Goal: Task Accomplishment & Management: Use online tool/utility

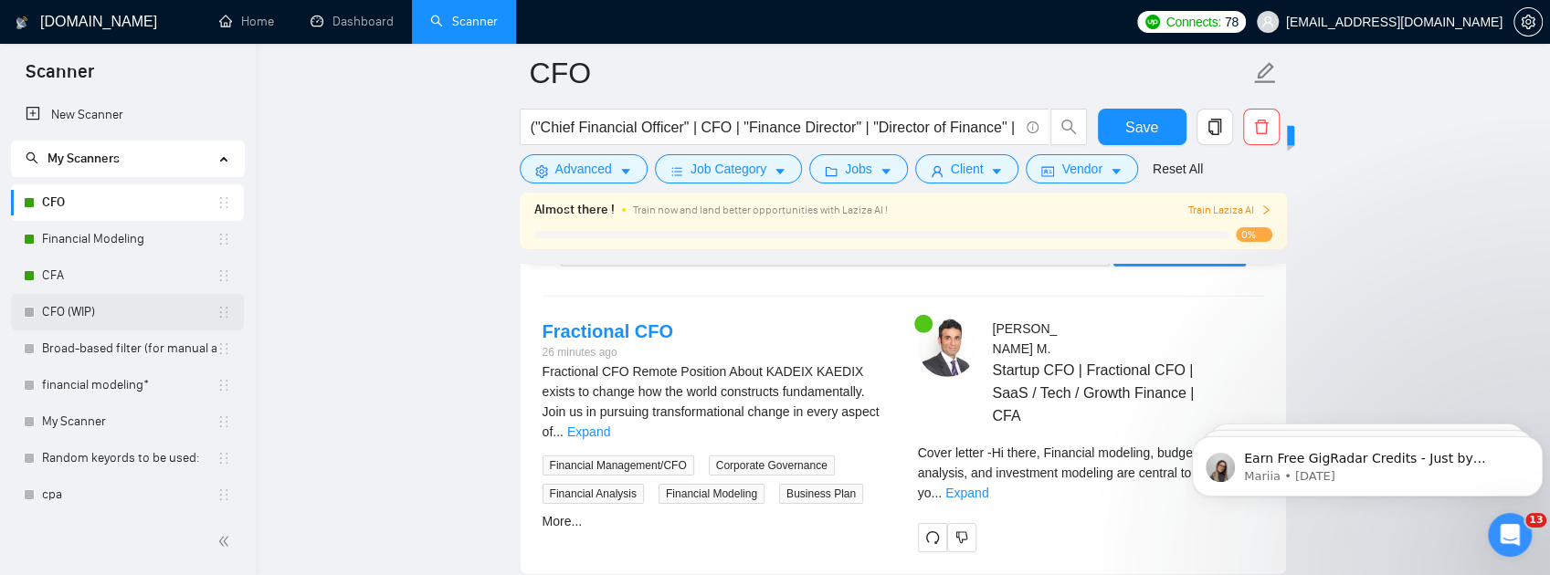
click at [83, 307] on link "CFO (WIP)" at bounding box center [129, 312] width 174 height 37
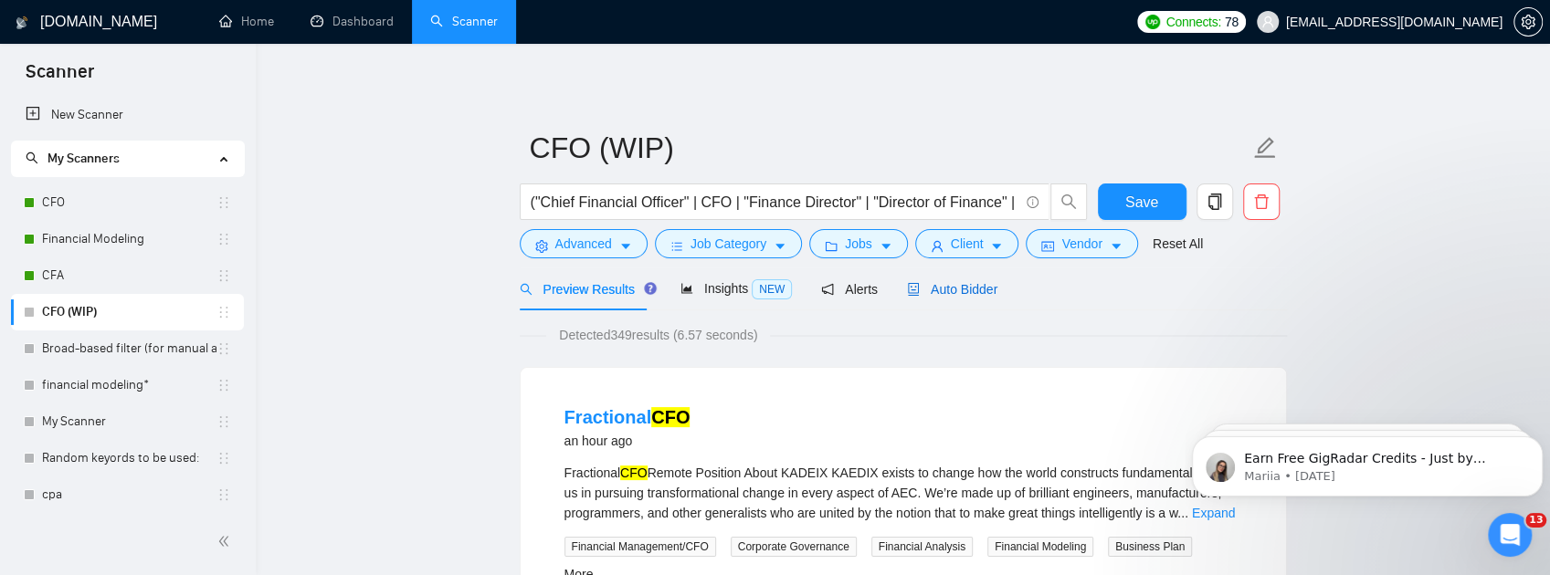
click at [979, 290] on span "Auto Bidder" at bounding box center [952, 289] width 90 height 15
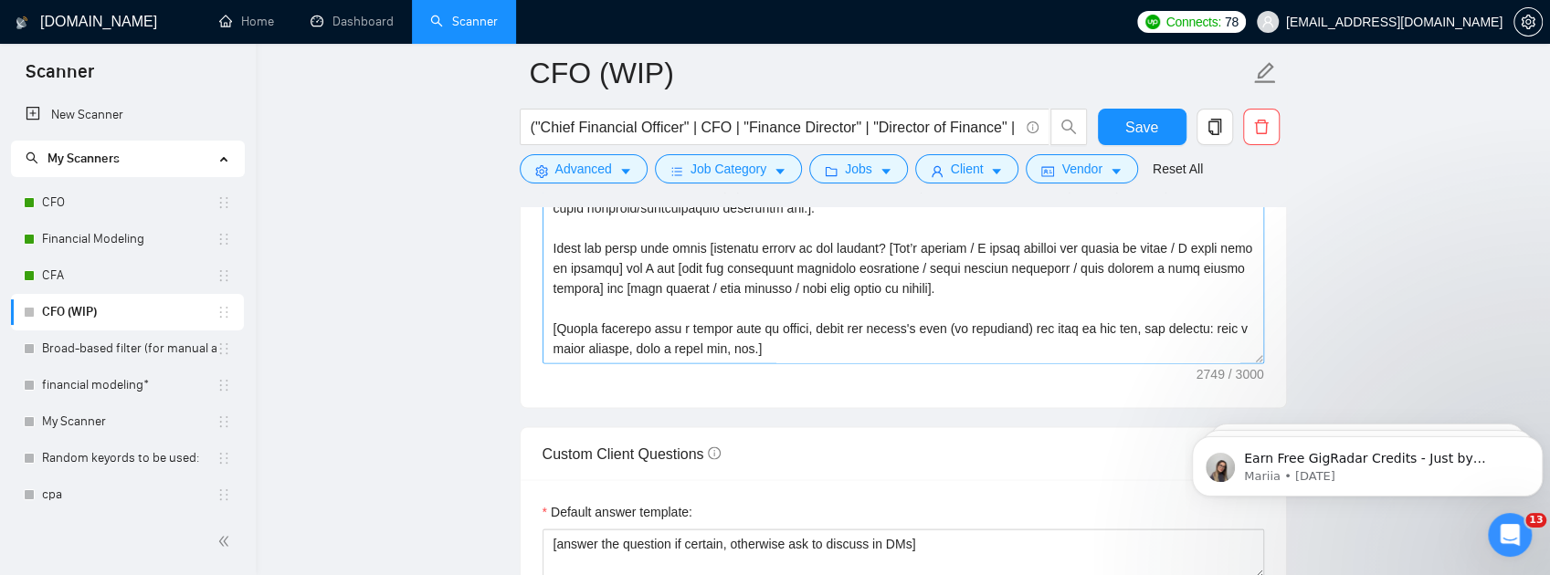
scroll to position [362, 0]
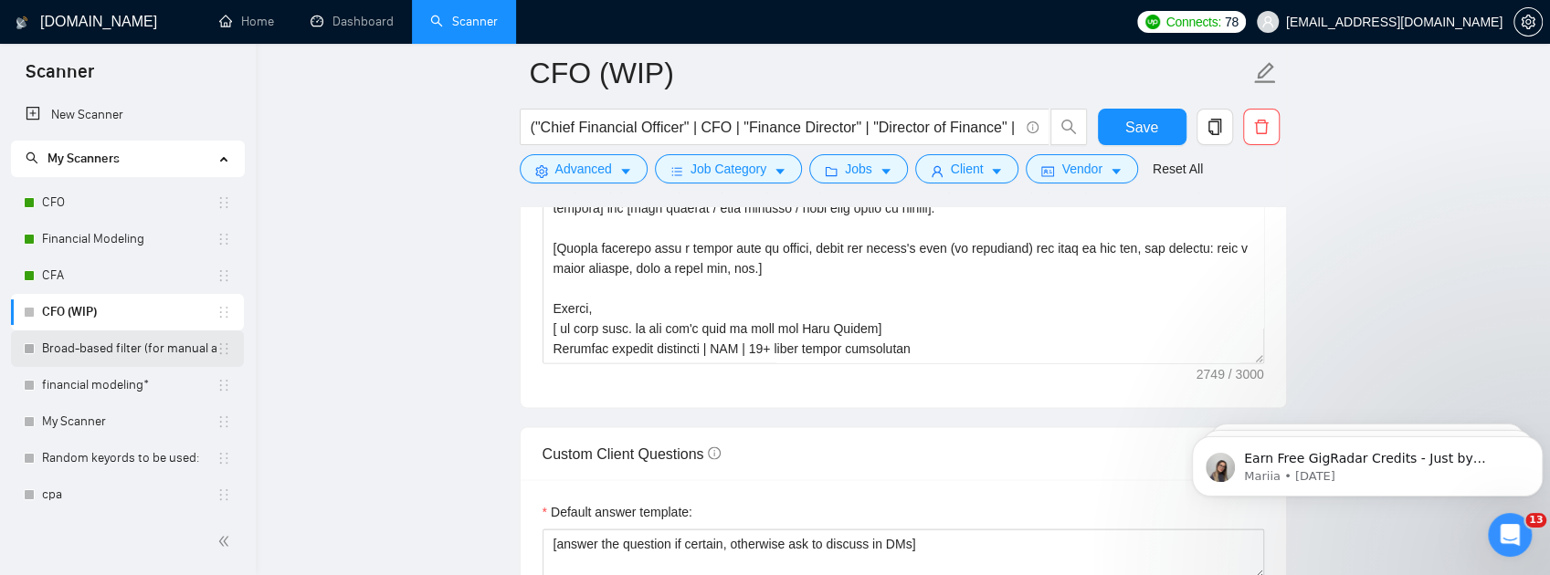
click at [74, 364] on link "Broad-based filter (for manual applications)" at bounding box center [129, 349] width 174 height 37
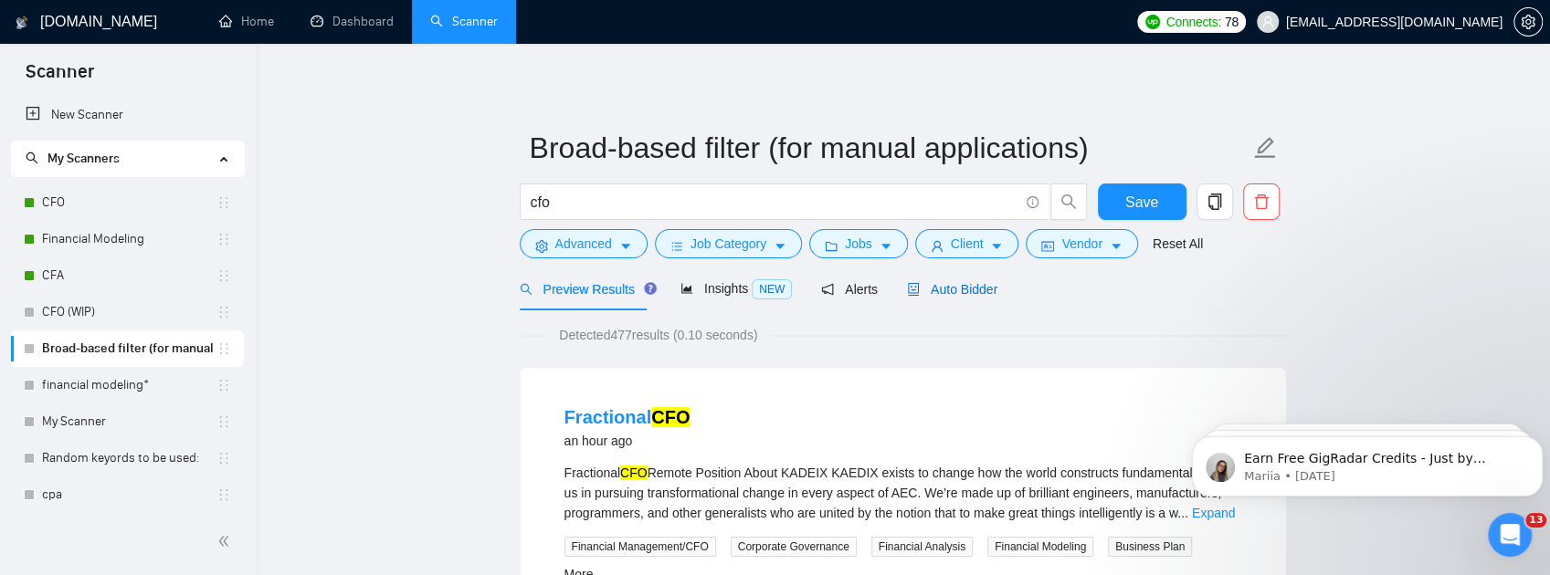
click at [948, 290] on span "Auto Bidder" at bounding box center [952, 289] width 90 height 15
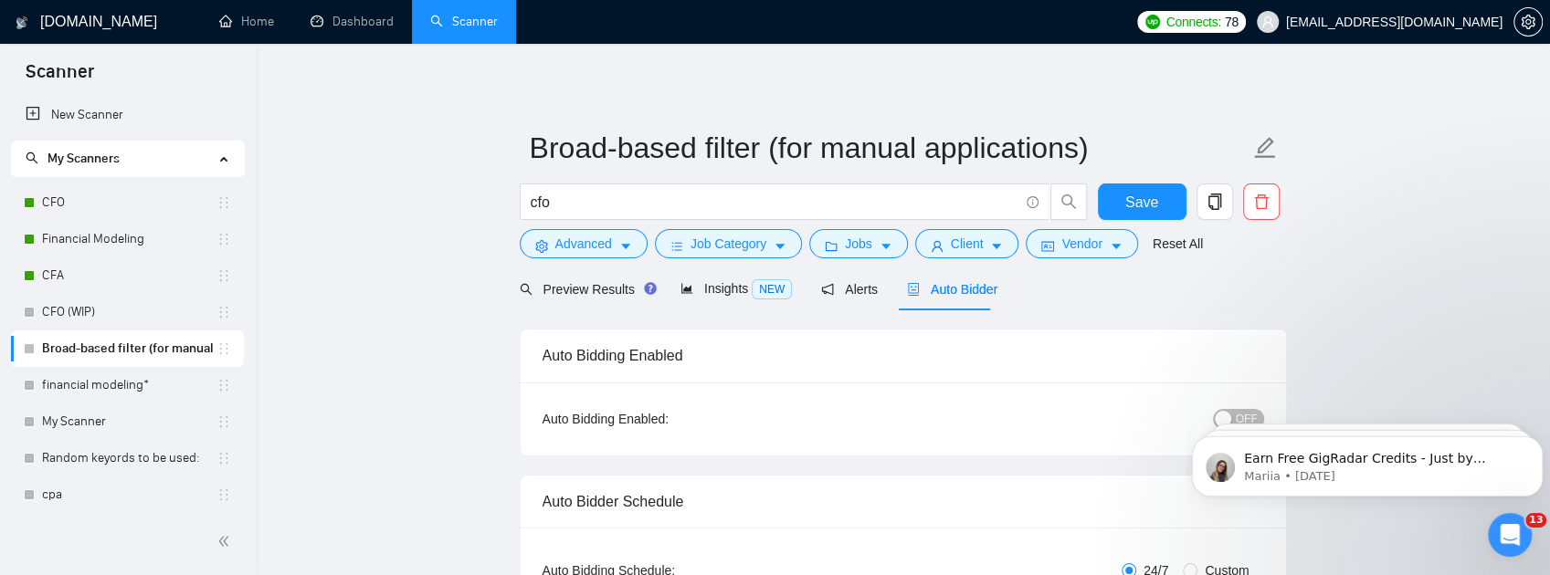
checkbox input "true"
click html "Earn Free GigRadar Credits - Just by Sharing Your Story! 💬 Want more credits fo…"
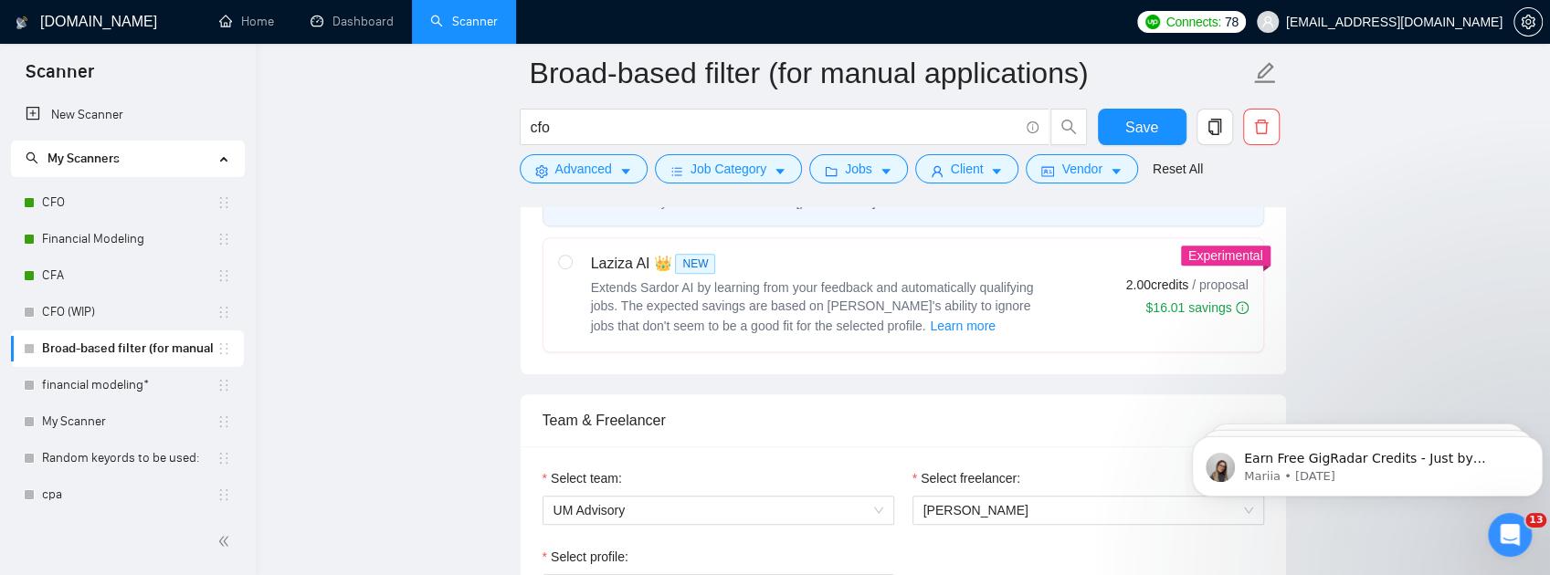
scroll to position [731, 0]
click at [733, 332] on span "Extends Sardor AI by learning from your feedback and automatically qualifying j…" at bounding box center [812, 305] width 443 height 53
click at [571, 267] on input "radio" at bounding box center [564, 260] width 13 height 13
radio input "true"
radio input "false"
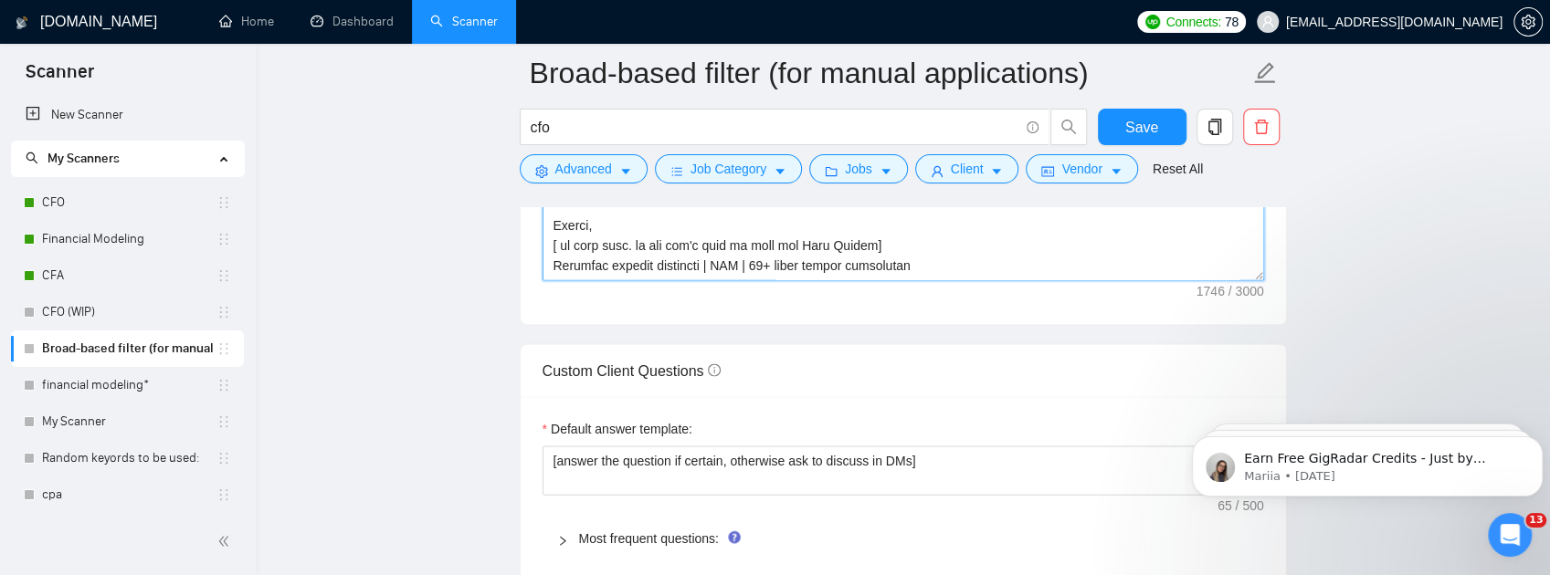
scroll to position [2842, 0]
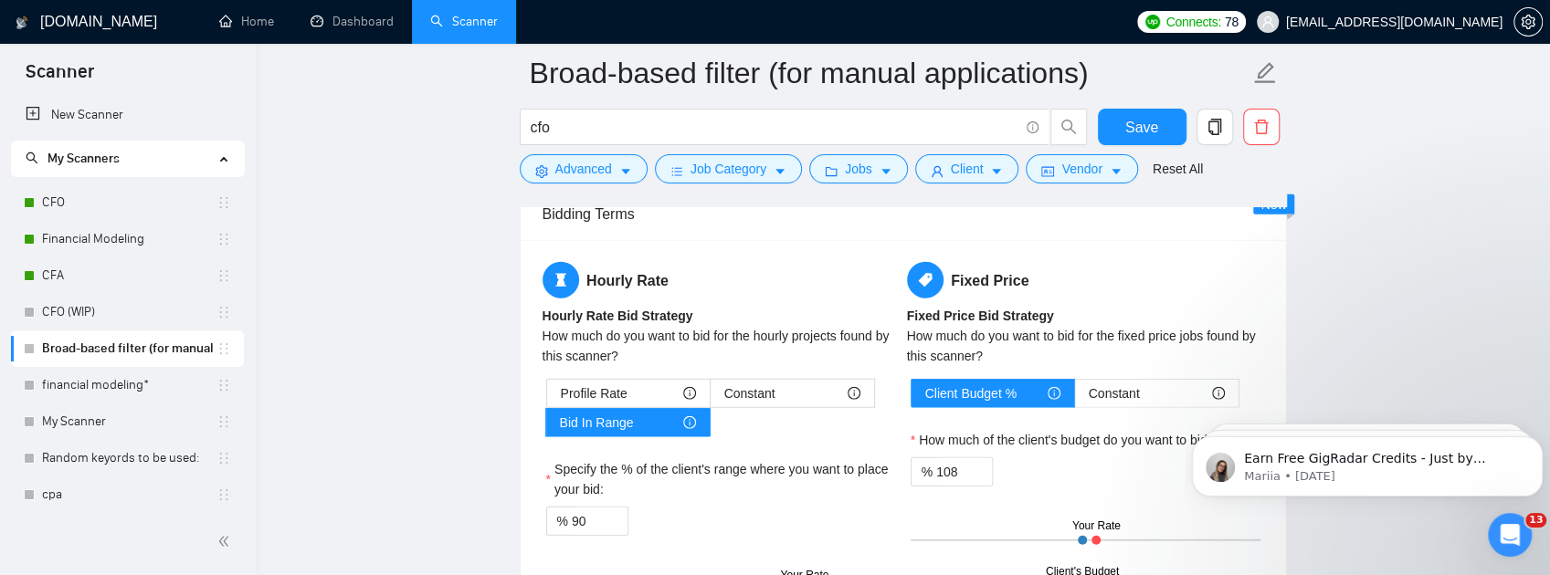
drag, startPoint x: 551, startPoint y: 368, endPoint x: 1164, endPoint y: 262, distance: 622.0
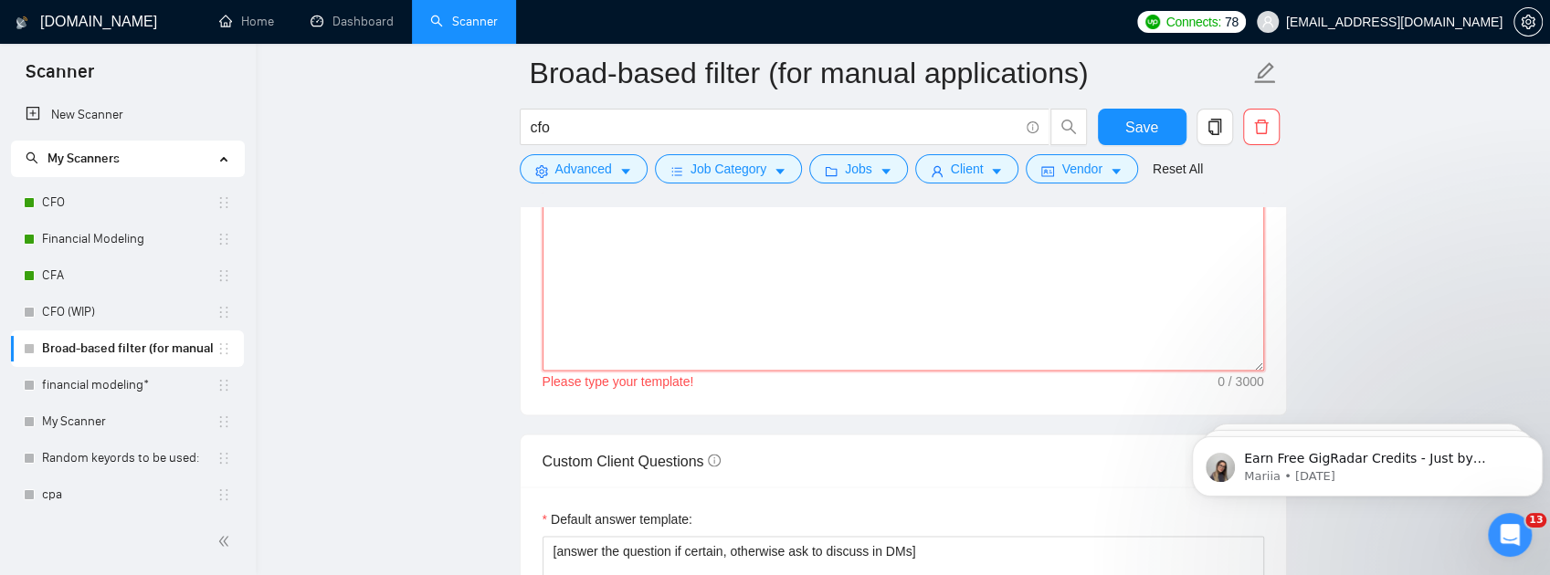
scroll to position [2183, 0]
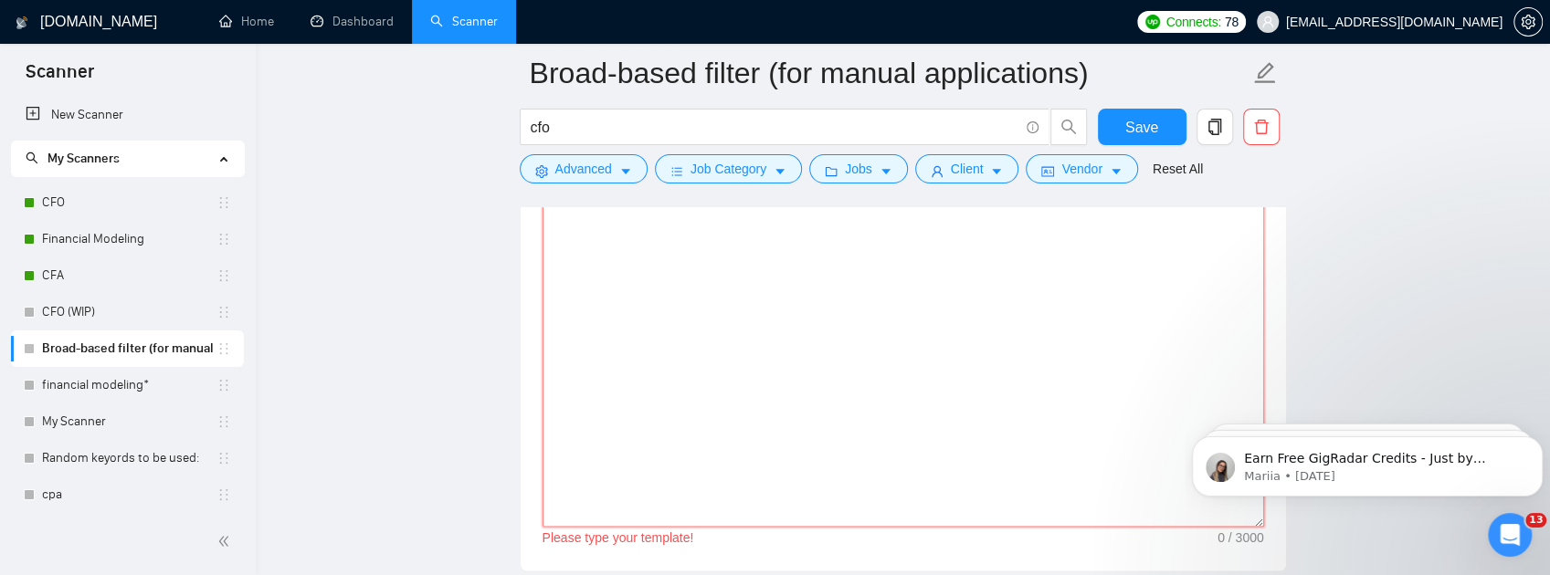
click at [654, 287] on textarea "Cover letter template:" at bounding box center [904, 321] width 722 height 411
paste textarea "[Lo ips dolors ame consectet adip. Elit seddo eiusmo 939–091 tempo. Inc 9 utlab…"
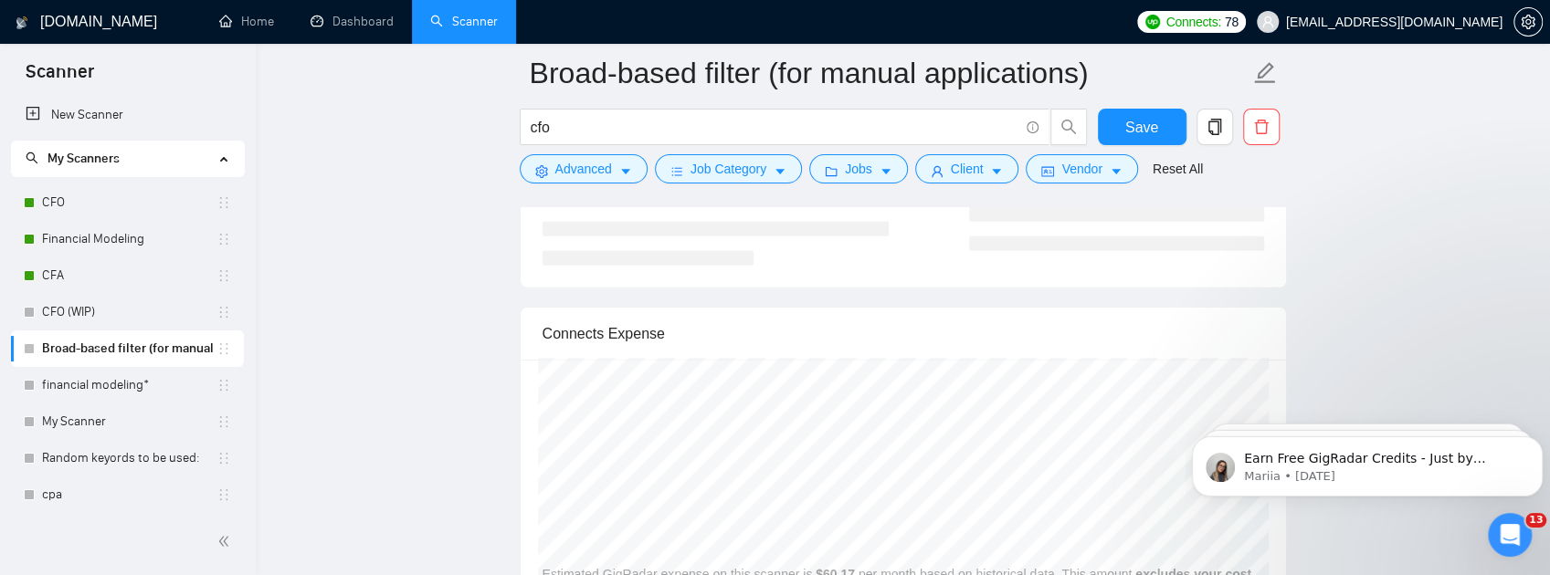
scroll to position [3535, 0]
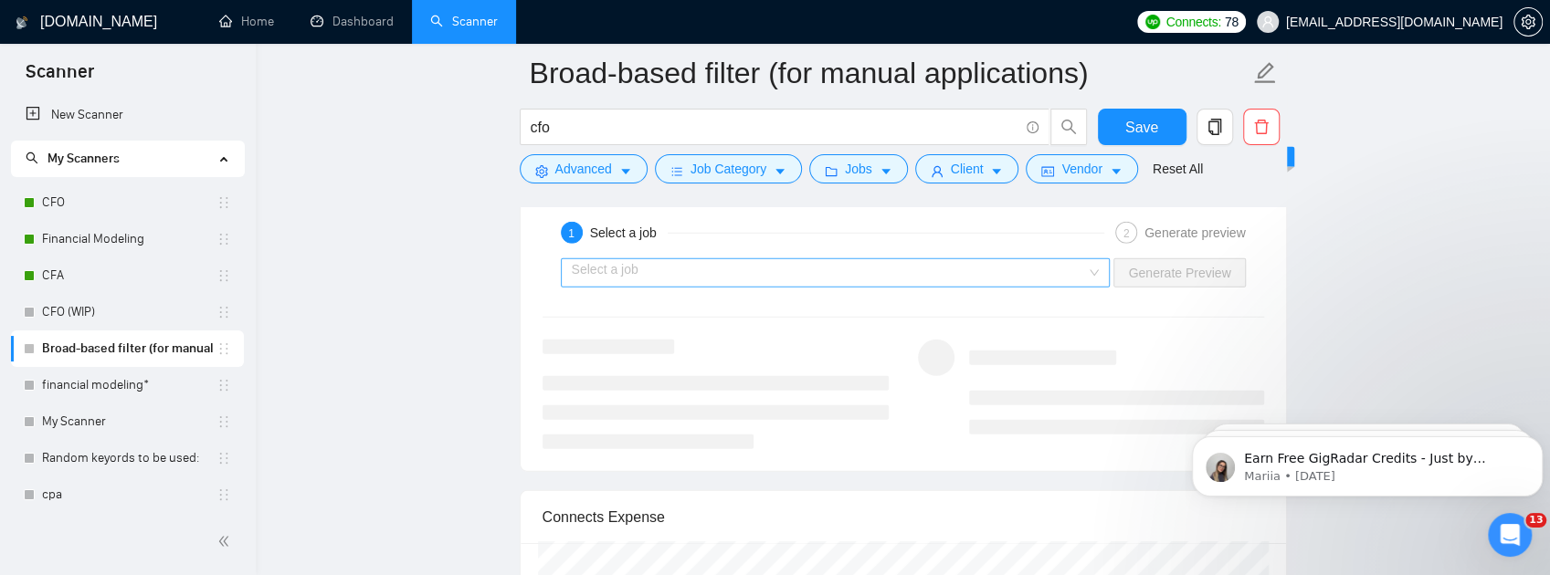
type textarea "[Lo ips dolors ame consectet adip. Elit seddo eiusmo 939–091 tempo. Inc 9 utlab…"
click at [1045, 287] on input "search" at bounding box center [829, 272] width 515 height 27
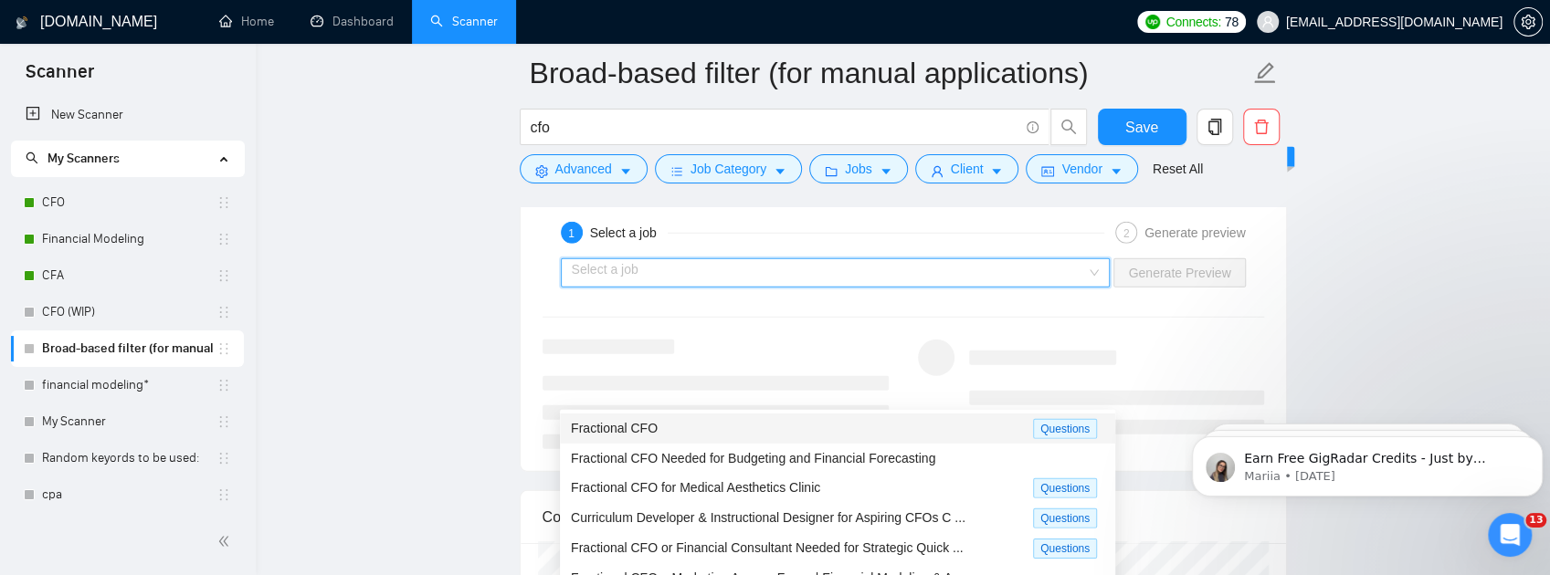
click at [774, 426] on div "Fractional CFO" at bounding box center [802, 428] width 462 height 21
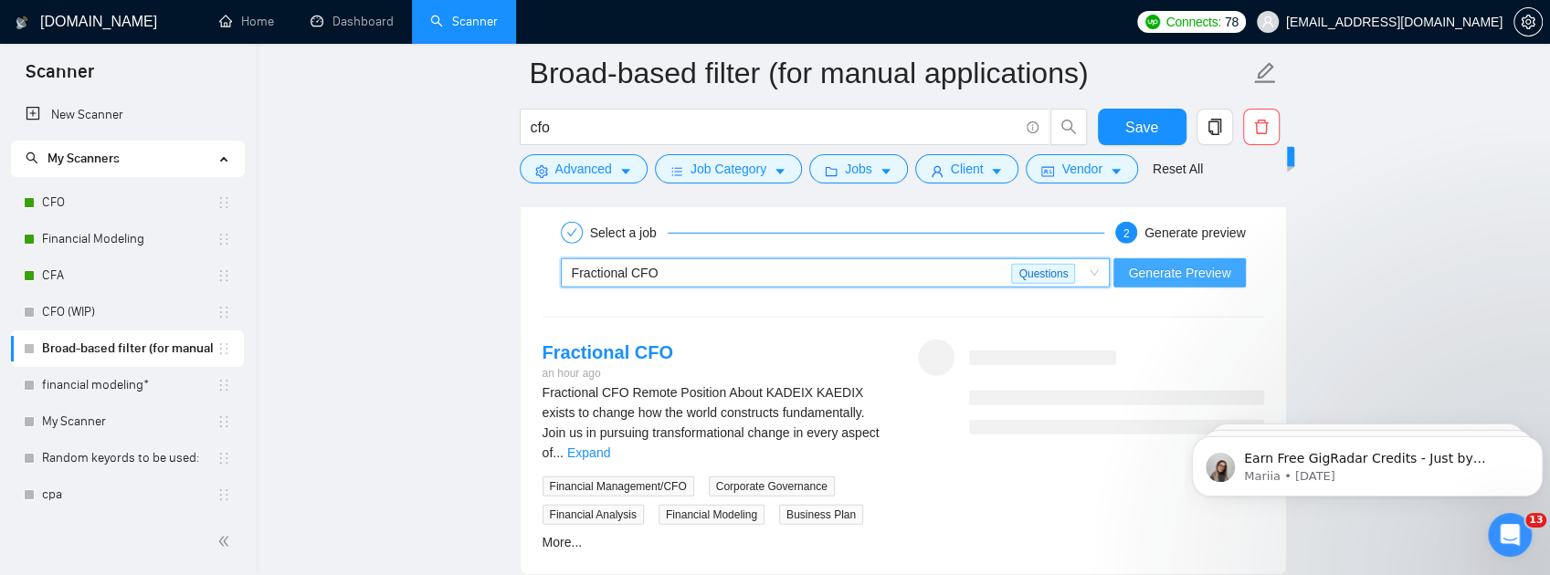
click at [1220, 283] on span "Generate Preview" at bounding box center [1179, 273] width 102 height 20
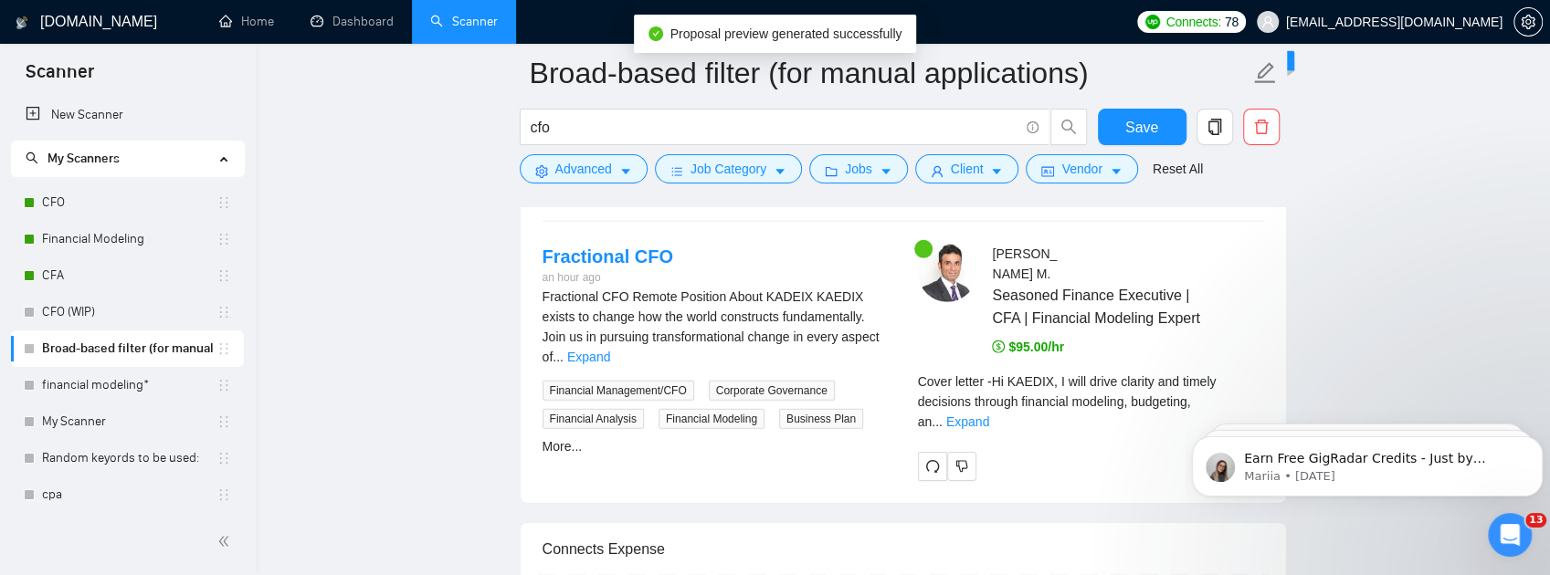
scroll to position [3778, 0]
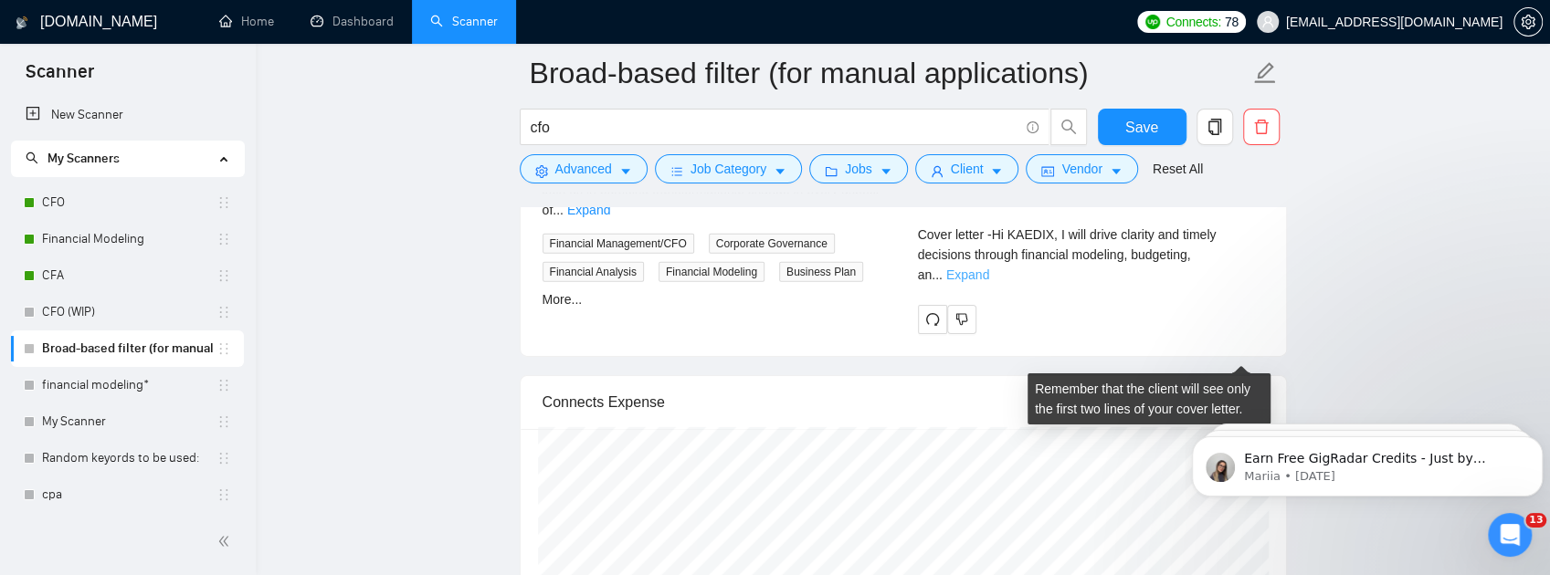
click at [989, 282] on link "Expand" at bounding box center [967, 275] width 43 height 15
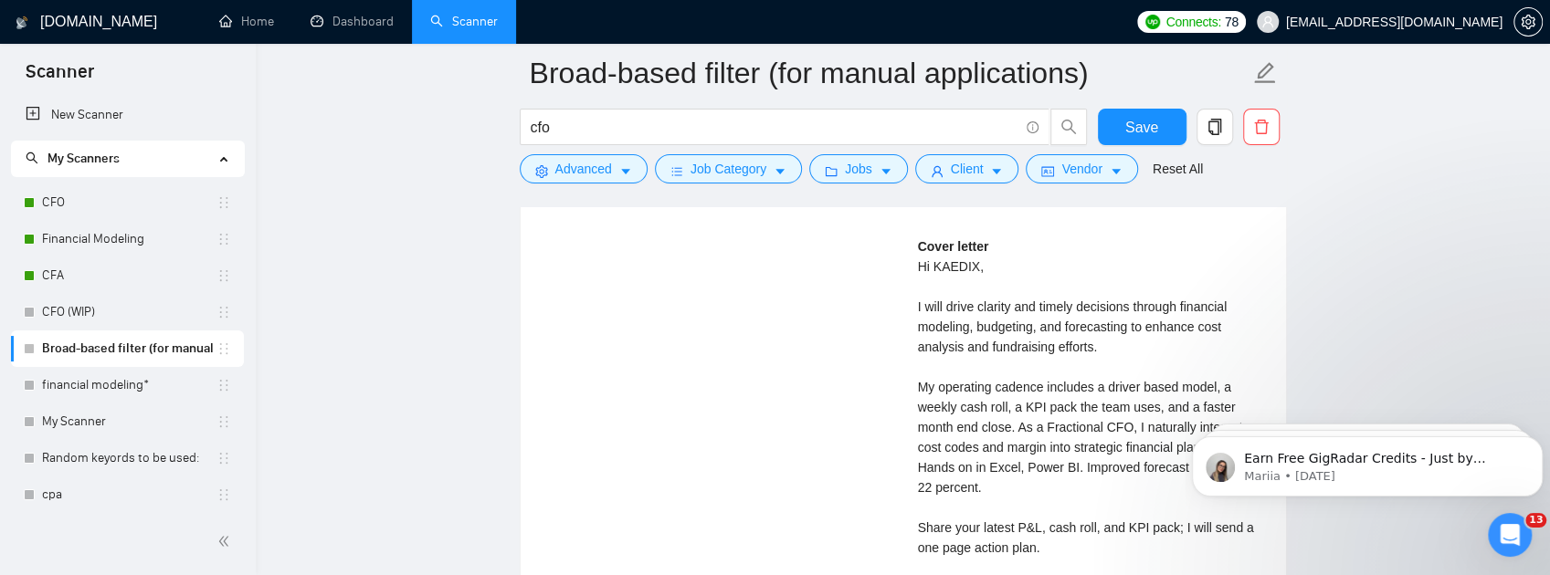
scroll to position [4143, 0]
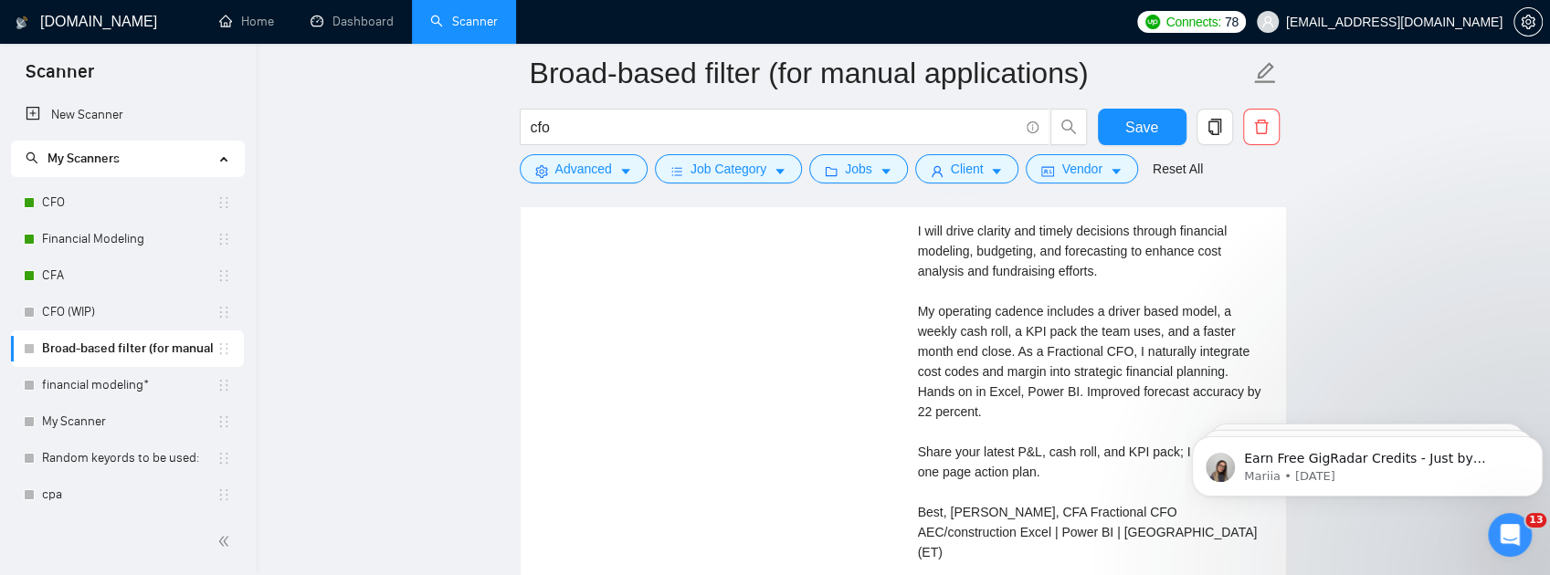
drag, startPoint x: 923, startPoint y: 270, endPoint x: 938, endPoint y: 276, distance: 16.5
click at [938, 276] on div "Cover letter Hi [PERSON_NAME], I will drive clarity and timely decisions throug…" at bounding box center [1091, 362] width 346 height 402
click at [919, 274] on div "Cover letter Hi [PERSON_NAME], I will drive clarity and timely decisions throug…" at bounding box center [1091, 362] width 346 height 402
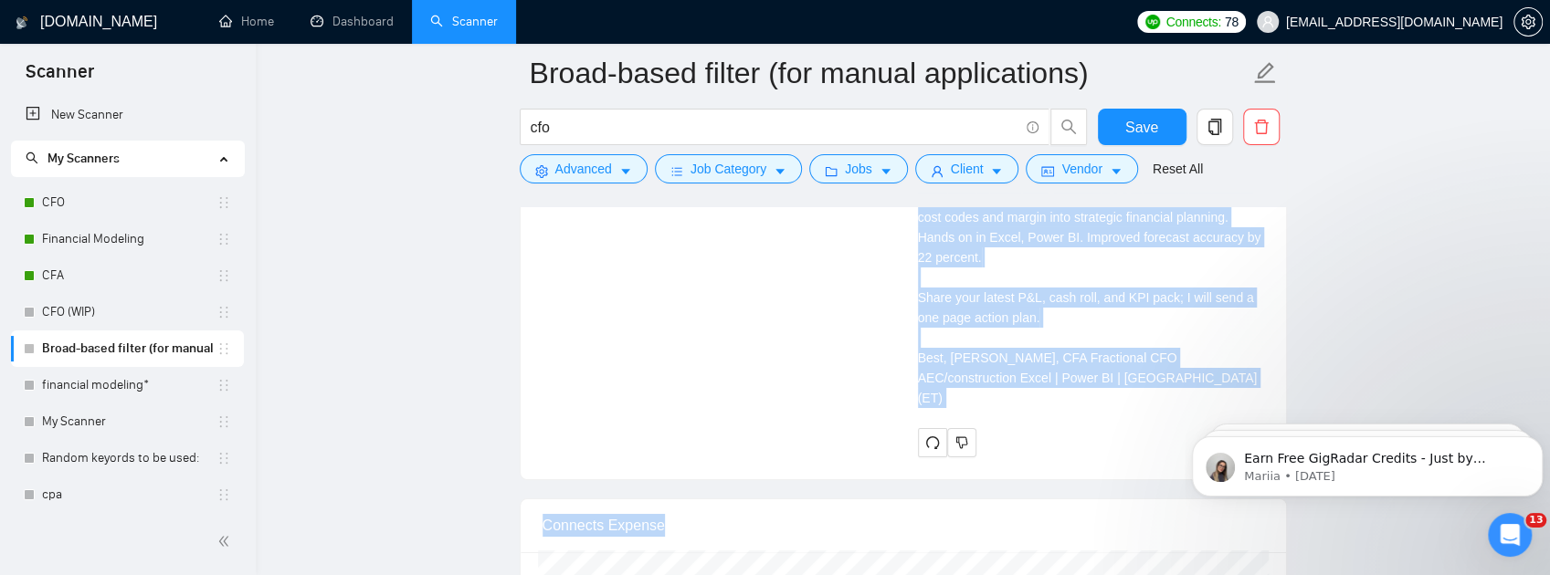
scroll to position [4346, 0]
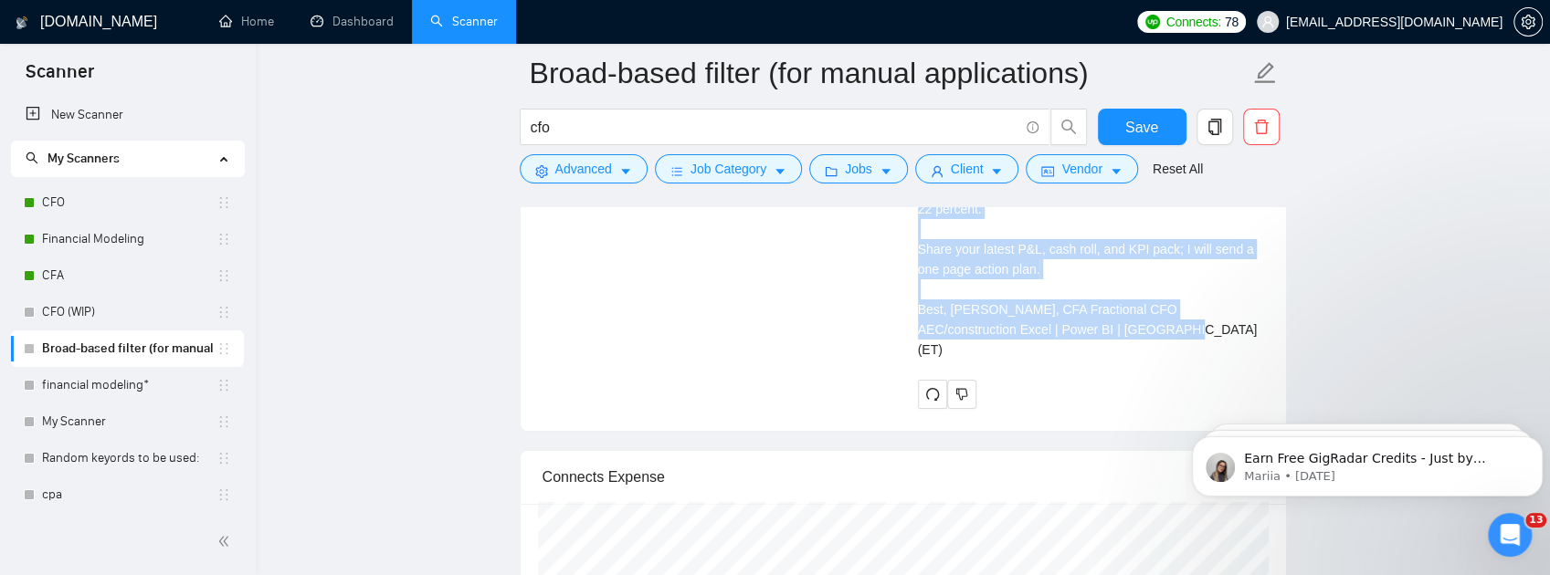
drag, startPoint x: 917, startPoint y: 269, endPoint x: 1101, endPoint y: 415, distance: 234.7
click at [1101, 360] on div "Cover letter Hi [PERSON_NAME], I will drive clarity and timely decisions throug…" at bounding box center [1091, 159] width 346 height 402
copy div "Hi [PERSON_NAME], I will drive clarity and timely decisions through financial m…"
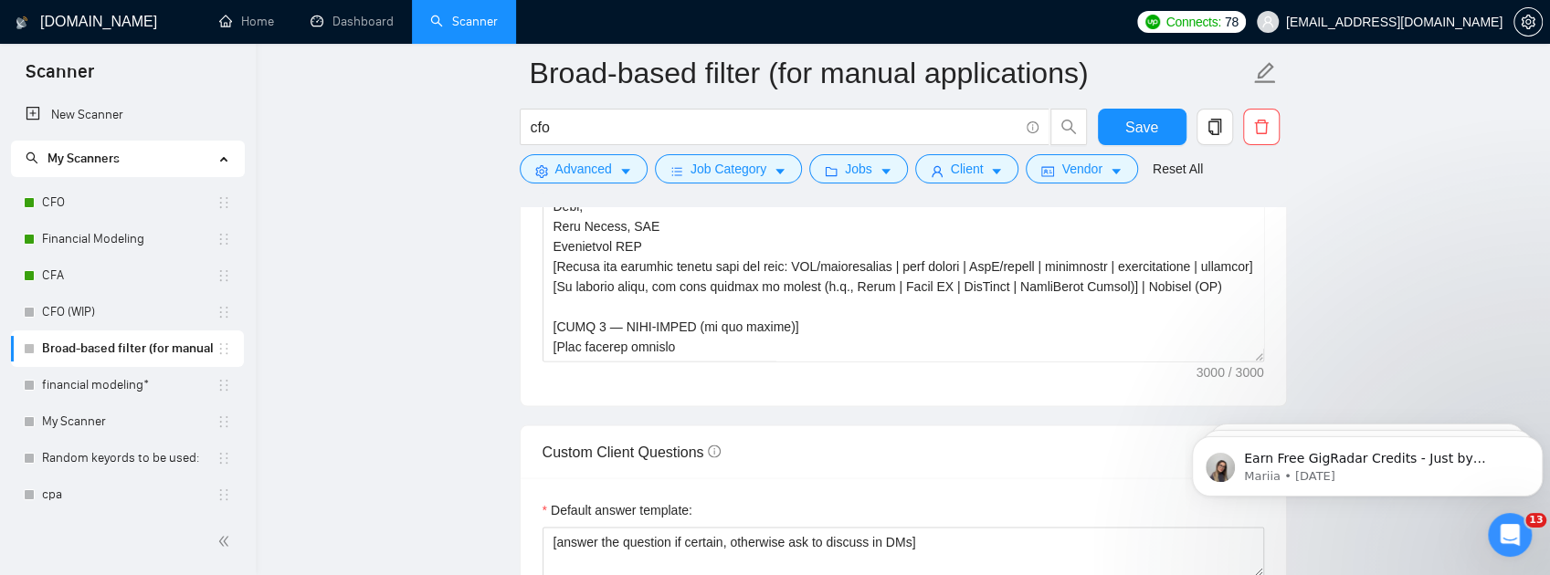
scroll to position [2276, 0]
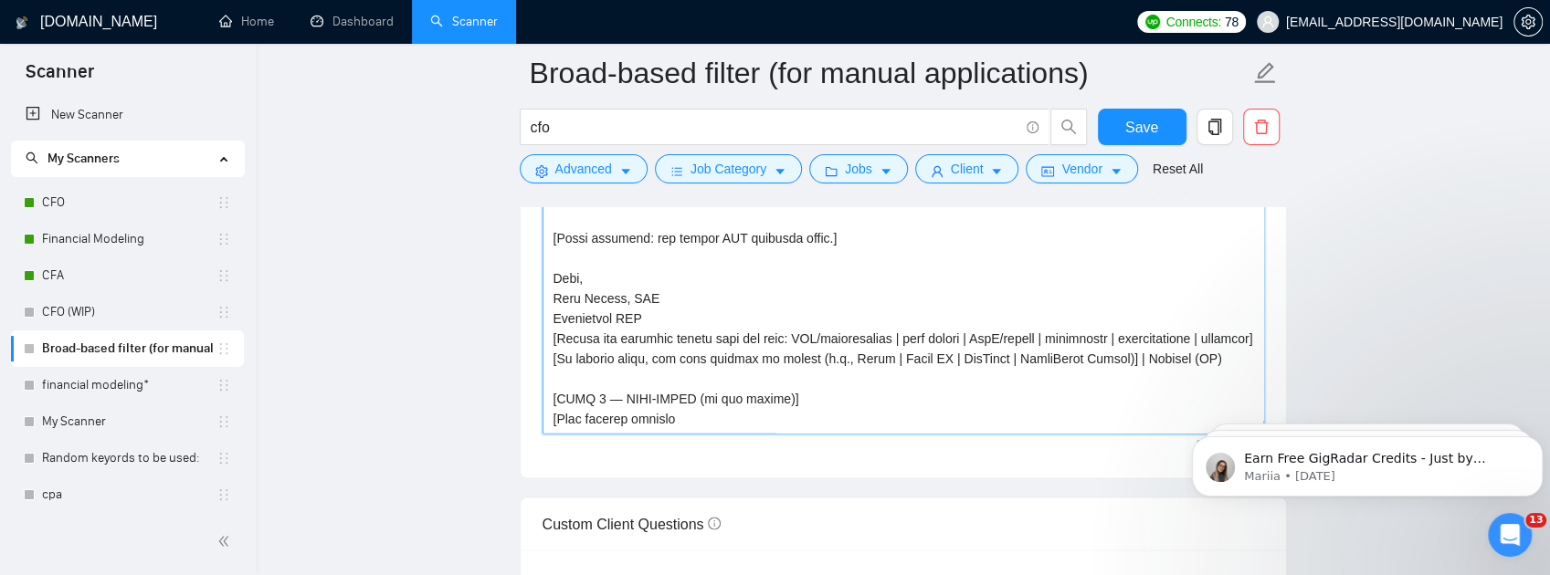
click at [923, 354] on textarea "Cover letter template:" at bounding box center [904, 228] width 722 height 411
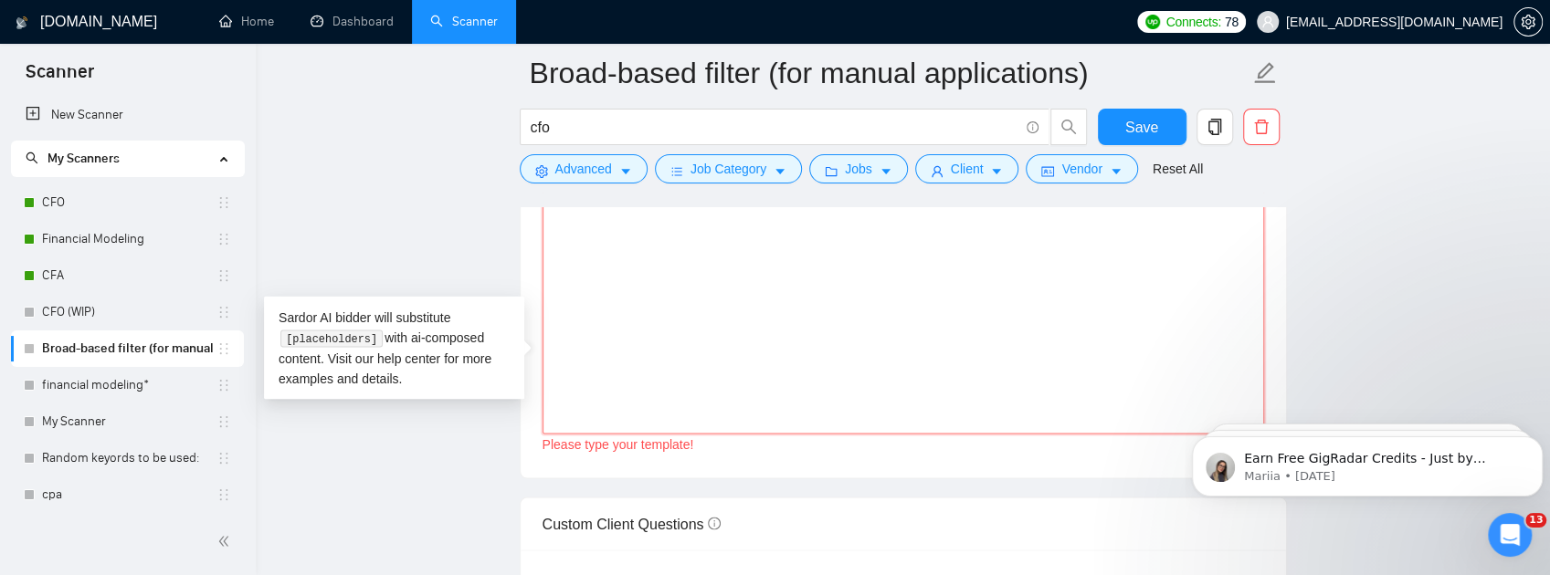
scroll to position [0, 0]
paste textarea "[Lo ips dolors ame consectet adip. Elit seddo eiusmo 926–331 tempo incididun ut…"
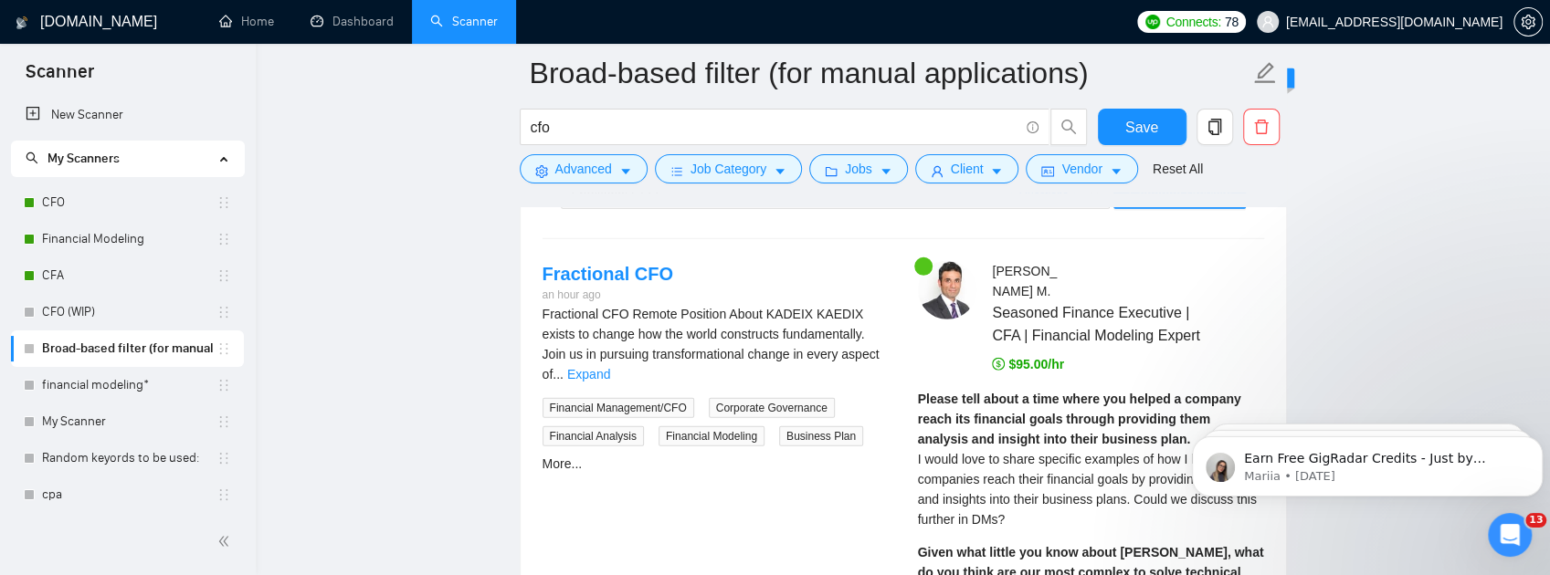
scroll to position [3615, 0]
click at [1172, 203] on span "Generate Preview" at bounding box center [1179, 193] width 102 height 20
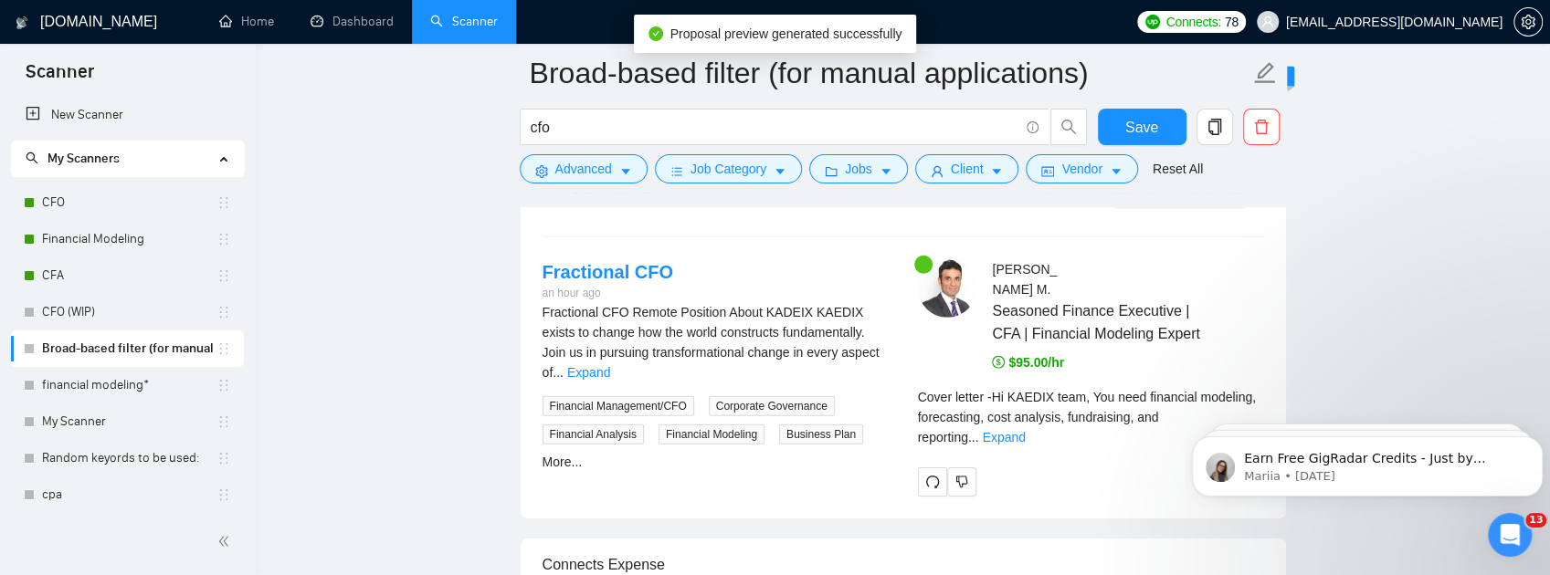
click at [1228, 517] on body "Earn Free GigRadar Credits - Just by Sharing Your Story! 💬 Want more credits fo…" at bounding box center [1367, 462] width 351 height 113
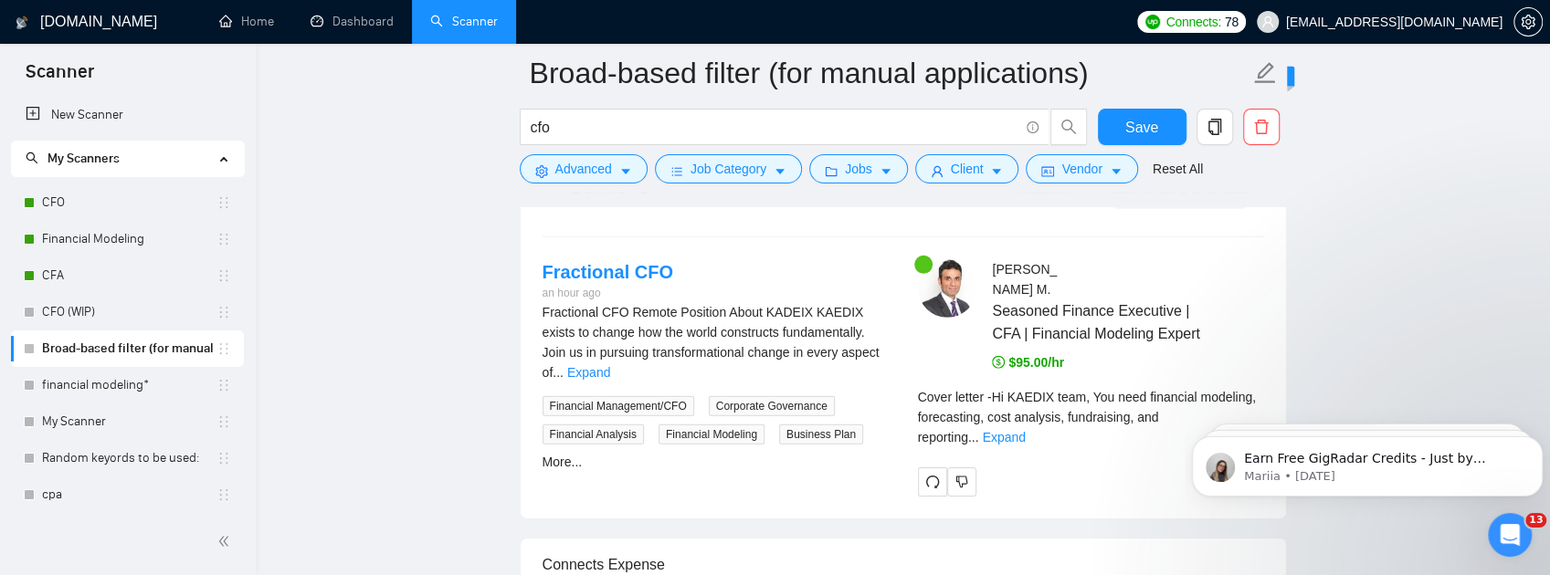
click html "Earn Free GigRadar Credits - Just by Sharing Your Story! 💬 Want more credits fo…"
click at [1226, 517] on body "Earn Free GigRadar Credits - Just by Sharing Your Story! 💬 Want more credits fo…" at bounding box center [1367, 462] width 351 height 113
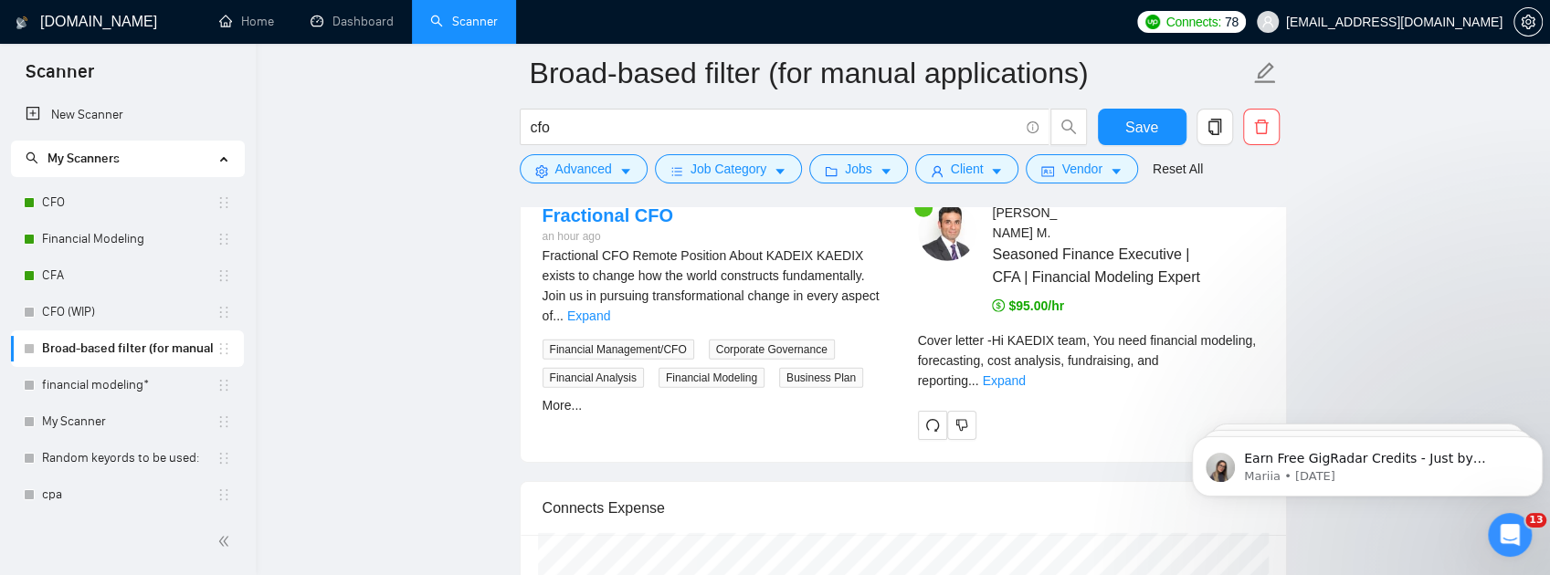
scroll to position [3798, 0]
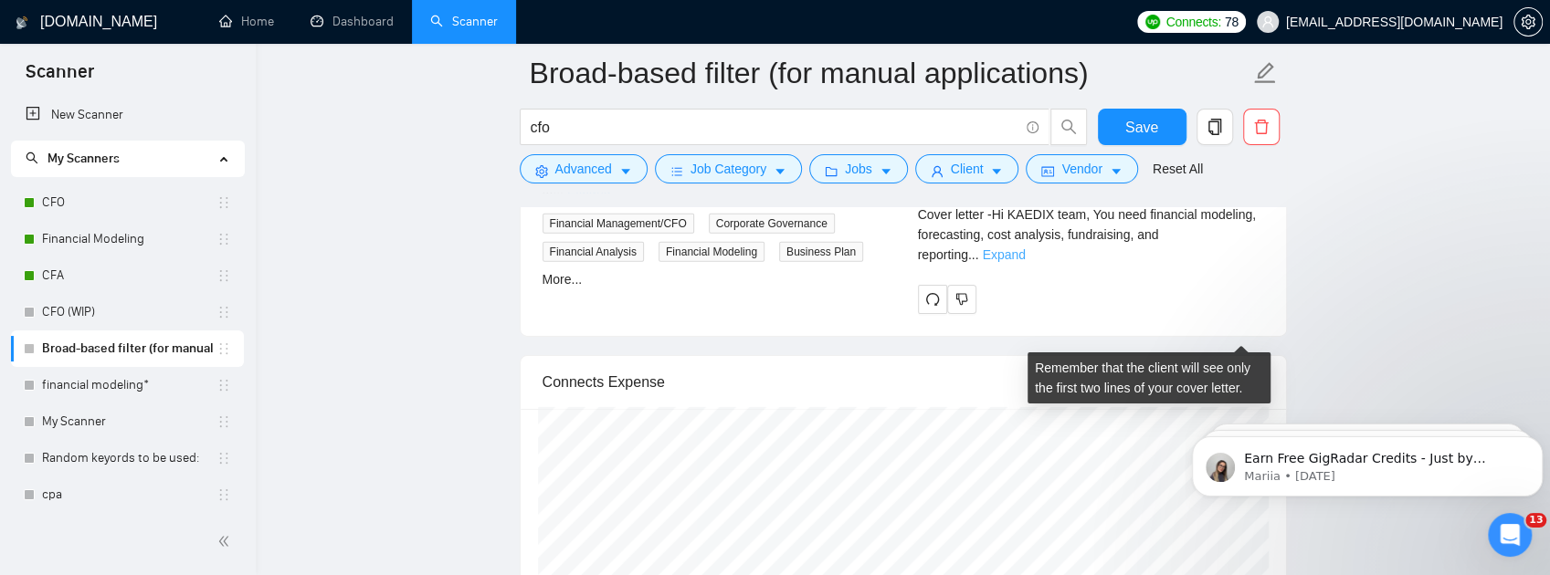
click at [1025, 262] on link "Expand" at bounding box center [1003, 255] width 43 height 15
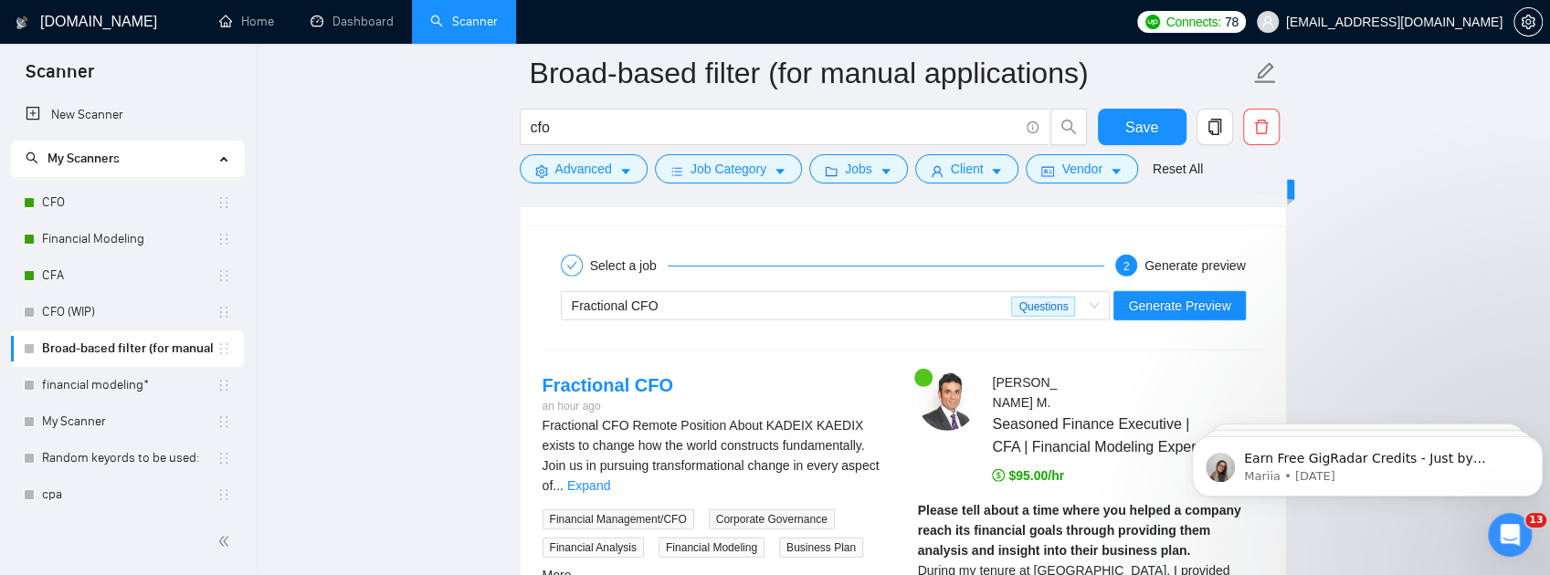
scroll to position [3676, 0]
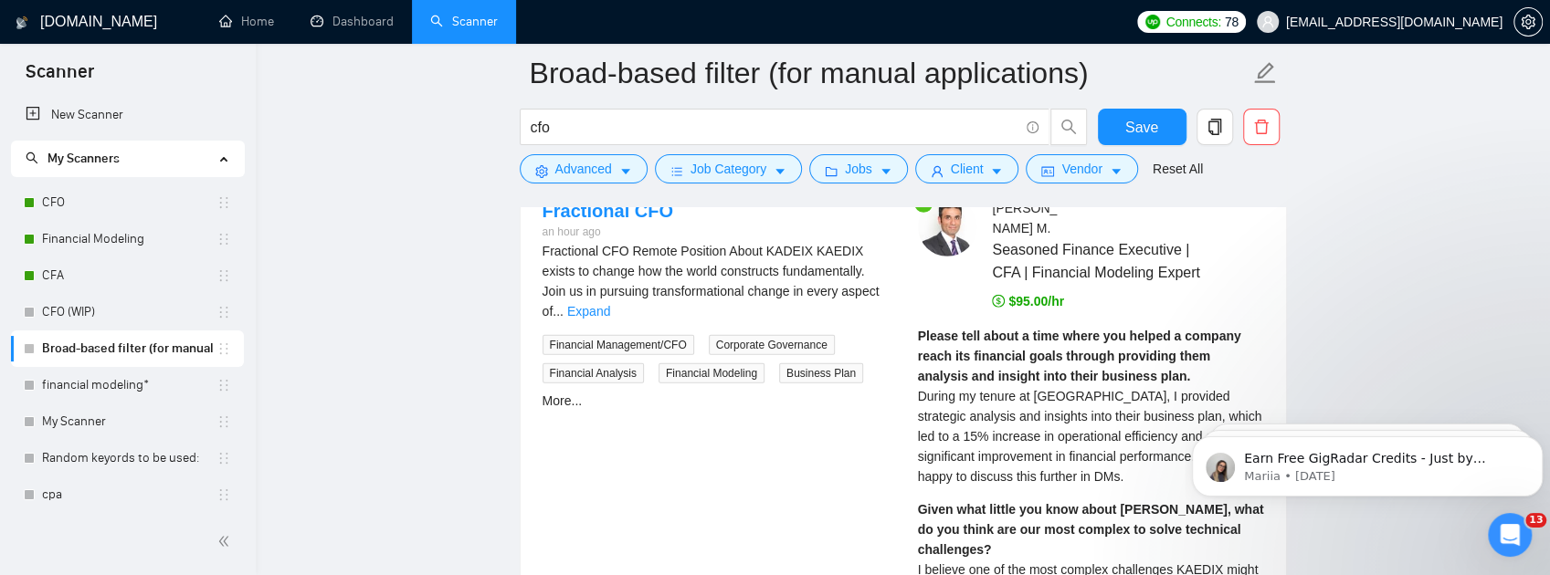
click at [911, 145] on div "Fractional CFO" at bounding box center [792, 131] width 440 height 27
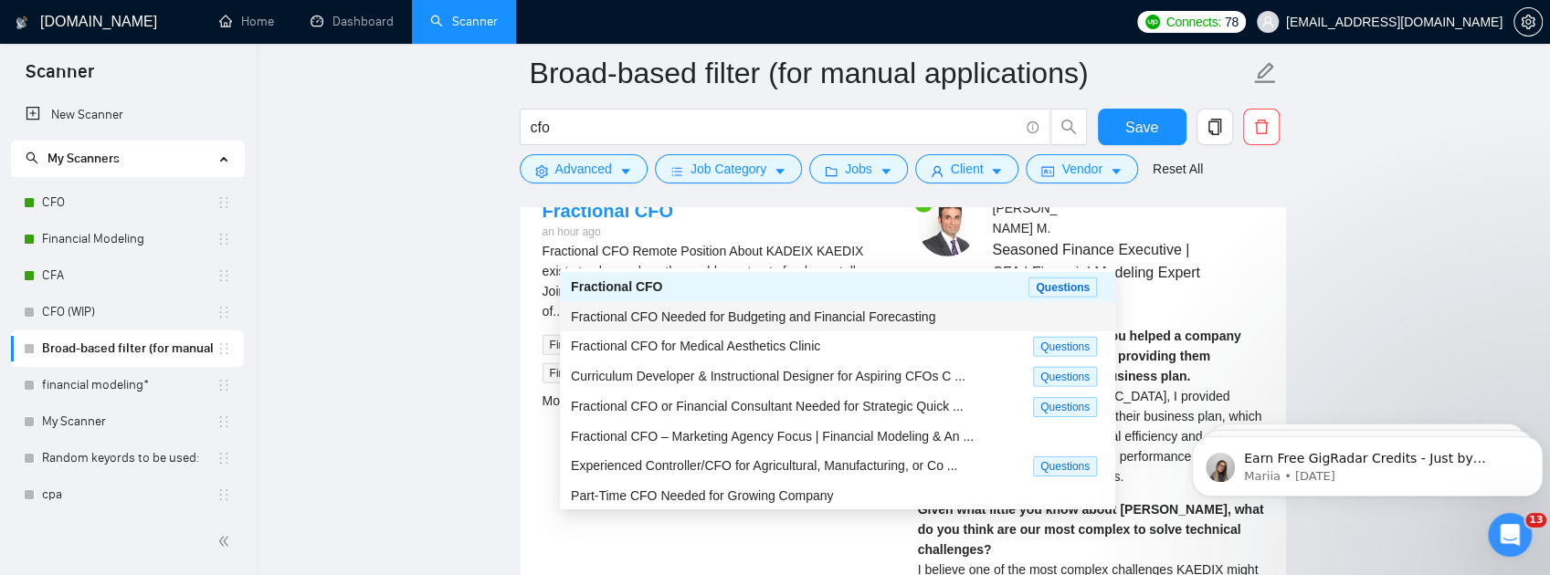
click at [823, 312] on span "Fractional CFO Needed for Budgeting and Financial Forecasting" at bounding box center [753, 317] width 364 height 15
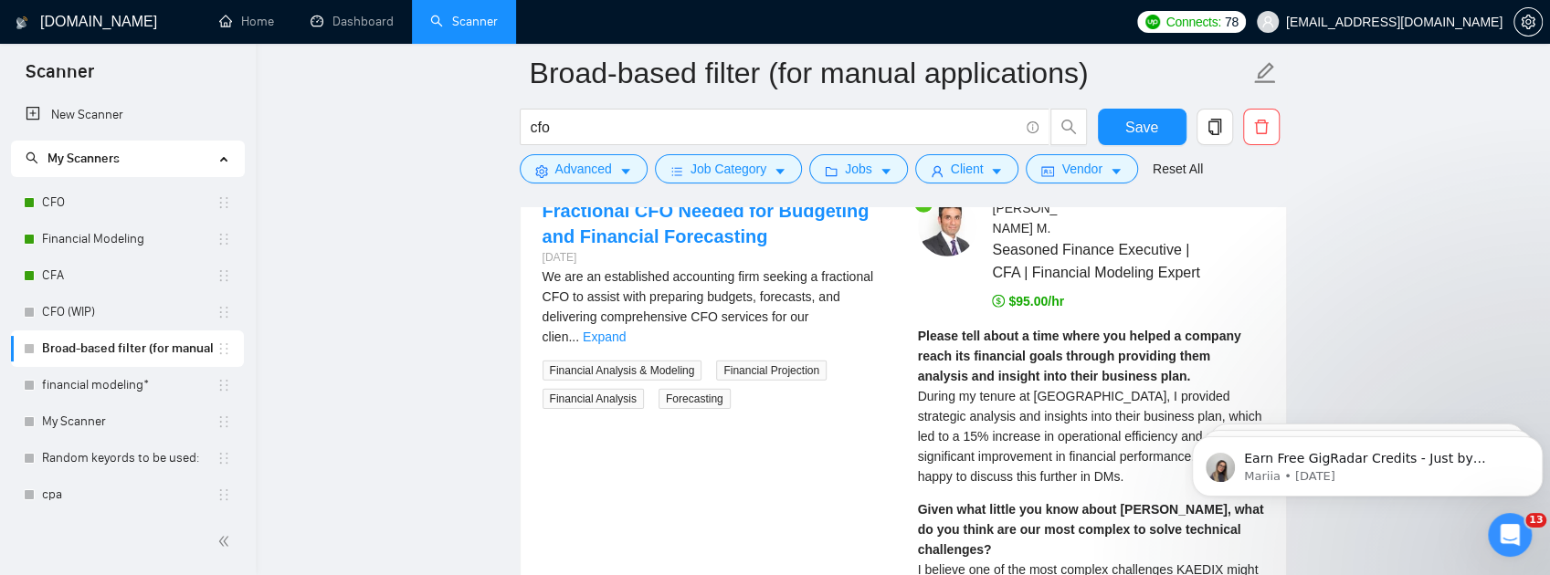
click at [1176, 142] on span "Generate Preview" at bounding box center [1179, 131] width 102 height 20
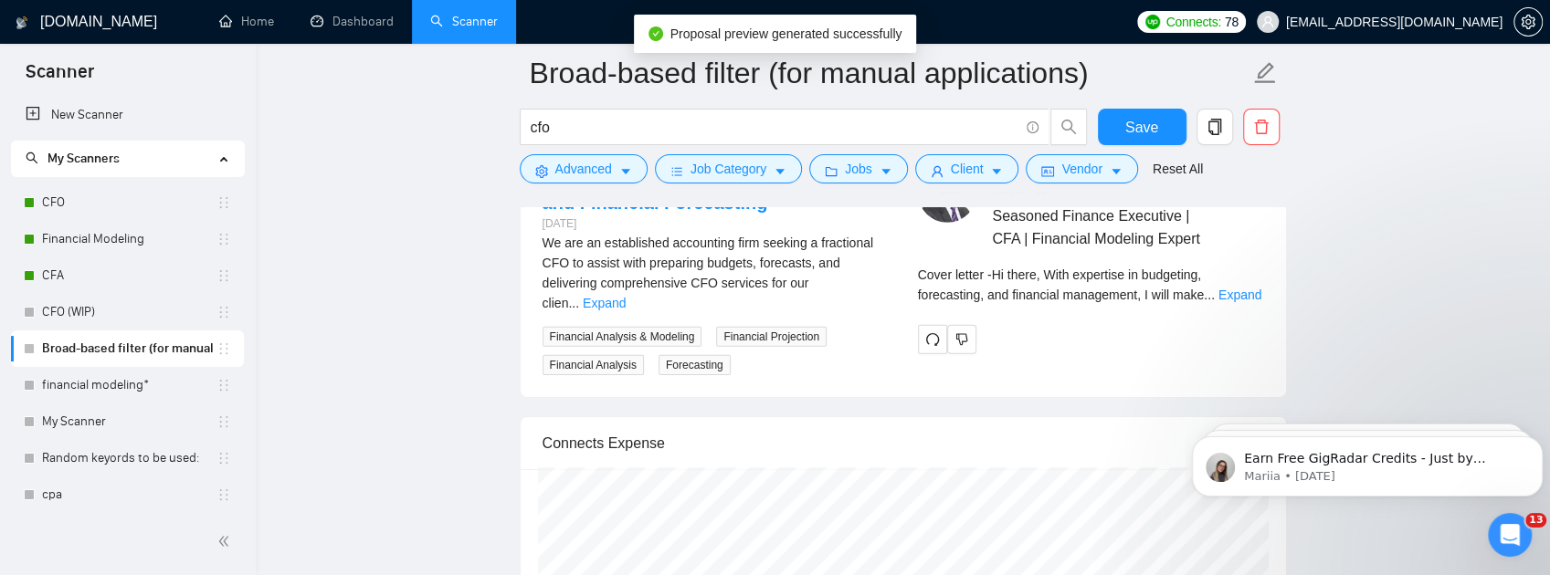
scroll to position [3738, 0]
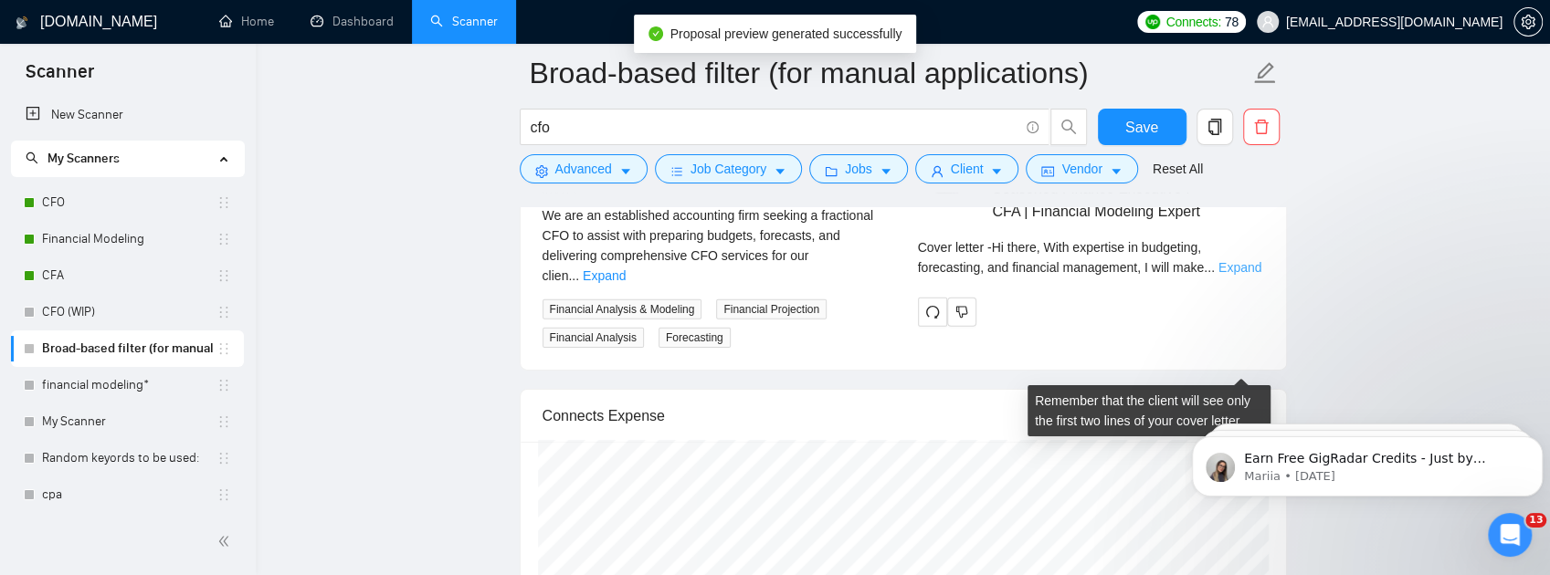
click at [1239, 275] on link "Expand" at bounding box center [1239, 267] width 43 height 15
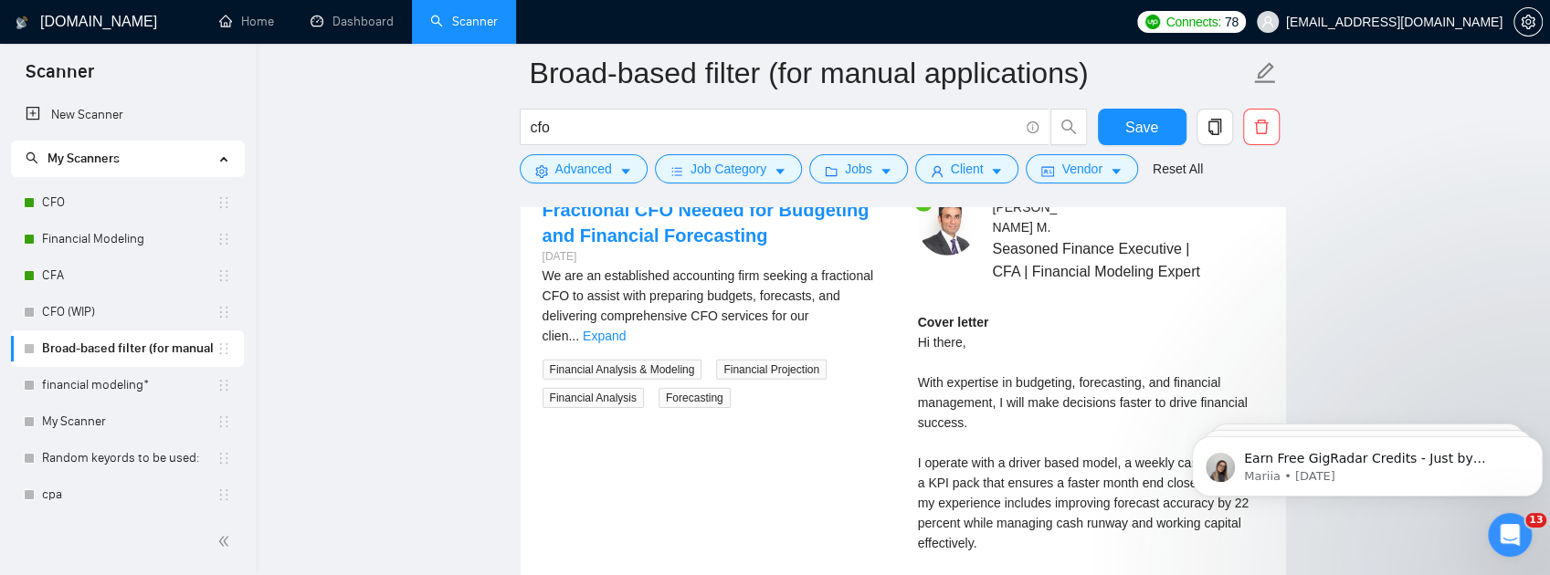
scroll to position [3676, 0]
click at [969, 145] on div "Fractional CFO Needed for Budgeting and Financial Forecasting" at bounding box center [828, 131] width 512 height 27
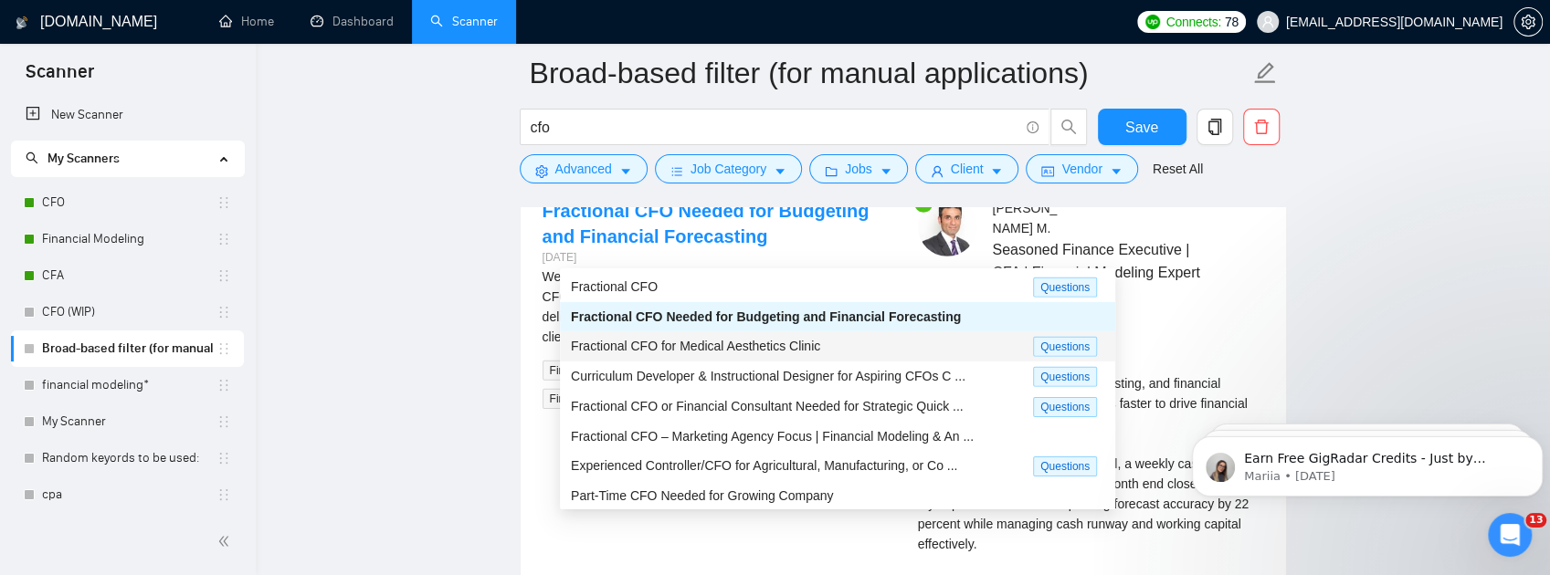
click at [860, 347] on div "Fractional CFO for Medical Aesthetics Clinic" at bounding box center [802, 346] width 462 height 21
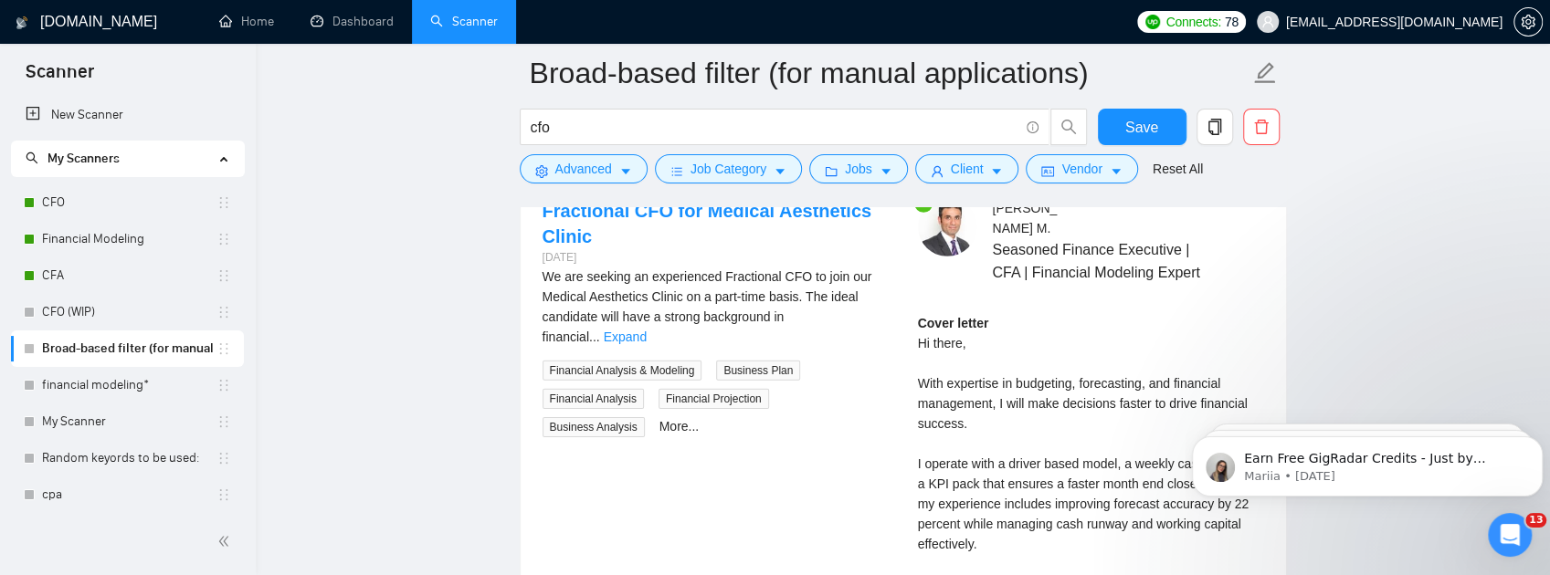
click at [1161, 142] on span "Generate Preview" at bounding box center [1179, 131] width 102 height 20
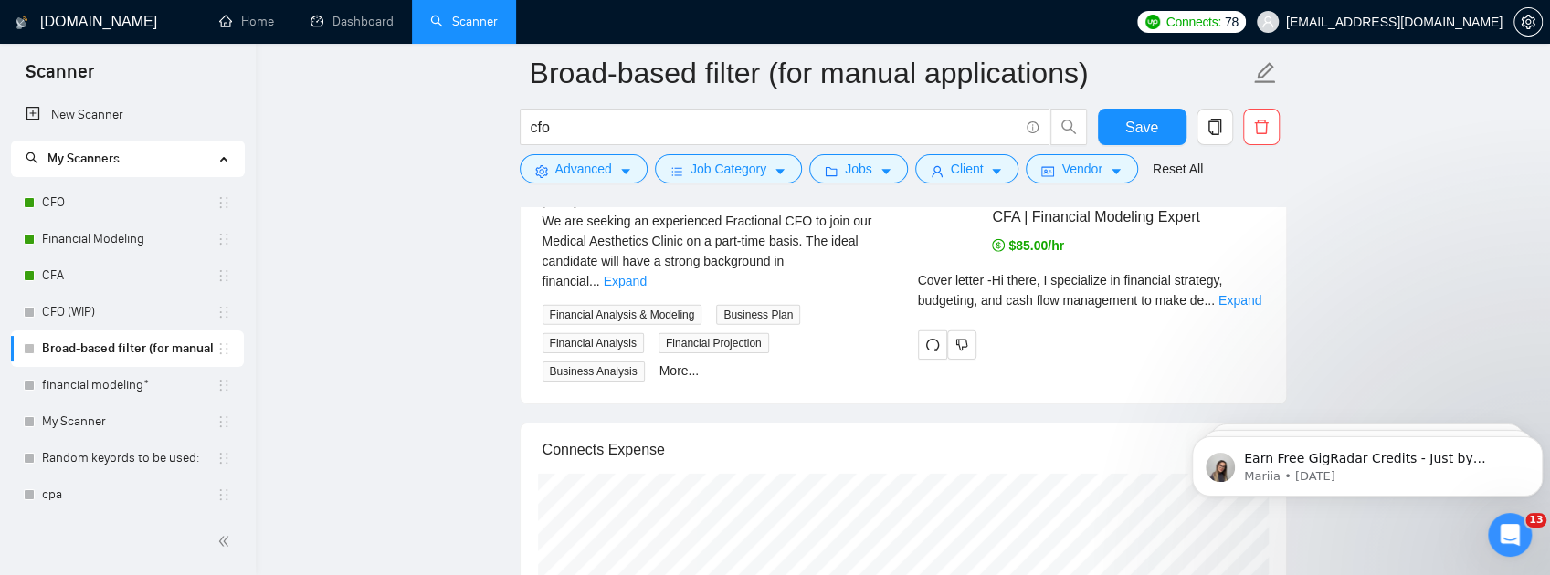
scroll to position [3859, 0]
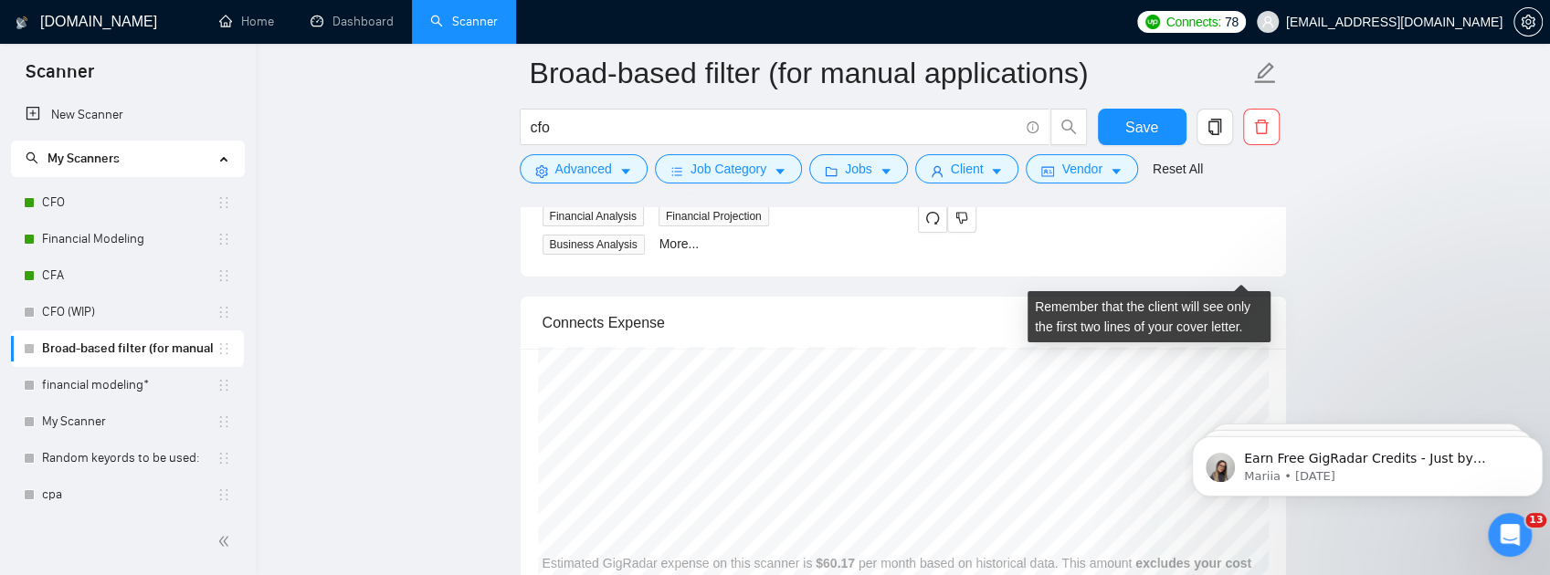
click at [1233, 181] on link "Expand" at bounding box center [1239, 173] width 43 height 15
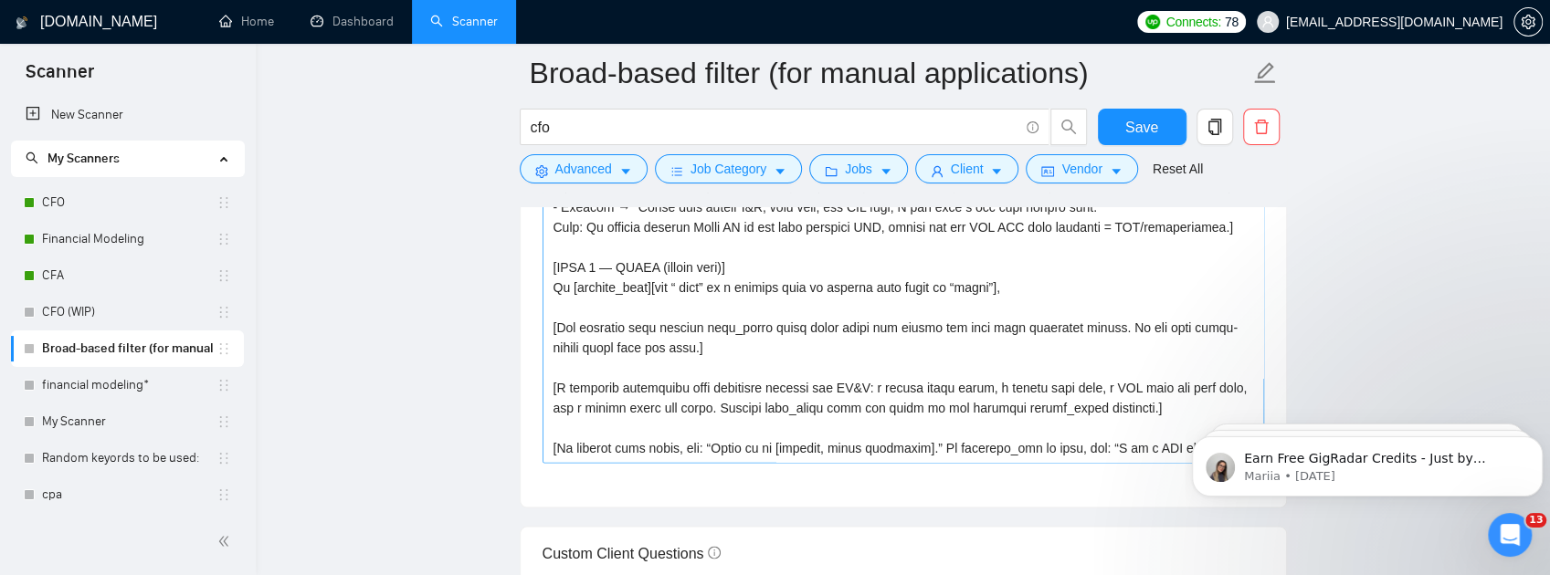
scroll to position [2276, 0]
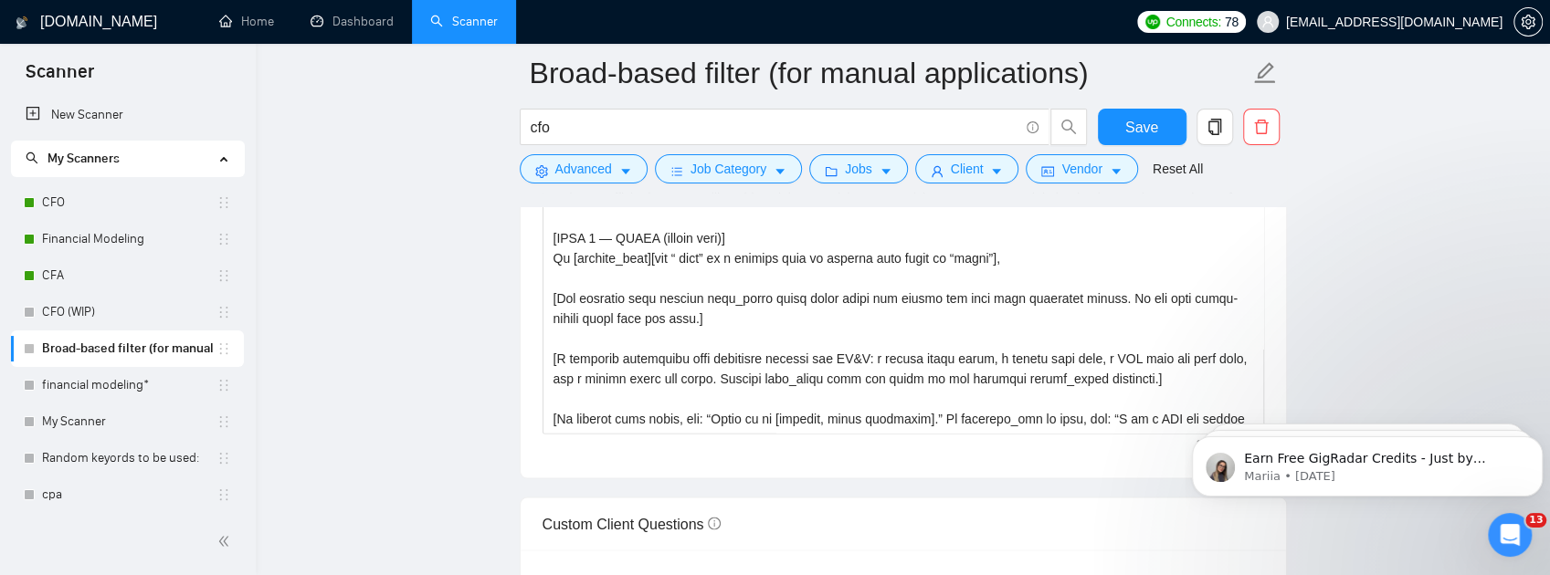
drag, startPoint x: 1249, startPoint y: 398, endPoint x: 1243, endPoint y: 259, distance: 138.9
click html "Earn Free GigRadar Credits - Just by Sharing Your Story! 💬 Want more credits fo…"
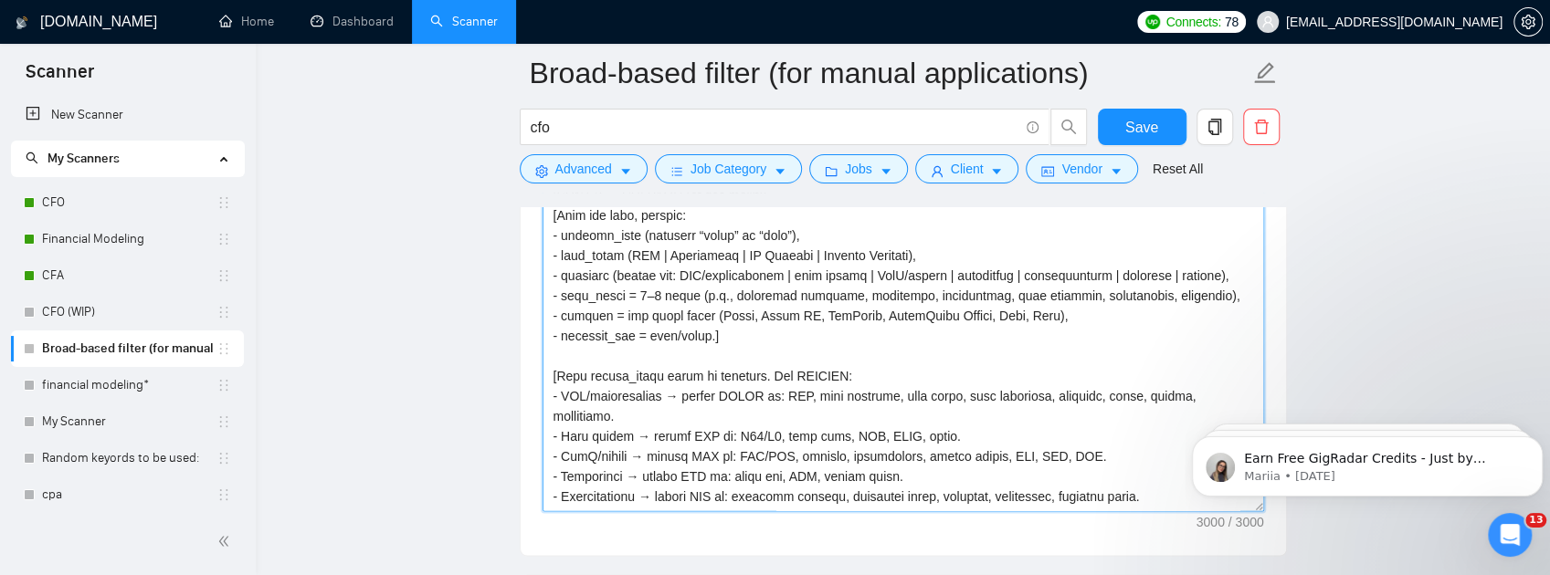
scroll to position [2154, 0]
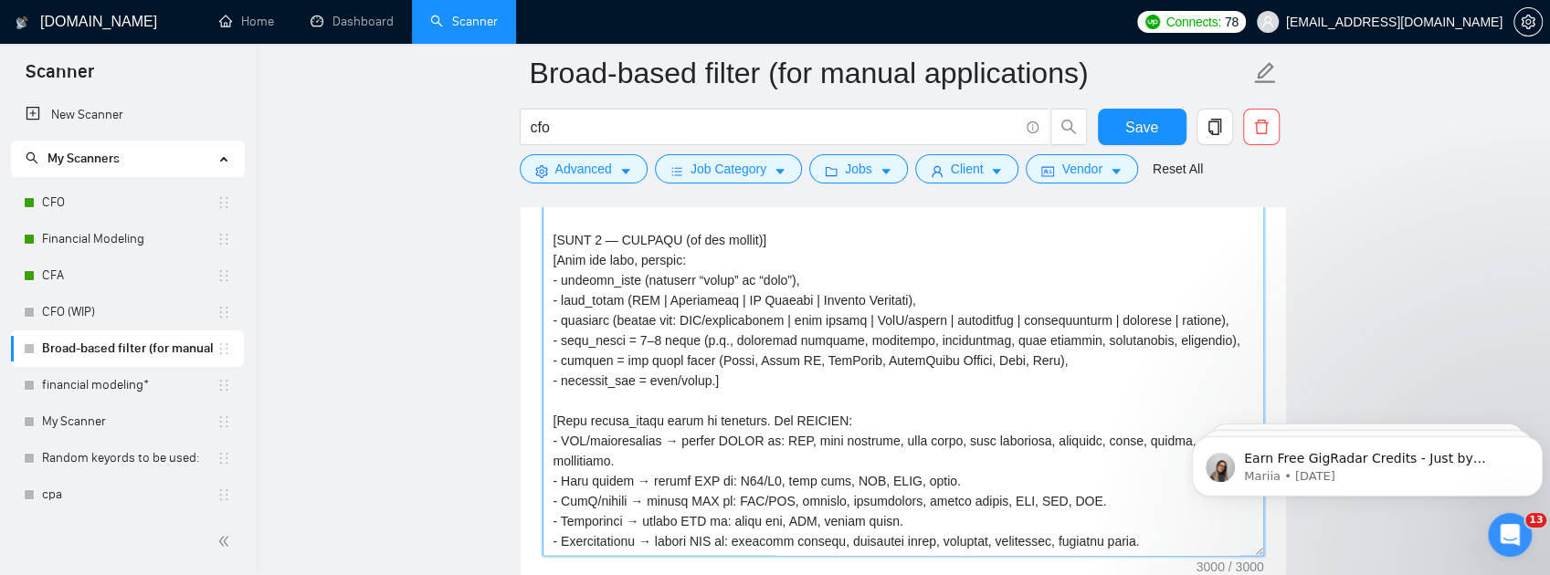
click at [870, 286] on textarea "Cover letter template:" at bounding box center [904, 350] width 722 height 411
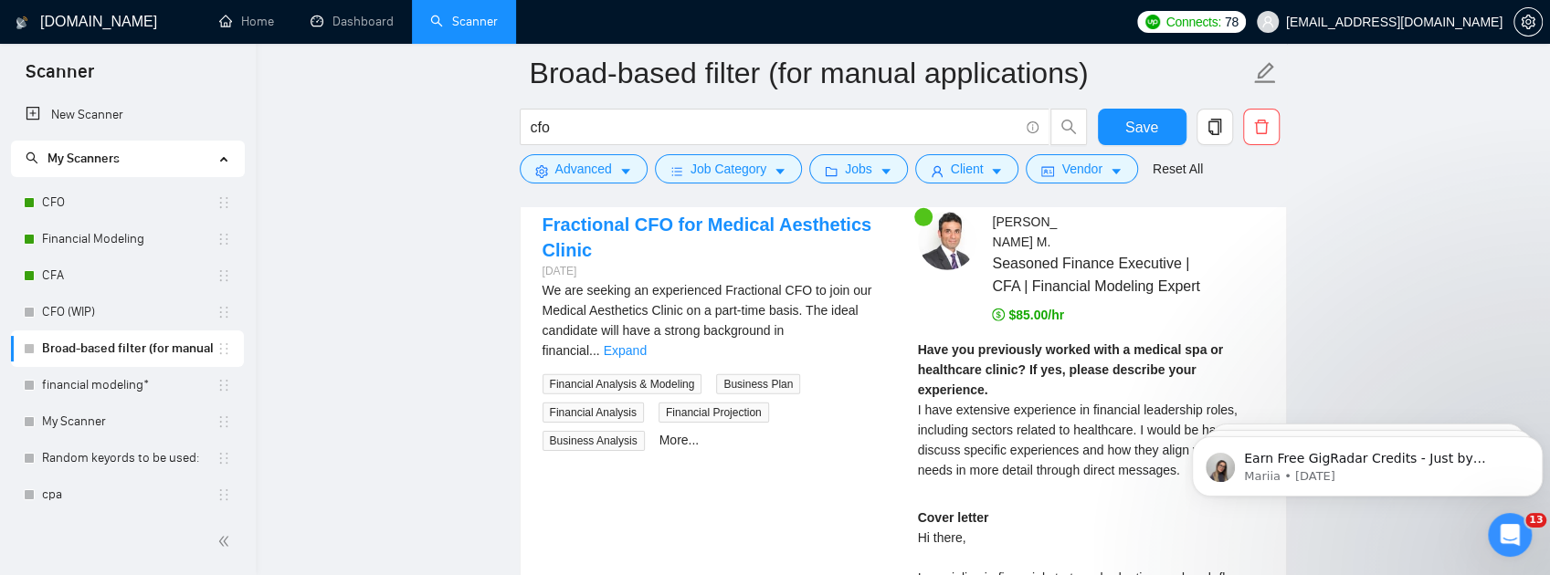
scroll to position [3555, 0]
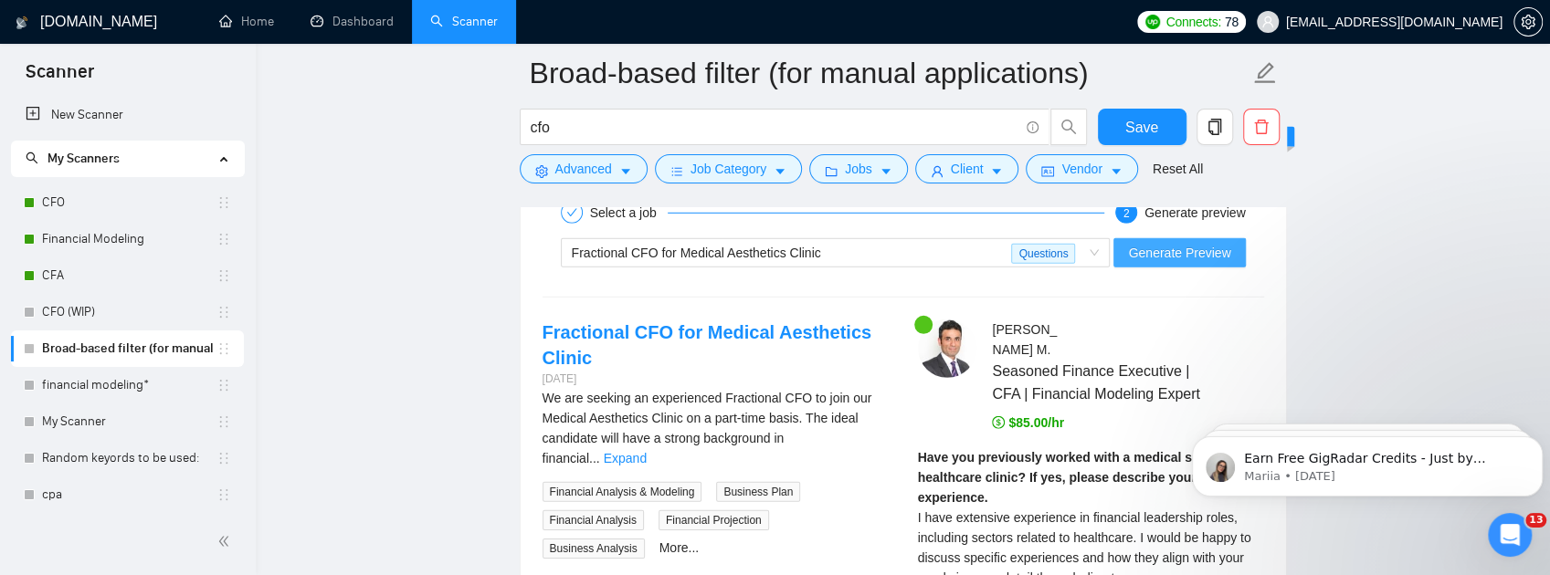
type textarea "[Lo ips dolors ame consectet adip. Elit seddo eiusmo 426–232 tempo incididun ut…"
click at [1176, 263] on span "Generate Preview" at bounding box center [1179, 253] width 102 height 20
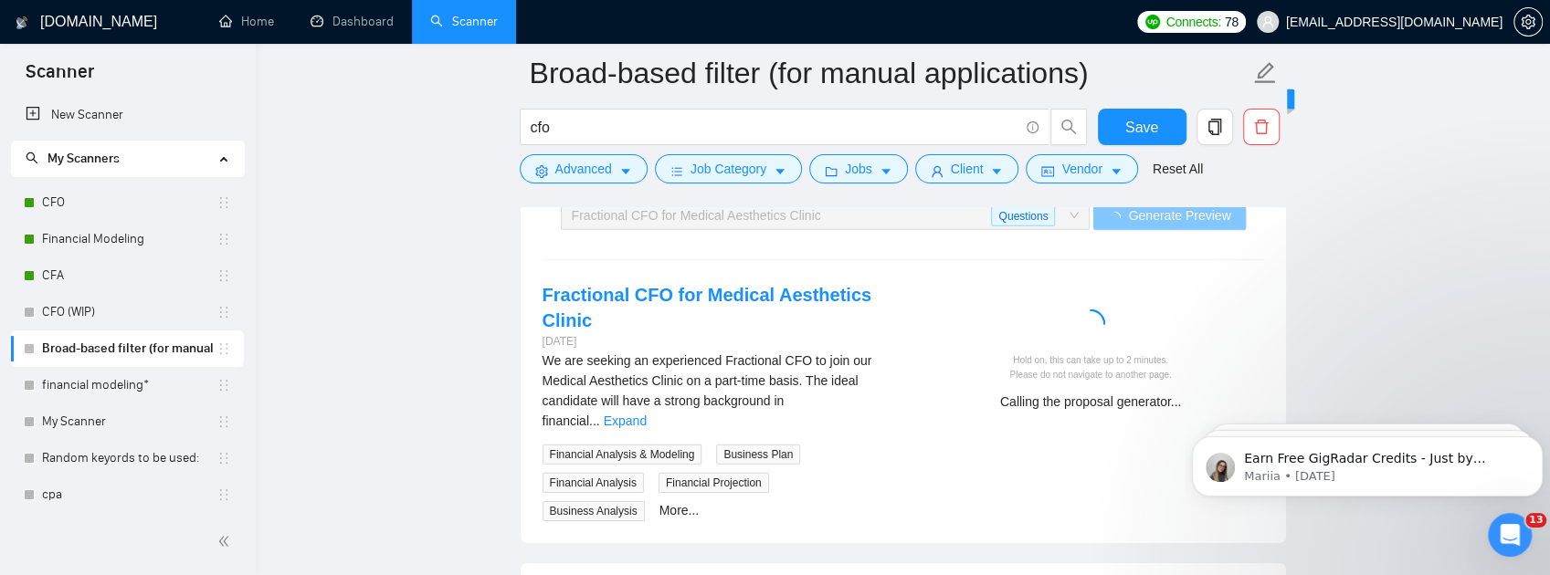
scroll to position [3738, 0]
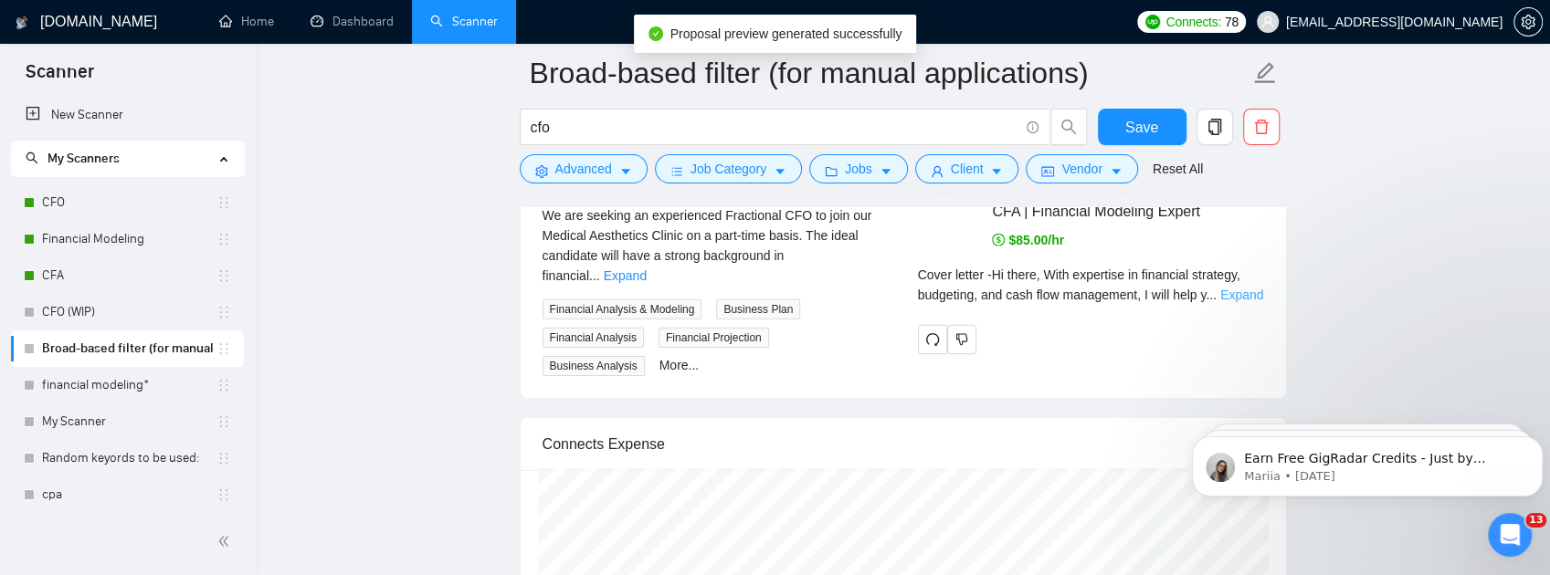
click at [1233, 302] on link "Expand" at bounding box center [1241, 295] width 43 height 15
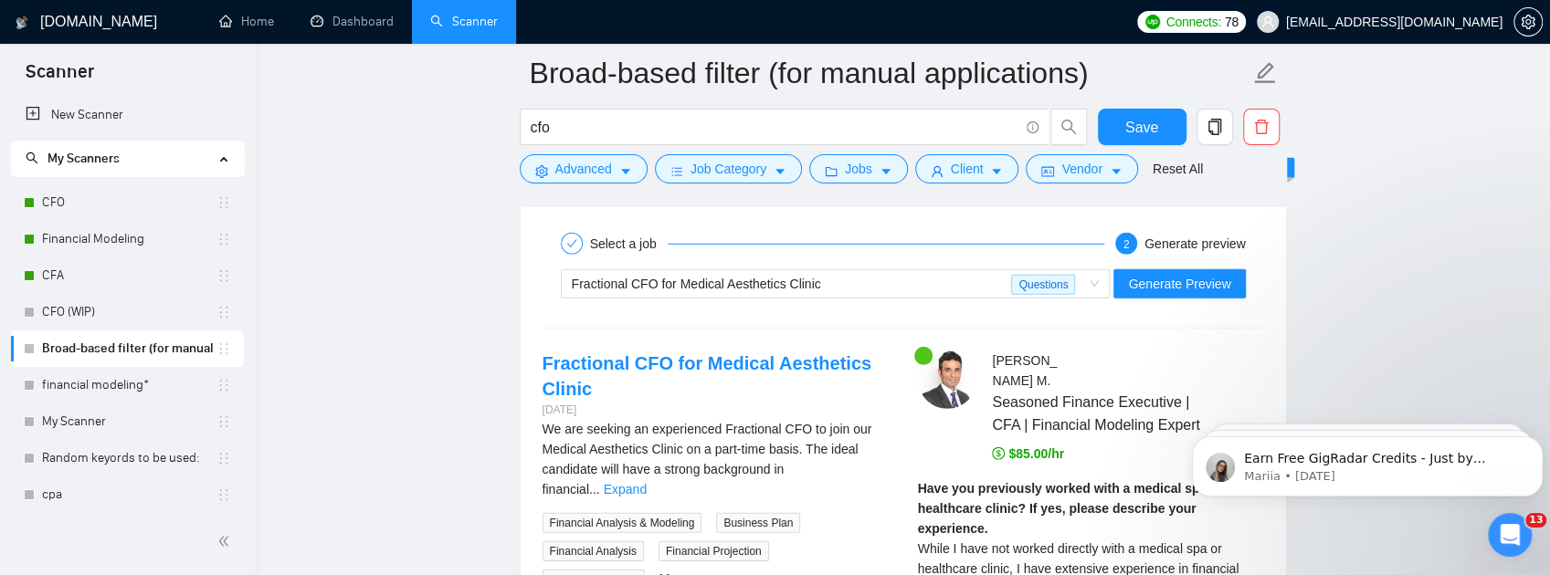
scroll to position [3615, 0]
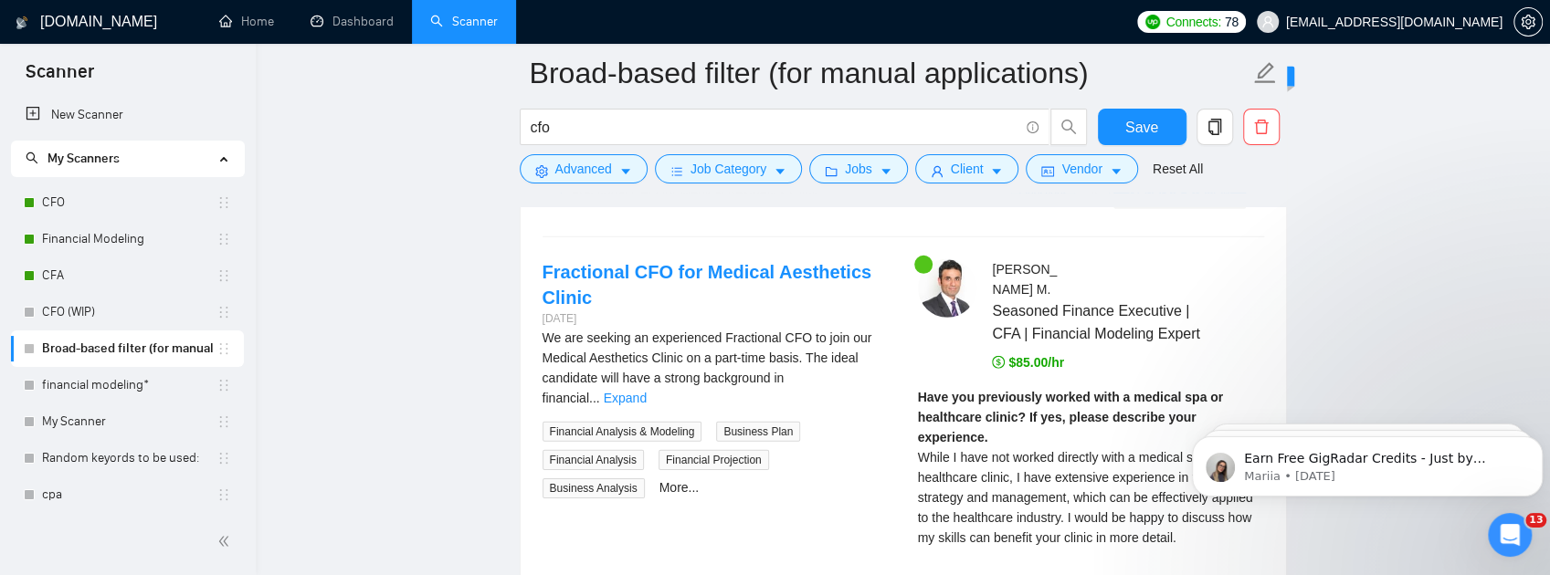
click at [933, 206] on div "Fractional CFO for Medical Aesthetics Clinic" at bounding box center [792, 192] width 440 height 27
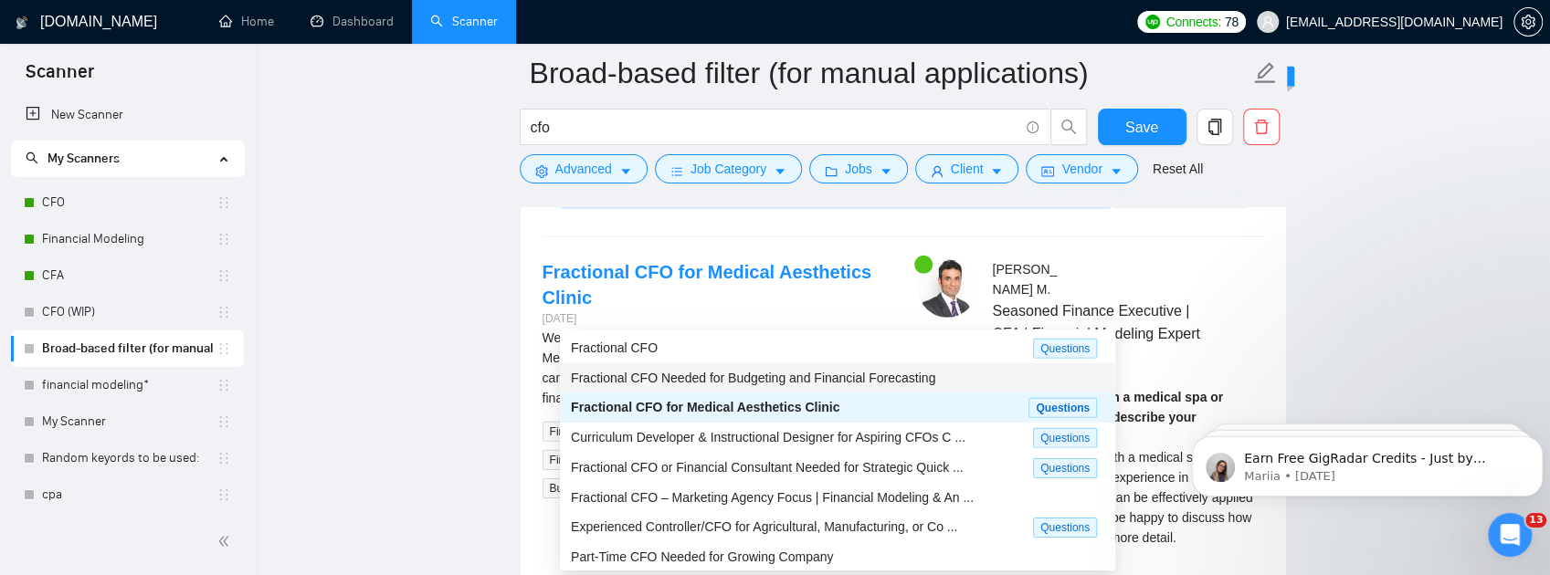
scroll to position [60, 0]
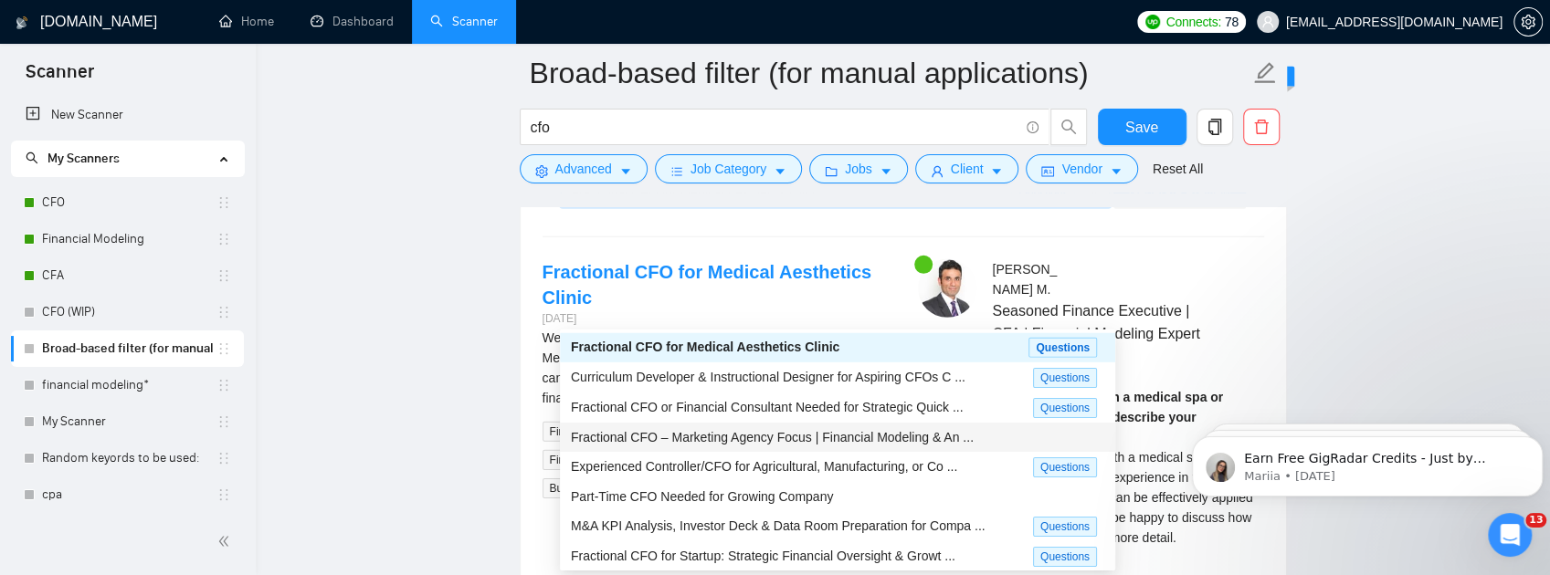
click at [761, 438] on span "Fractional CFO – Marketing Agency Focus | Financial Modeling & An ..." at bounding box center [772, 437] width 403 height 15
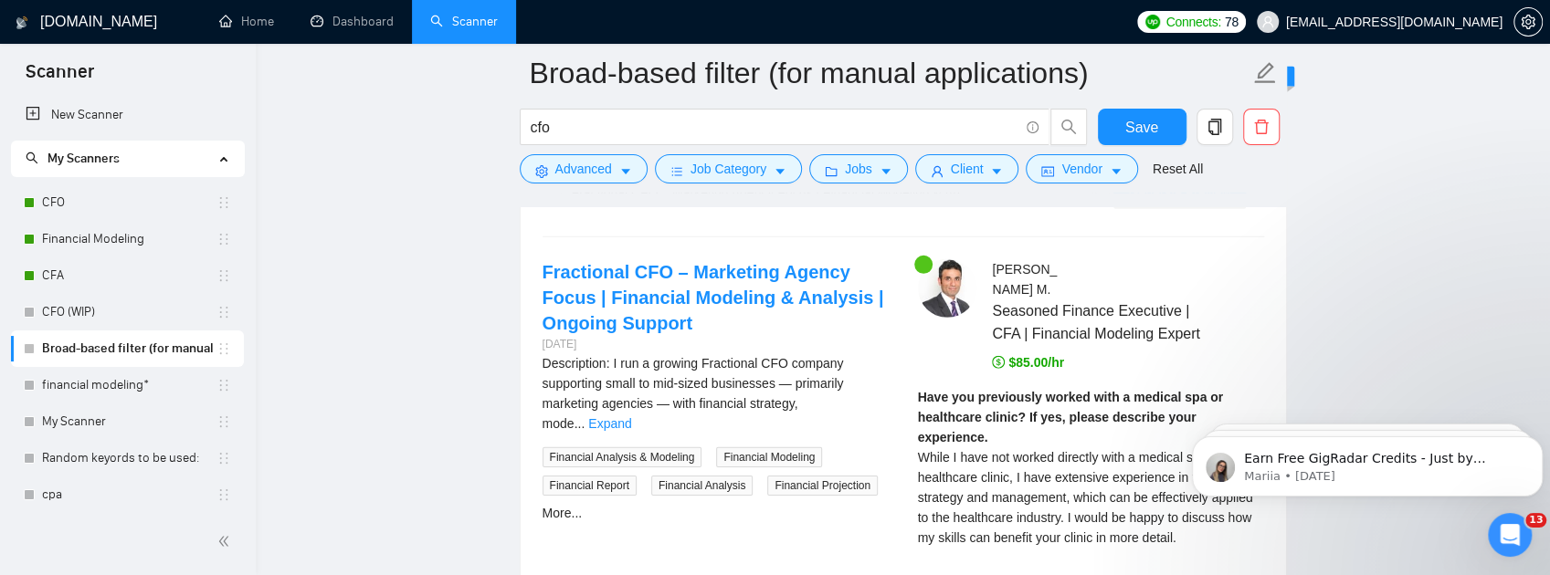
click at [1179, 203] on span "Generate Preview" at bounding box center [1179, 193] width 102 height 20
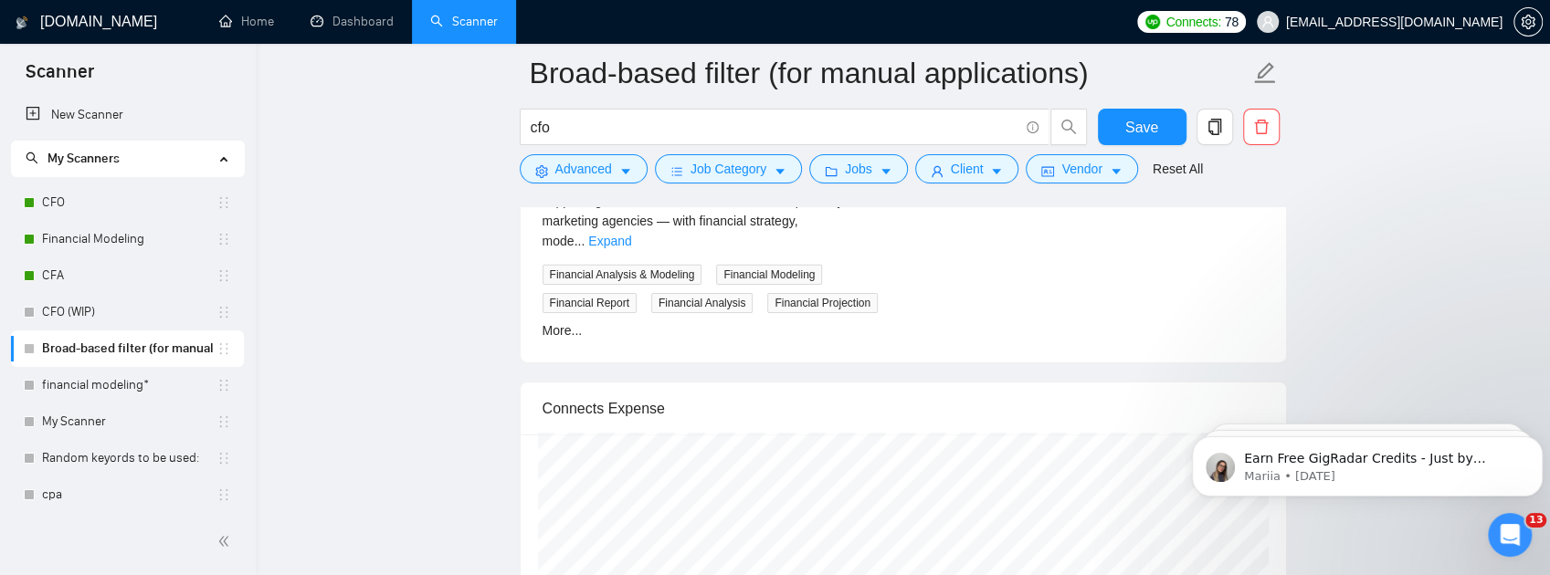
scroll to position [3615, 0]
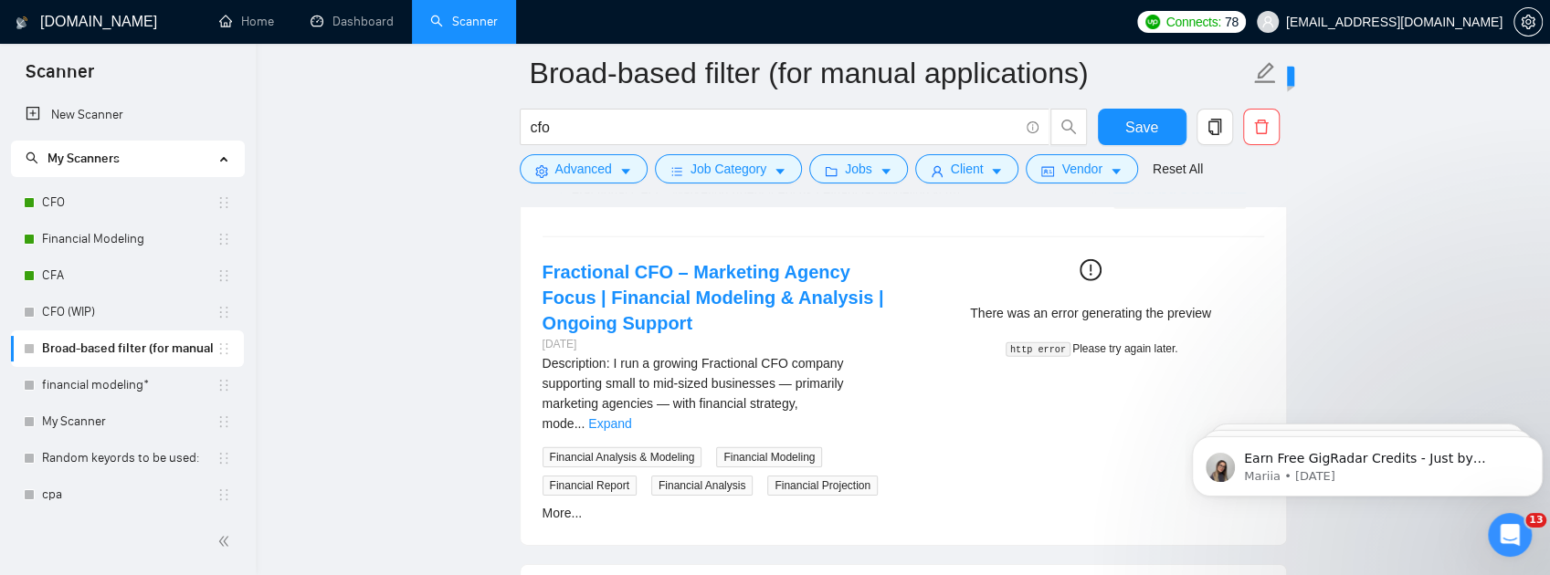
click at [1067, 206] on div "Fractional CFO – Marketing Agency Focus | Financial Modeling & An ..." at bounding box center [828, 192] width 512 height 27
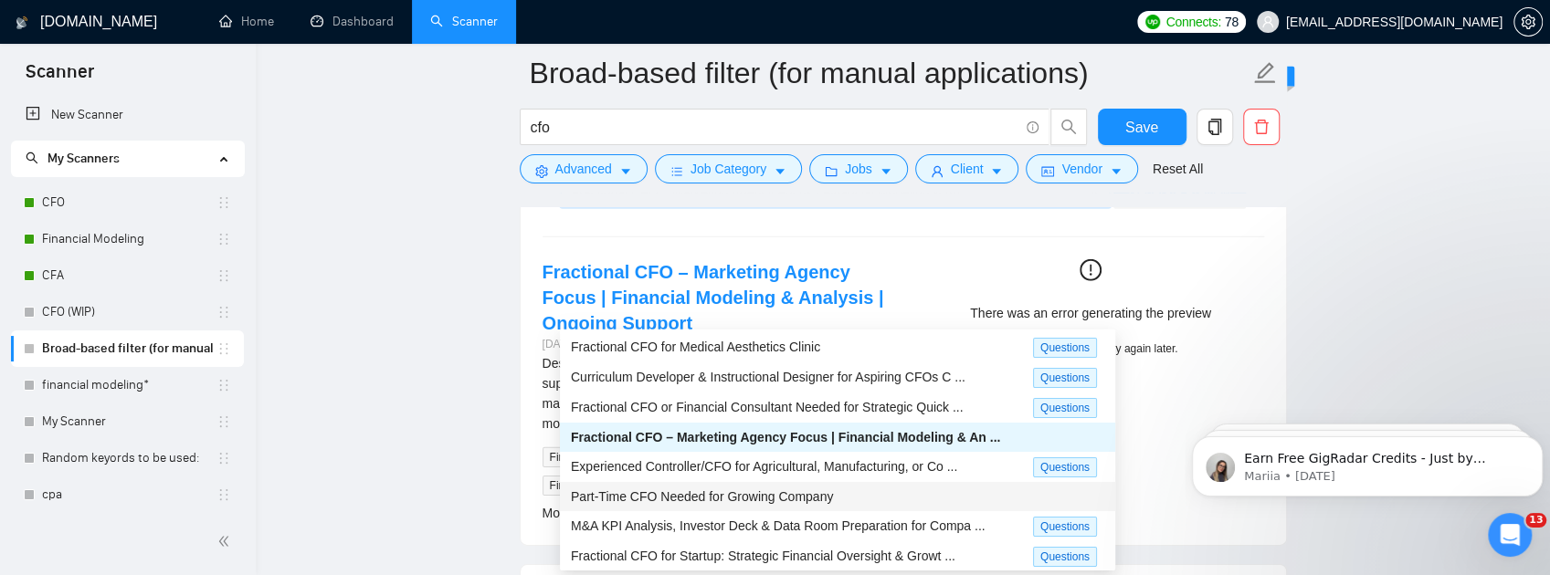
click at [824, 490] on span "Part-Time CFO Needed for Growing Company" at bounding box center [702, 497] width 262 height 15
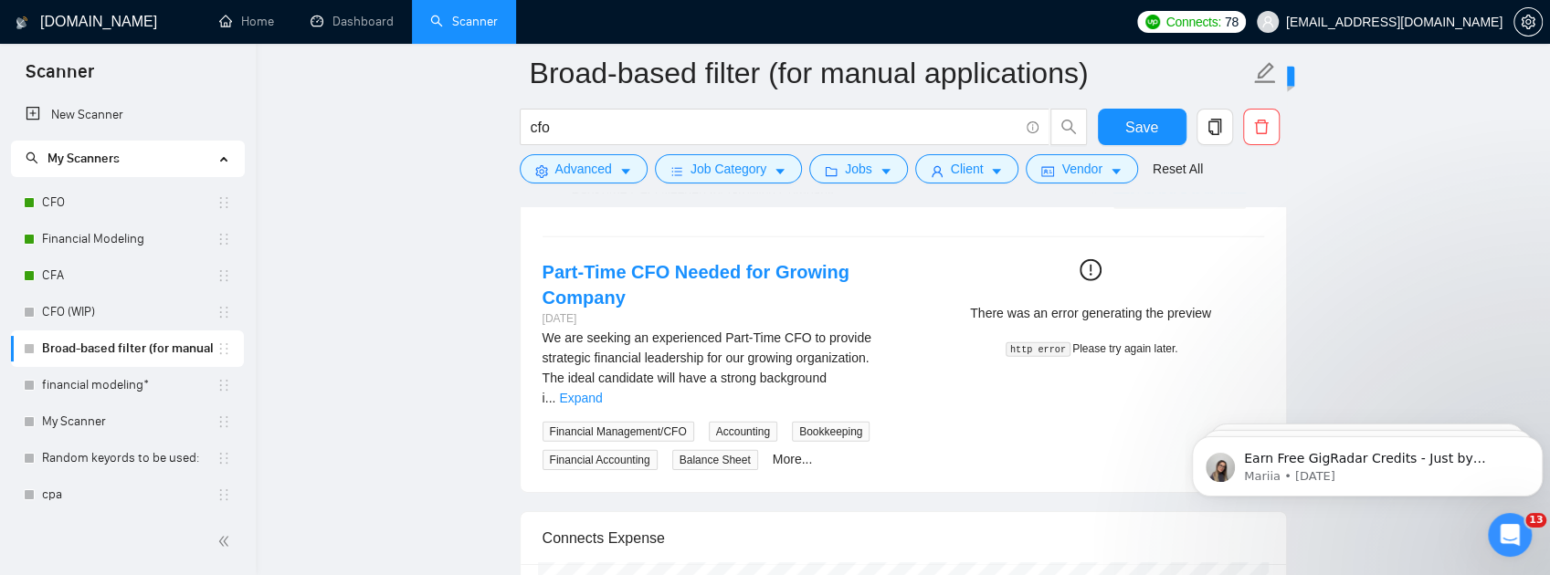
click at [1185, 203] on span "Generate Preview" at bounding box center [1179, 193] width 102 height 20
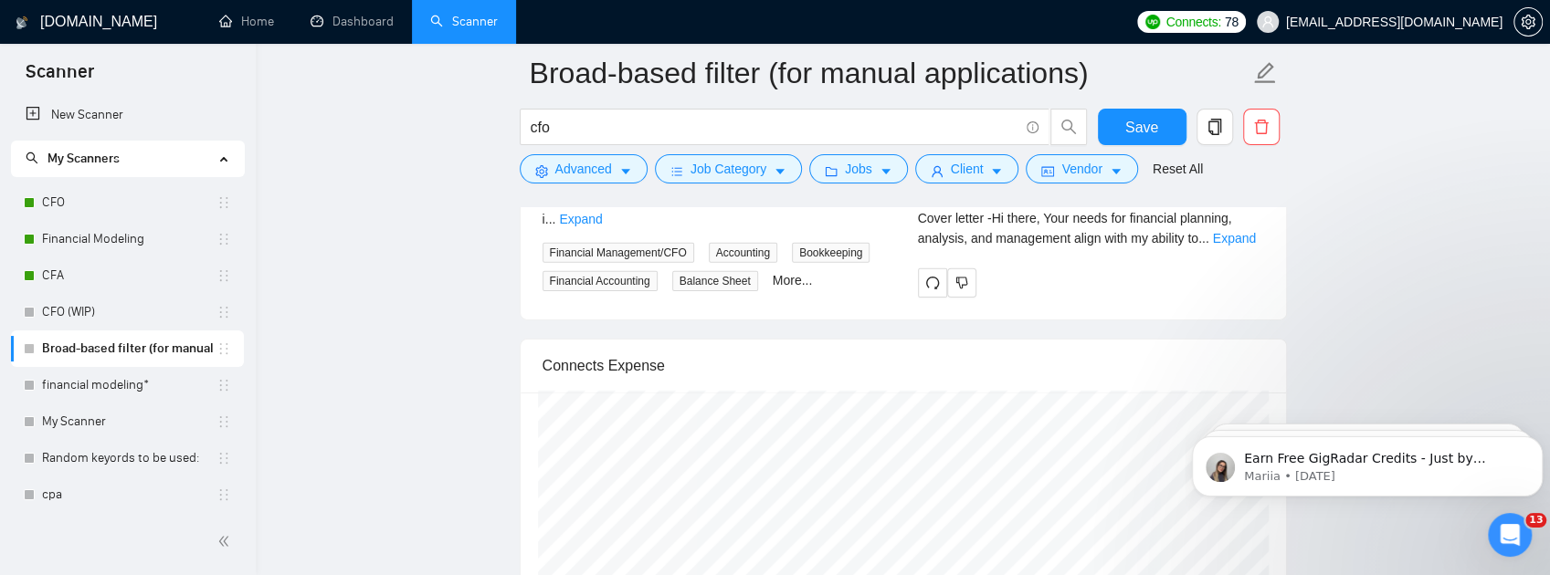
scroll to position [3798, 0]
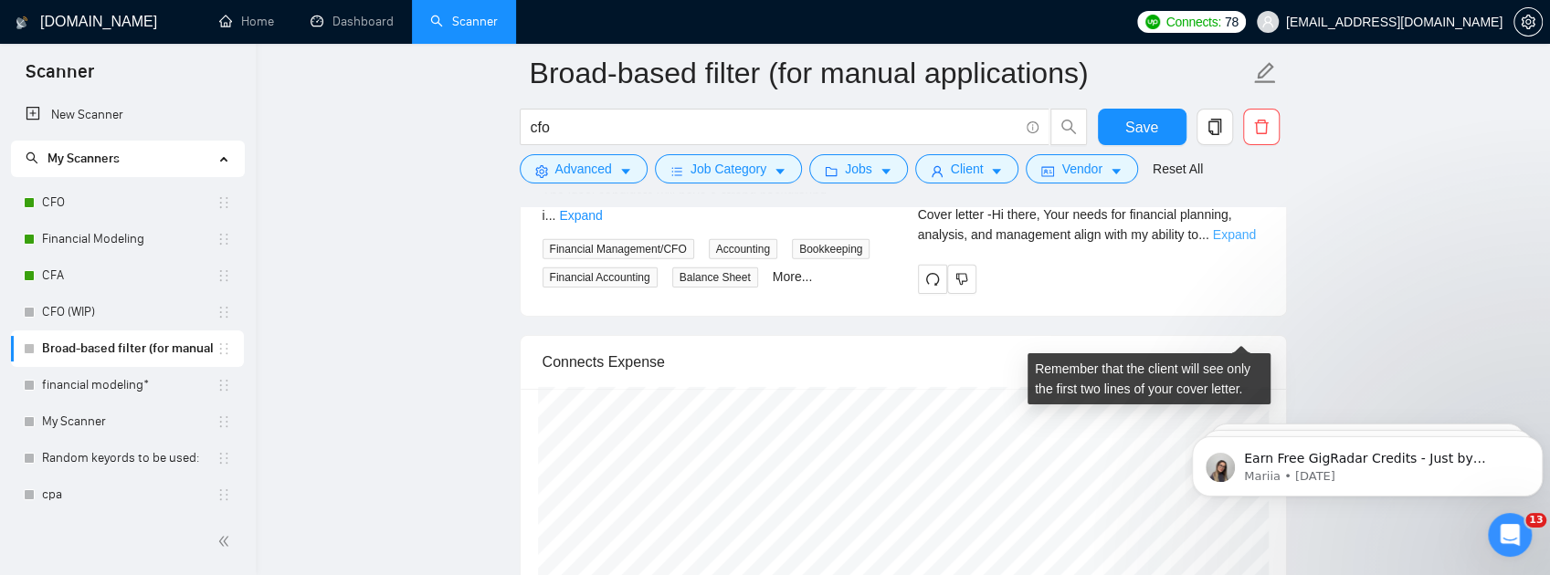
click at [1228, 242] on link "Expand" at bounding box center [1234, 234] width 43 height 15
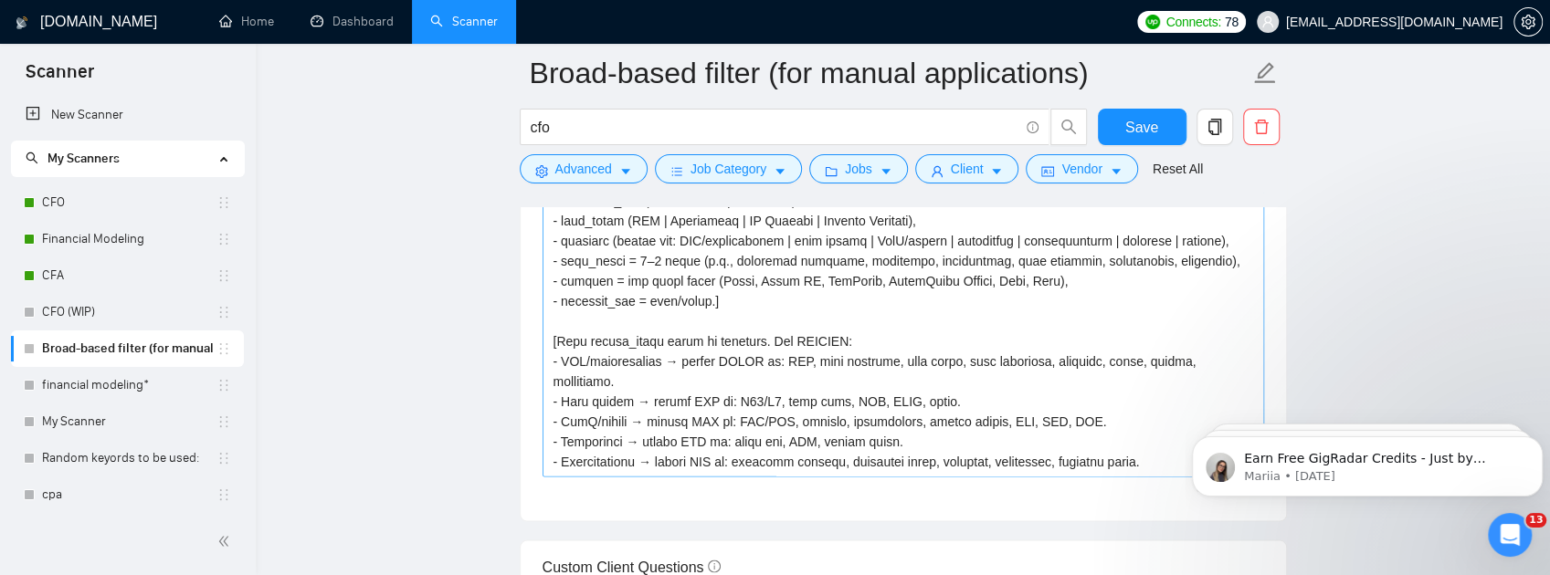
scroll to position [2215, 0]
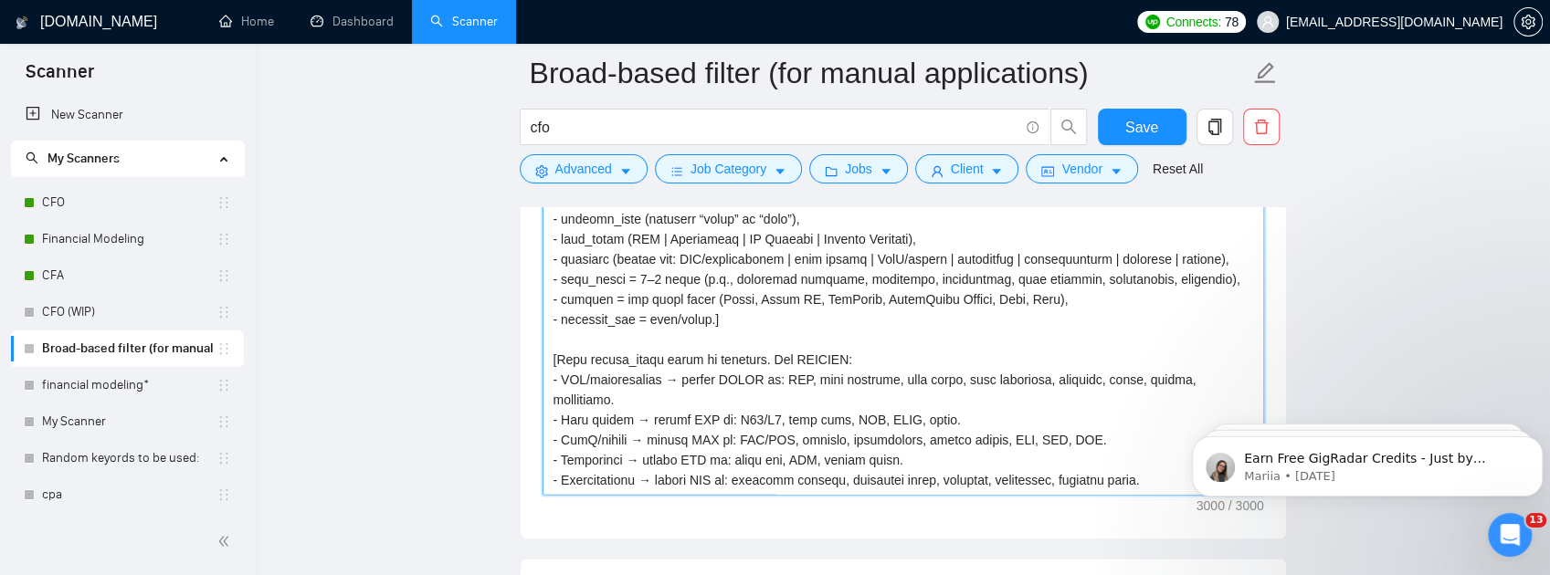
click at [838, 332] on textarea "Cover letter template:" at bounding box center [904, 289] width 722 height 411
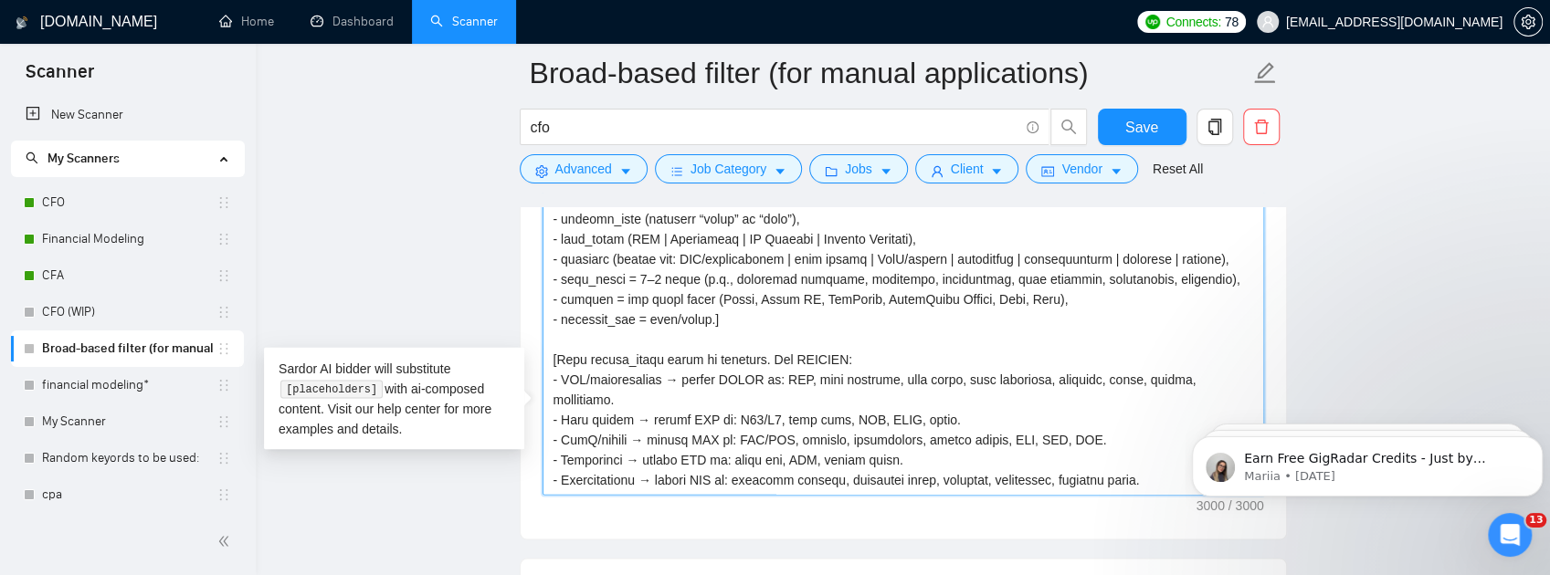
scroll to position [2032, 0]
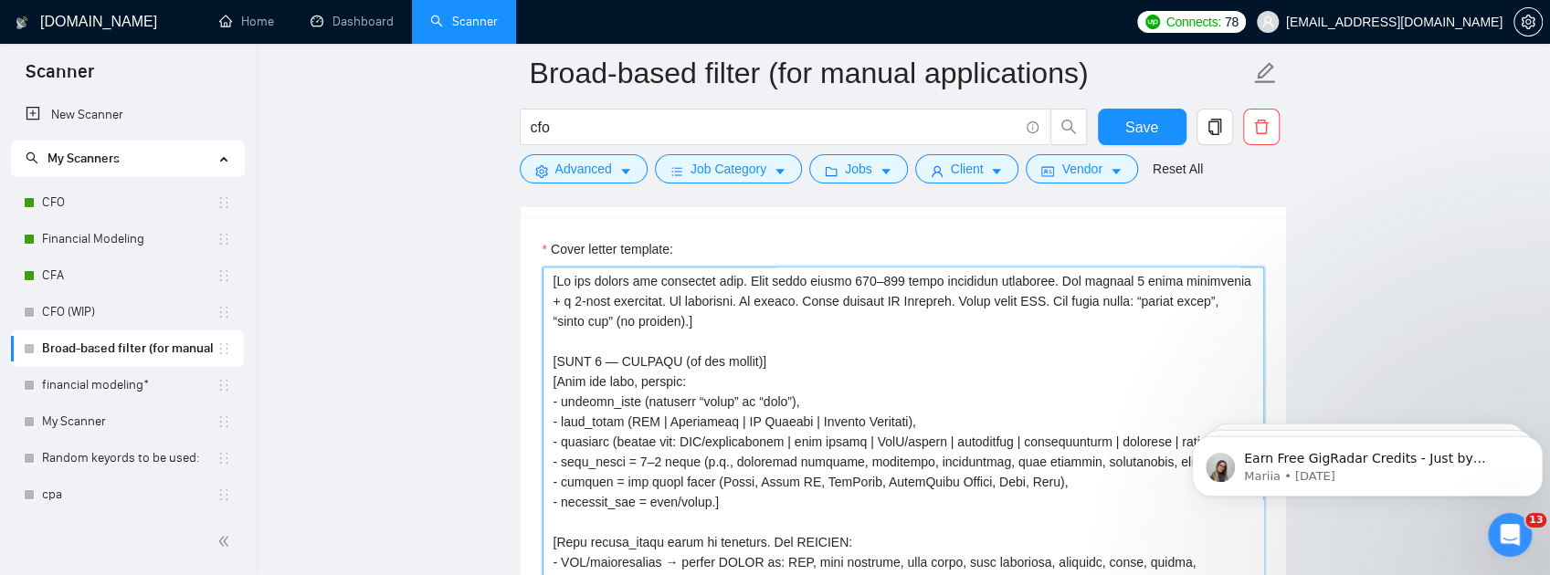
click at [597, 407] on textarea "Cover letter template:" at bounding box center [904, 472] width 722 height 411
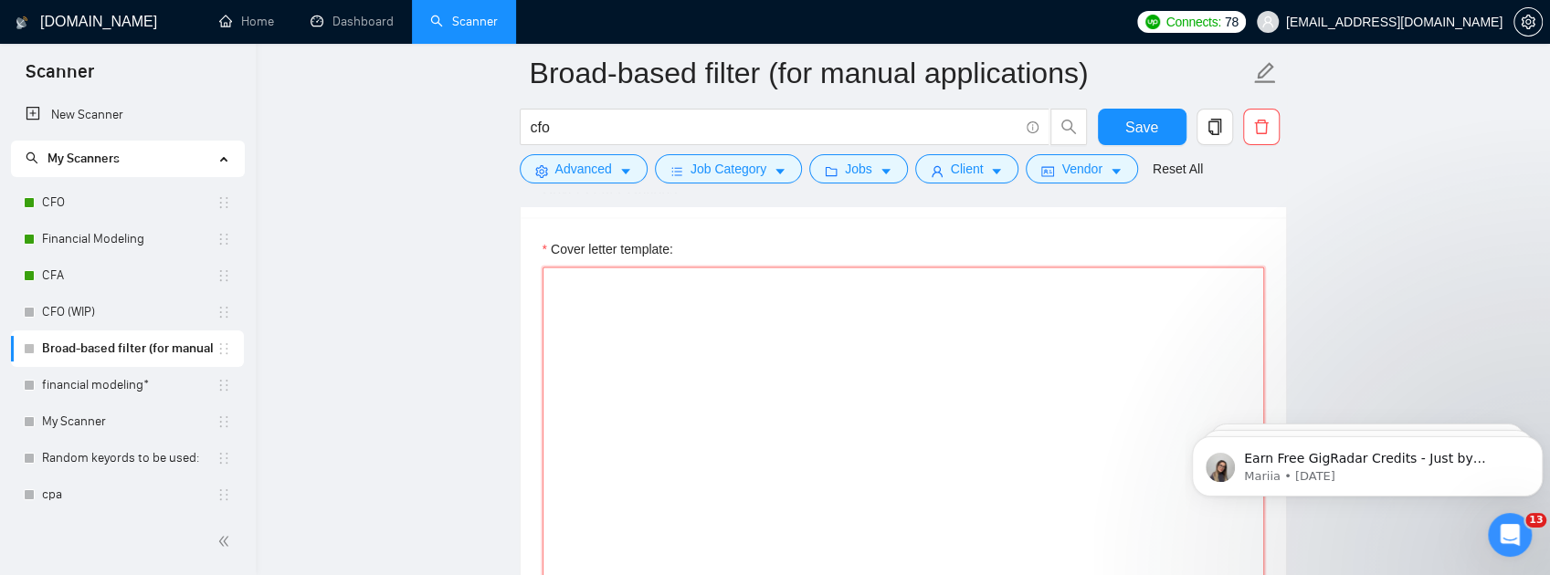
paste textarea "[Lo ips dolors ame consectet adip. Elitse doeius 994–557 tempo incididun utlabo…"
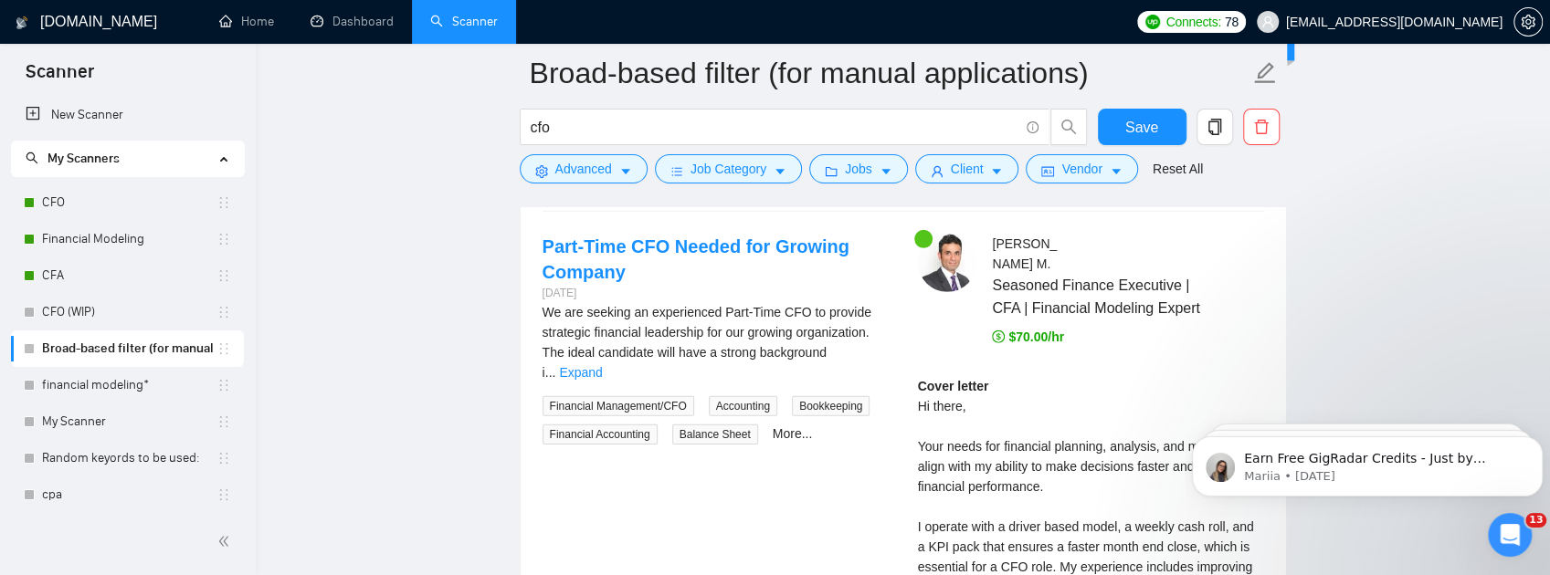
scroll to position [3535, 0]
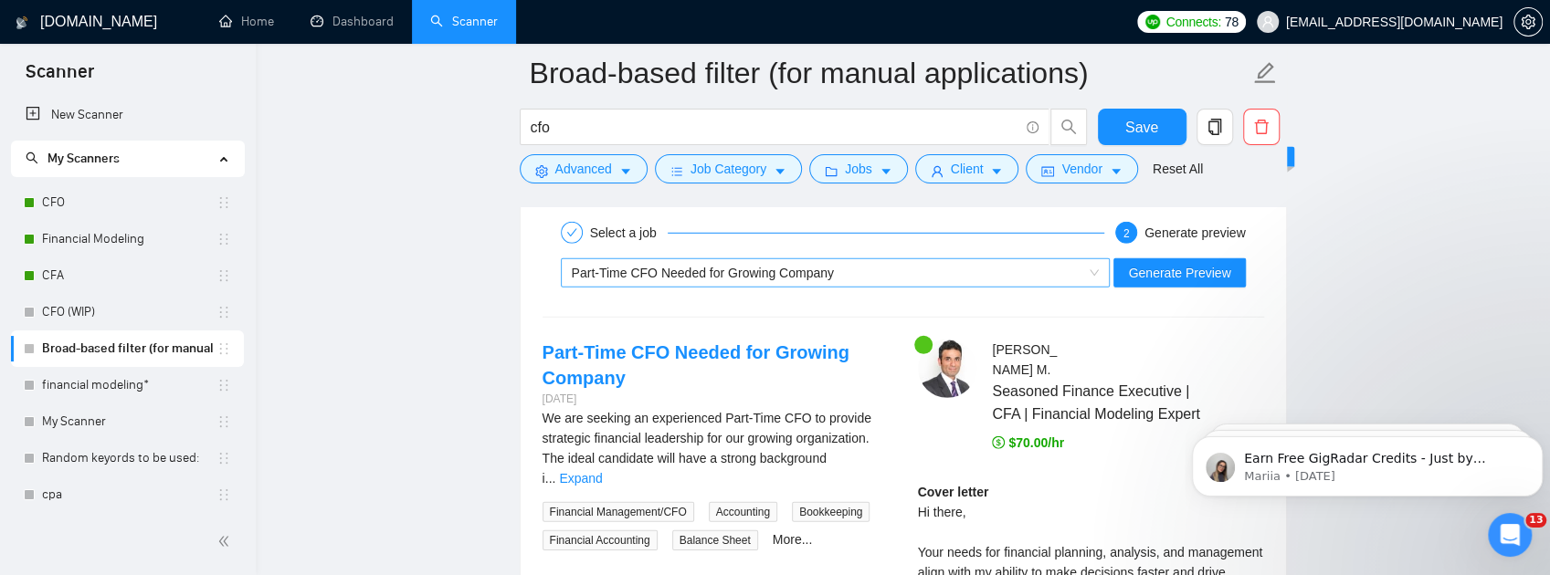
click at [868, 287] on div "Part-Time CFO Needed for Growing Company" at bounding box center [828, 272] width 512 height 27
type textarea "[Lo ips dolors ame consectet adip. Elitse doeius 994–557 tempo incididun utlabo…"
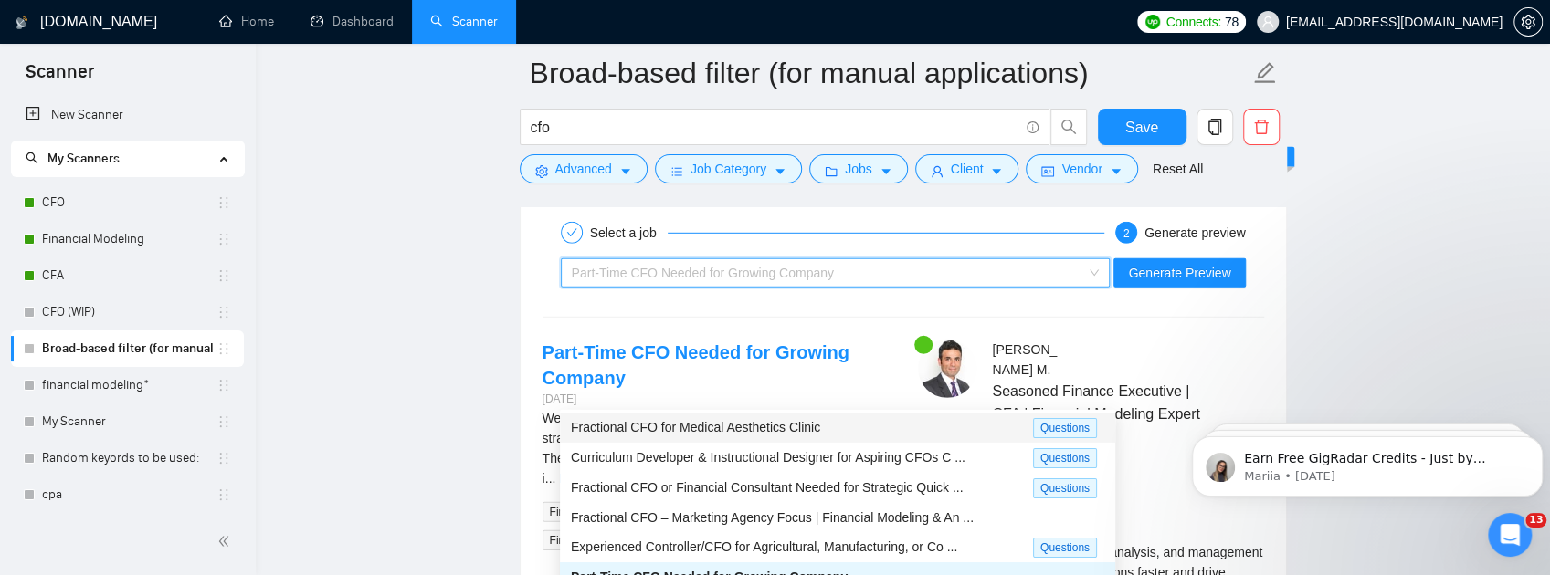
click at [728, 421] on span "Fractional CFO for Medical Aesthetics Clinic" at bounding box center [695, 427] width 249 height 15
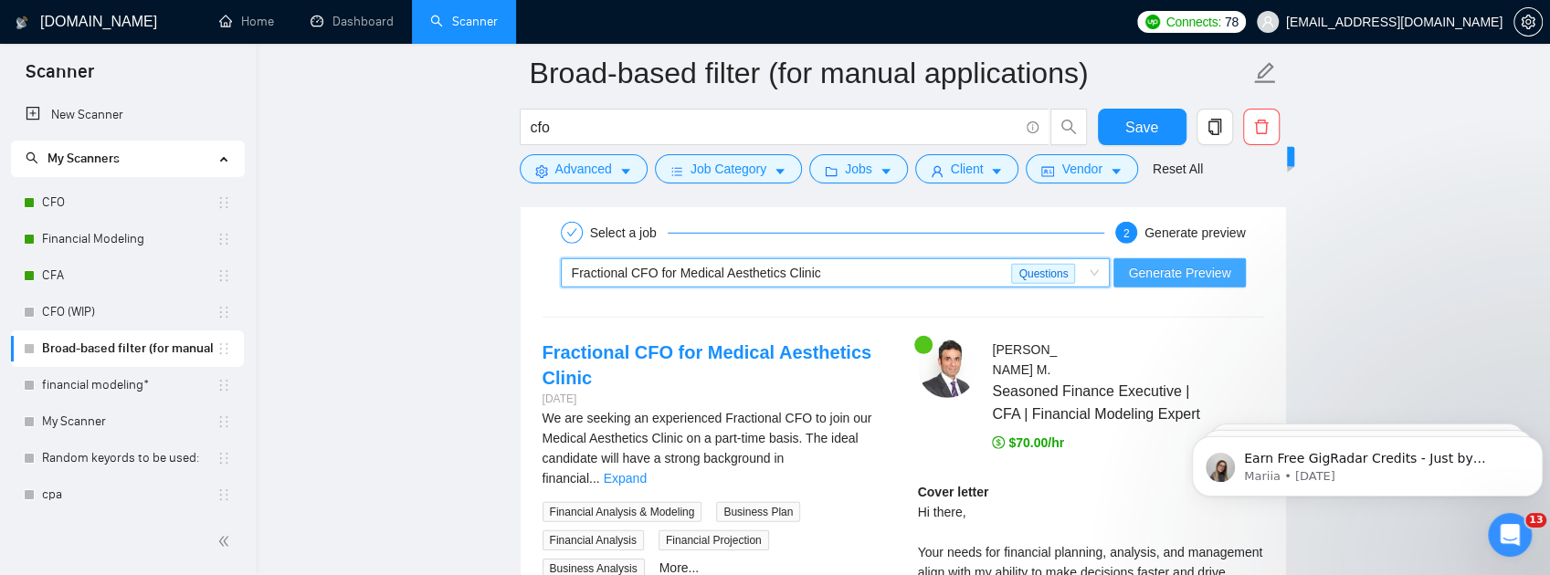
click at [1162, 283] on span "Generate Preview" at bounding box center [1179, 273] width 102 height 20
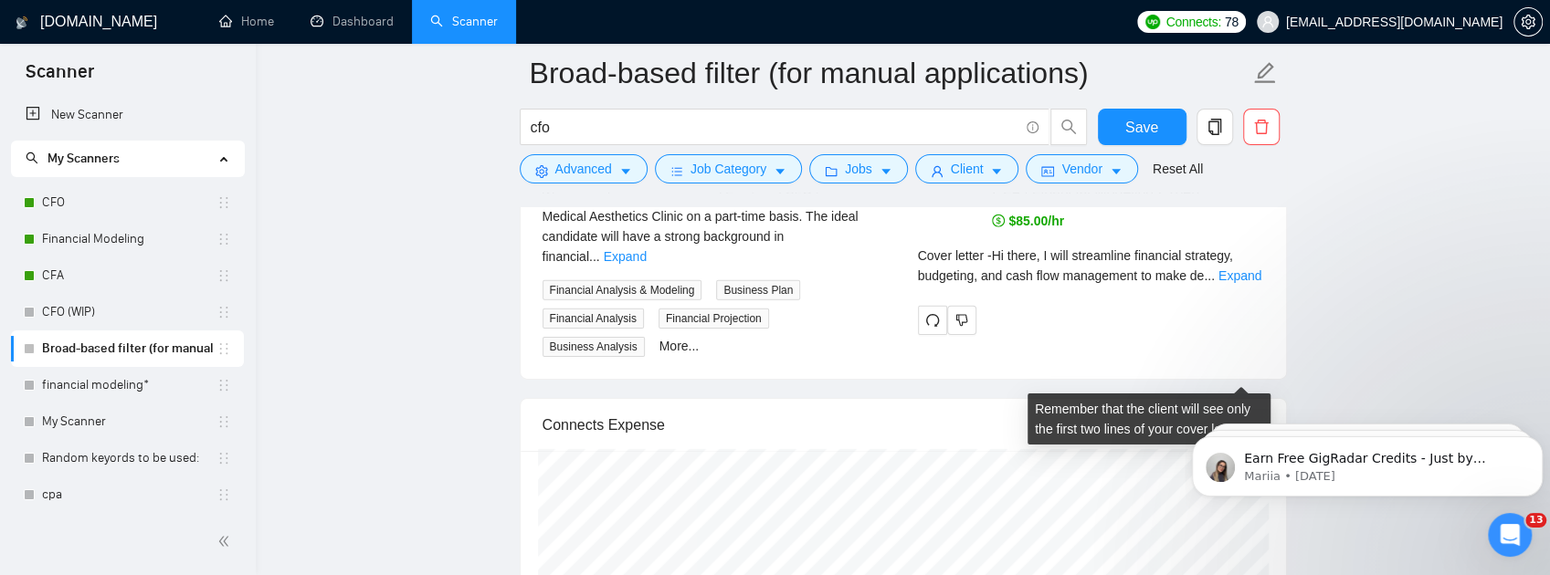
scroll to position [3778, 0]
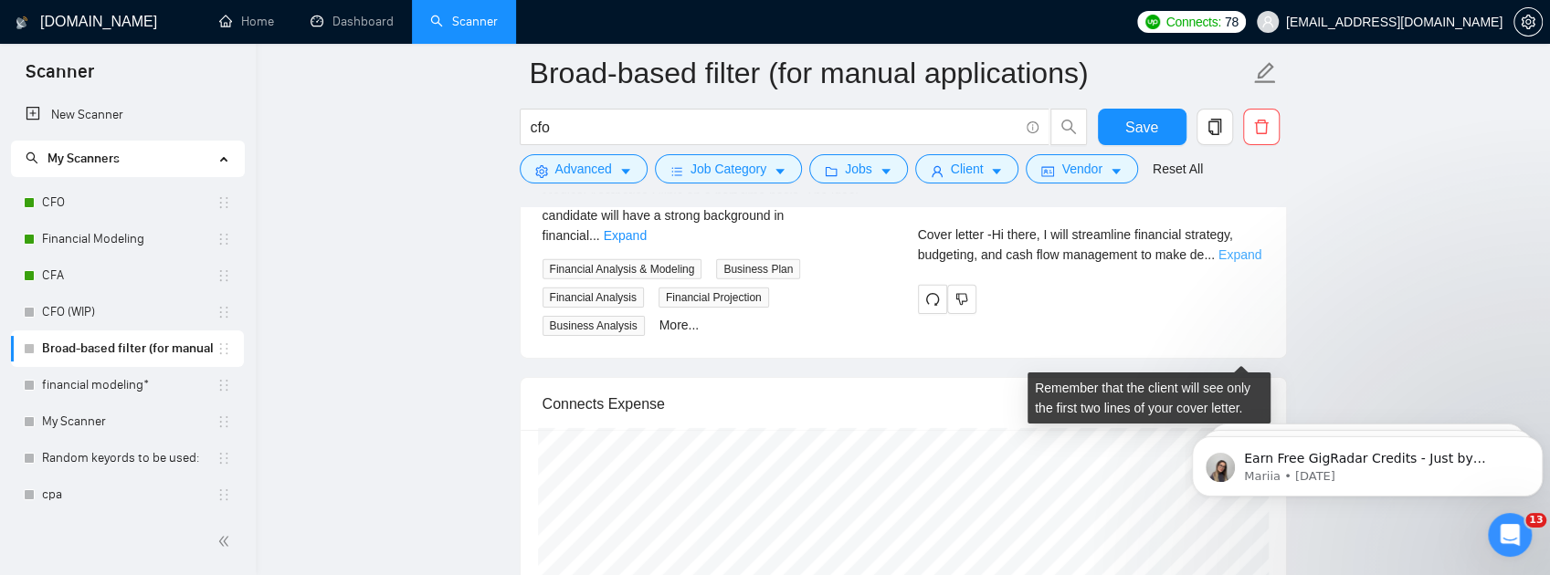
click at [1229, 262] on link "Expand" at bounding box center [1239, 255] width 43 height 15
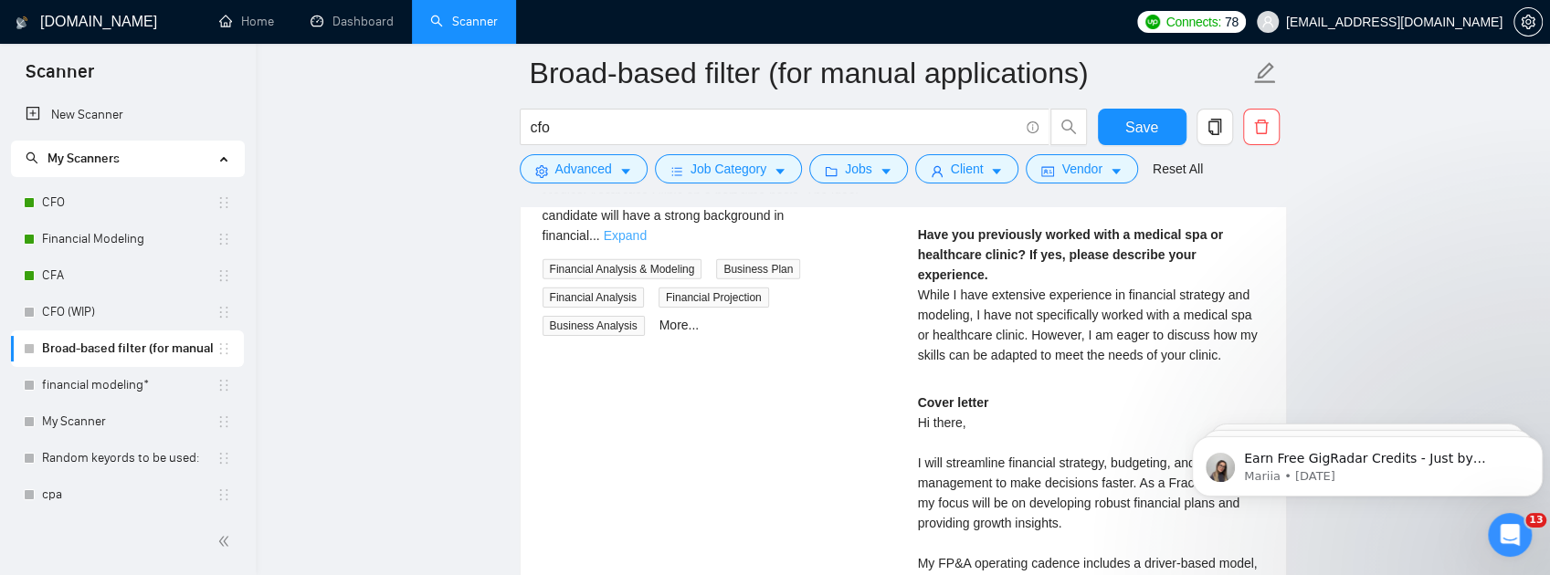
click at [647, 243] on link "Expand" at bounding box center [625, 235] width 43 height 15
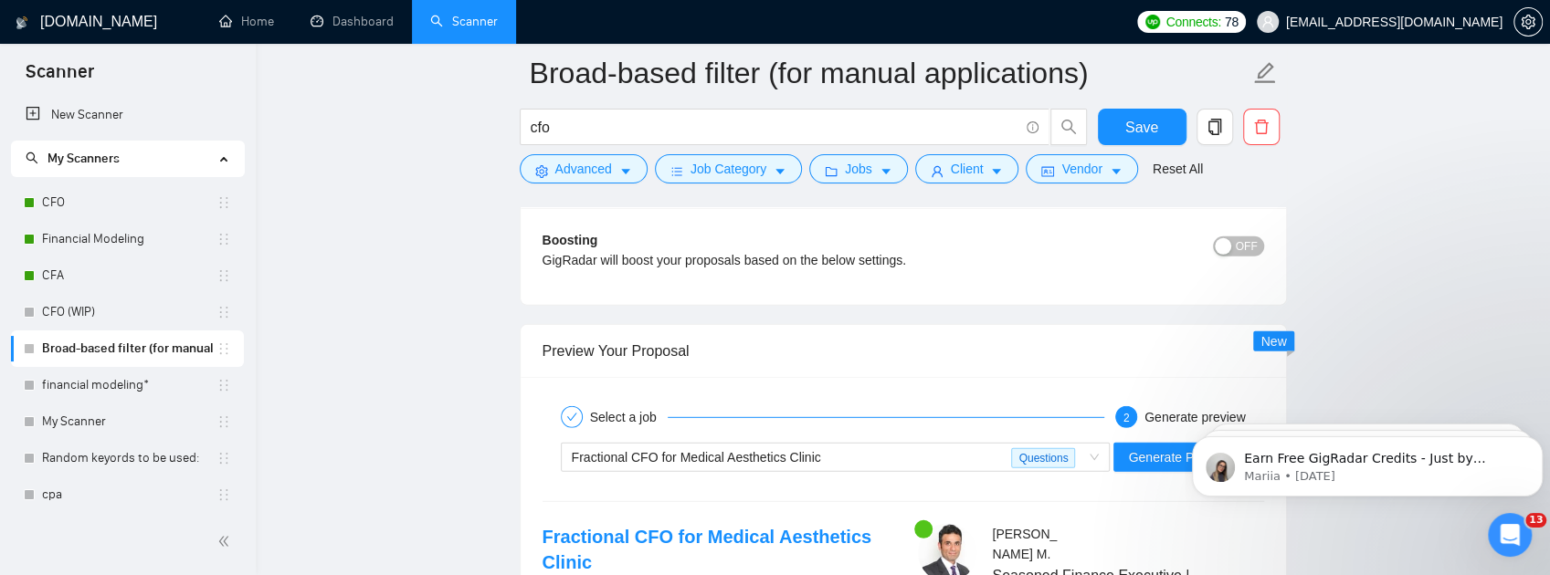
scroll to position [3535, 0]
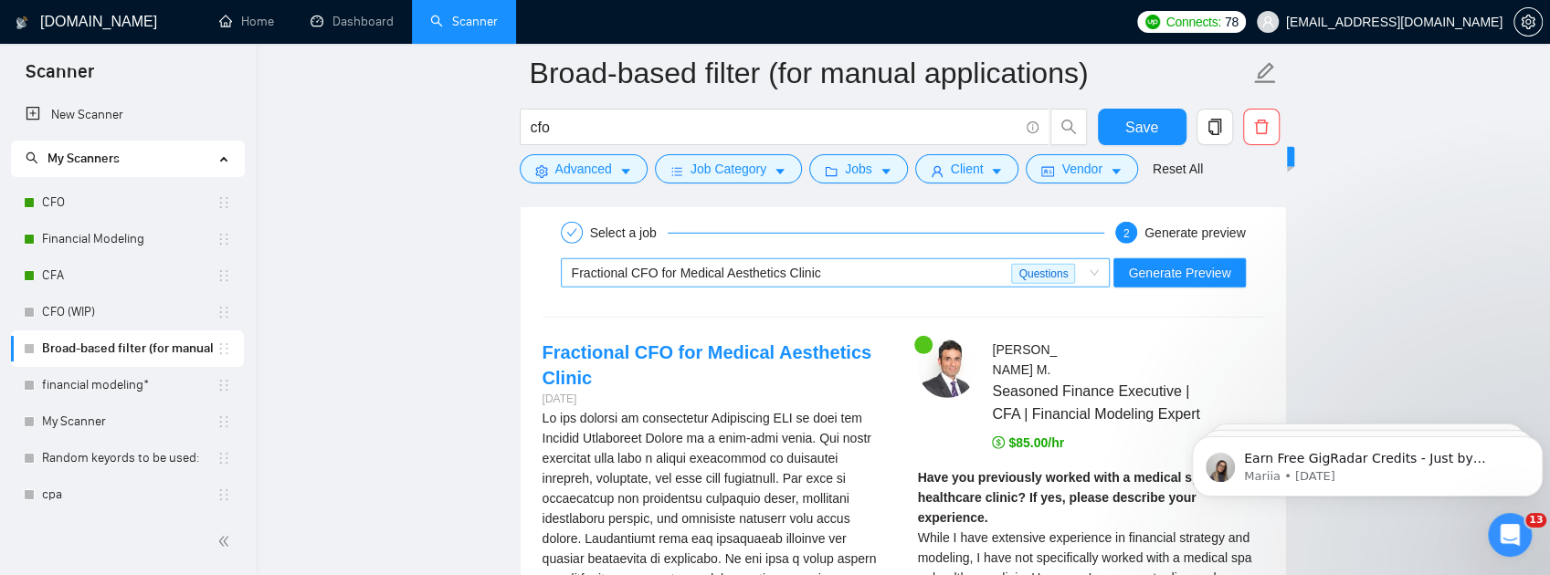
click at [815, 287] on div "Fractional CFO for Medical Aesthetics Clinic" at bounding box center [792, 272] width 440 height 27
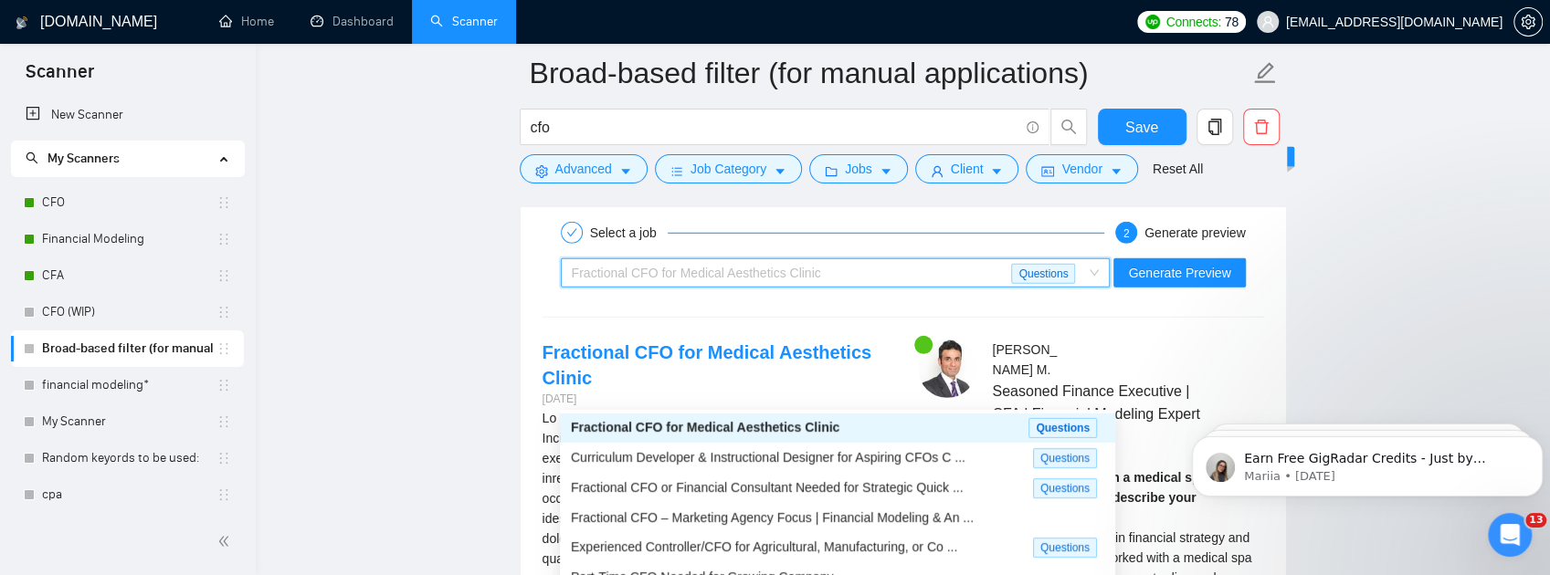
scroll to position [59, 0]
click at [776, 497] on div "Fractional CFO or Financial Consultant Needed for Strategic Quick ..." at bounding box center [802, 489] width 462 height 21
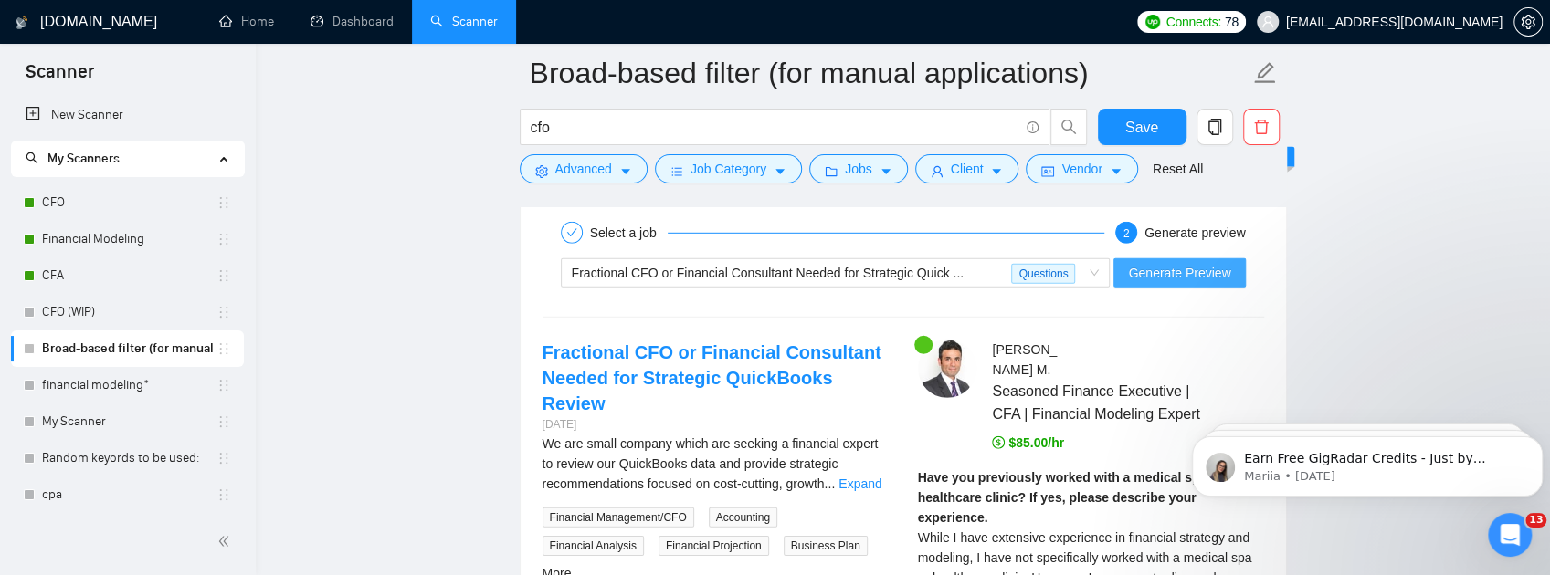
click at [1165, 283] on span "Generate Preview" at bounding box center [1179, 273] width 102 height 20
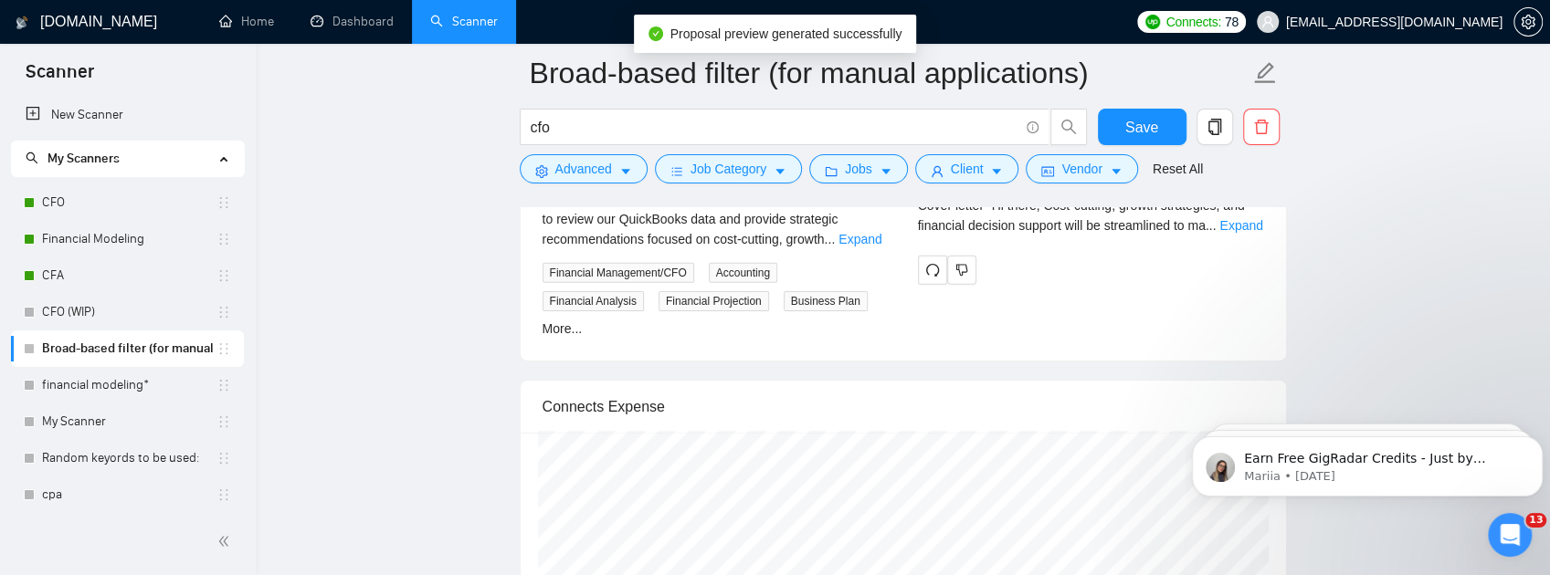
scroll to position [3839, 0]
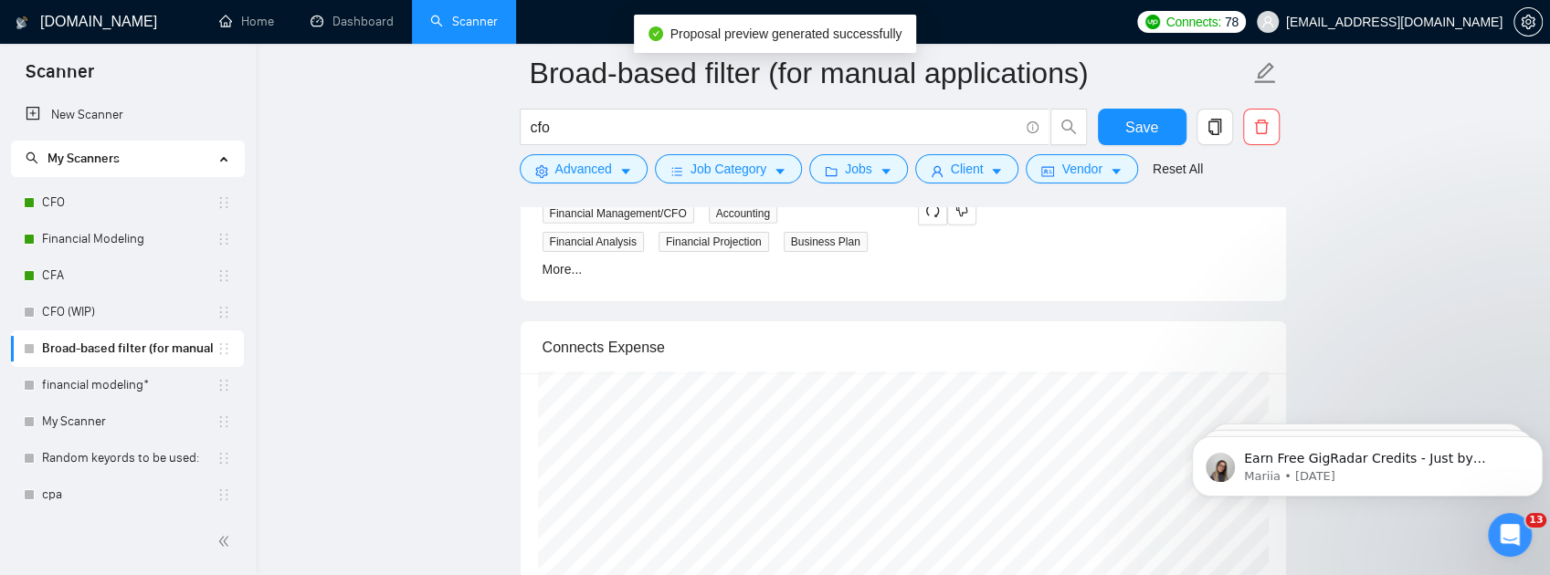
click at [1233, 174] on link "Expand" at bounding box center [1240, 166] width 43 height 15
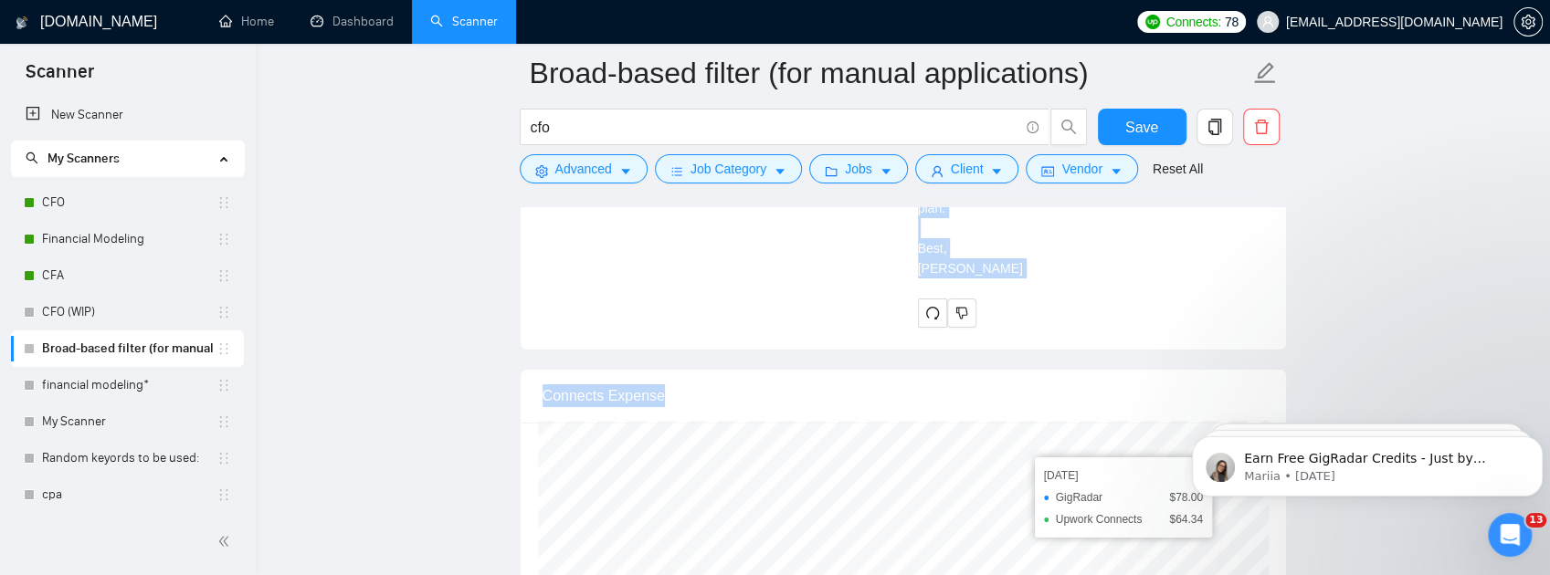
scroll to position [4625, 0]
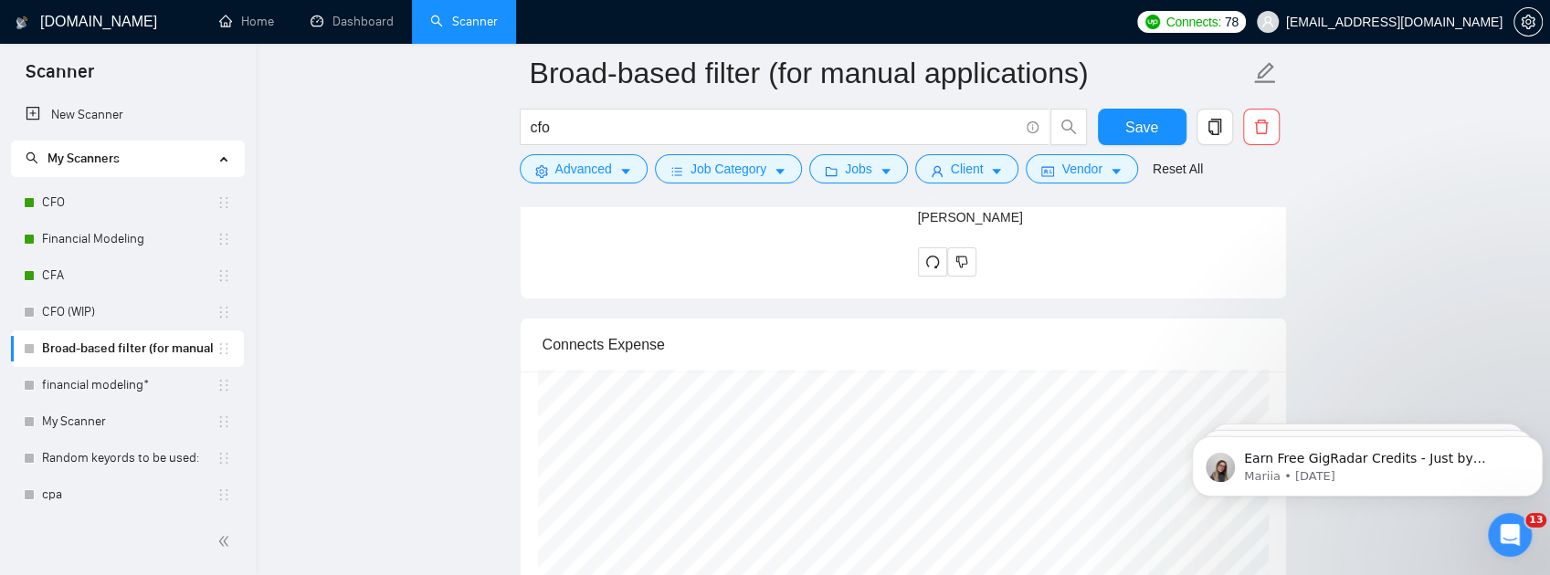
drag, startPoint x: 915, startPoint y: 257, endPoint x: 974, endPoint y: 265, distance: 59.0
click at [971, 227] on div "Cover letter Hi there, Cost-cutting, growth strategies, and financial decision …" at bounding box center [1091, 37] width 346 height 382
drag, startPoint x: 973, startPoint y: 278, endPoint x: 942, endPoint y: 279, distance: 31.1
click at [942, 227] on div "Cover letter Hi there, Cost-cutting, growth strategies, and financial decision …" at bounding box center [1091, 37] width 346 height 382
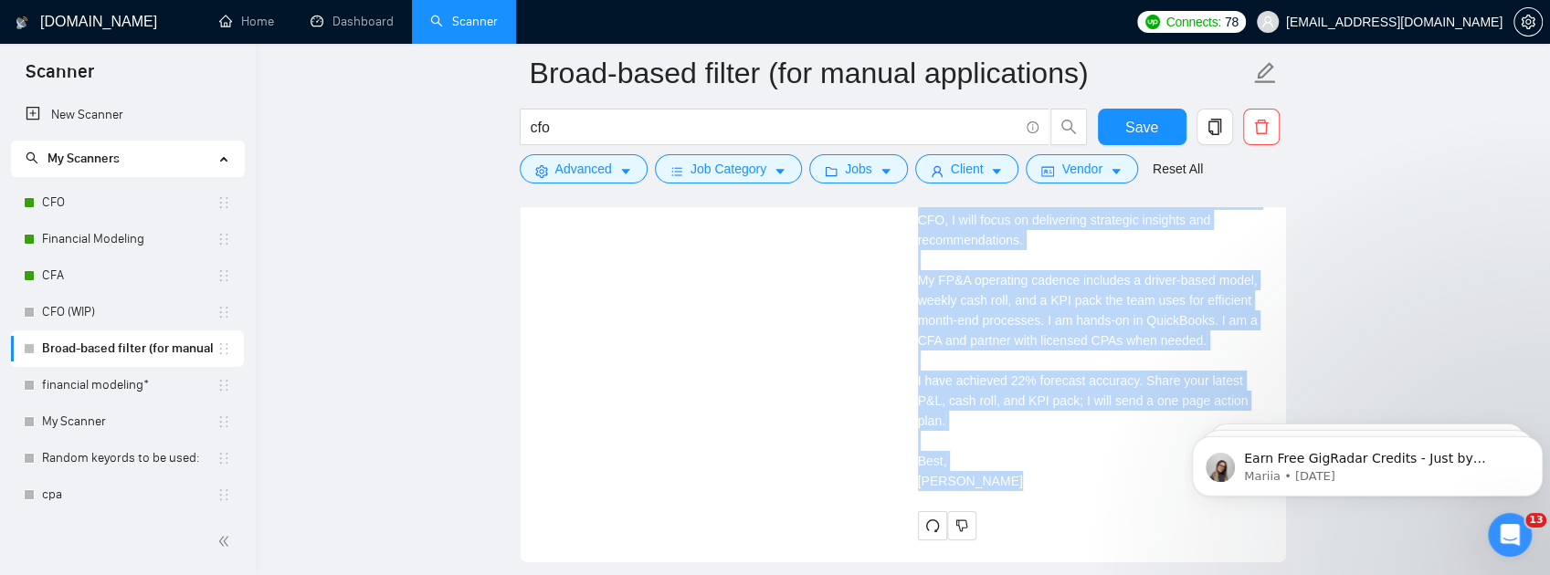
scroll to position [4419, 0]
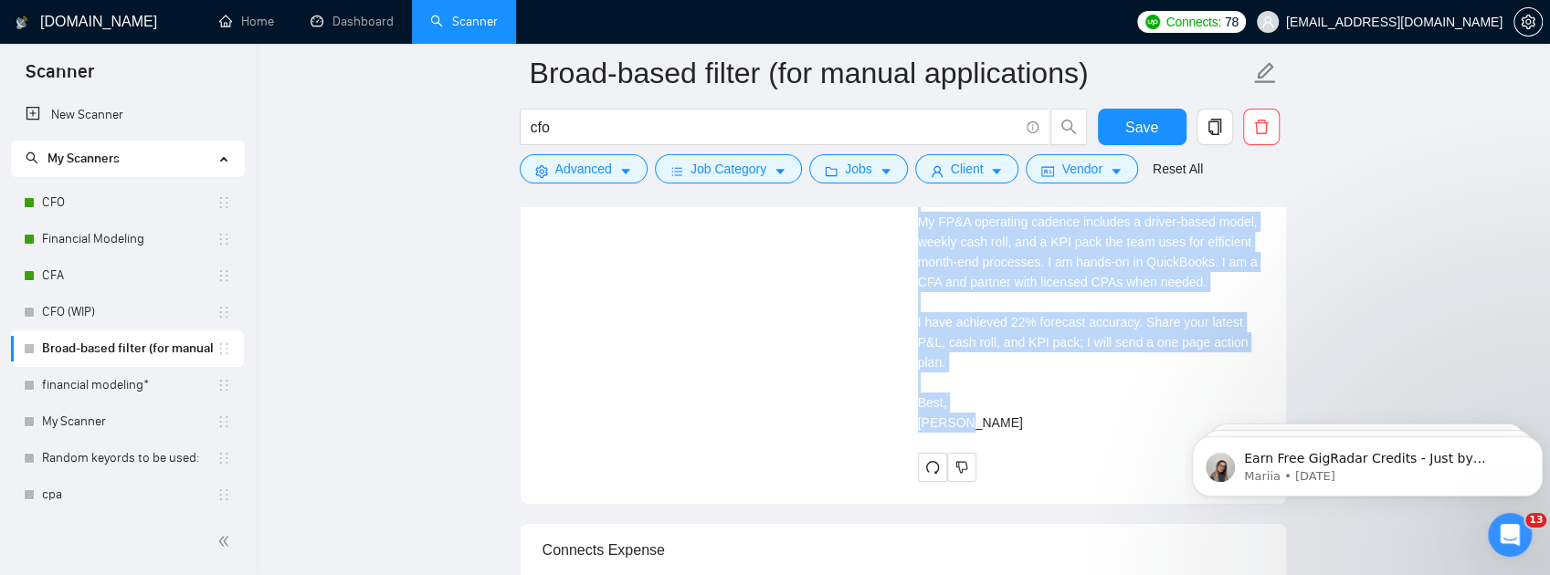
drag, startPoint x: 916, startPoint y: 258, endPoint x: 967, endPoint y: 479, distance: 226.9
copy div "Hi there, Cost-cutting, growth strategies, and financial decision support will …"
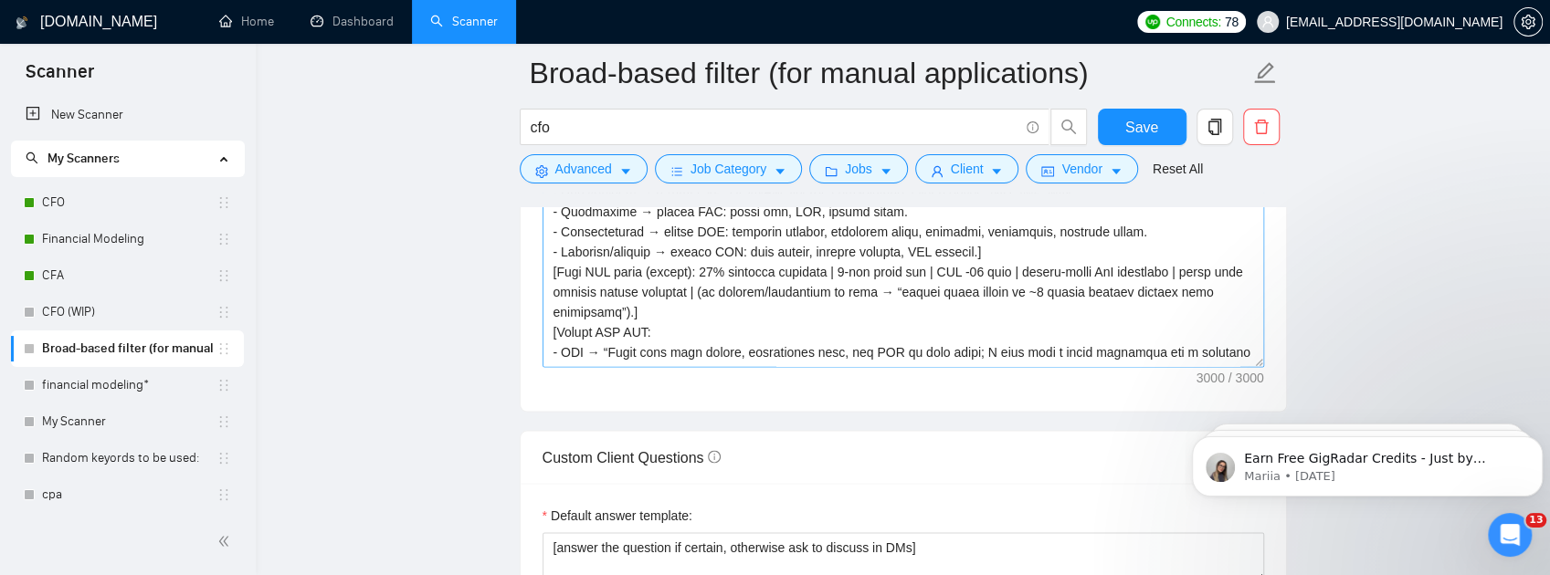
scroll to position [2227, 0]
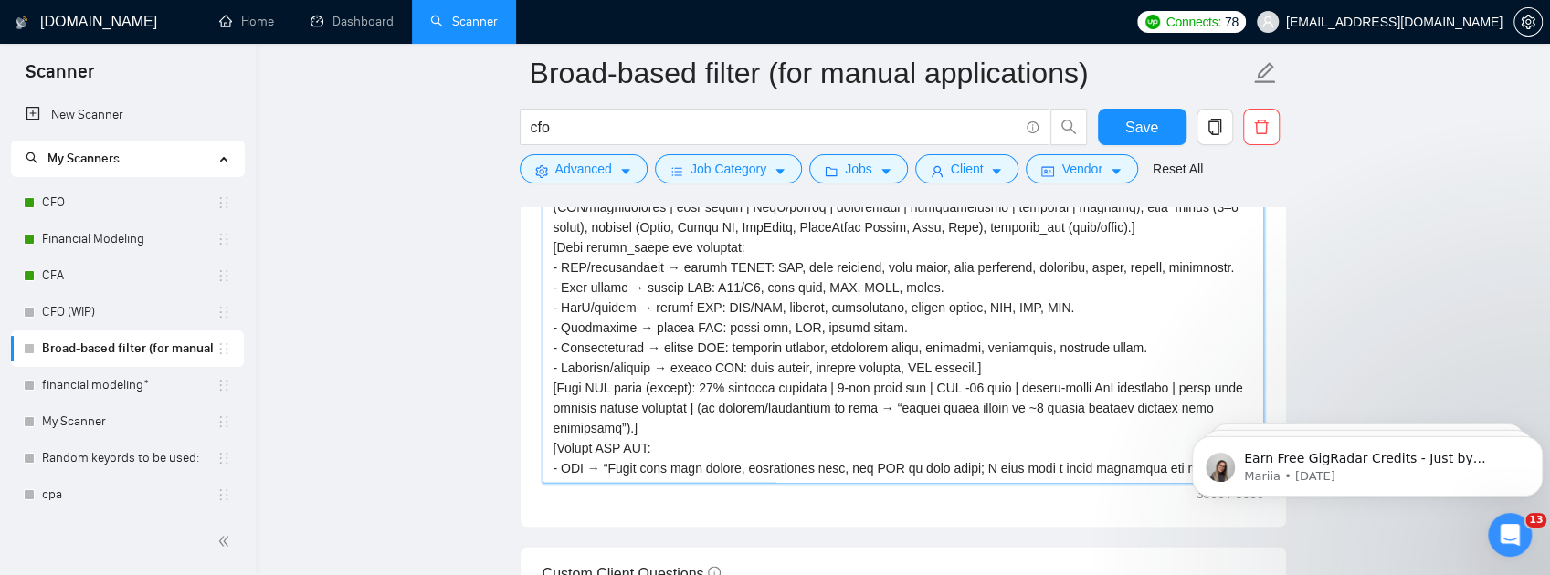
click at [870, 371] on textarea "Cover letter template:" at bounding box center [904, 277] width 722 height 411
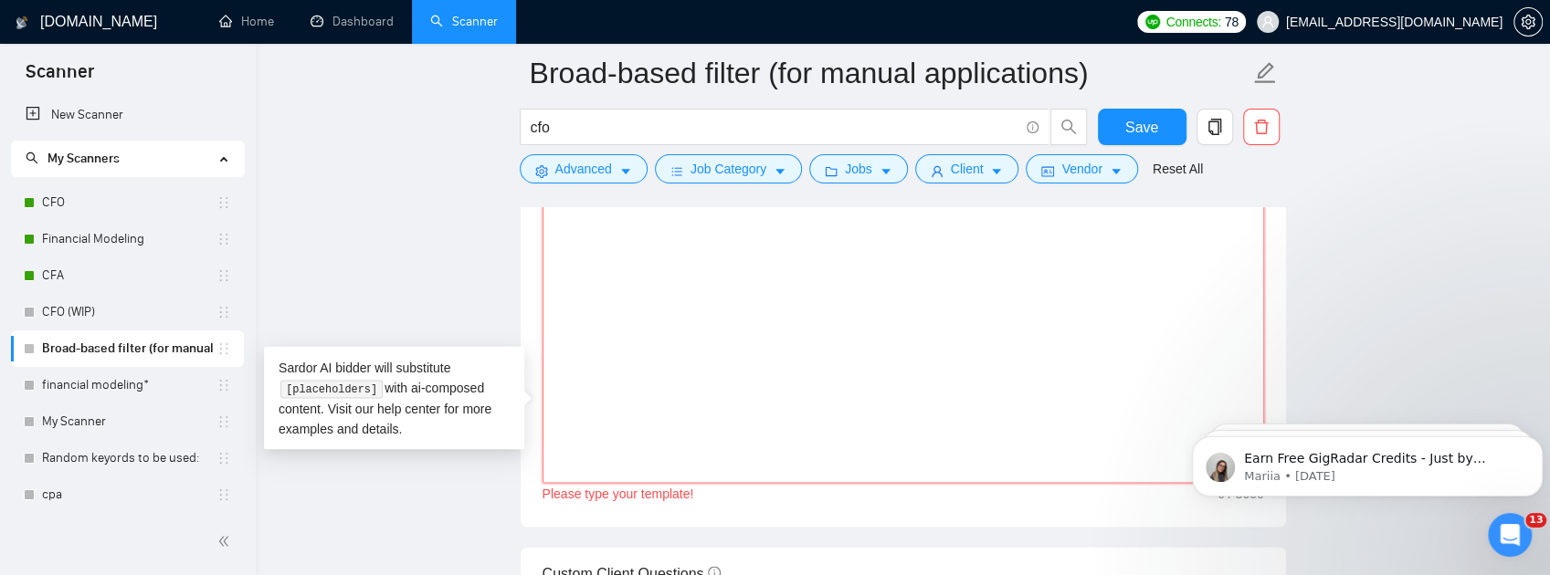
paste textarea "[Lo ips dolors ame consectet adip. Elitse doeius 549–475 tempo incididun utlabo…"
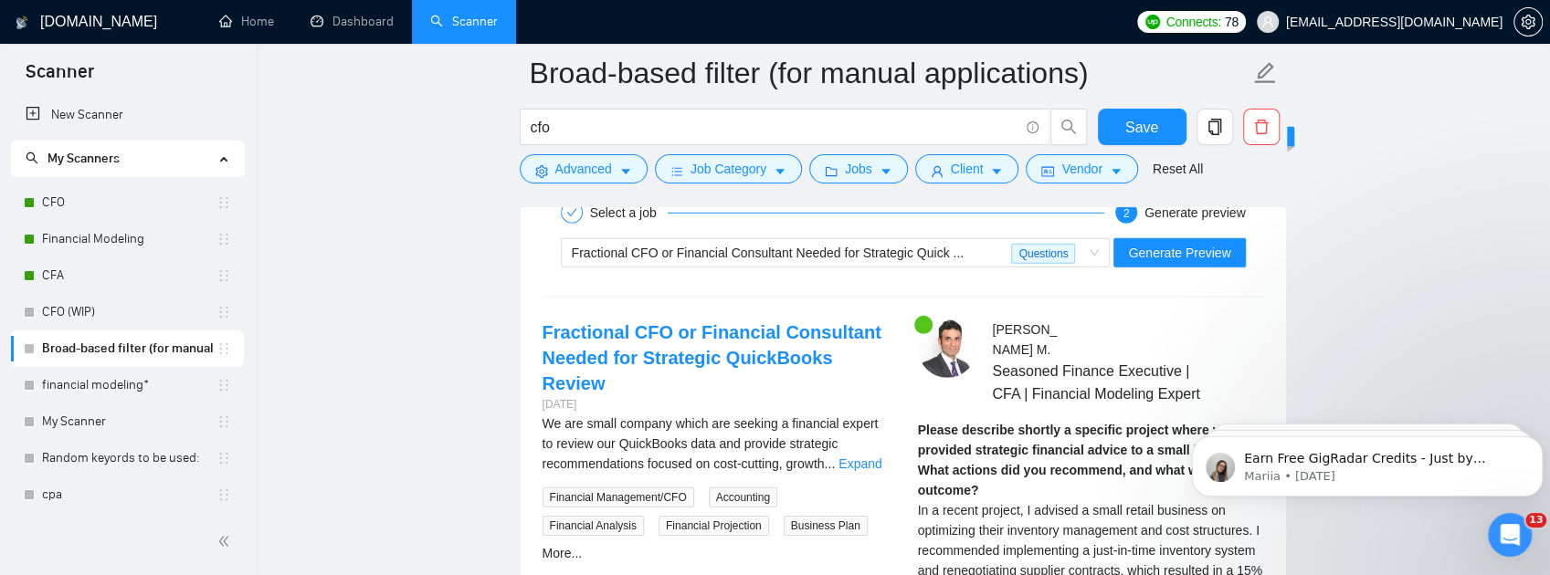
scroll to position [3535, 0]
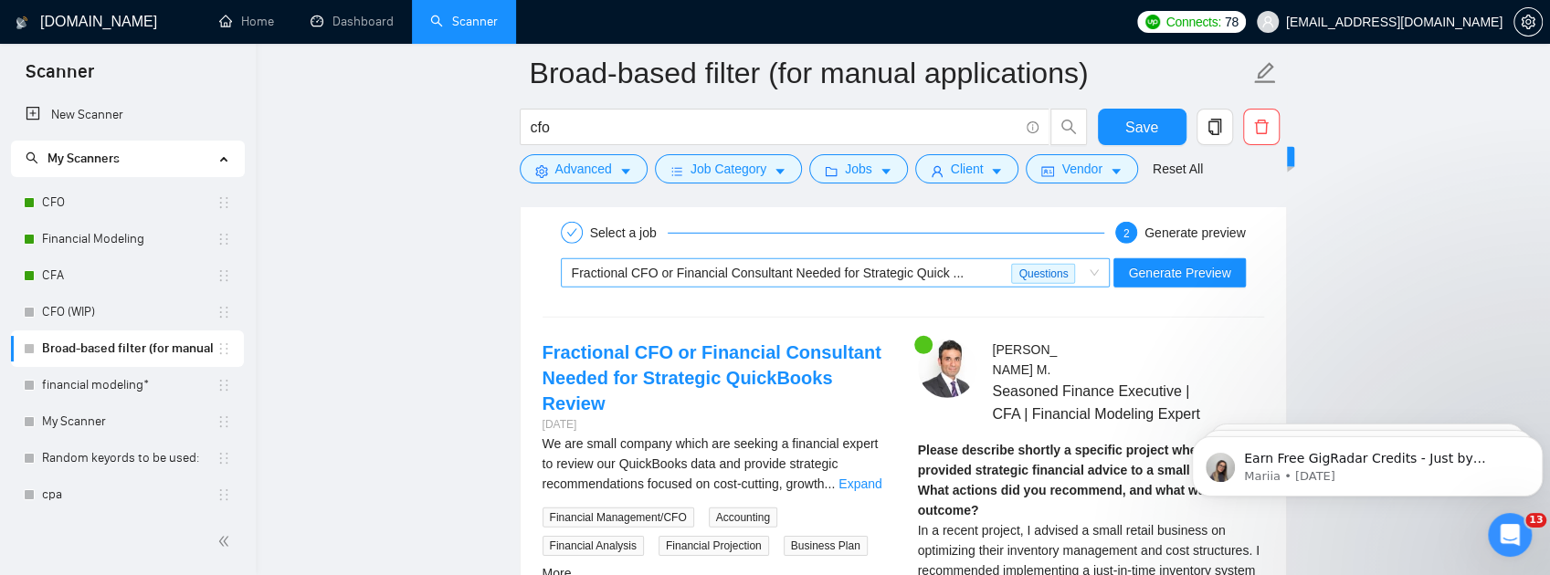
click at [973, 287] on div "Fractional CFO or Financial Consultant Needed for Strategic Quick ..." at bounding box center [792, 272] width 440 height 27
type textarea "[Lo ips dolors ame consectet adip. Elitse doeius 549–475 tempo incididun utlabo…"
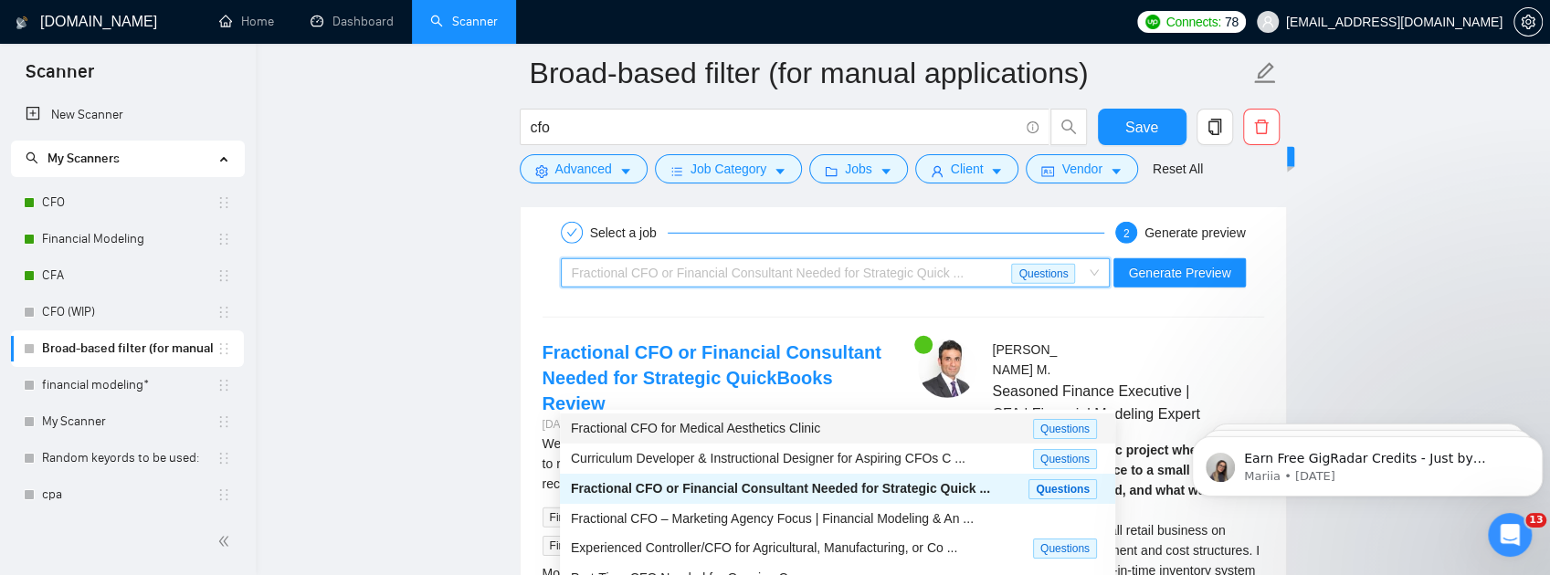
click at [849, 435] on div "Fractional CFO for Medical Aesthetics Clinic" at bounding box center [802, 428] width 462 height 21
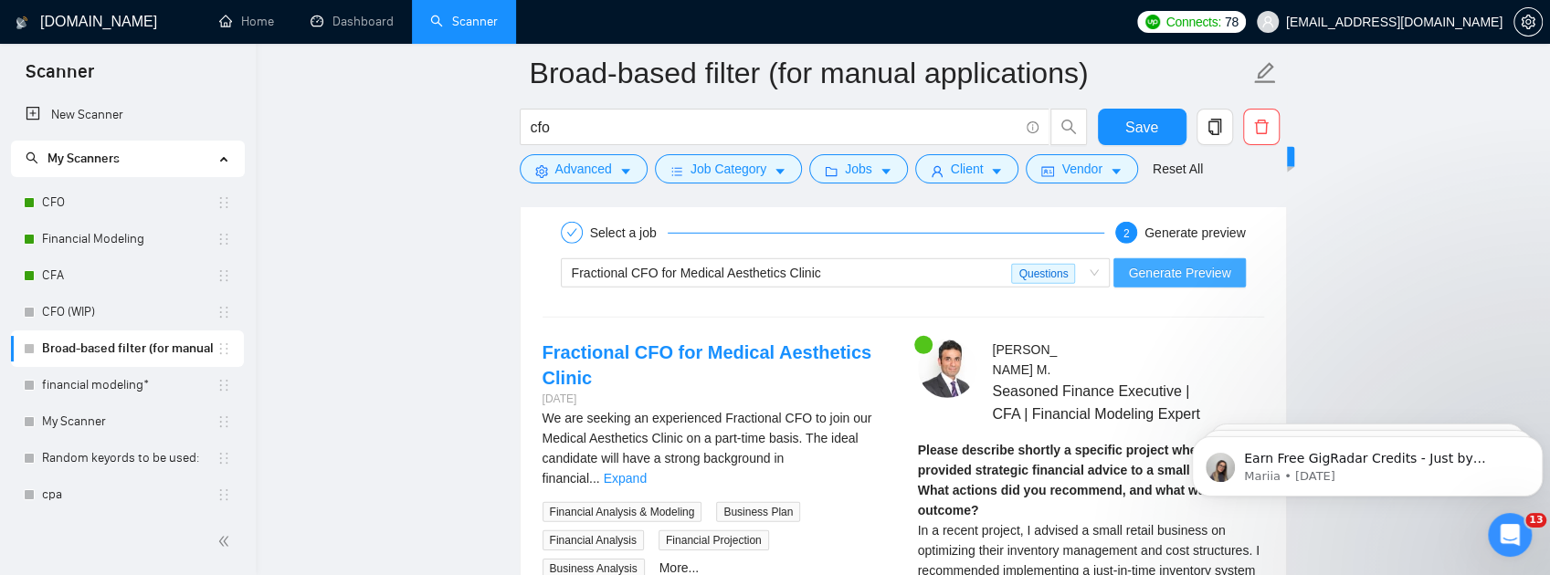
click at [1181, 283] on span "Generate Preview" at bounding box center [1179, 273] width 102 height 20
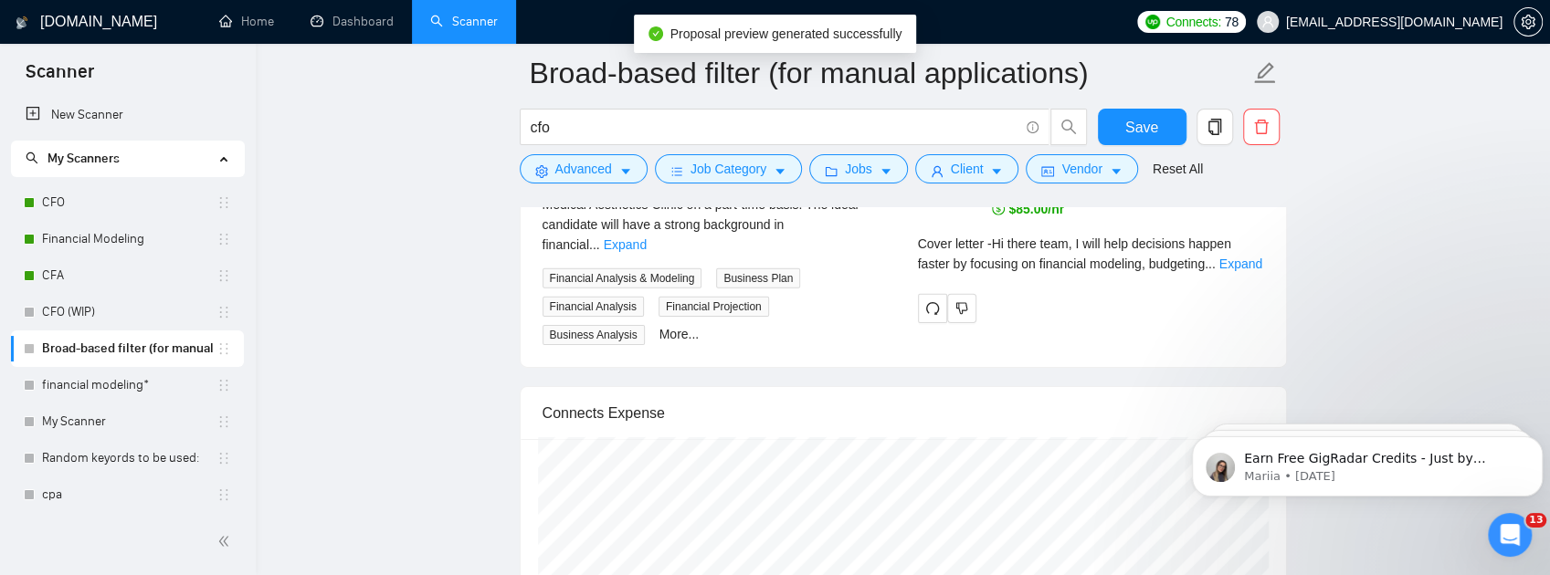
scroll to position [3778, 0]
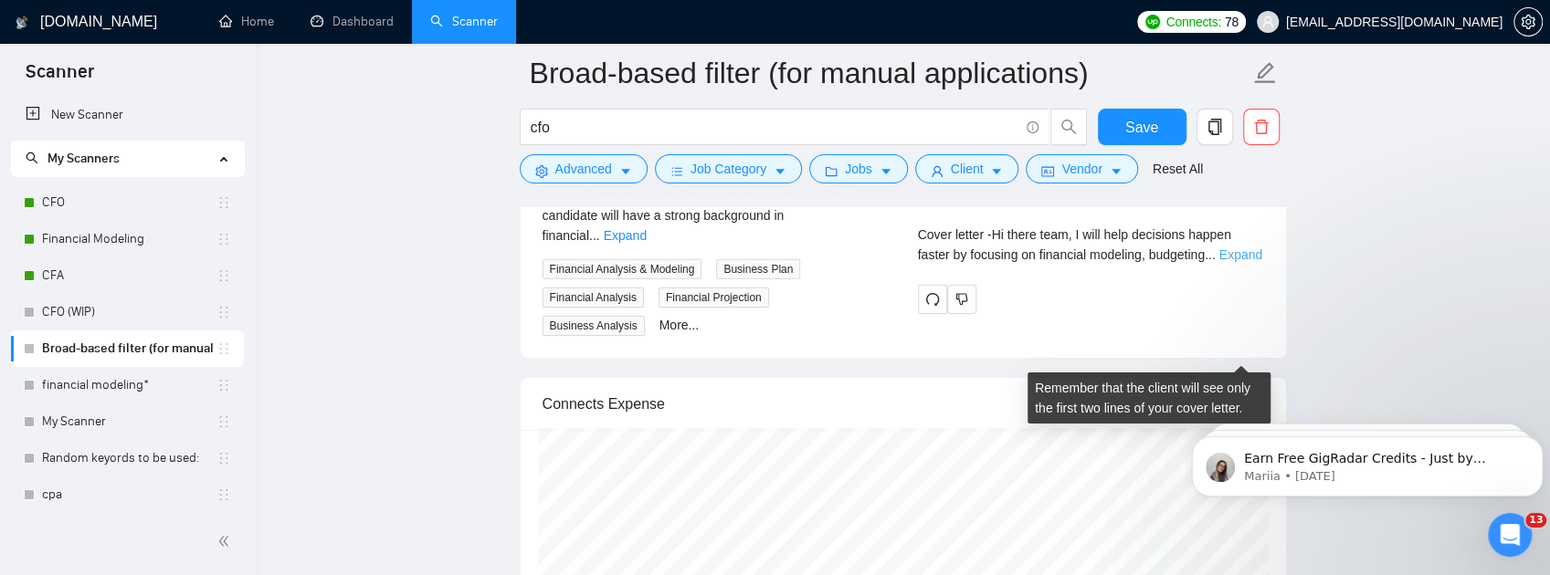
click at [1245, 262] on link "Expand" at bounding box center [1240, 255] width 43 height 15
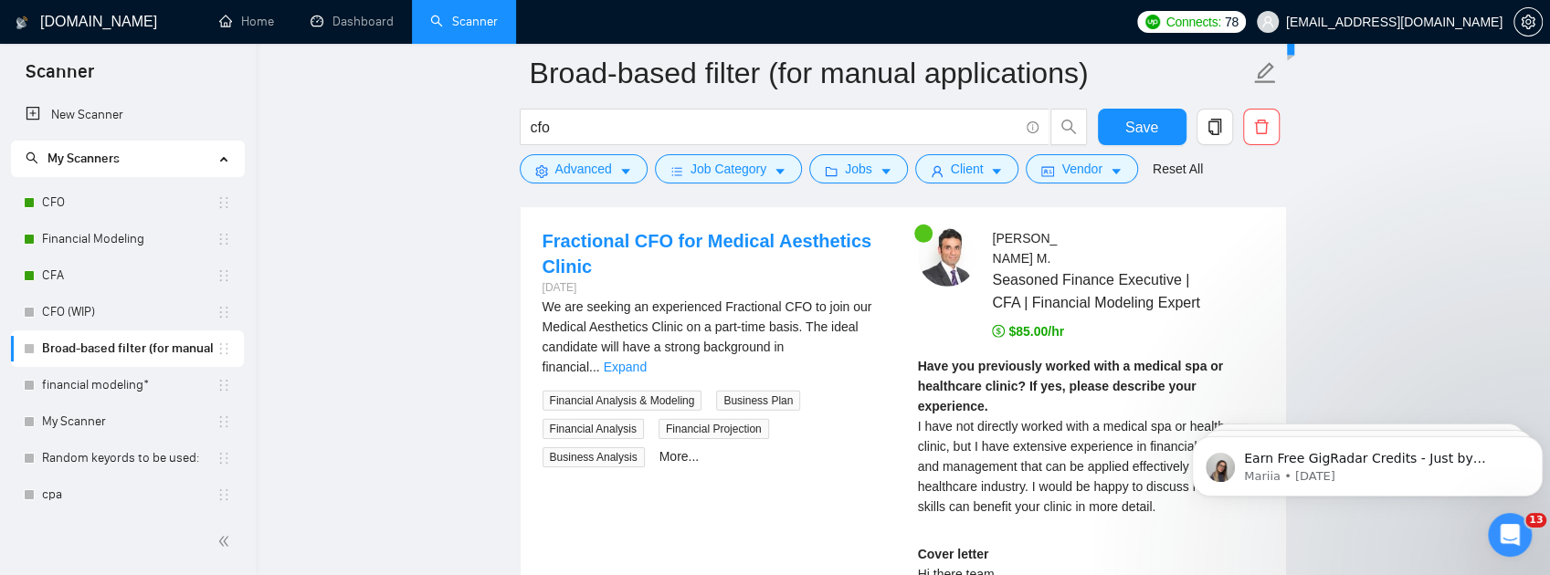
scroll to position [3535, 0]
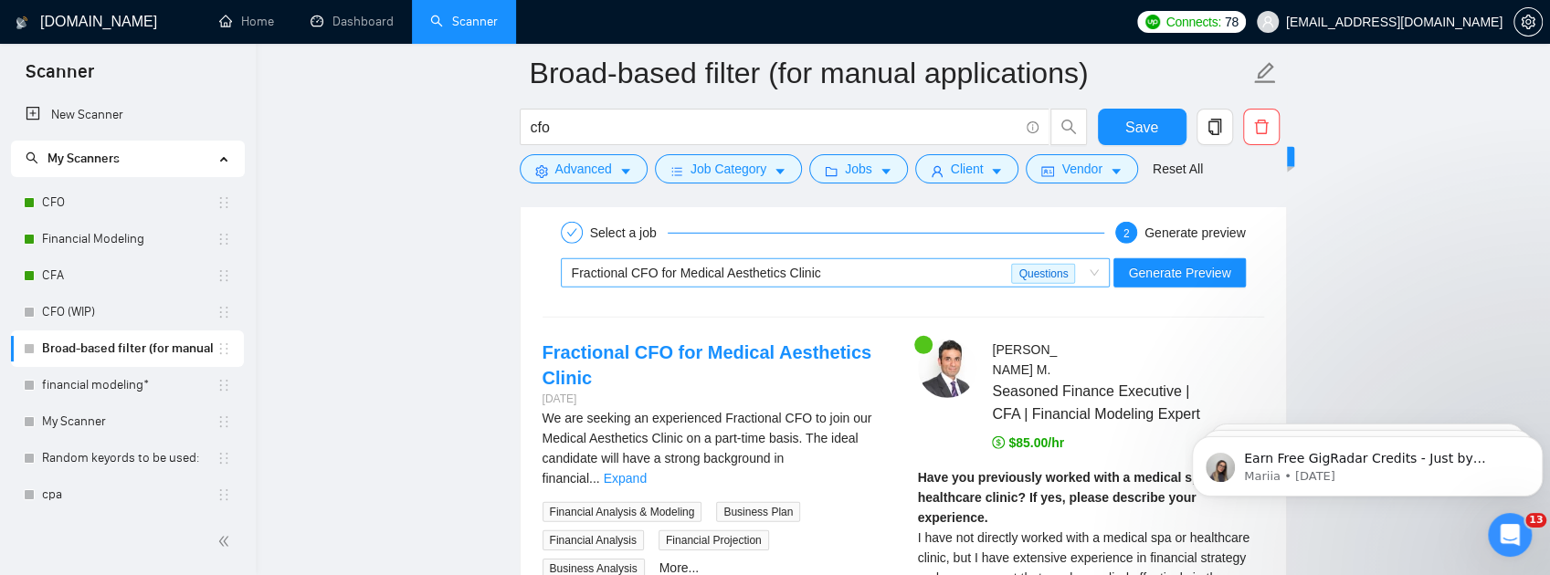
click at [907, 287] on div "Fractional CFO for Medical Aesthetics Clinic" at bounding box center [792, 272] width 440 height 27
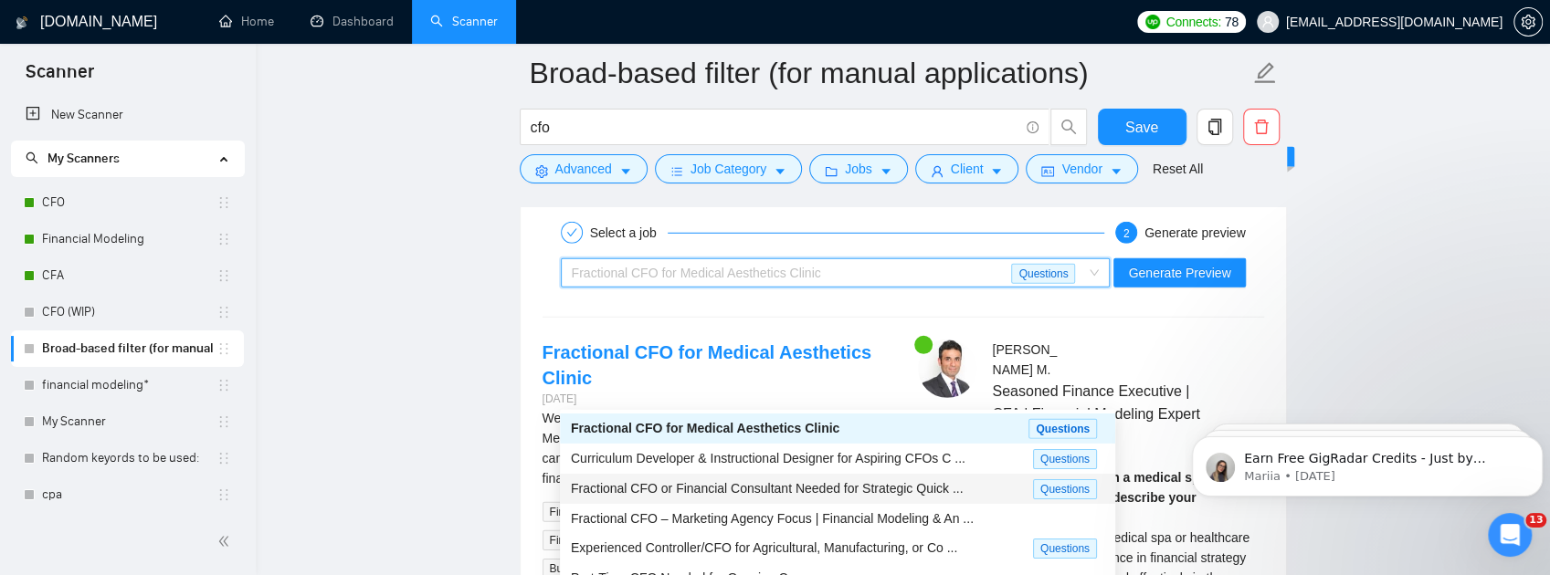
click at [881, 492] on span "Fractional CFO or Financial Consultant Needed for Strategic Quick ..." at bounding box center [767, 488] width 393 height 15
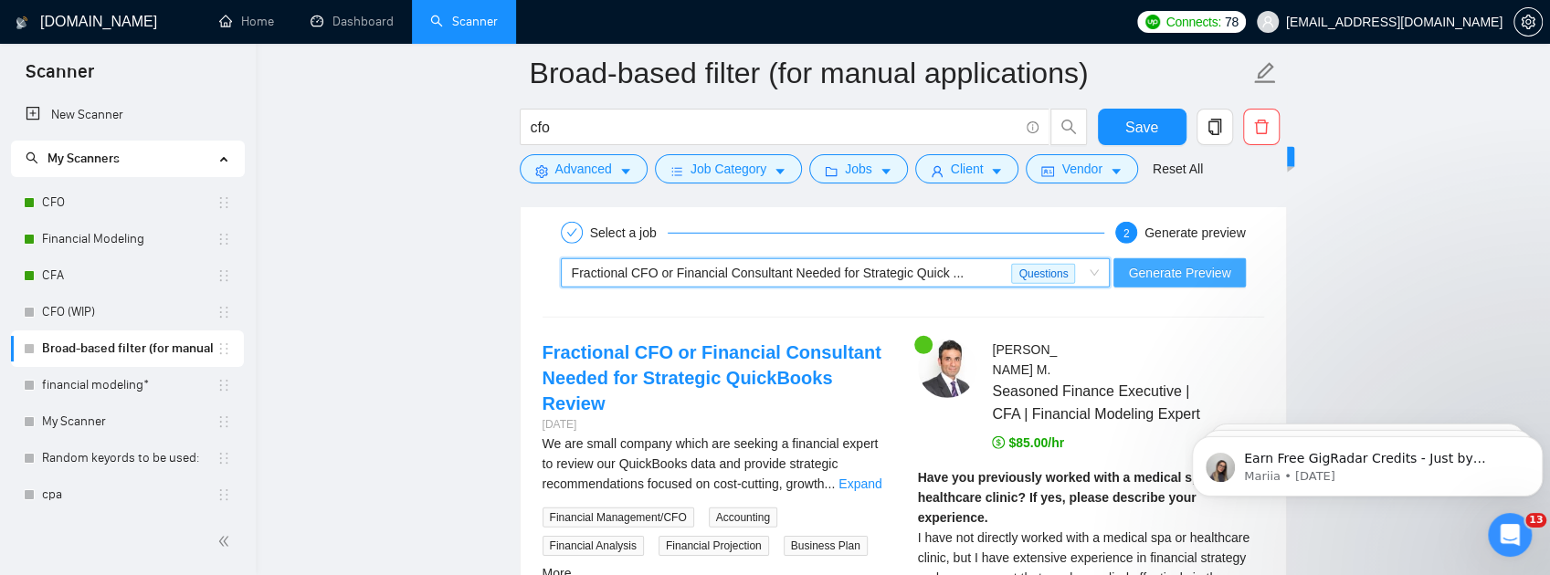
click at [1184, 283] on span "Generate Preview" at bounding box center [1179, 273] width 102 height 20
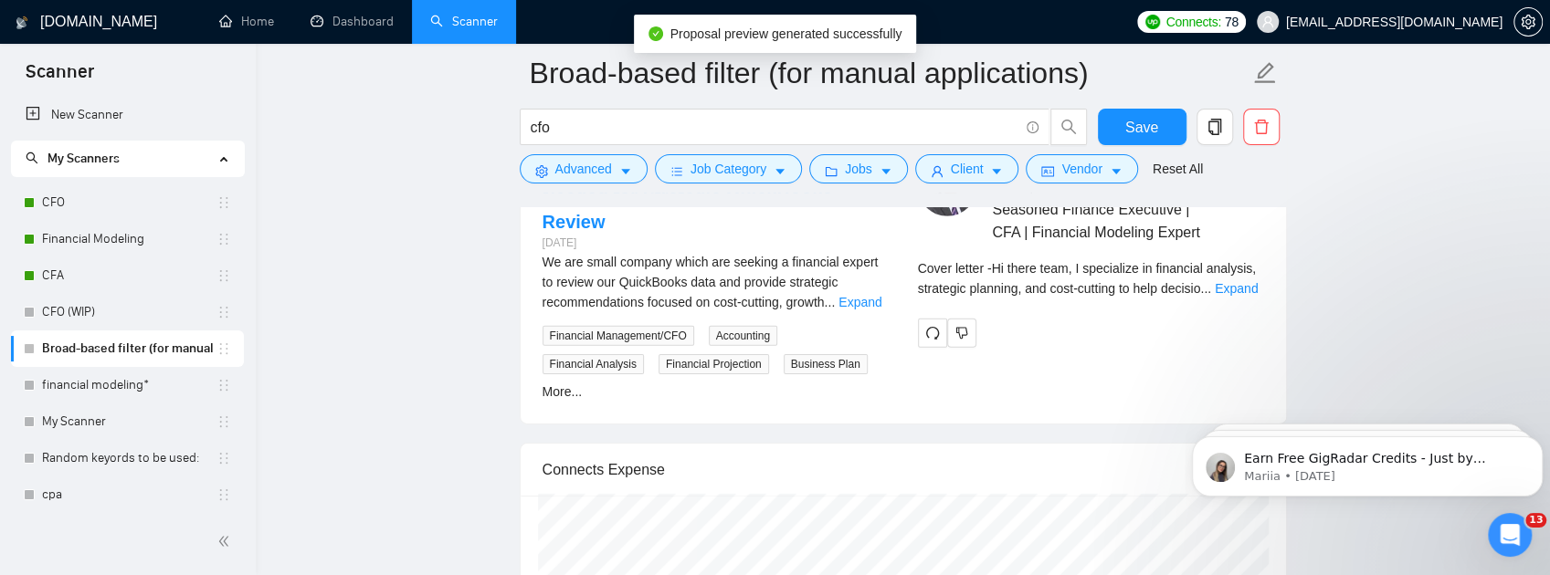
scroll to position [3718, 0]
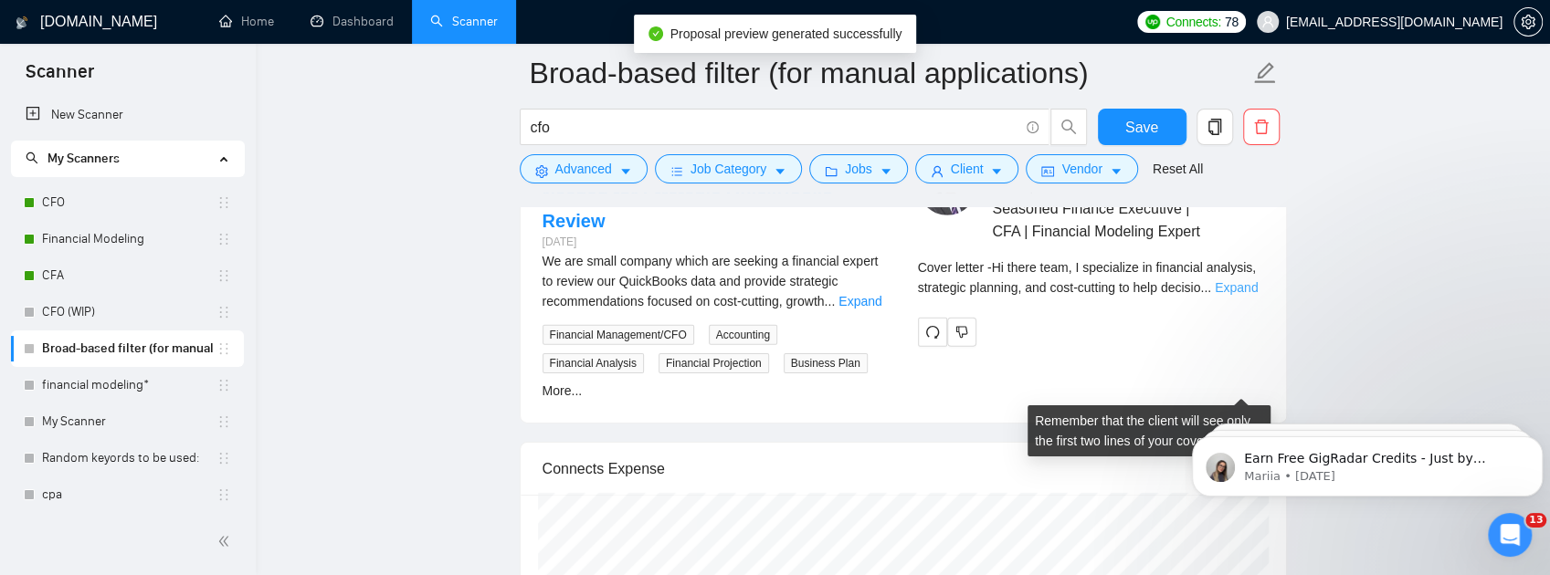
click at [1227, 295] on link "Expand" at bounding box center [1236, 287] width 43 height 15
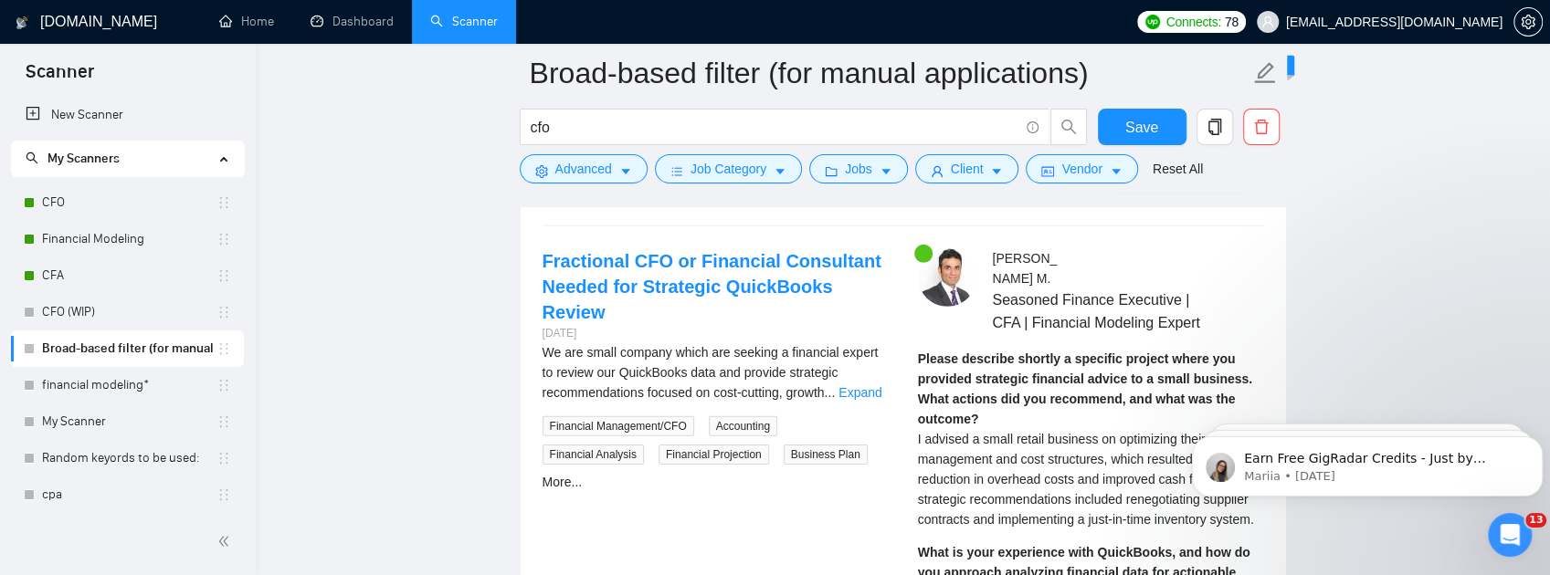
scroll to position [3474, 0]
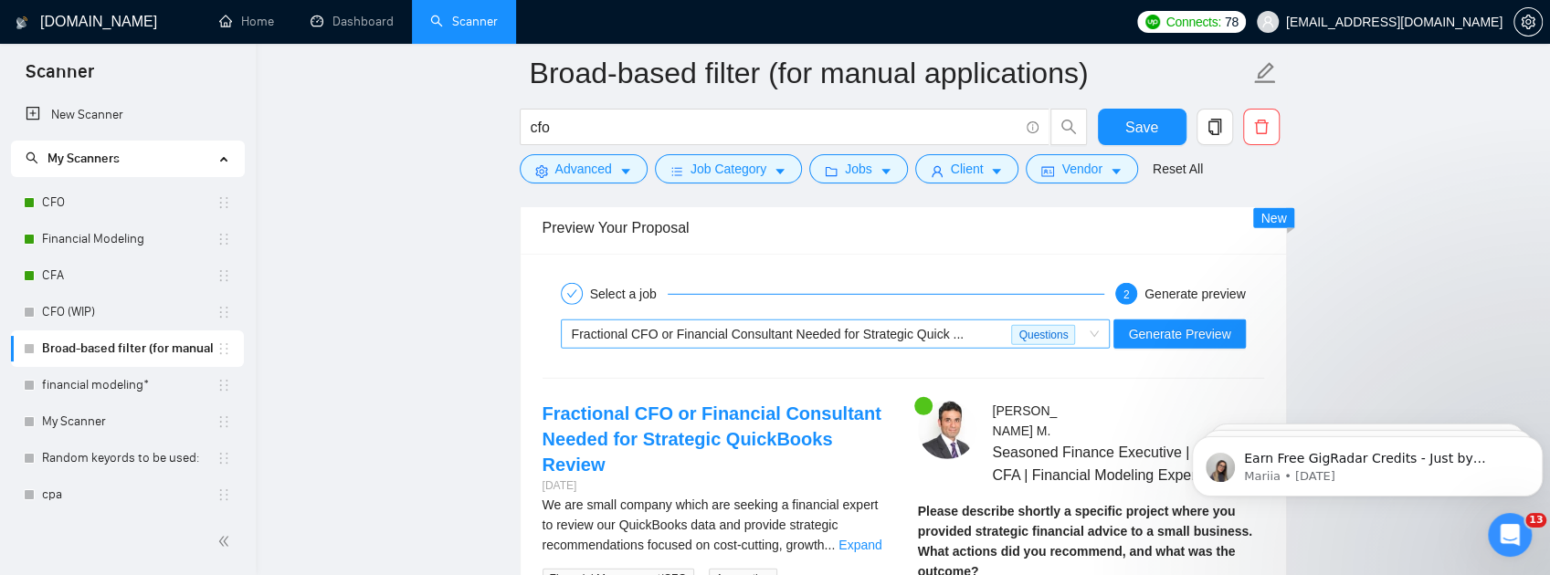
click at [871, 342] on span "Fractional CFO or Financial Consultant Needed for Strategic Quick ..." at bounding box center [768, 334] width 393 height 15
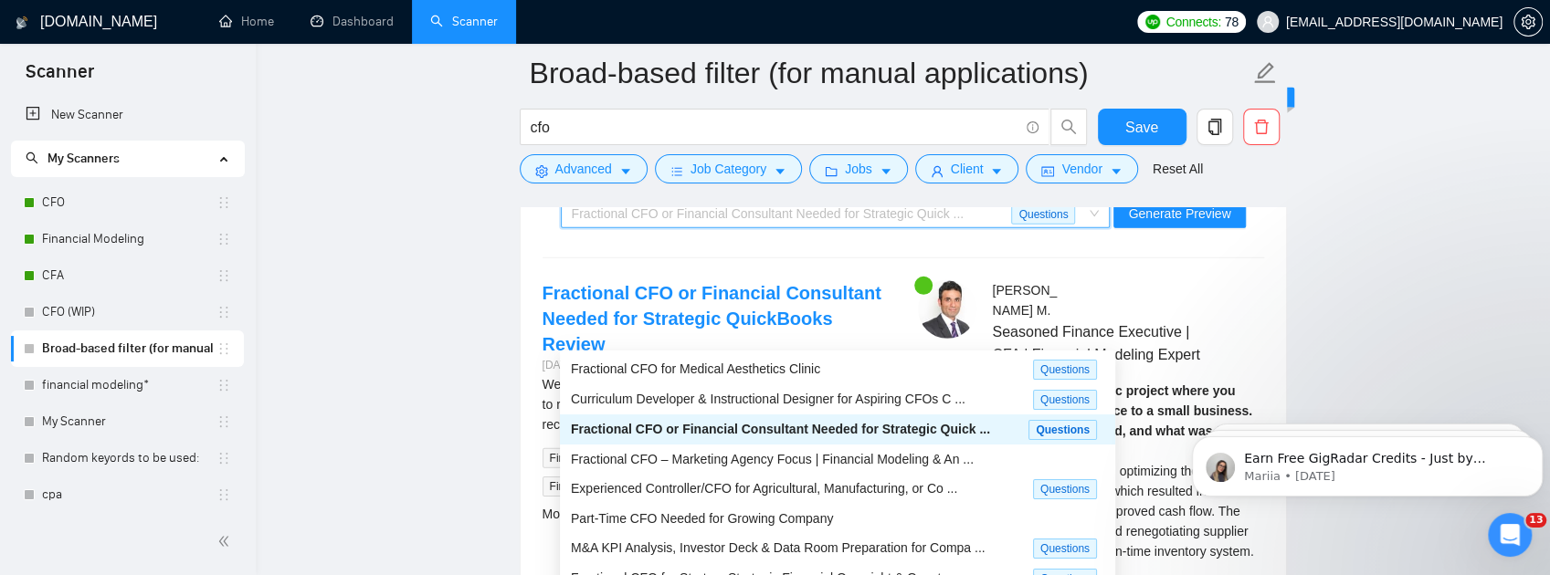
scroll to position [3595, 0]
click at [753, 458] on span "Fractional CFO – Marketing Agency Focus | Financial Modeling & An ..." at bounding box center [772, 458] width 403 height 15
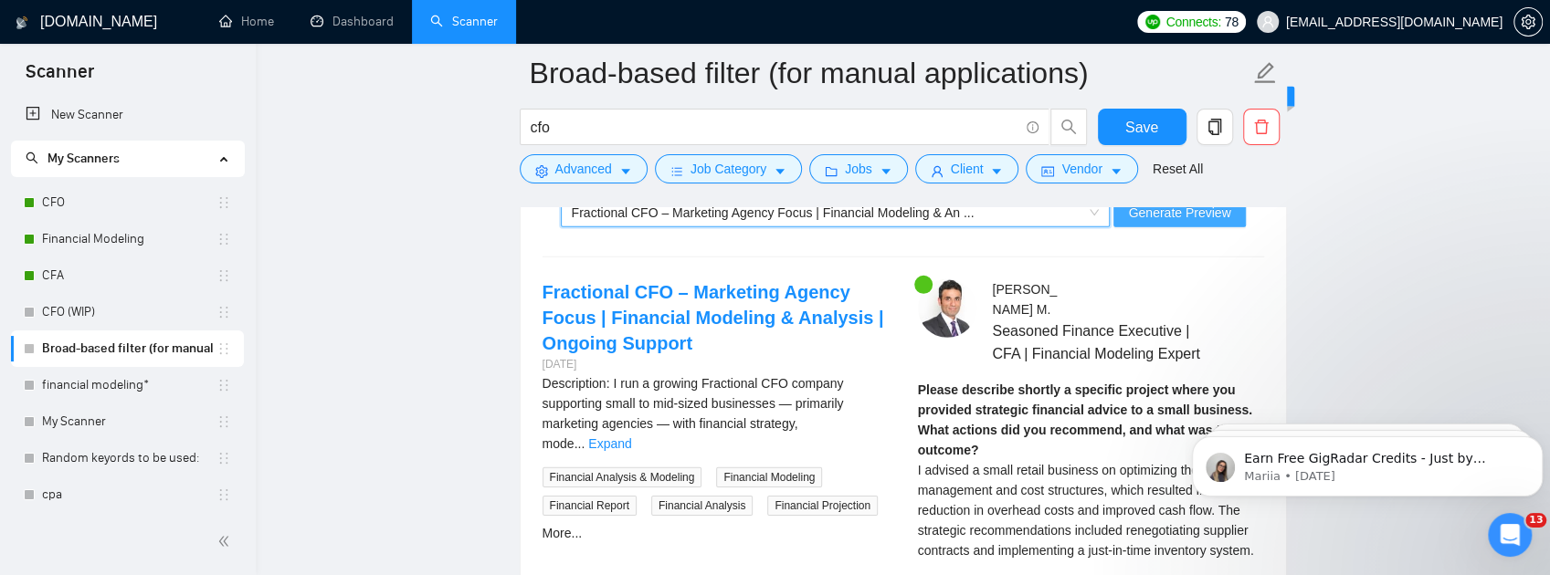
click at [1214, 227] on button "Generate Preview" at bounding box center [1179, 212] width 132 height 29
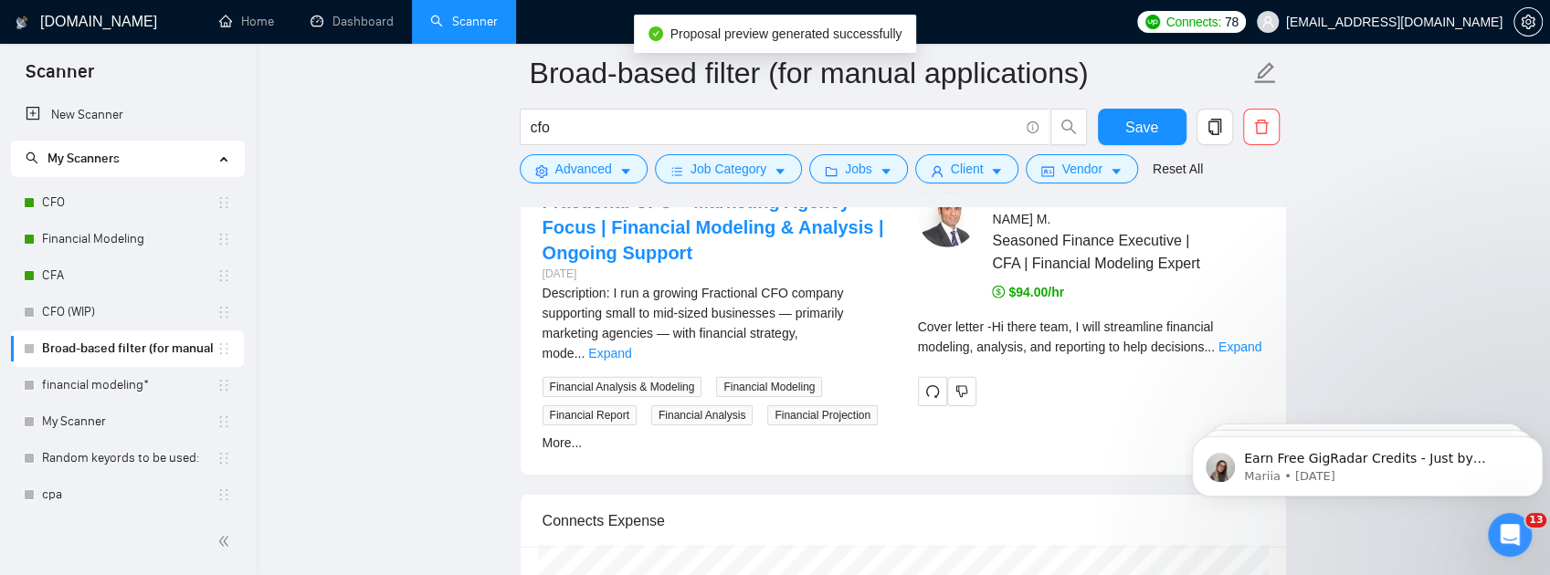
scroll to position [3778, 0]
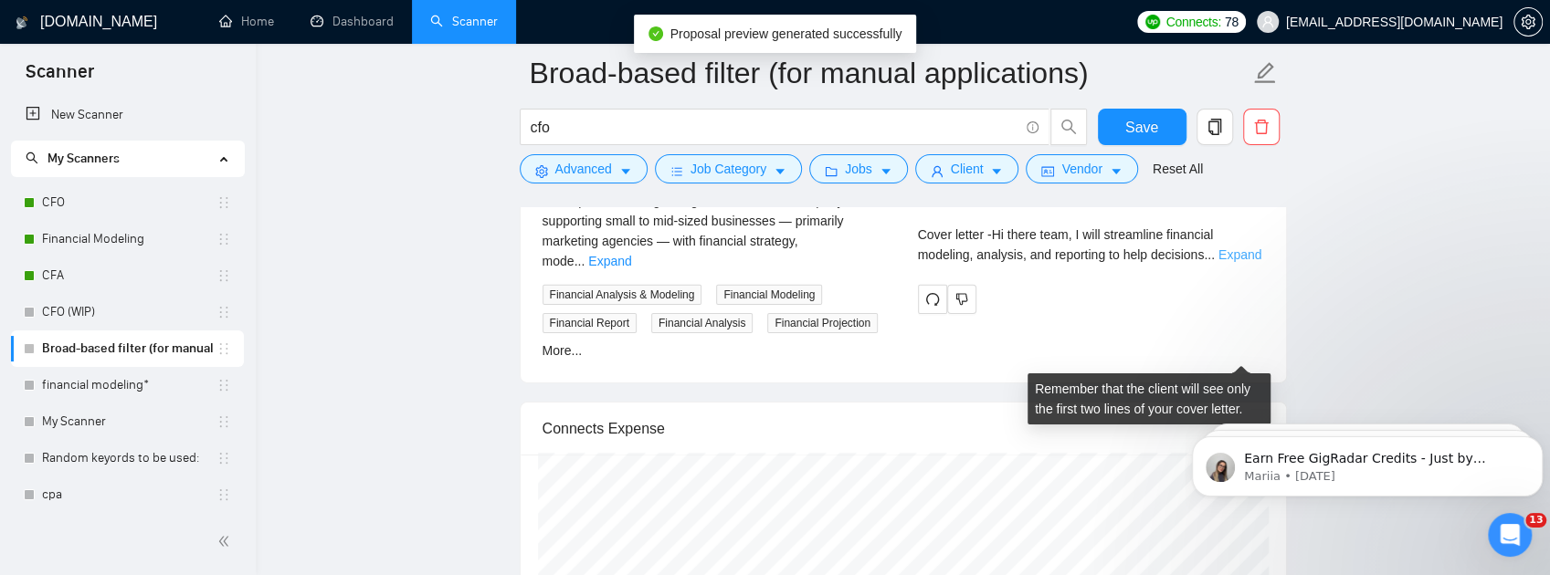
click at [1224, 262] on link "Expand" at bounding box center [1239, 255] width 43 height 15
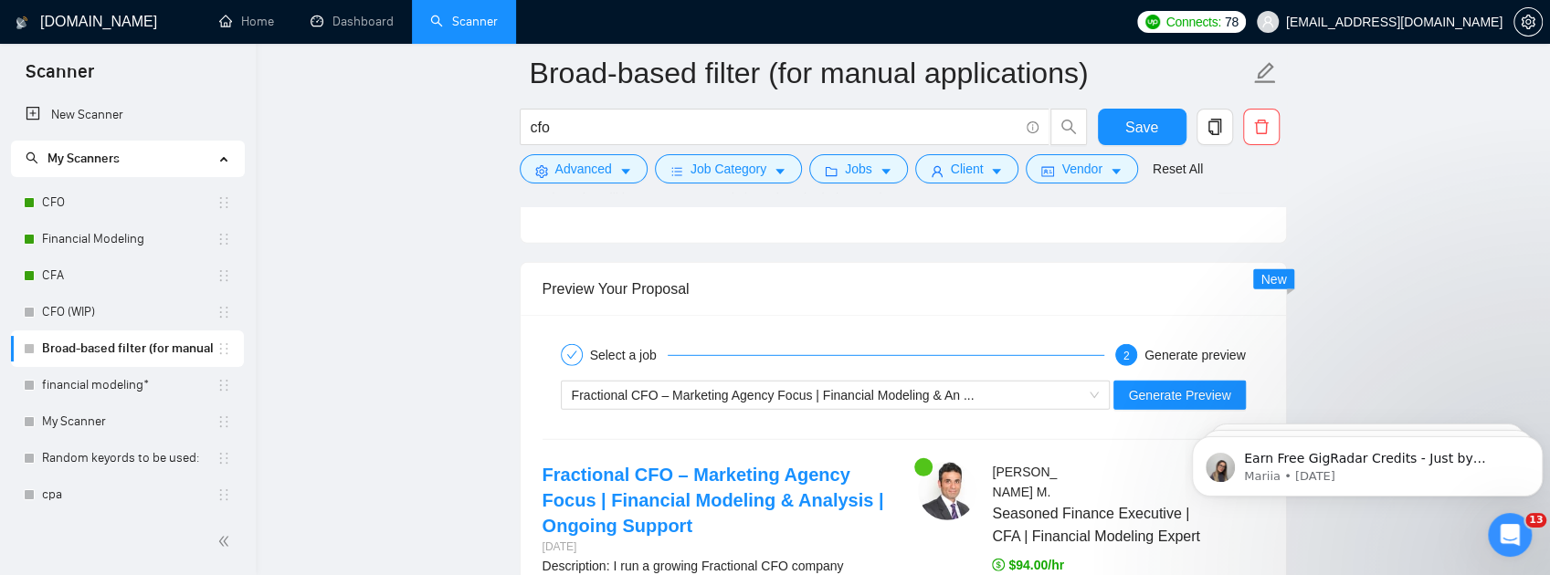
scroll to position [3656, 0]
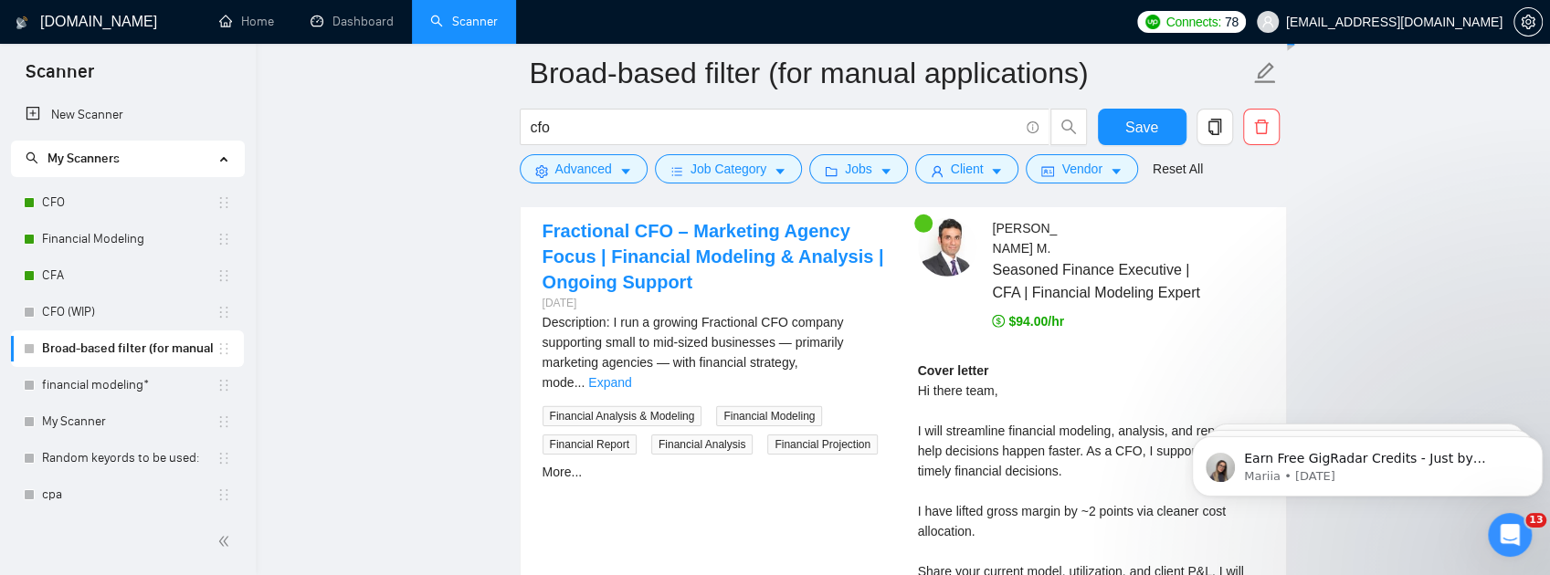
click at [997, 165] on div "Fractional CFO – Marketing Agency Focus | Financial Modeling & An ..." at bounding box center [828, 151] width 512 height 27
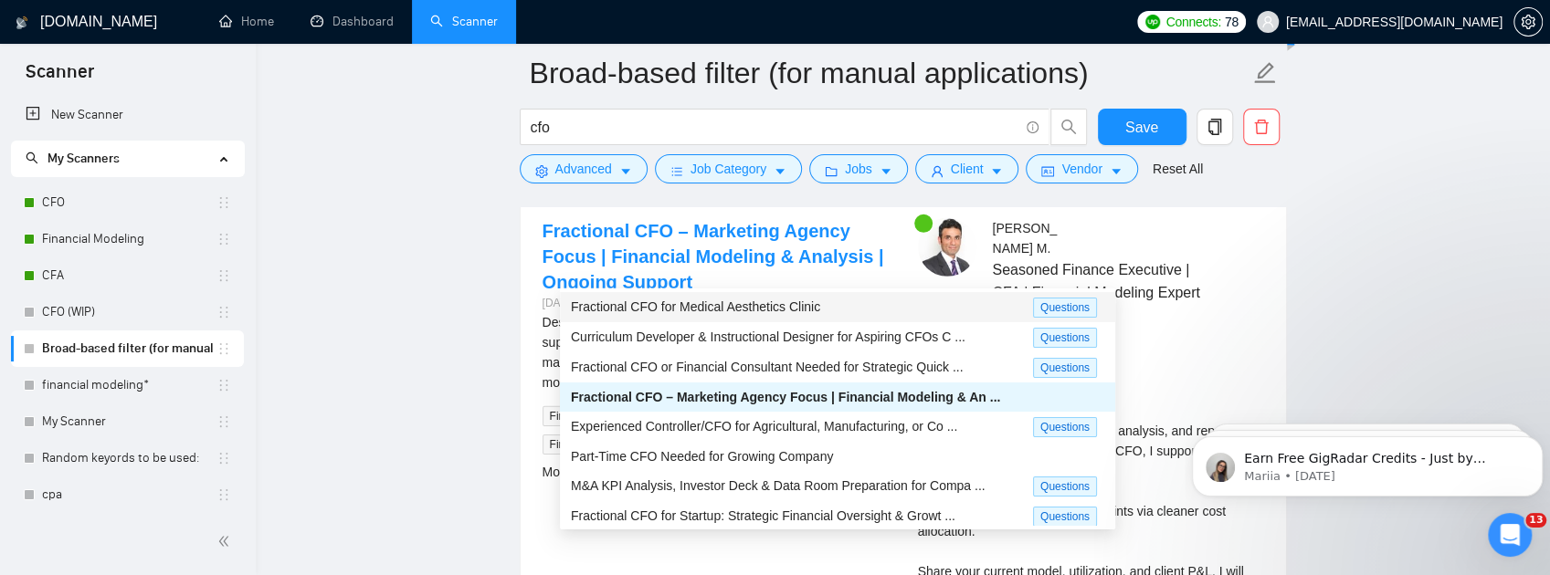
scroll to position [62, 0]
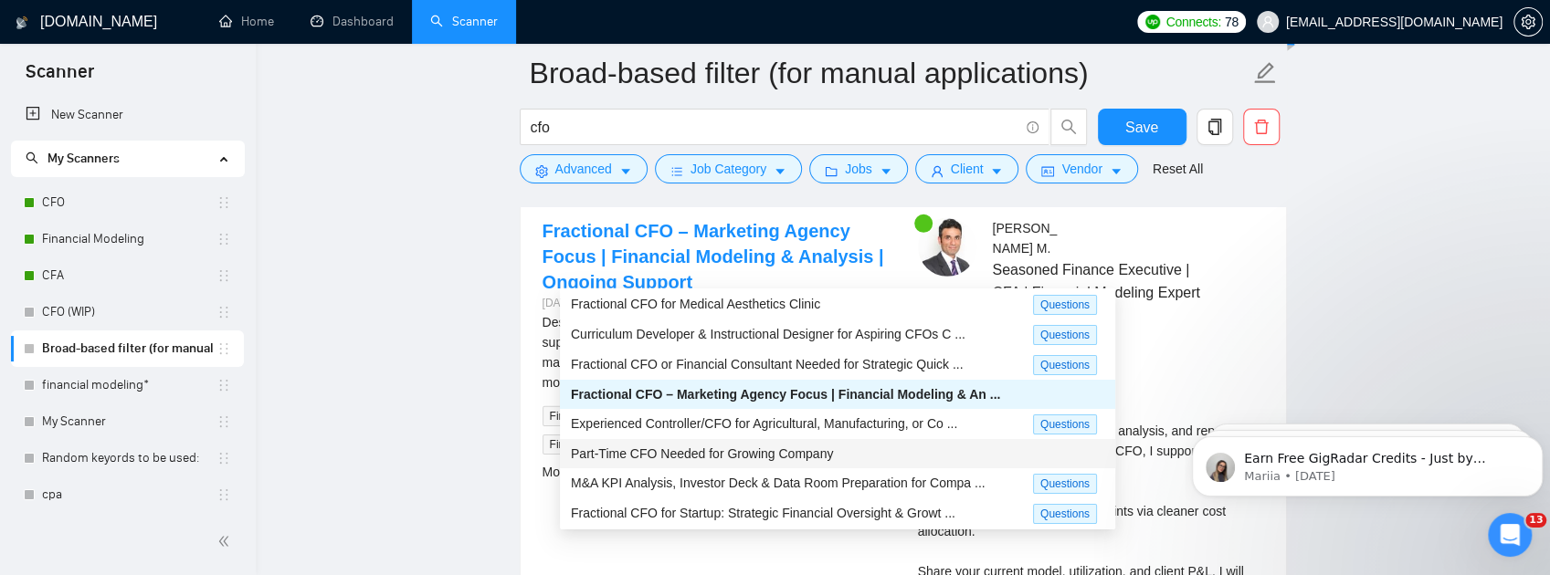
click at [754, 458] on span "Part-Time CFO Needed for Growing Company" at bounding box center [702, 454] width 262 height 15
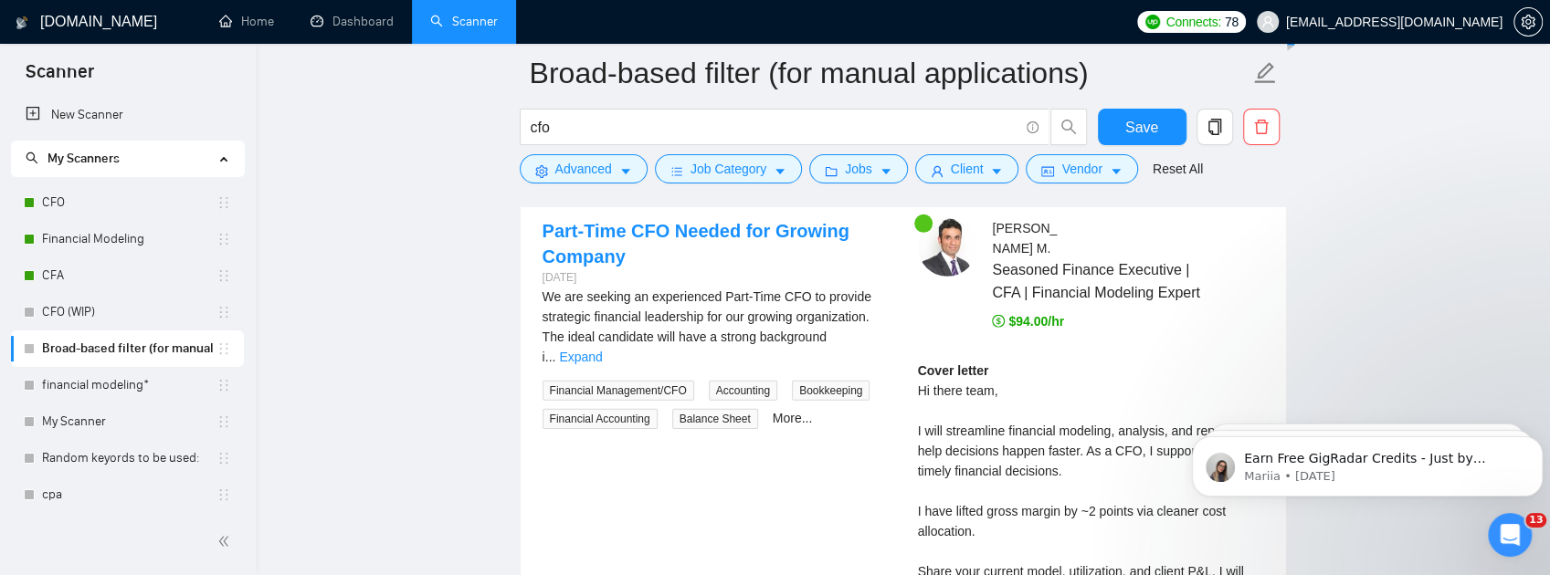
click at [1176, 162] on span "Generate Preview" at bounding box center [1179, 152] width 102 height 20
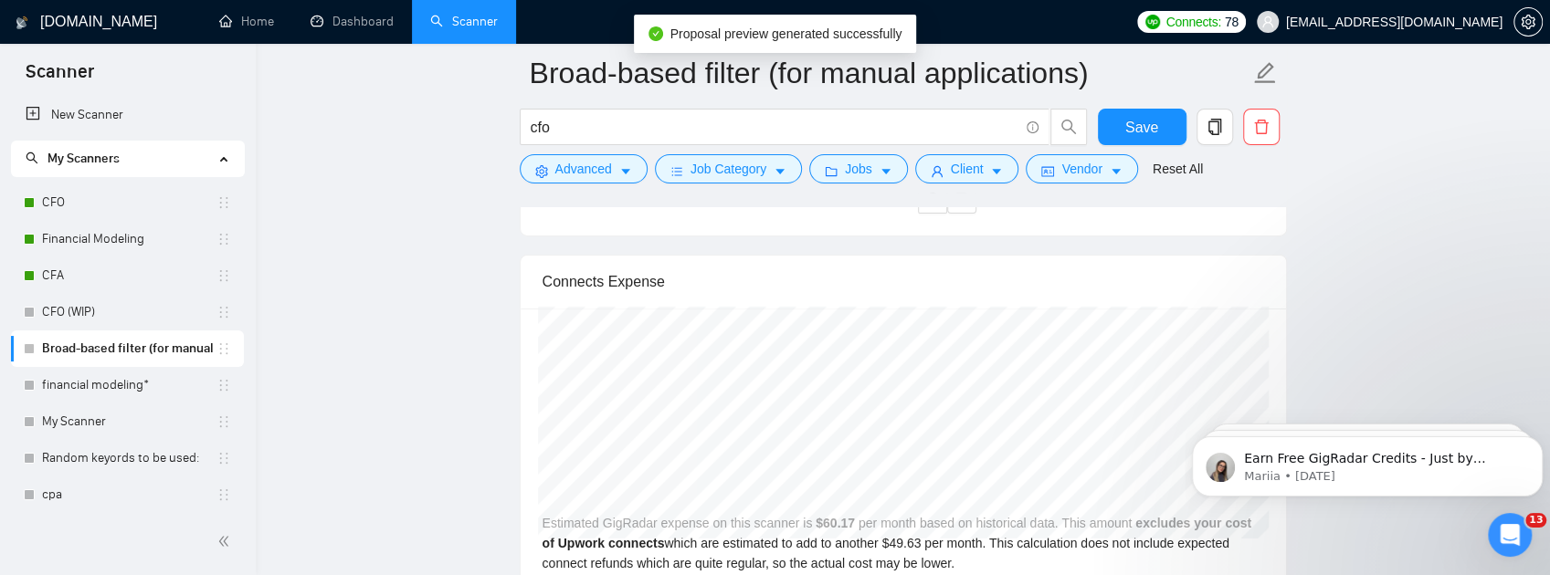
scroll to position [3900, 0]
click at [1009, 160] on link "Expand" at bounding box center [987, 152] width 43 height 15
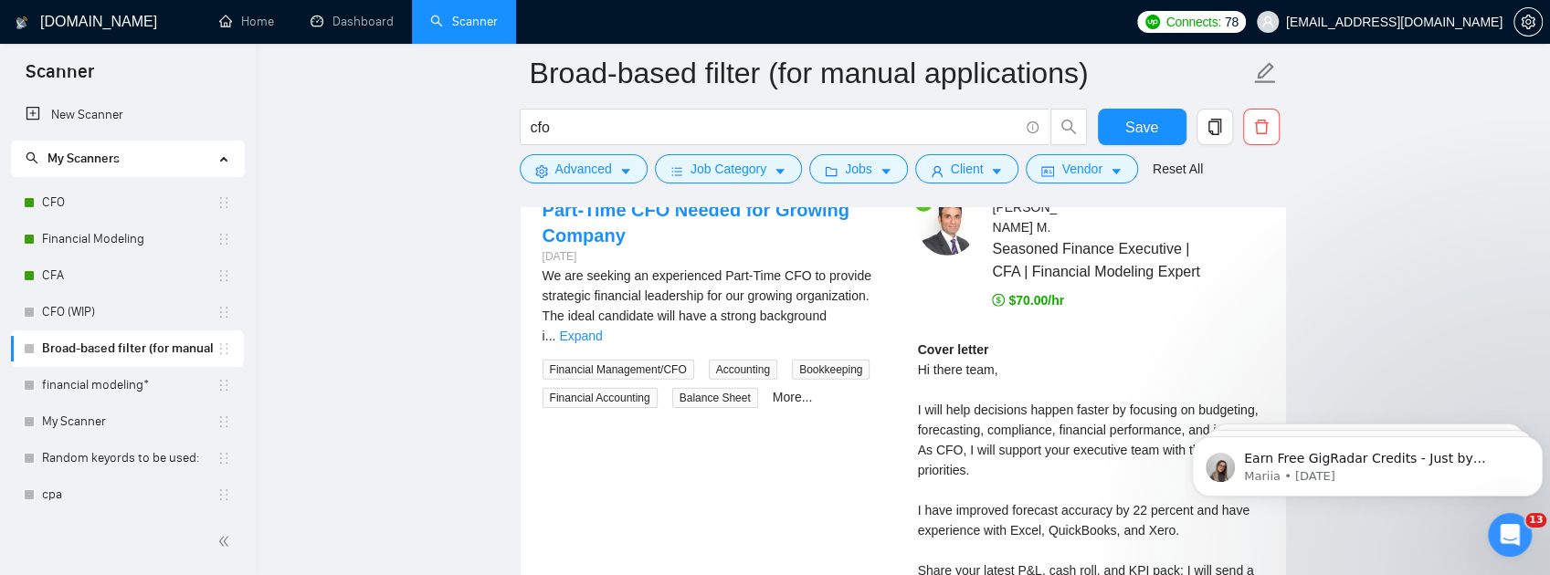
scroll to position [3656, 0]
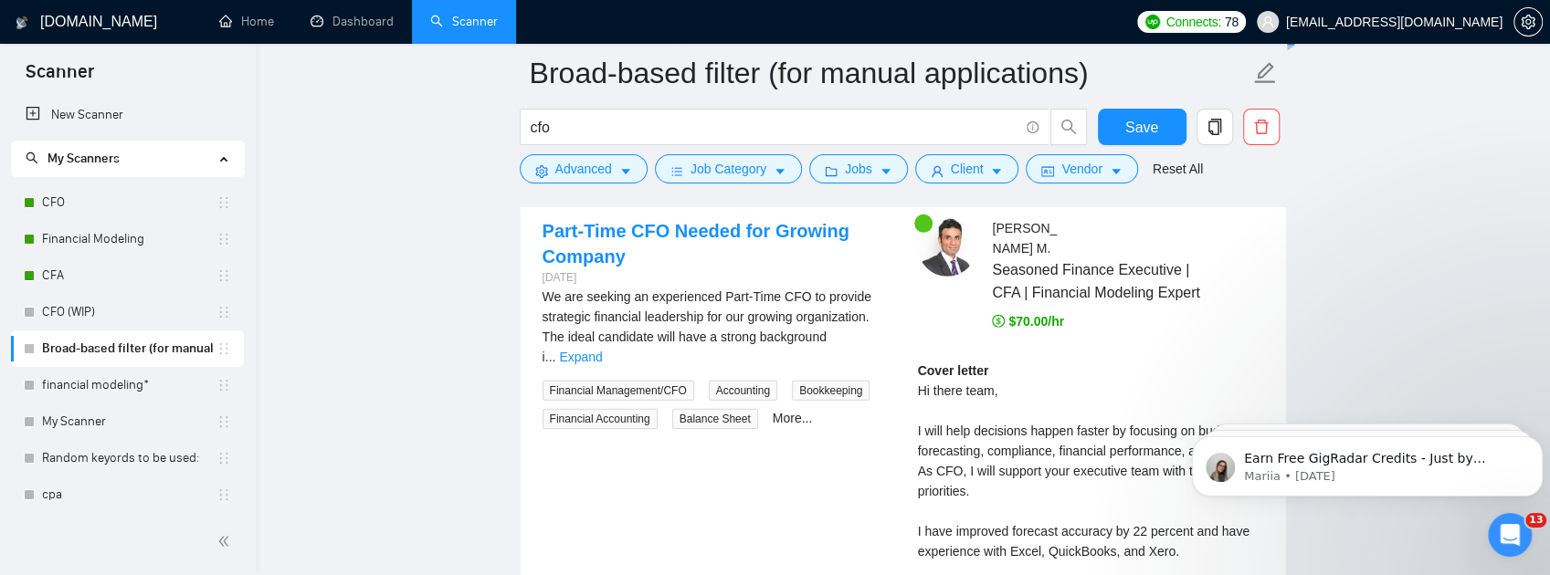
click at [829, 165] on div "Part-Time CFO Needed for Growing Company" at bounding box center [828, 151] width 512 height 27
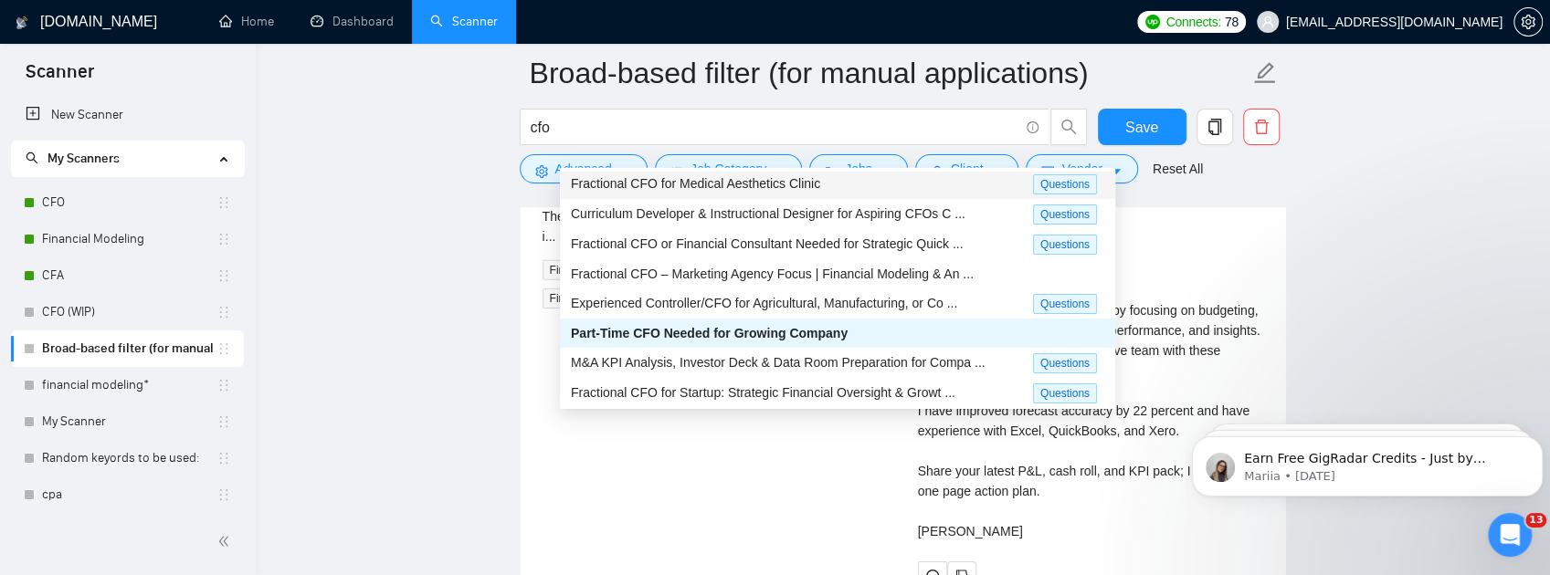
scroll to position [3900, 0]
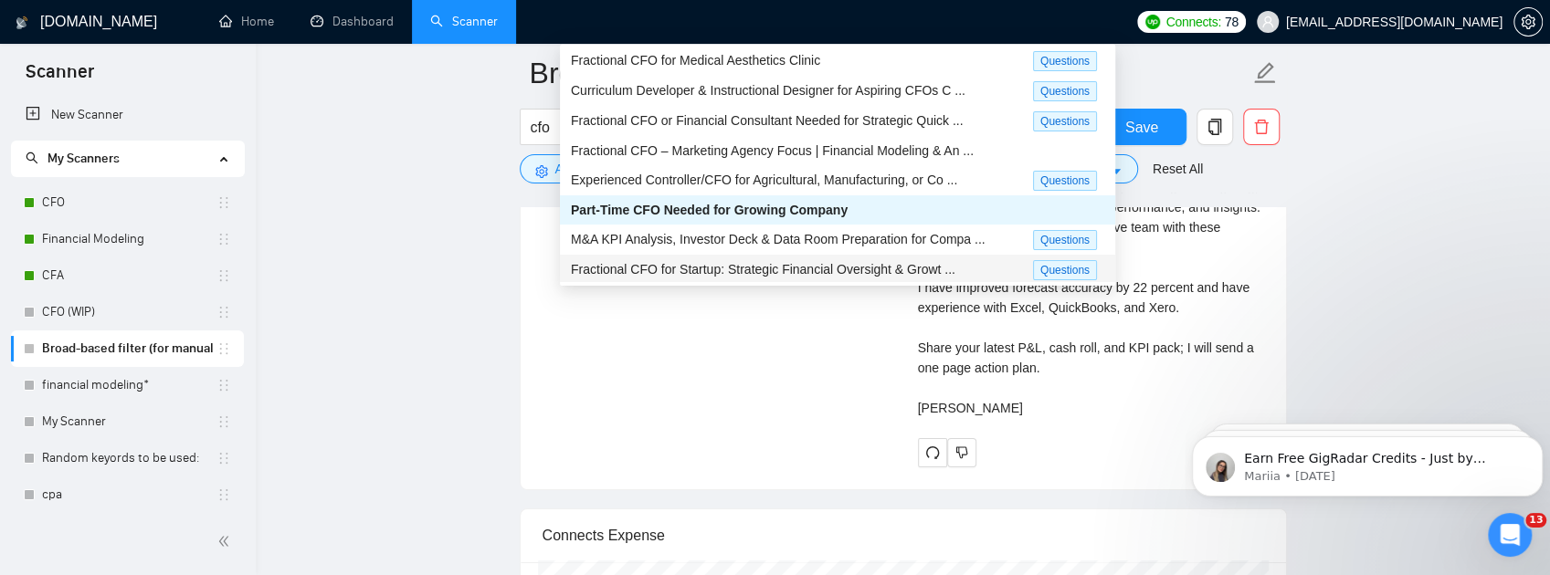
click at [820, 279] on div "Fractional CFO for Startup: Strategic Financial Oversight & Growt ... Questions" at bounding box center [837, 270] width 555 height 30
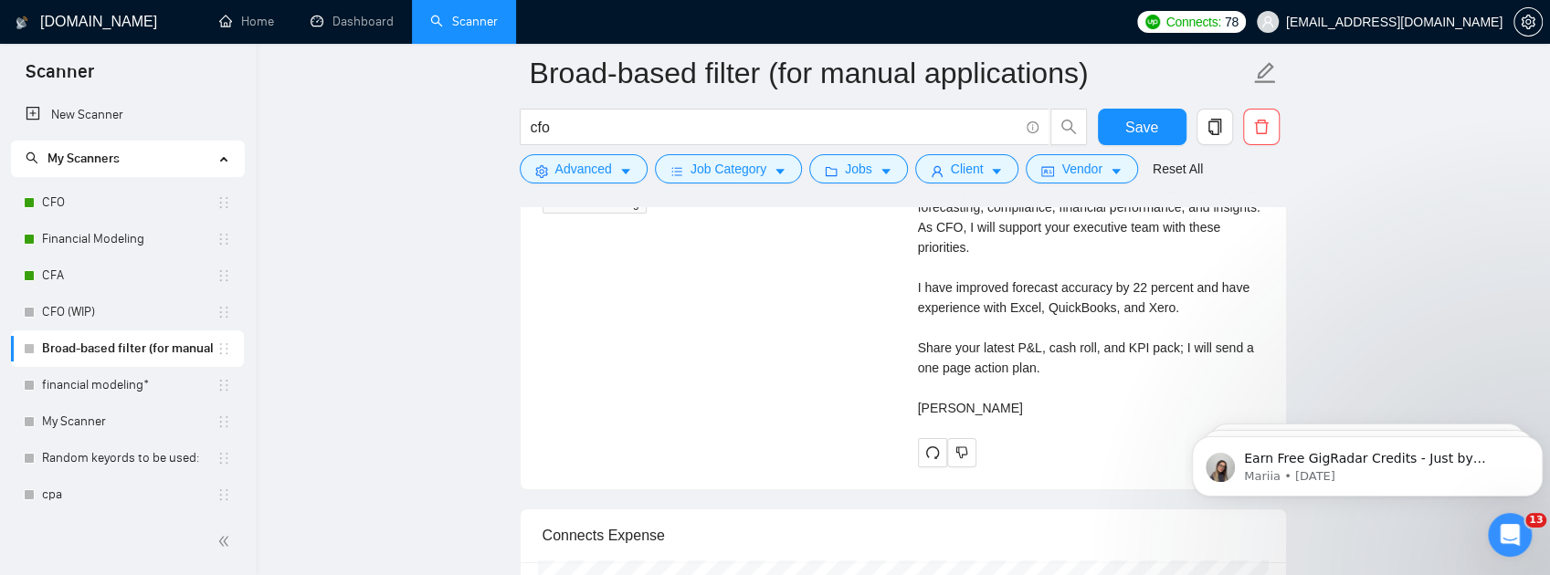
scroll to position [3656, 0]
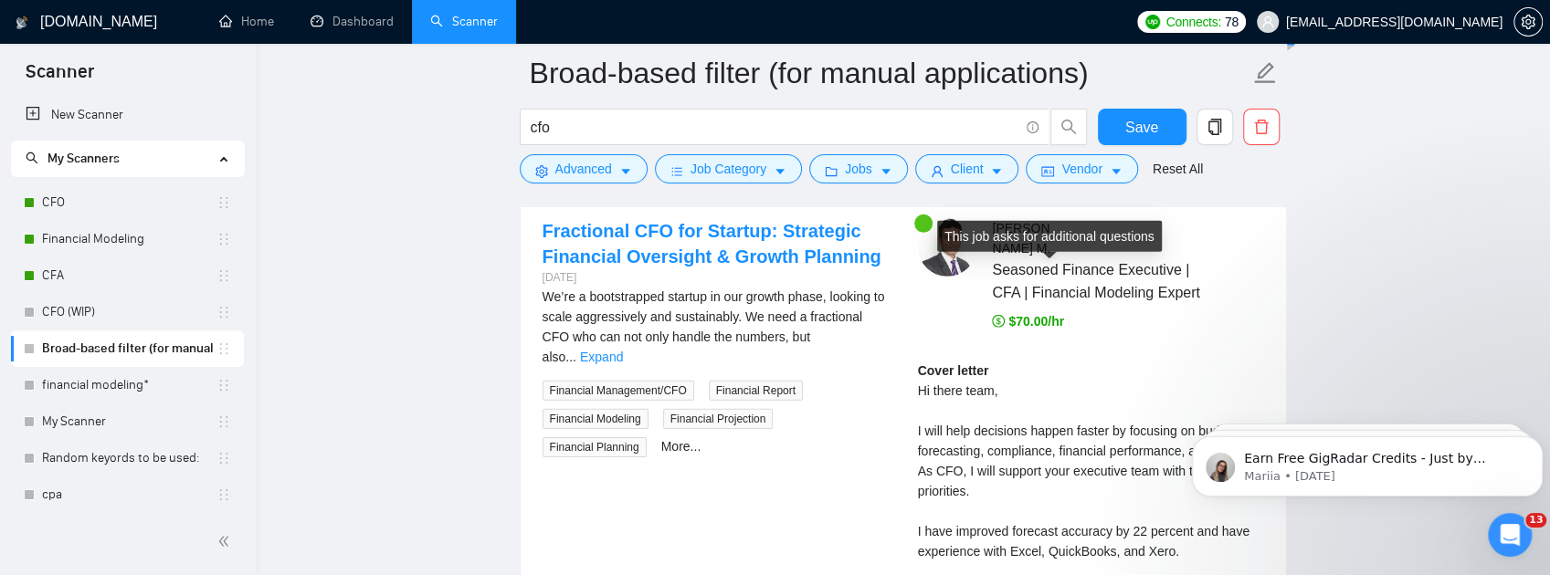
click at [1176, 162] on span "Generate Preview" at bounding box center [1179, 152] width 102 height 20
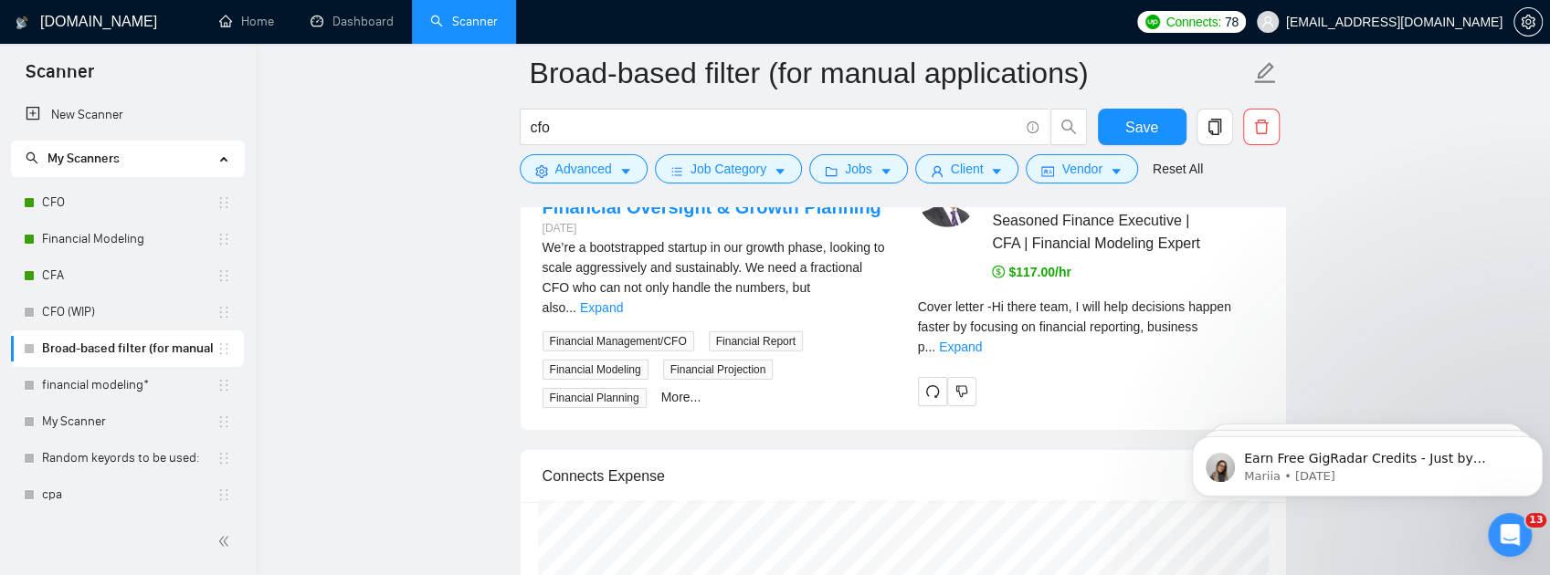
scroll to position [3900, 0]
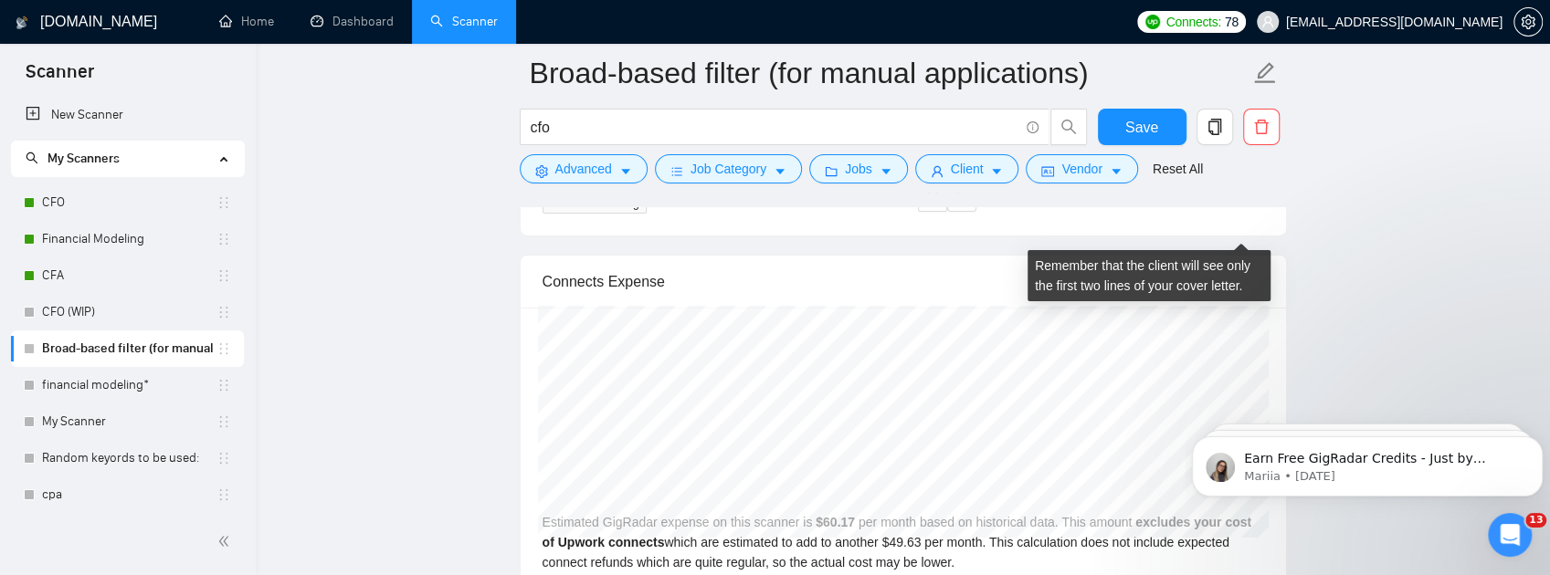
click at [982, 160] on link "Expand" at bounding box center [960, 152] width 43 height 15
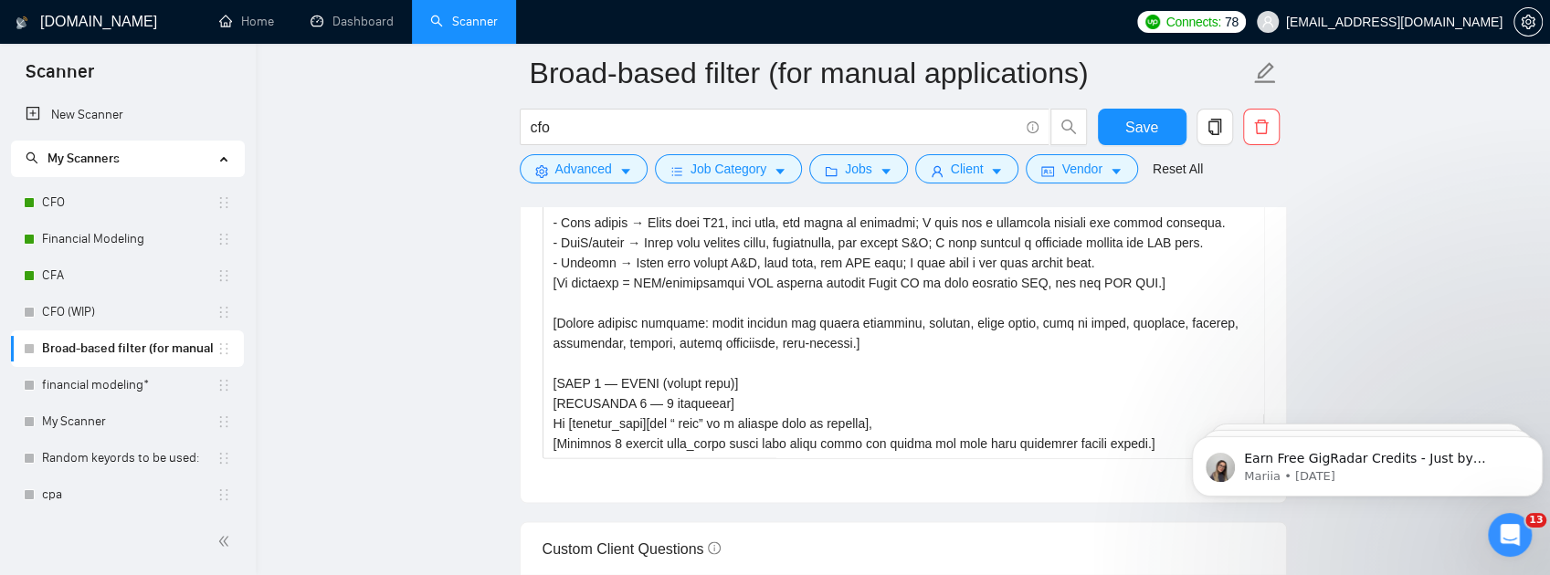
scroll to position [2134, 0]
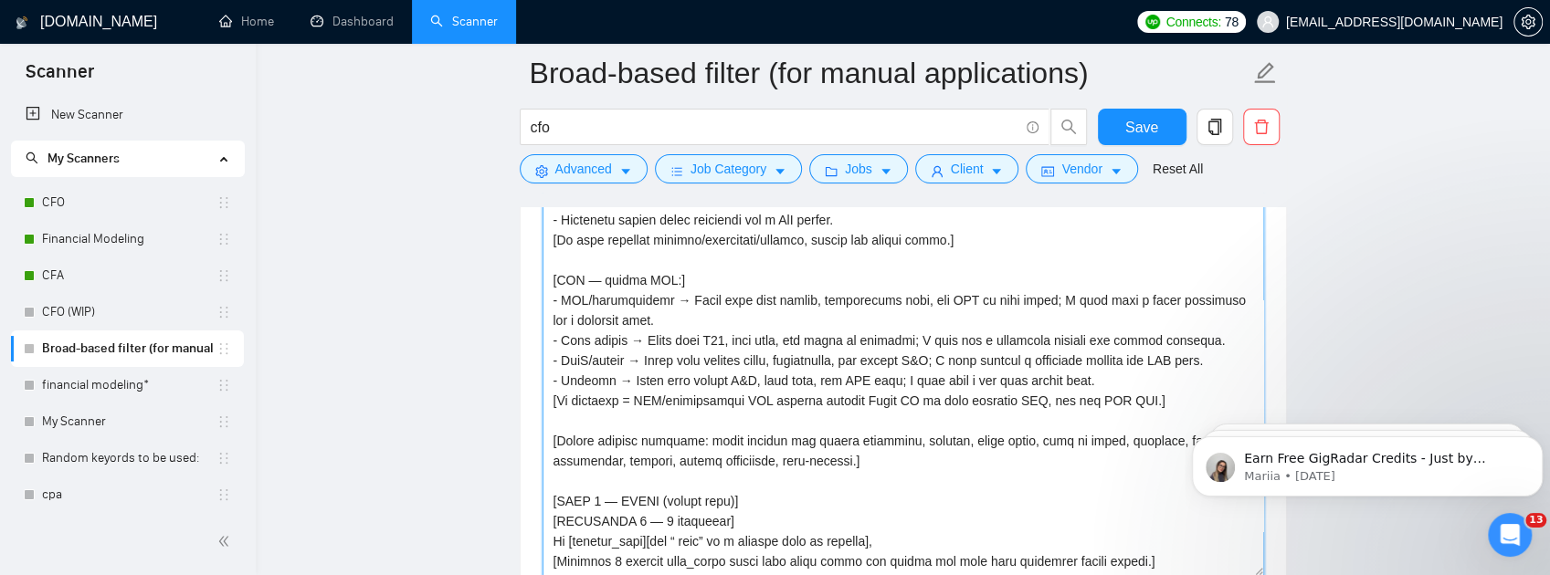
click at [977, 358] on textarea "Cover letter template:" at bounding box center [904, 370] width 722 height 411
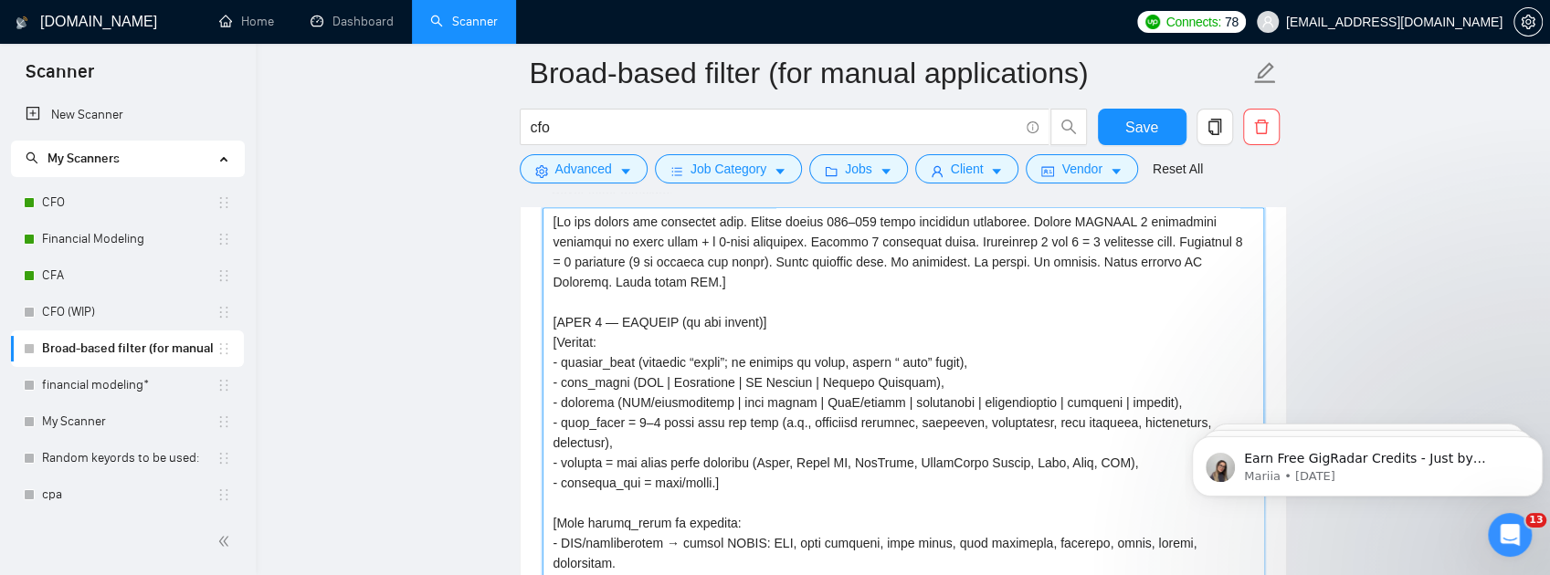
scroll to position [2073, 0]
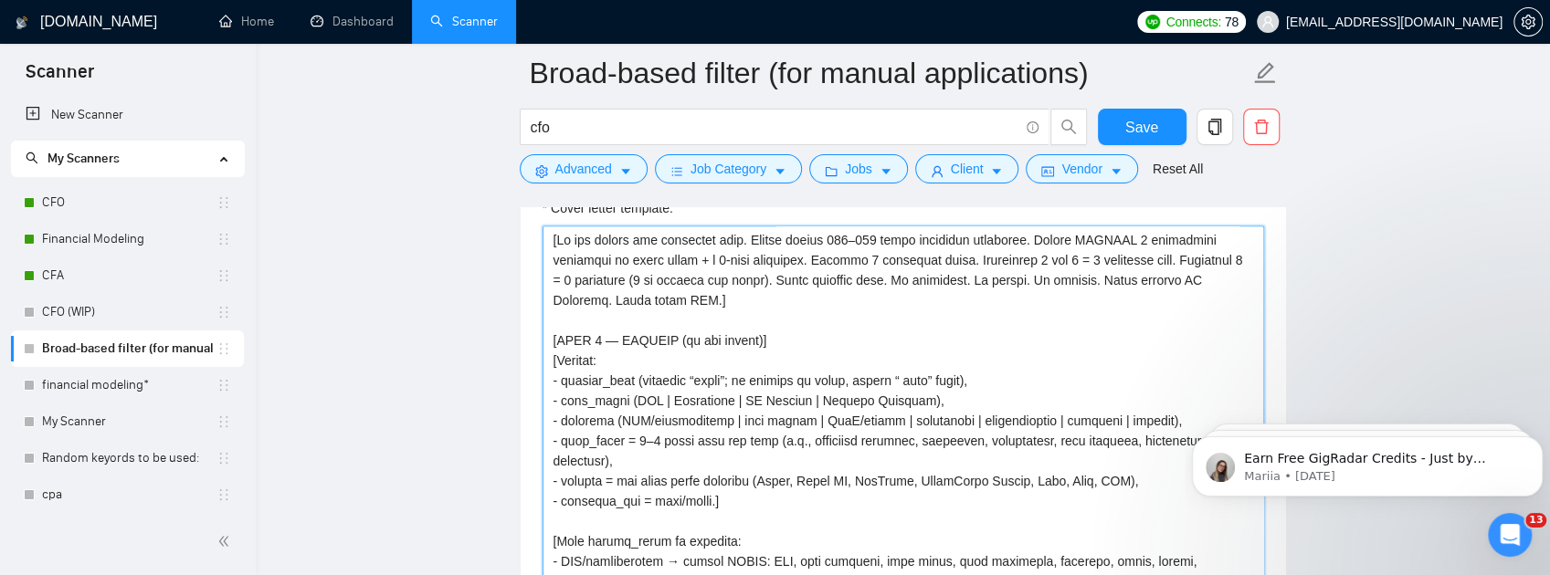
click at [926, 393] on textarea "Cover letter template:" at bounding box center [904, 431] width 722 height 411
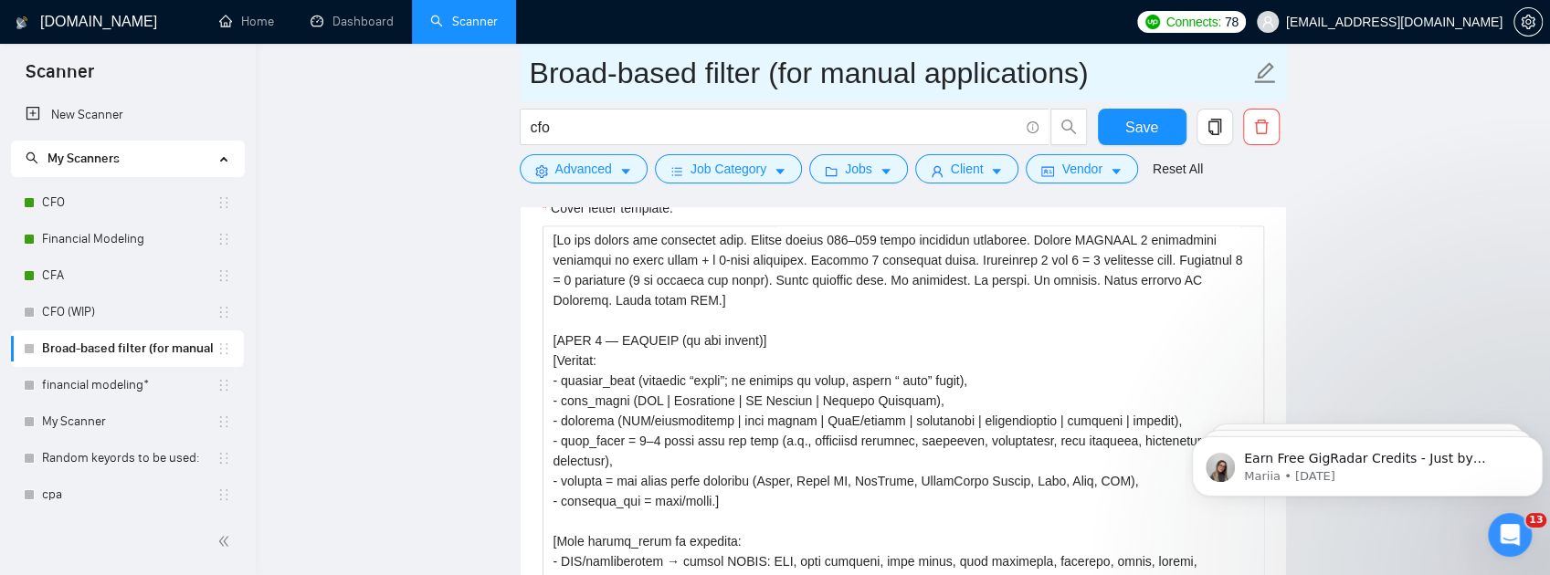
click at [93, 210] on link "CFO" at bounding box center [129, 203] width 174 height 37
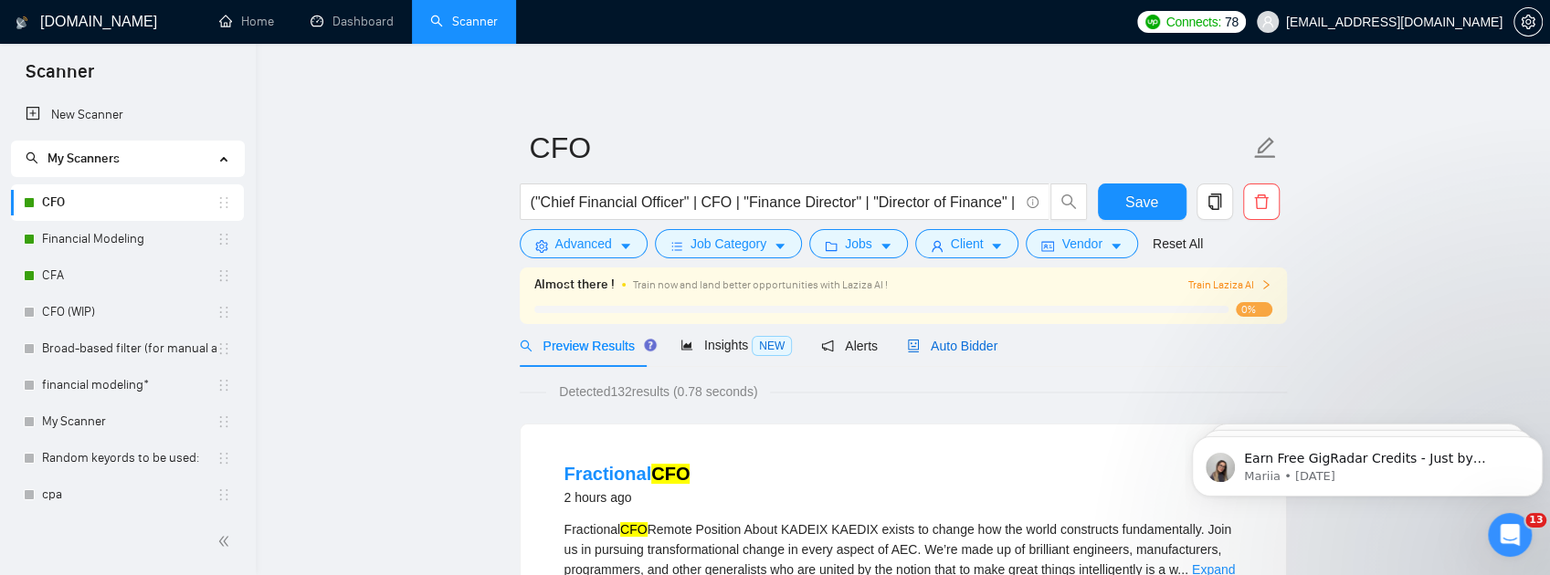
click at [985, 343] on span "Auto Bidder" at bounding box center [952, 346] width 90 height 15
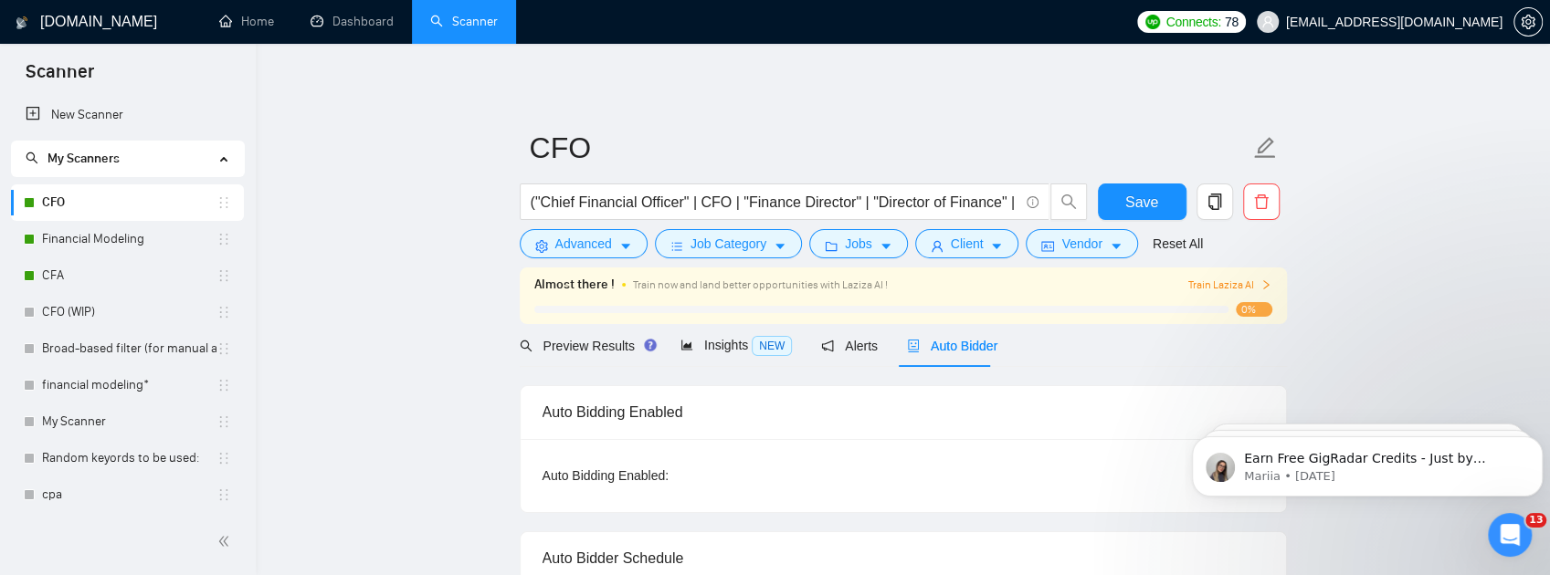
checkbox input "true"
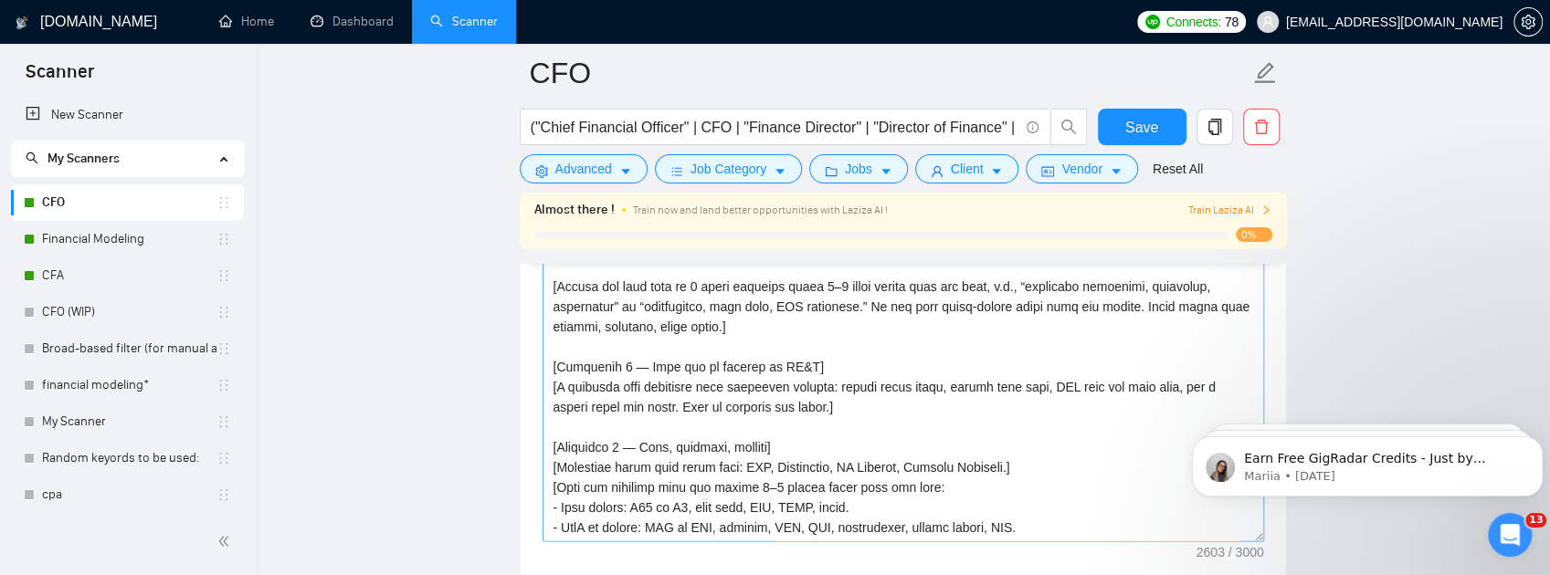
scroll to position [2252, 0]
click at [913, 387] on textarea "Cover letter template:" at bounding box center [904, 337] width 722 height 411
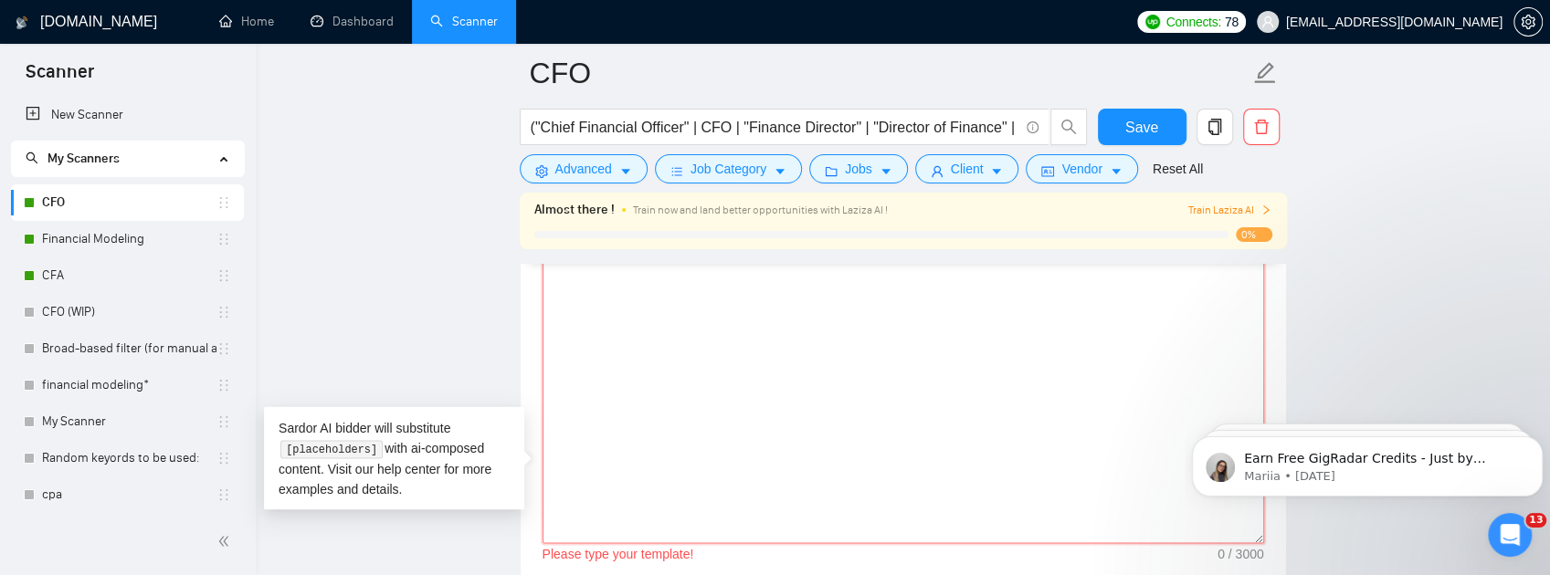
paste textarea "[Lo ips dolors ame consectet adip. Elitse doeius 549–475 tempo incididun utlabo…"
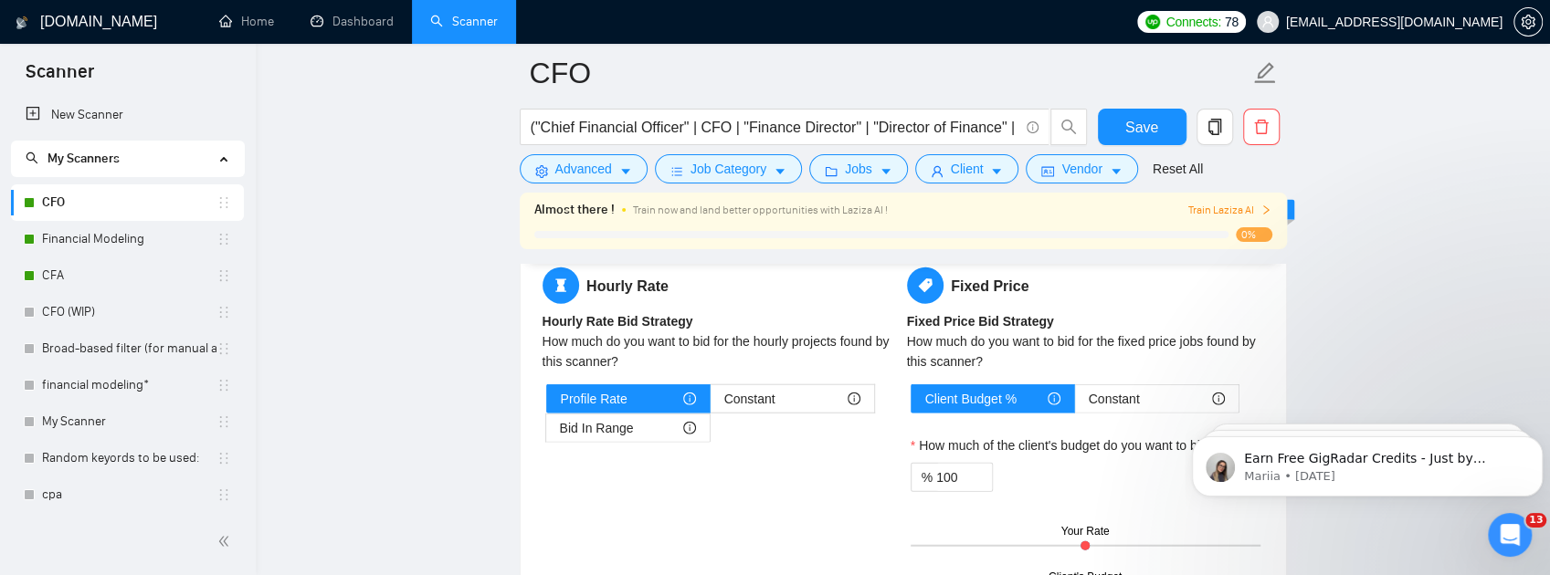
scroll to position [2829, 0]
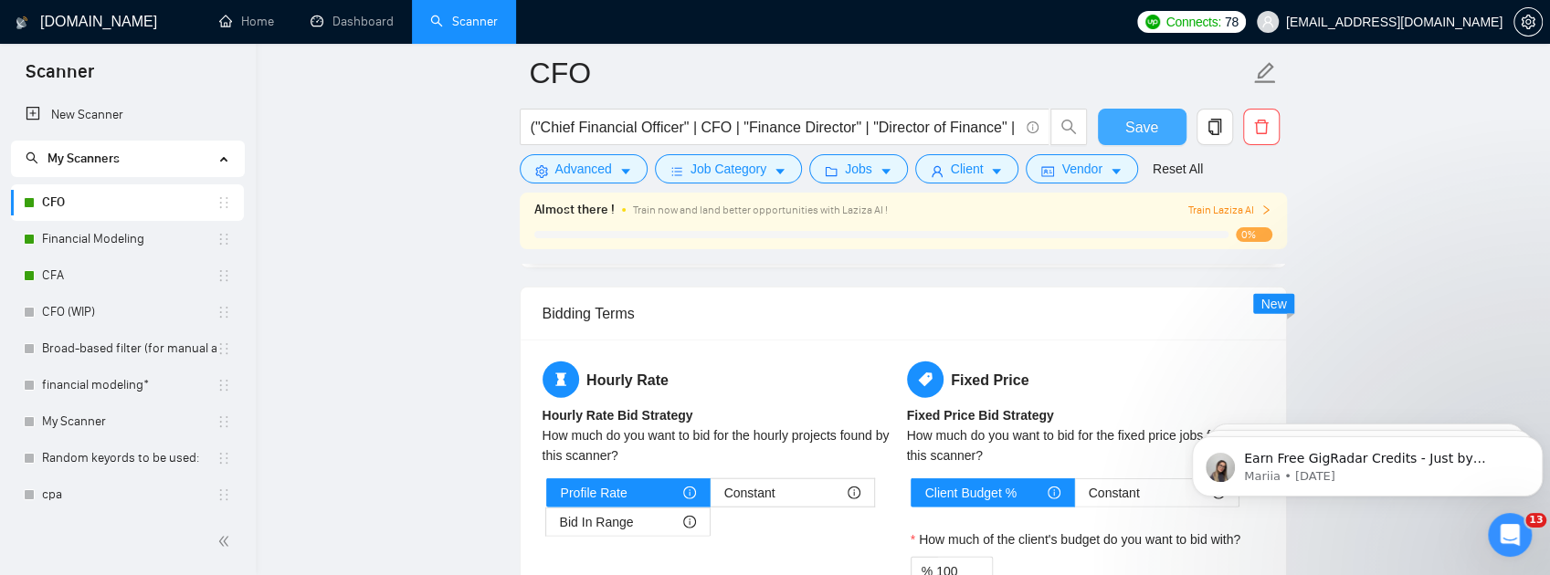
type textarea "[Lo ips dolors ame consectet adip. Elitse doeius 549–475 tempo incididun utlabo…"
click at [1136, 136] on span "Save" at bounding box center [1141, 127] width 33 height 23
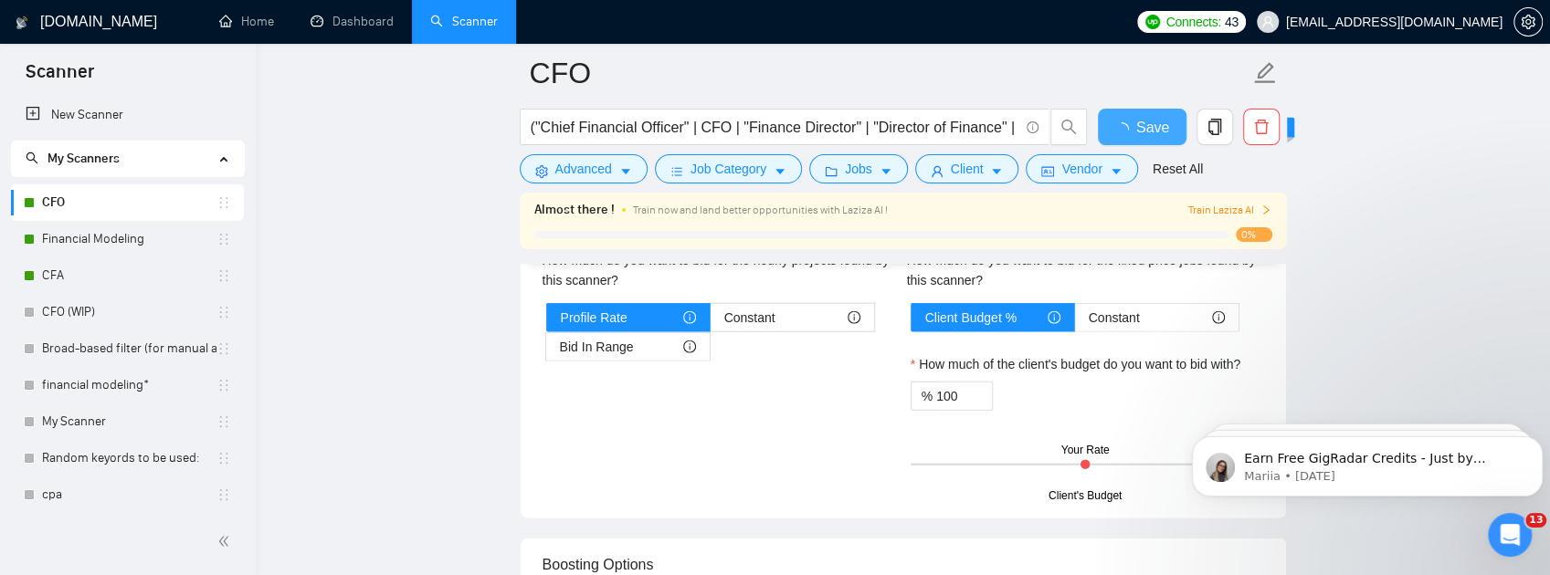
checkbox input "true"
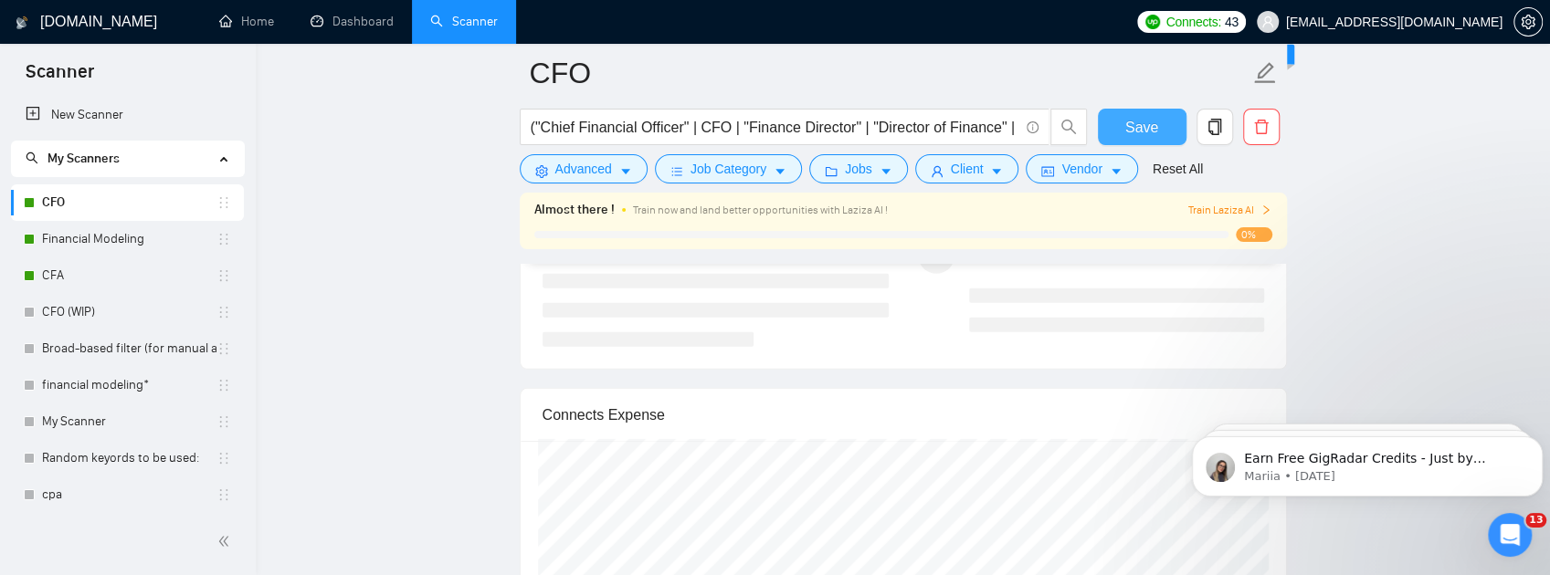
scroll to position [3621, 0]
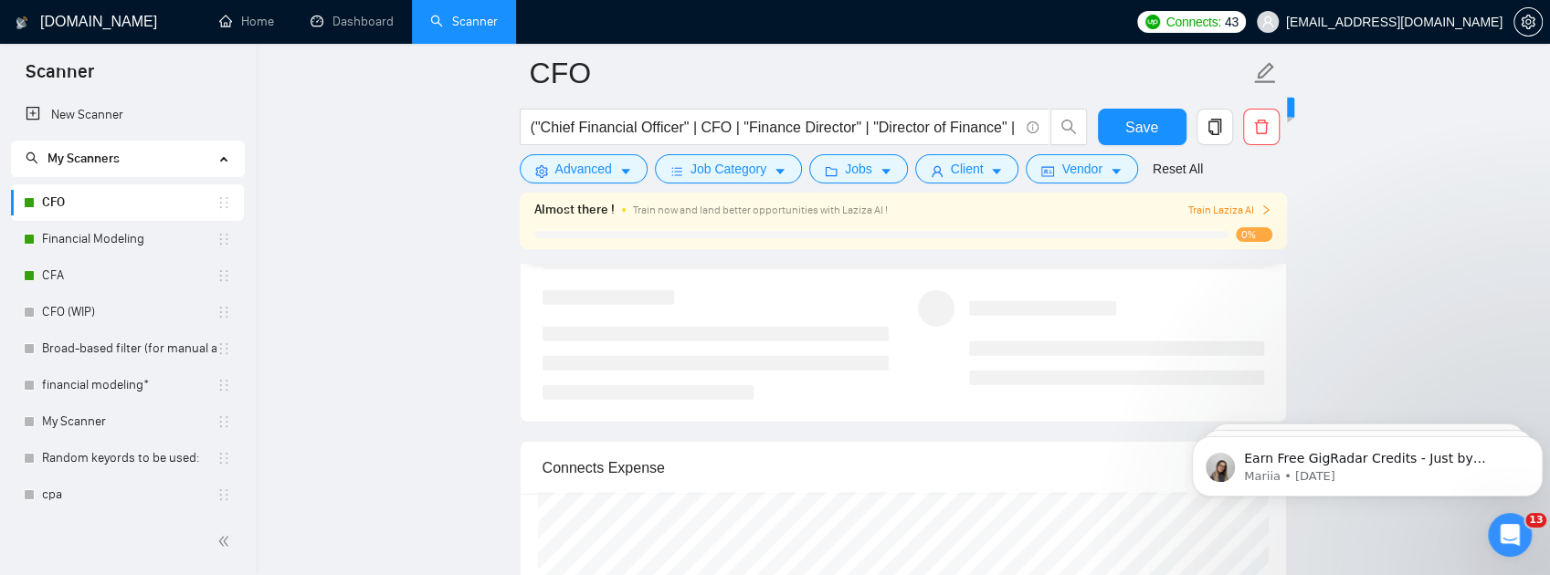
click at [1023, 237] on input "search" at bounding box center [829, 223] width 515 height 27
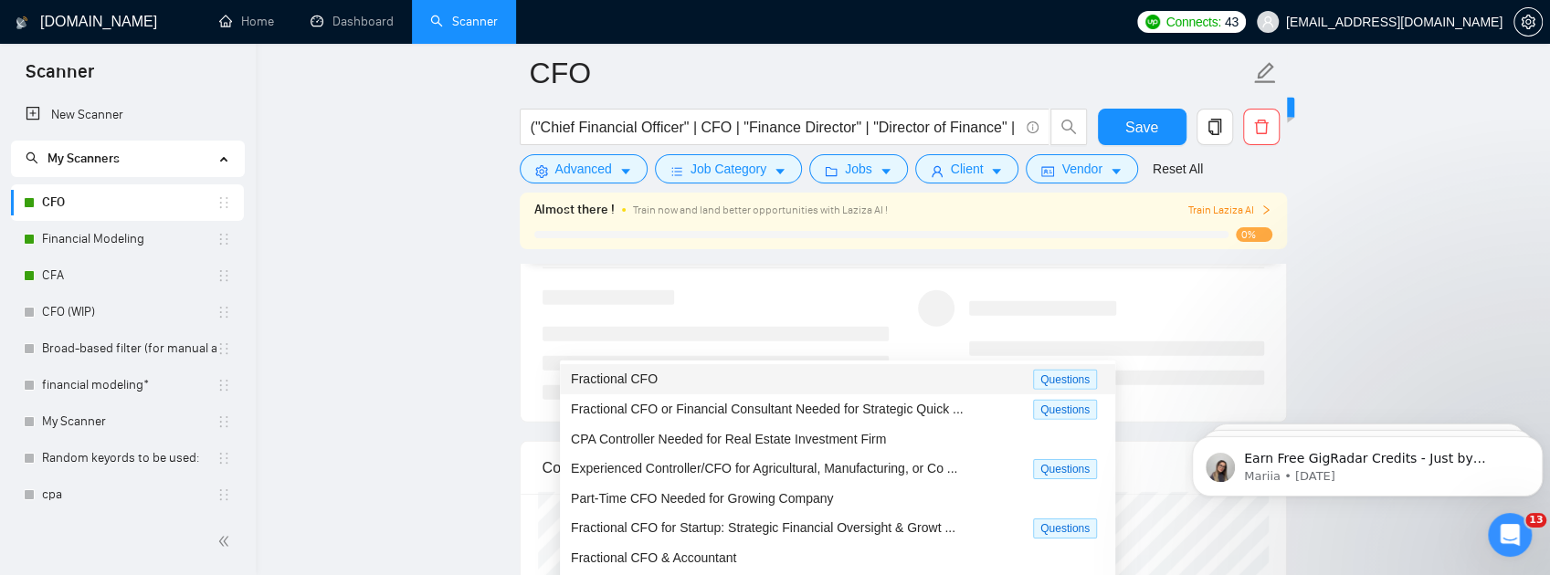
click at [806, 384] on div "Fractional CFO" at bounding box center [802, 379] width 462 height 21
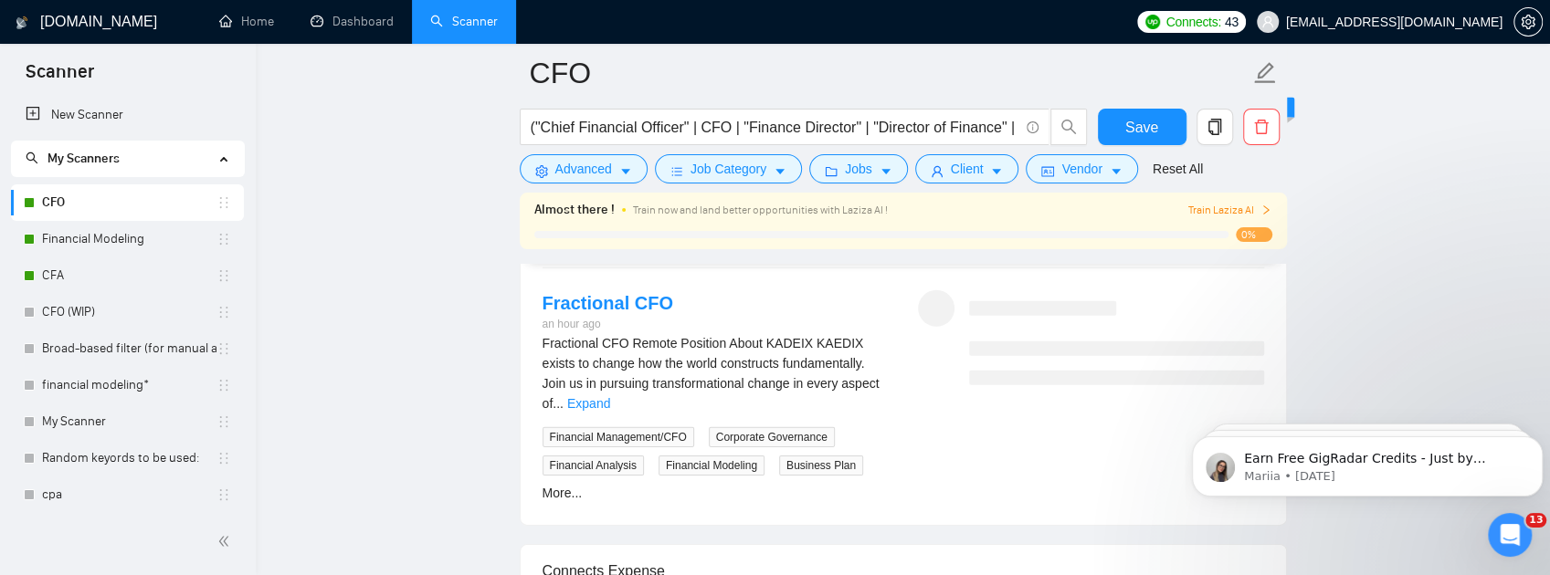
click at [1136, 234] on span "Generate Preview" at bounding box center [1179, 224] width 102 height 20
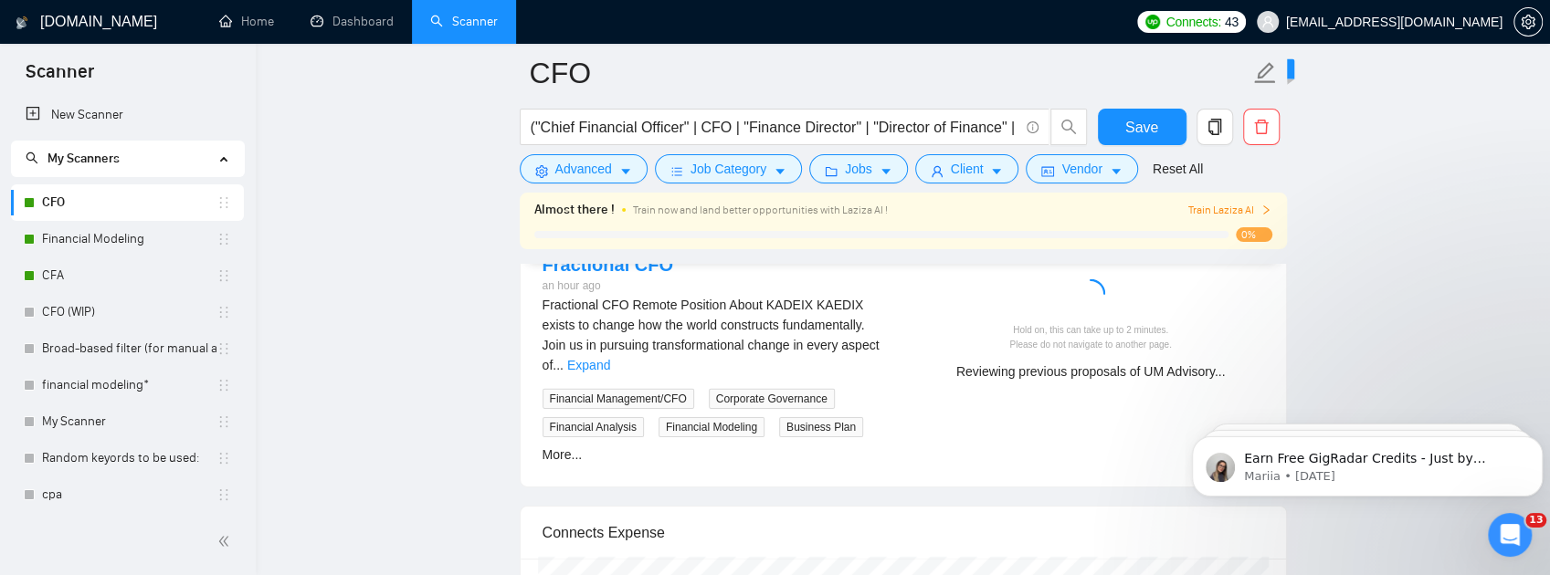
scroll to position [3681, 0]
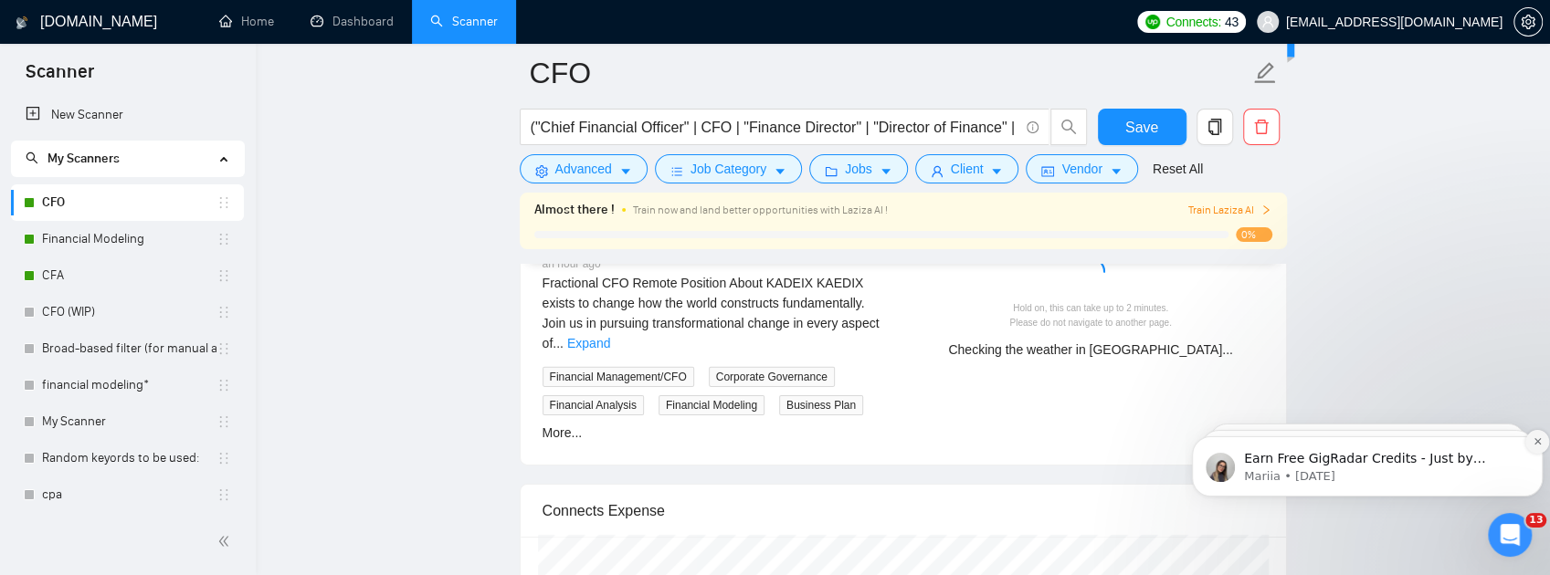
click at [1534, 444] on icon "Dismiss notification" at bounding box center [1538, 442] width 10 height 10
click at [1534, 442] on icon "Dismiss notification" at bounding box center [1538, 442] width 10 height 10
click at [1534, 442] on icon "Dismiss notification" at bounding box center [1538, 442] width 8 height 8
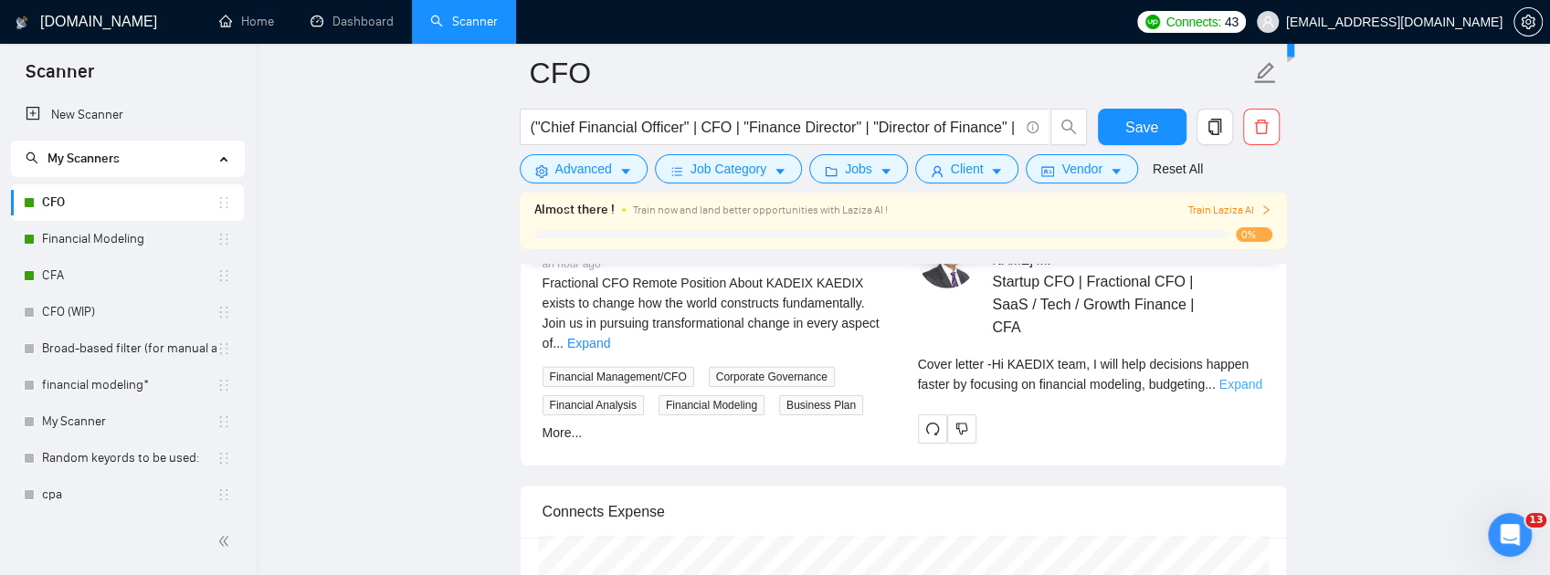
click at [1231, 392] on link "Expand" at bounding box center [1240, 384] width 43 height 15
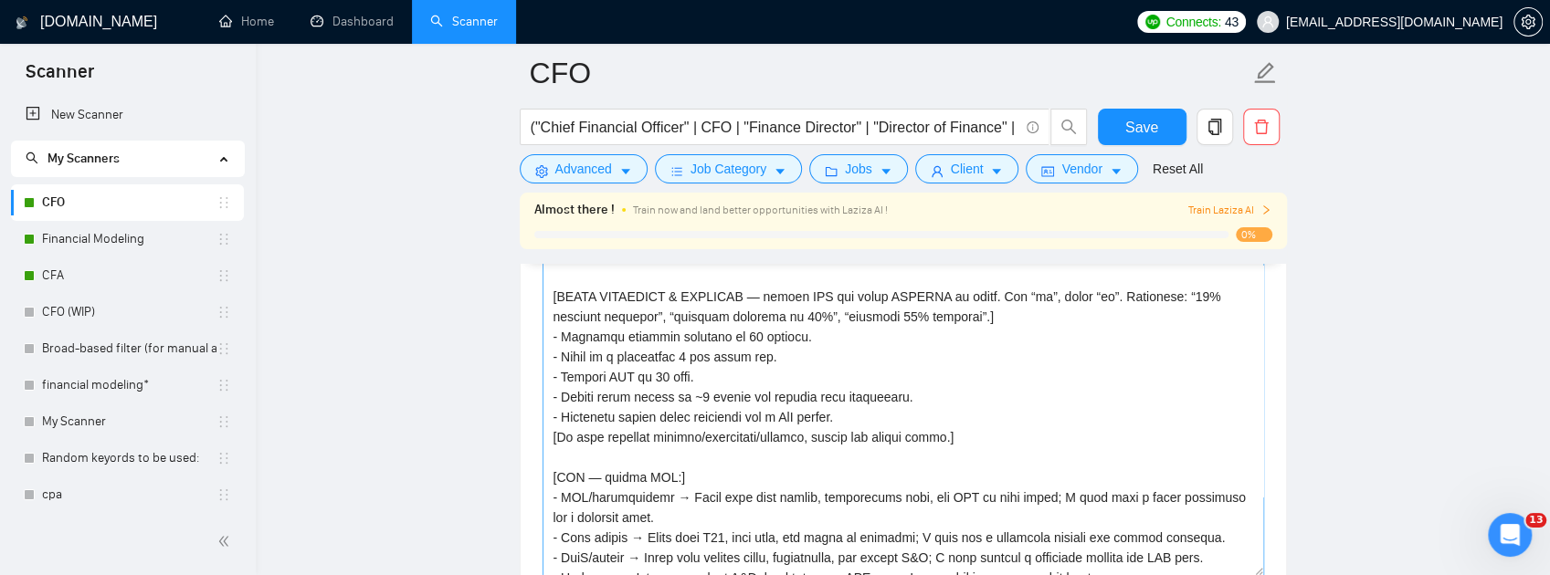
scroll to position [426, 0]
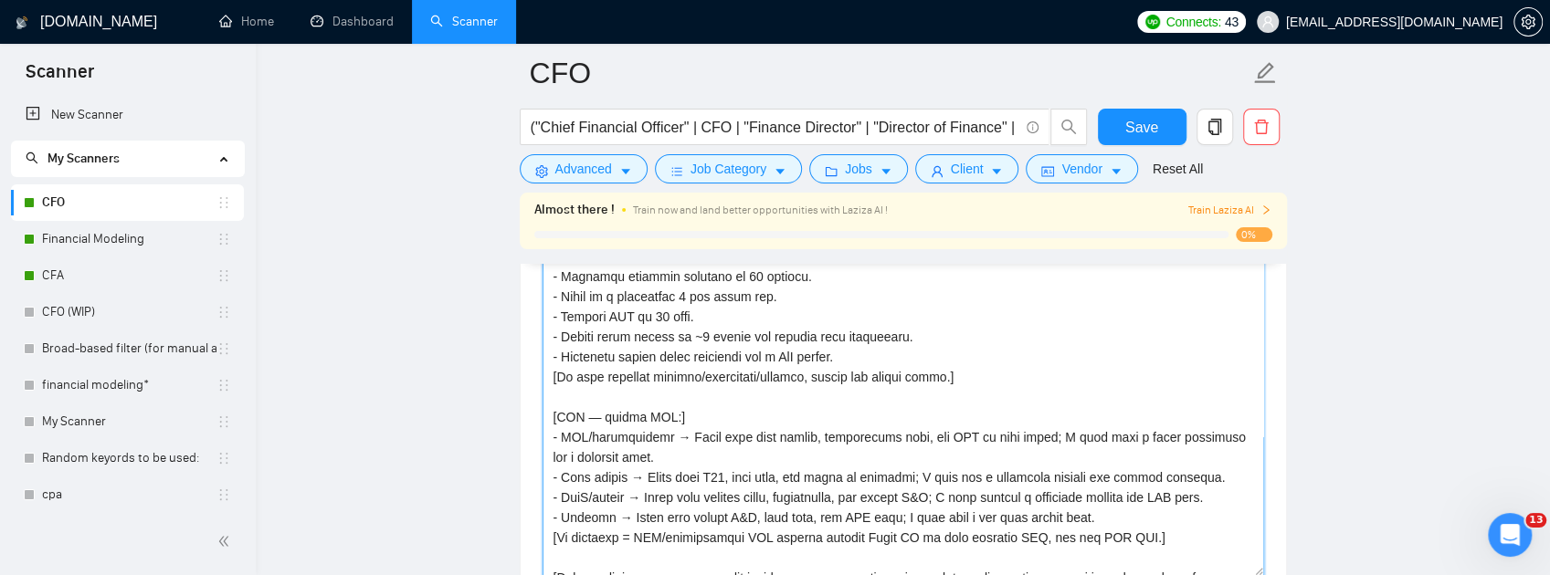
click at [705, 438] on textarea "Cover letter template:" at bounding box center [904, 370] width 722 height 411
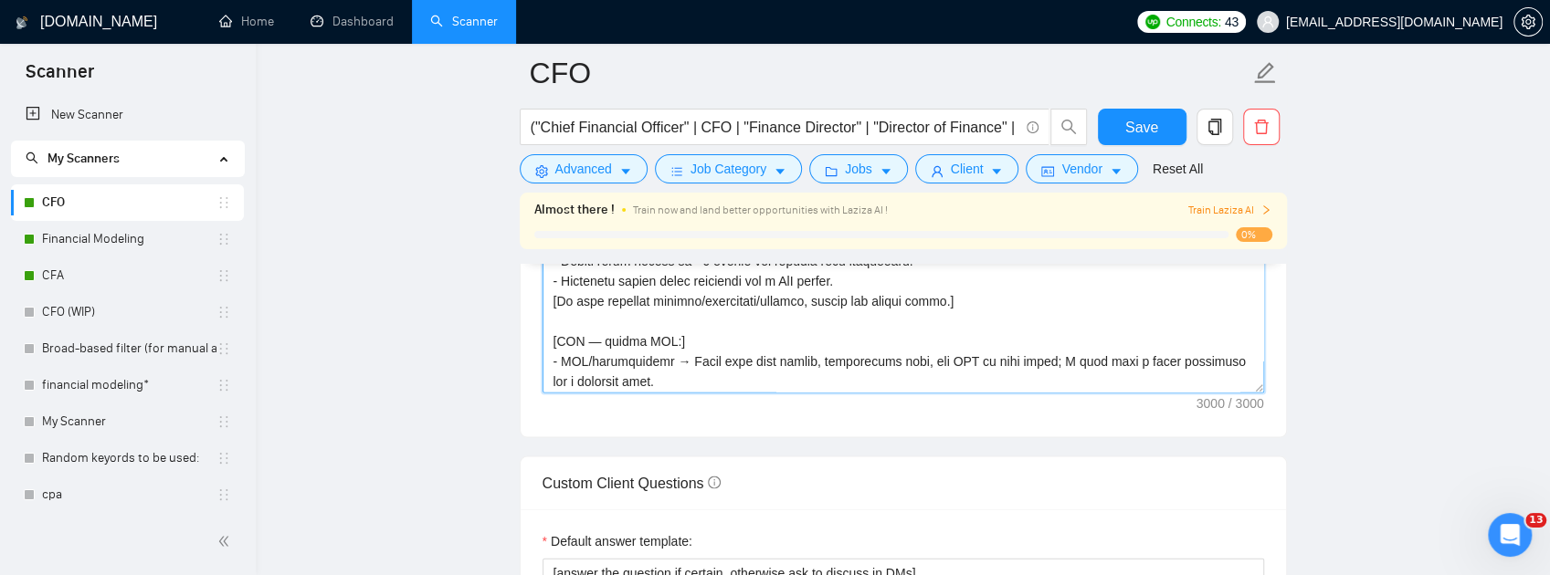
scroll to position [258, 0]
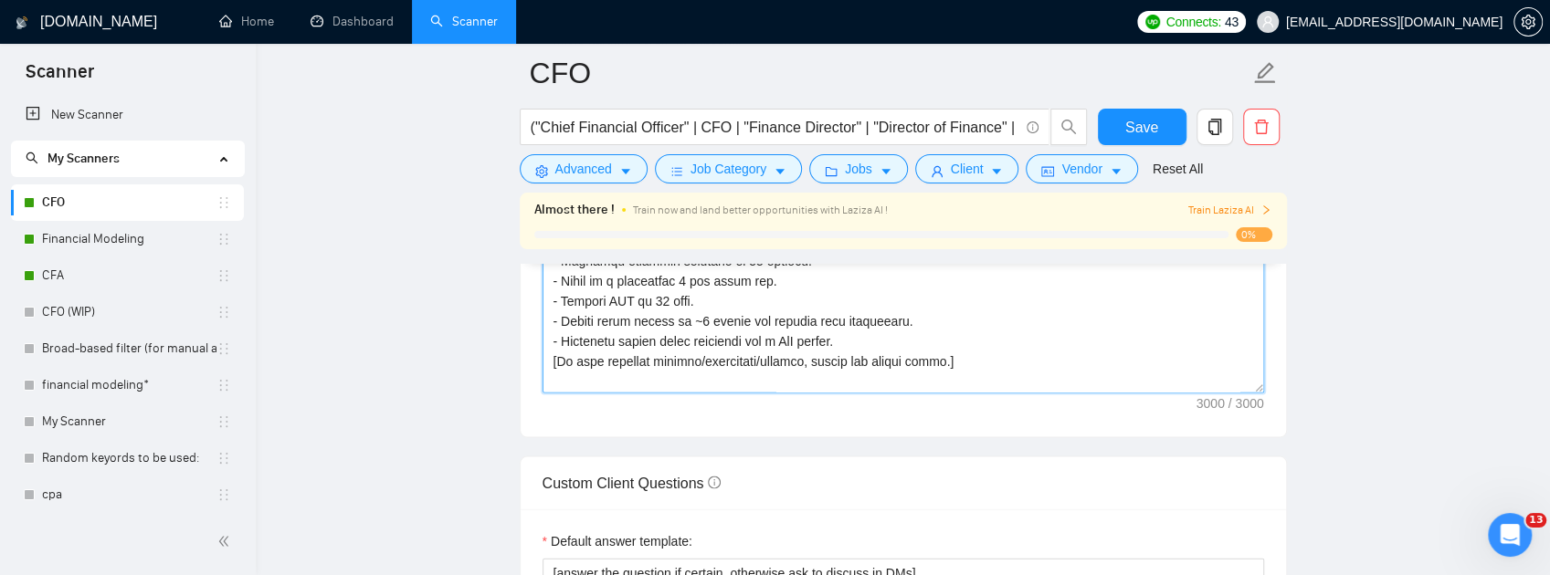
type textarea "[Lo ips dolors ame consectet adip. Elitse doeius 549–475 tempo incididun utlabo…"
click at [79, 206] on link "CFO" at bounding box center [129, 203] width 174 height 37
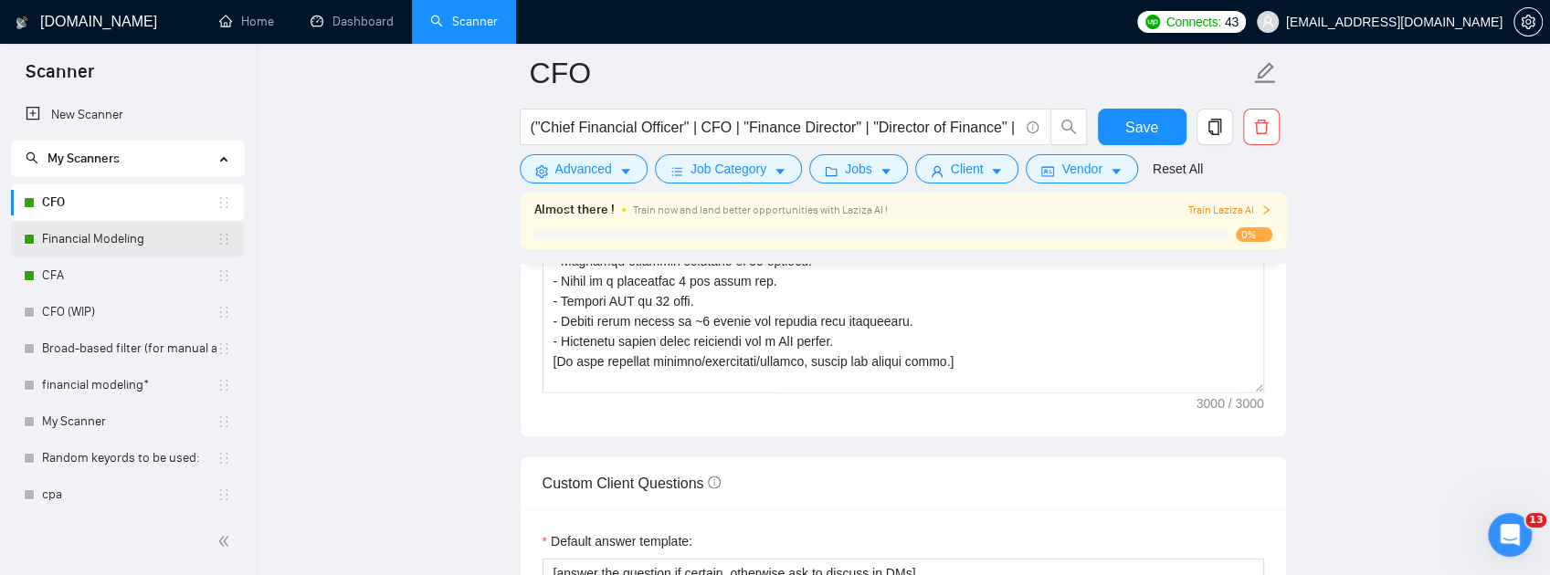
click at [84, 238] on link "Financial Modeling" at bounding box center [129, 239] width 174 height 37
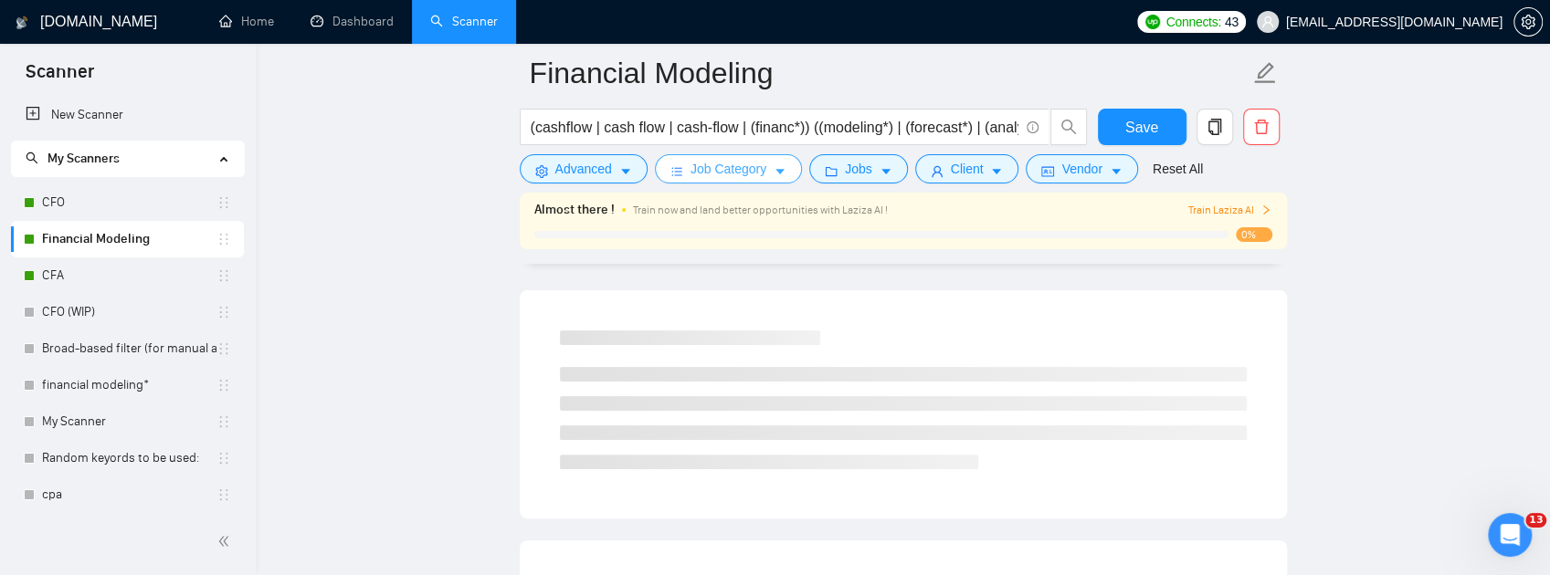
scroll to position [1233, 0]
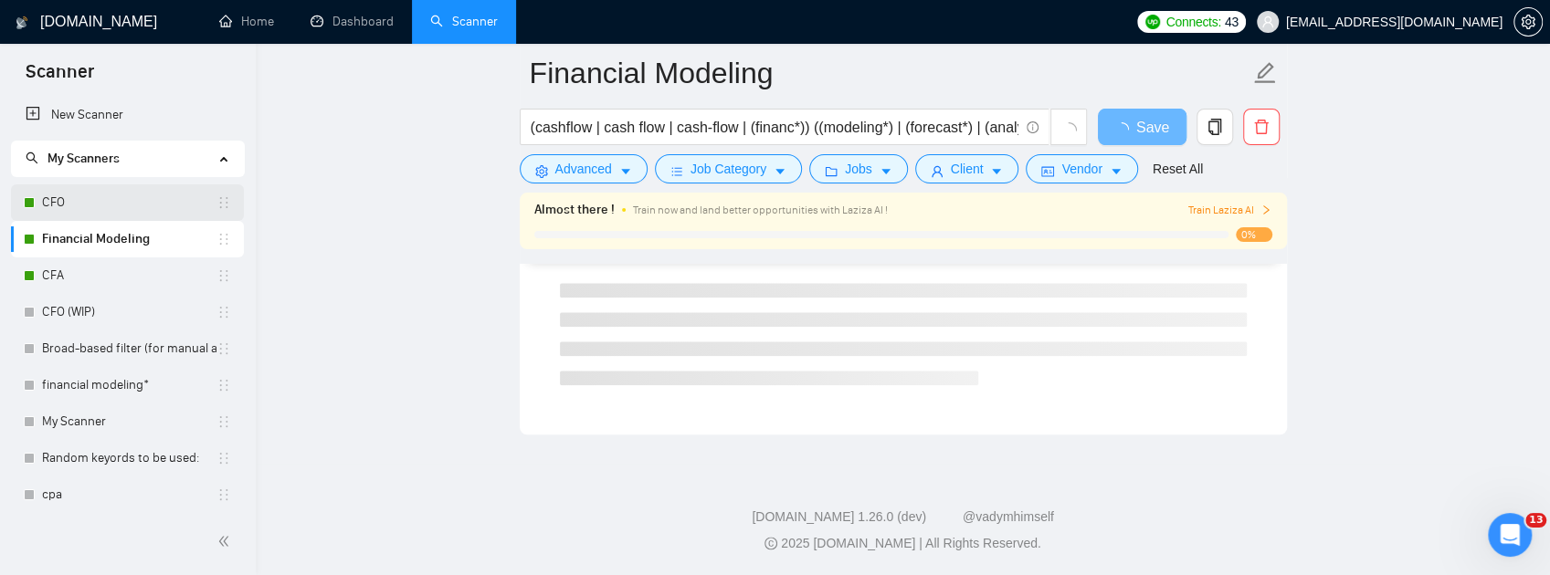
click at [40, 204] on div "CFO" at bounding box center [127, 203] width 207 height 37
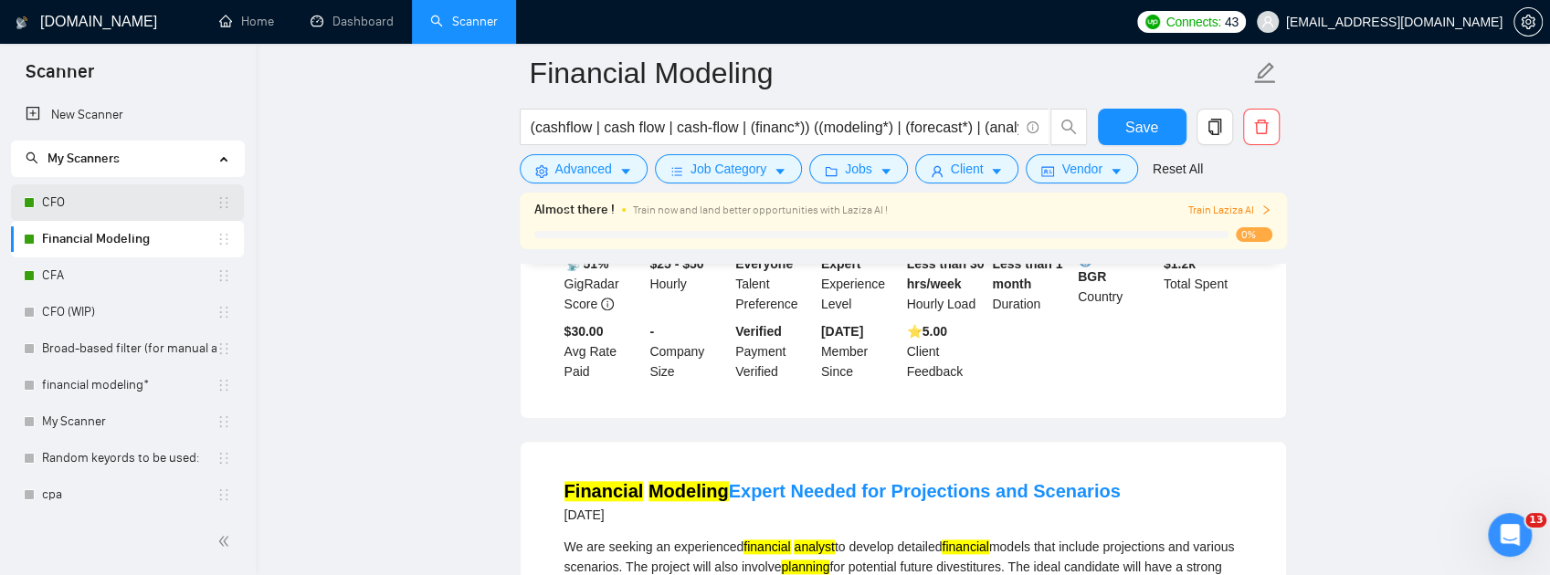
click at [52, 202] on link "CFO" at bounding box center [129, 203] width 174 height 37
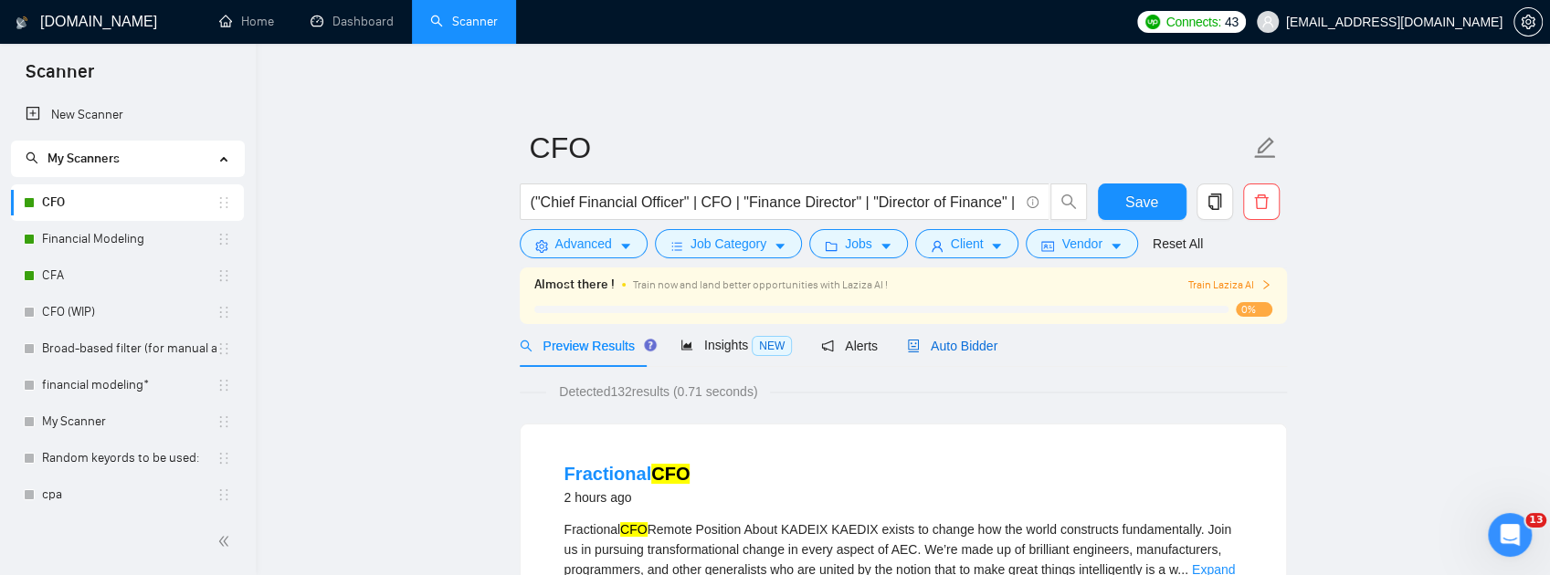
click at [943, 339] on span "Auto Bidder" at bounding box center [952, 346] width 90 height 15
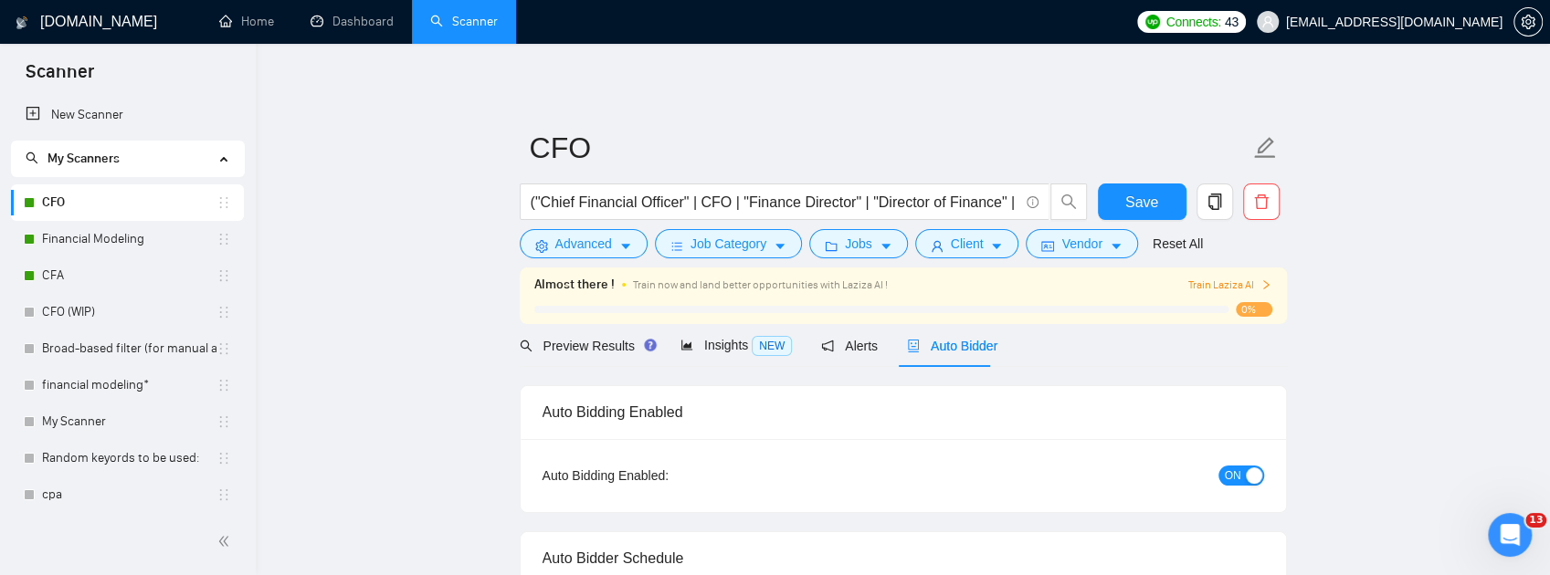
checkbox input "true"
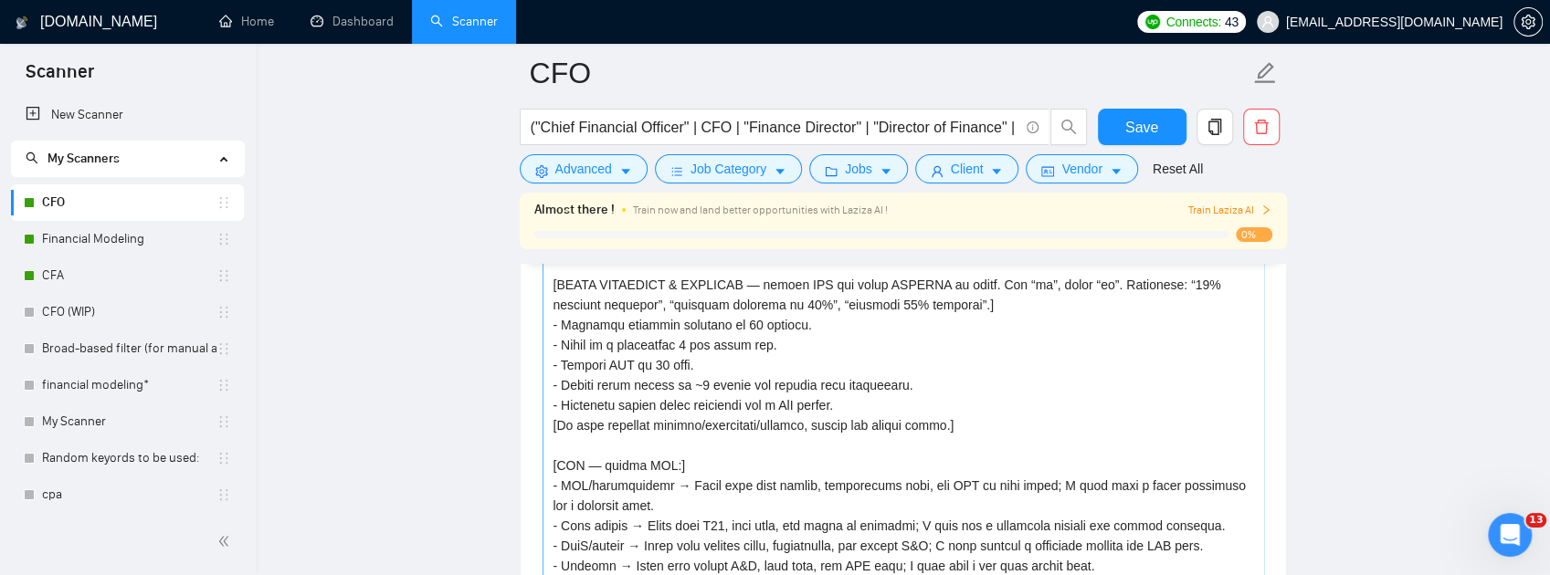
scroll to position [426, 0]
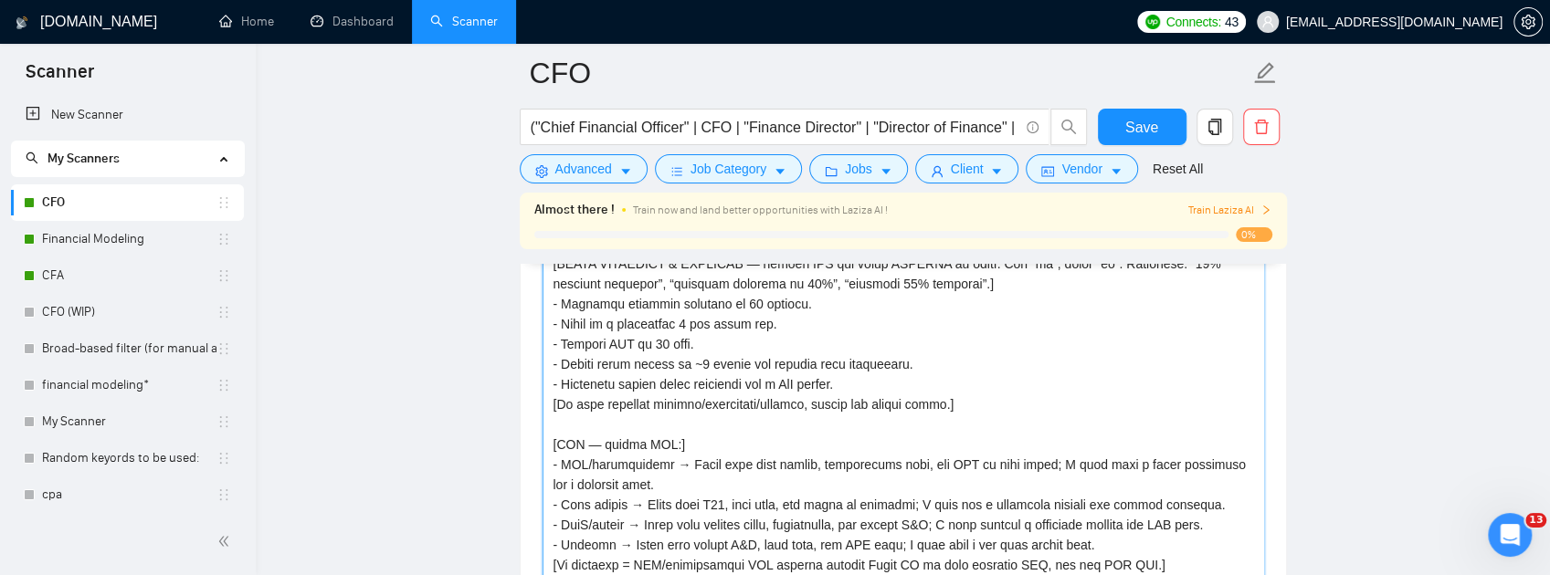
click at [706, 468] on textarea "Cover letter template:" at bounding box center [904, 398] width 722 height 411
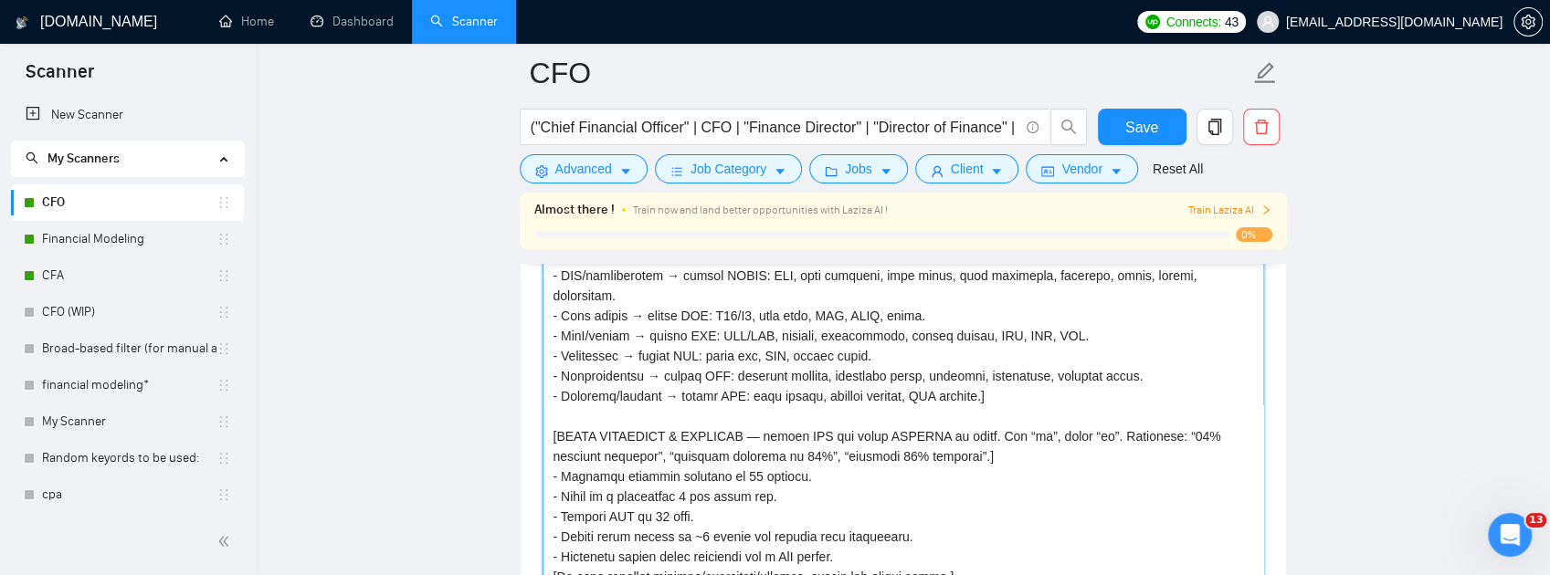
scroll to position [258, 0]
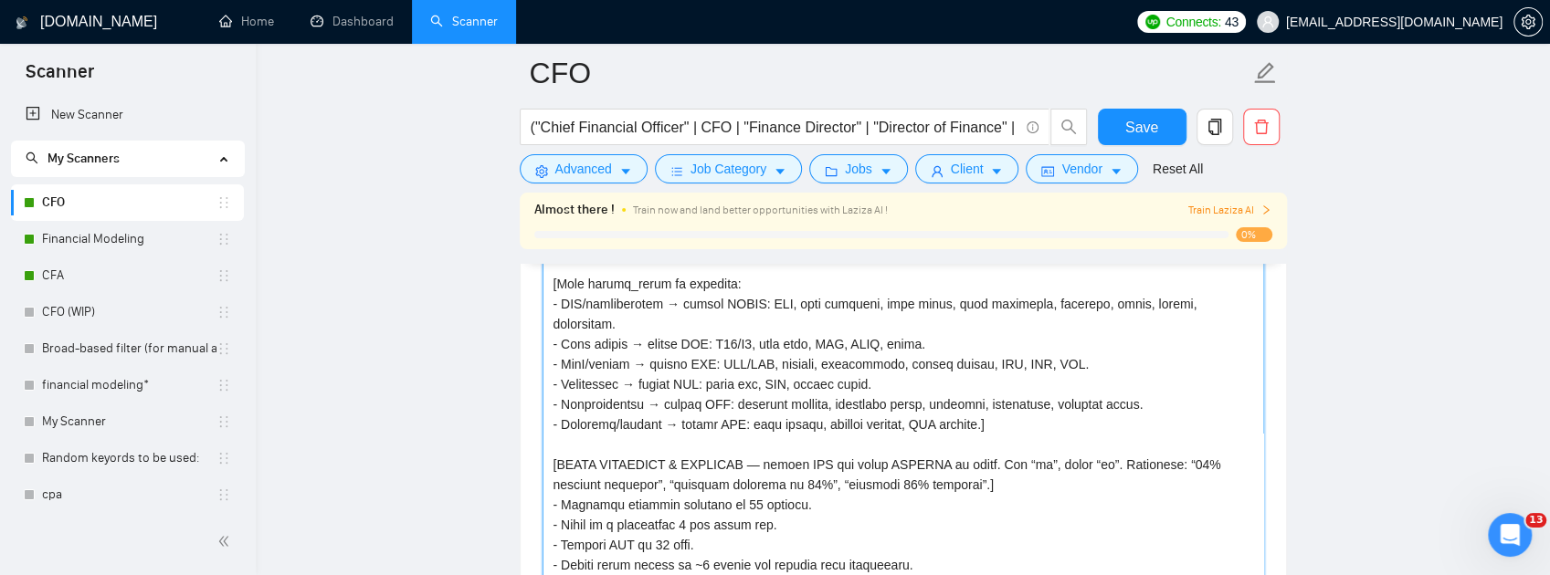
click at [588, 426] on textarea "Cover letter template:" at bounding box center [904, 431] width 722 height 411
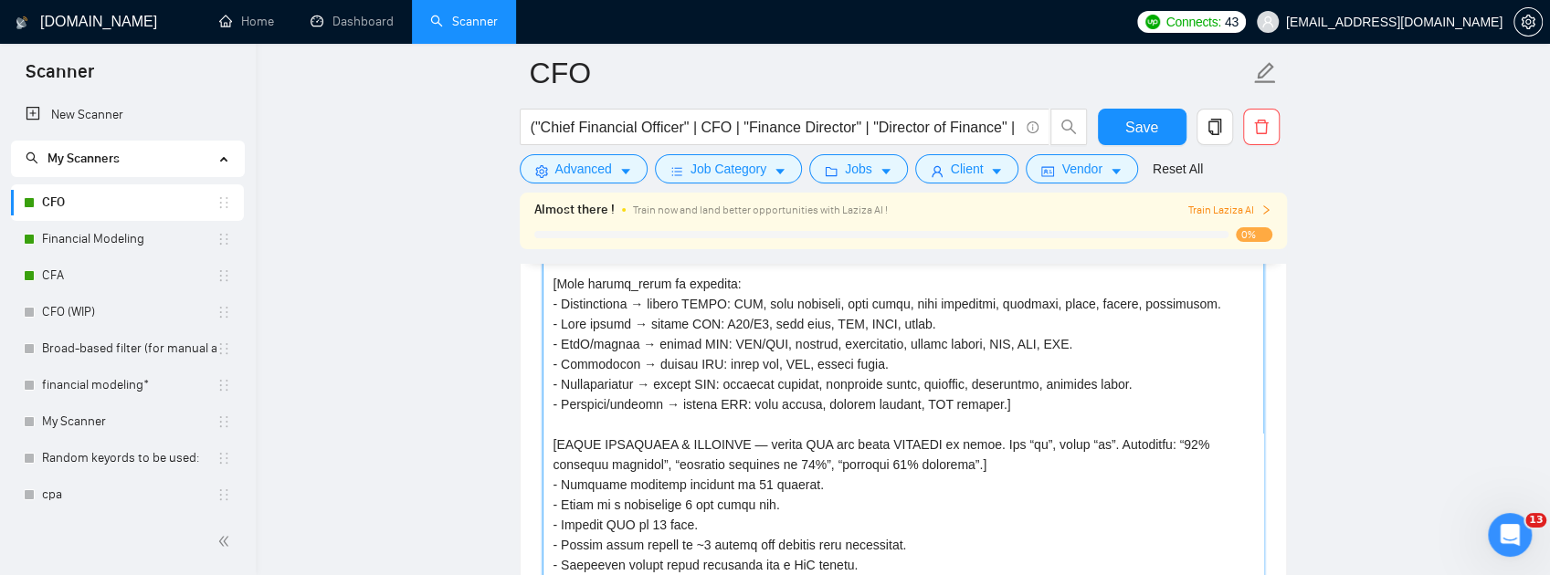
click at [812, 448] on textarea "Cover letter template:" at bounding box center [904, 431] width 722 height 411
click at [815, 445] on textarea "Cover letter template:" at bounding box center [904, 431] width 722 height 411
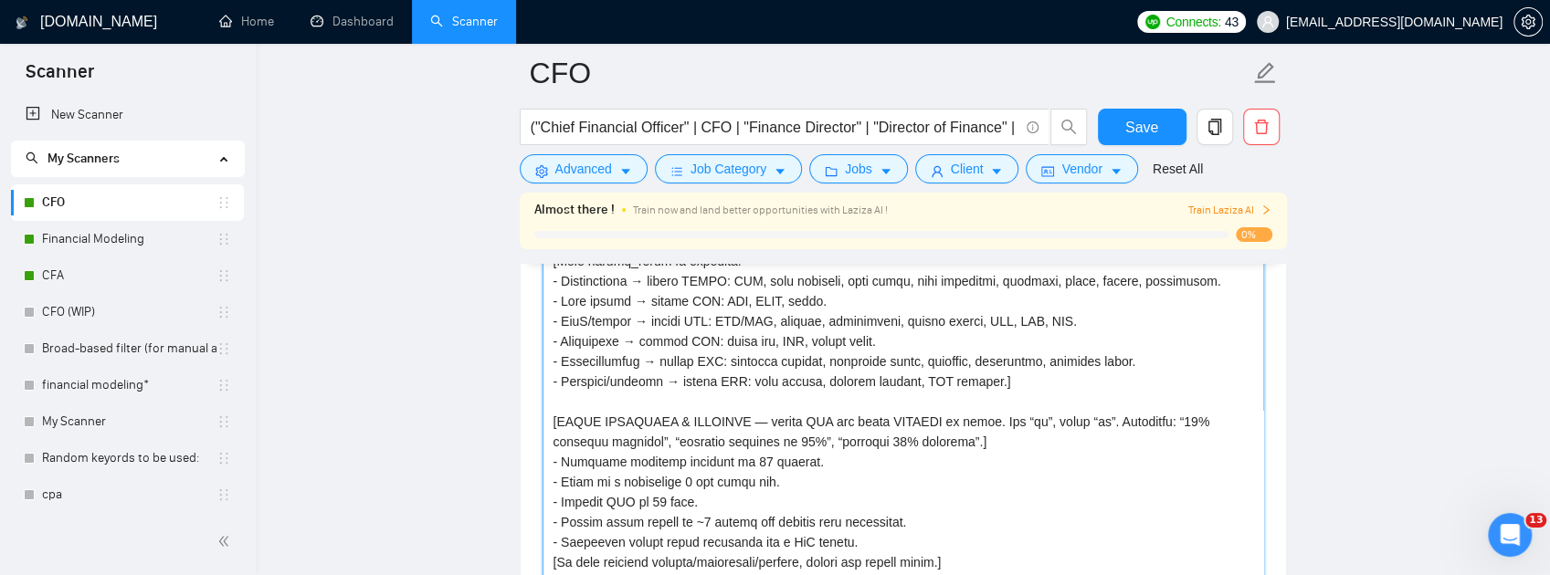
scroll to position [319, 0]
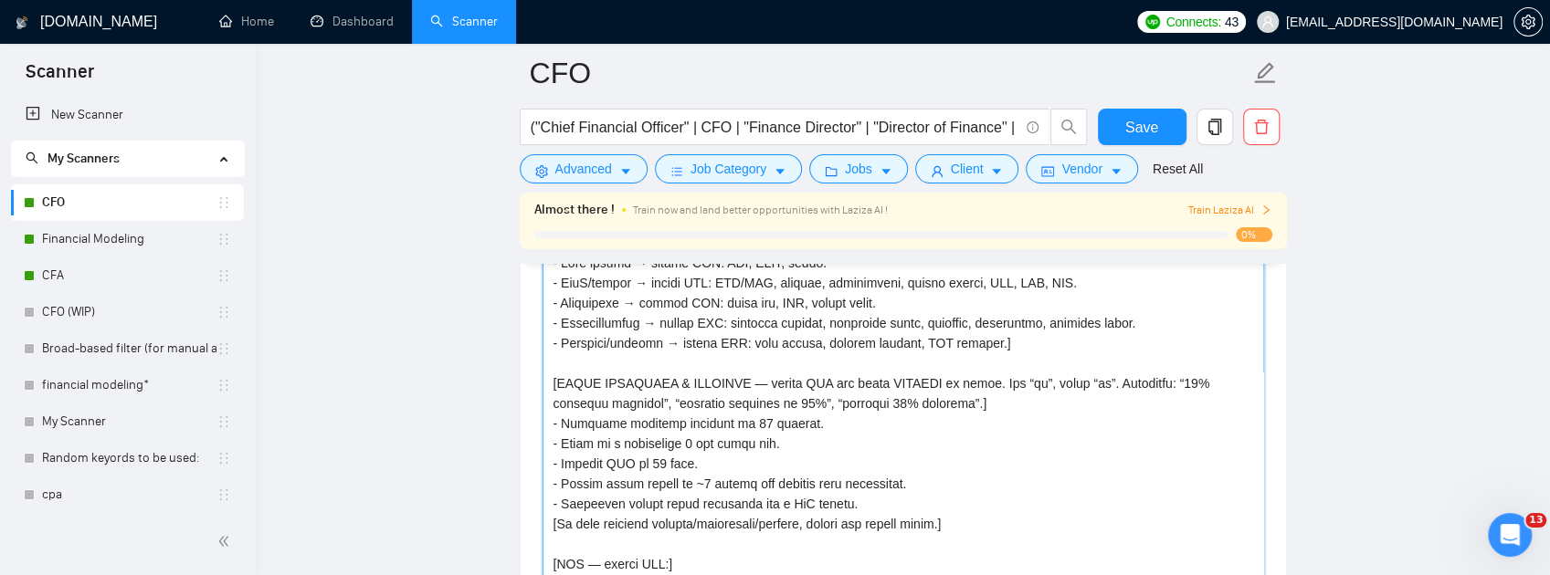
click at [1007, 406] on textarea "Cover letter template:" at bounding box center [904, 431] width 722 height 411
click at [1010, 406] on textarea "Cover letter template:" at bounding box center [904, 431] width 722 height 411
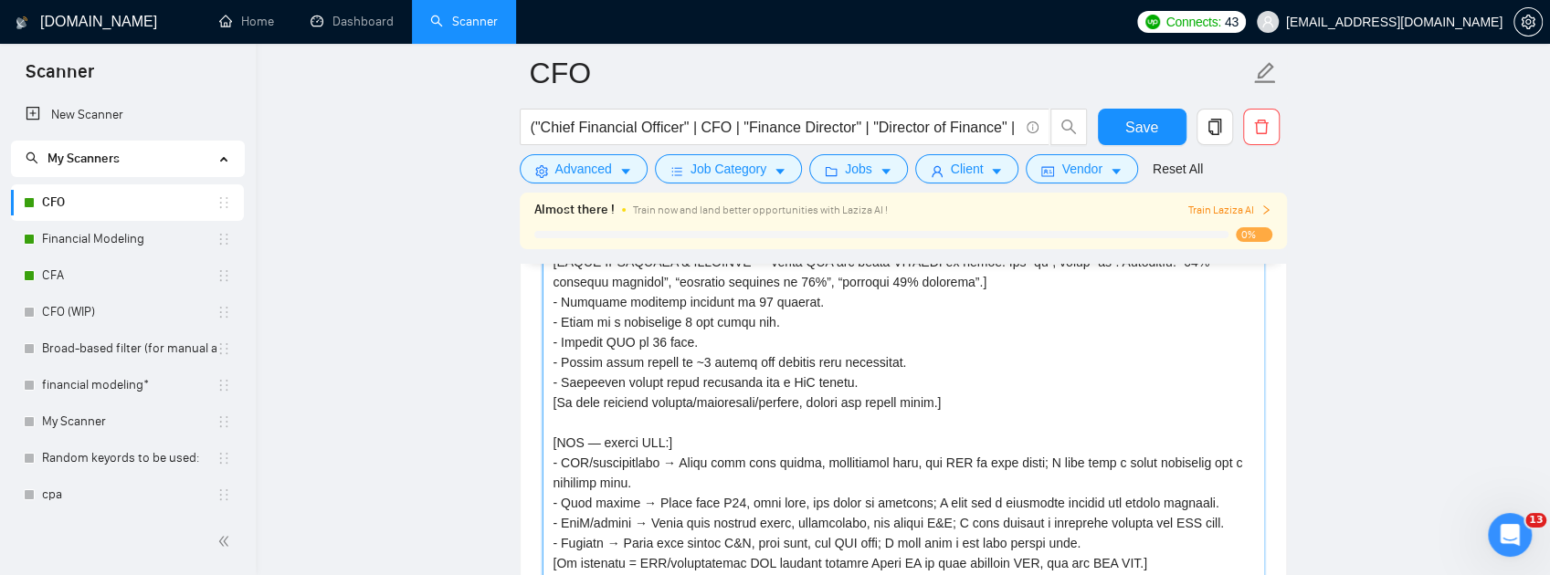
scroll to position [501, 0]
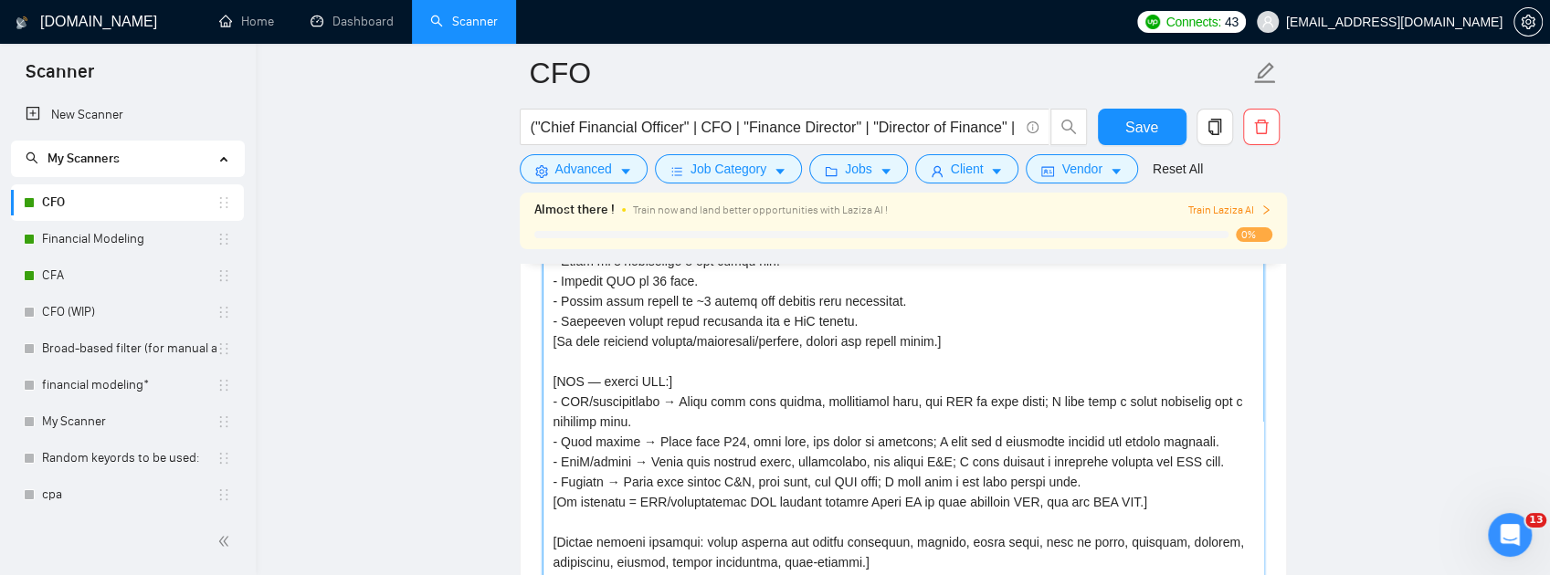
drag, startPoint x: 730, startPoint y: 406, endPoint x: 524, endPoint y: 406, distance: 205.5
click at [524, 406] on div "Cover letter template:" at bounding box center [903, 428] width 765 height 504
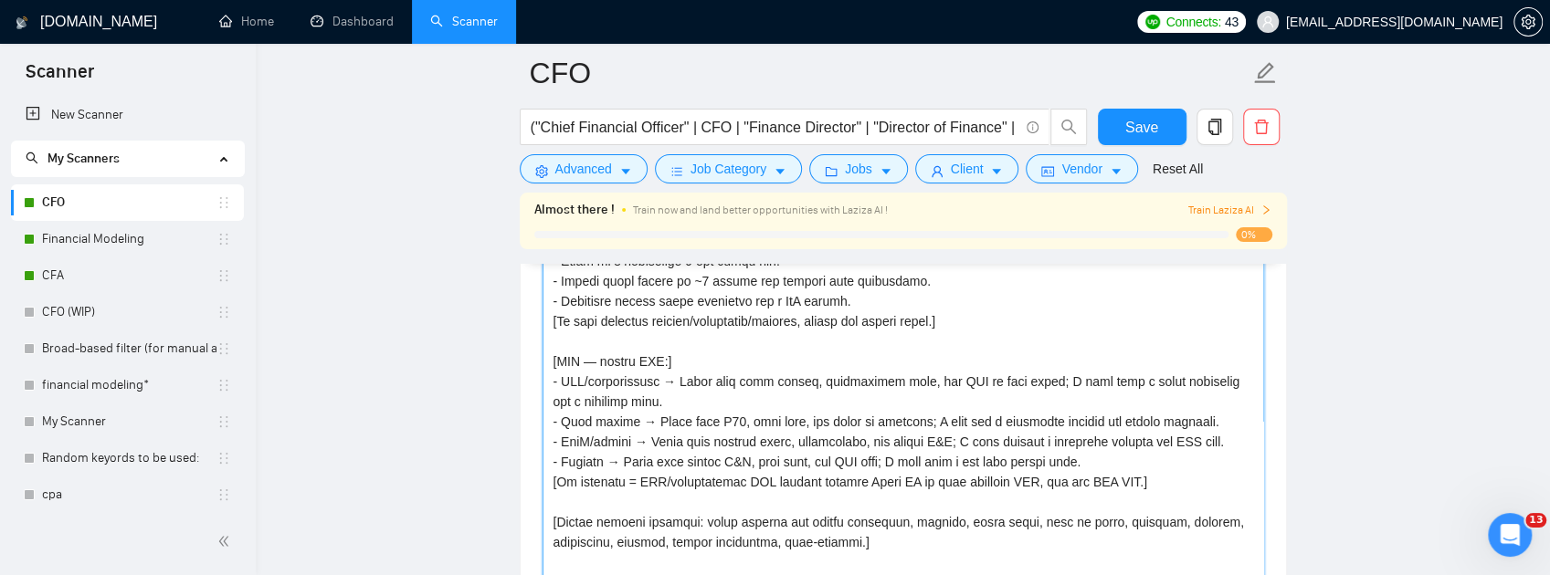
click at [706, 401] on textarea "Cover letter template:" at bounding box center [904, 431] width 722 height 411
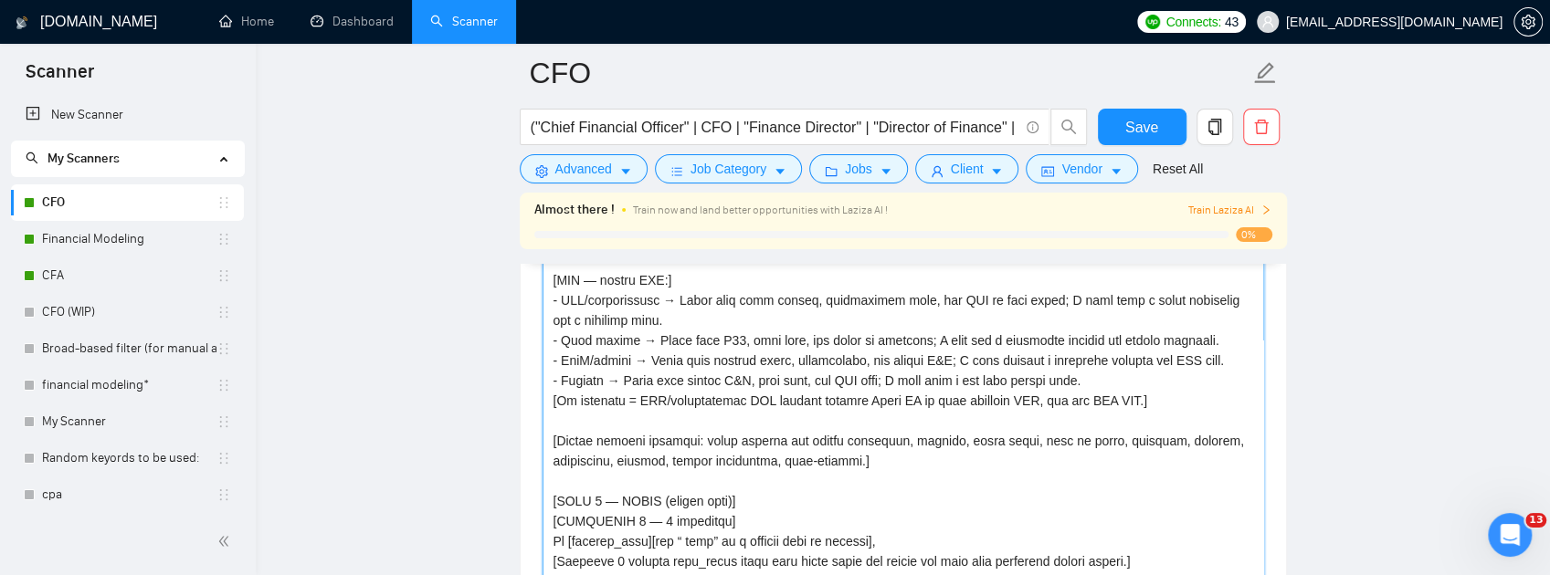
scroll to position [2220, 0]
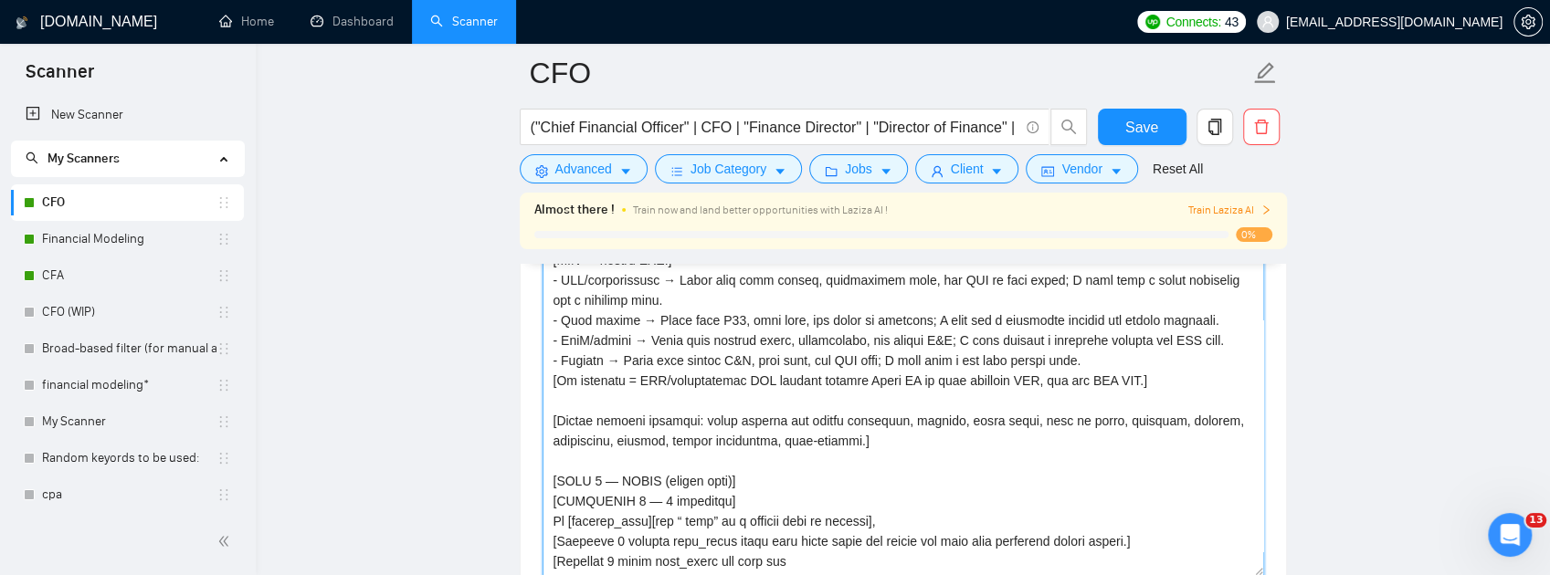
click at [589, 406] on textarea "Cover letter template:" at bounding box center [904, 370] width 722 height 411
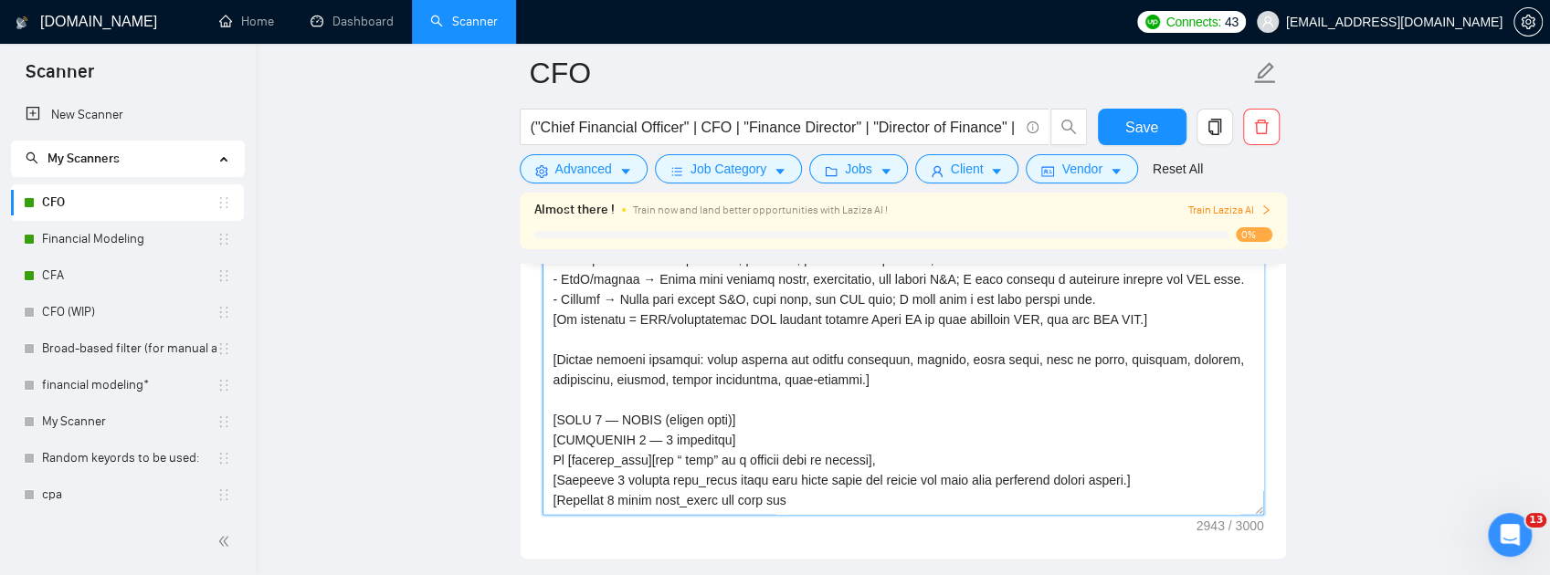
click at [659, 444] on textarea "Cover letter template:" at bounding box center [904, 309] width 722 height 411
click at [656, 446] on textarea "Cover letter template:" at bounding box center [904, 309] width 722 height 411
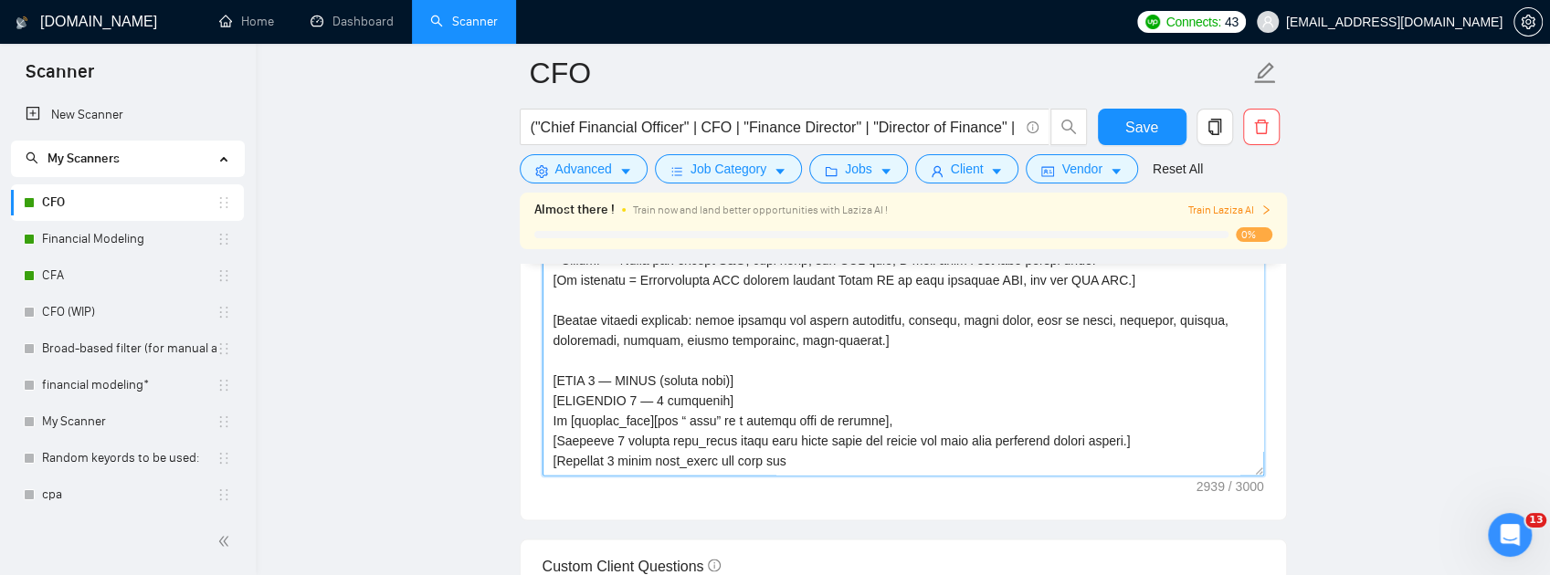
scroll to position [2342, 0]
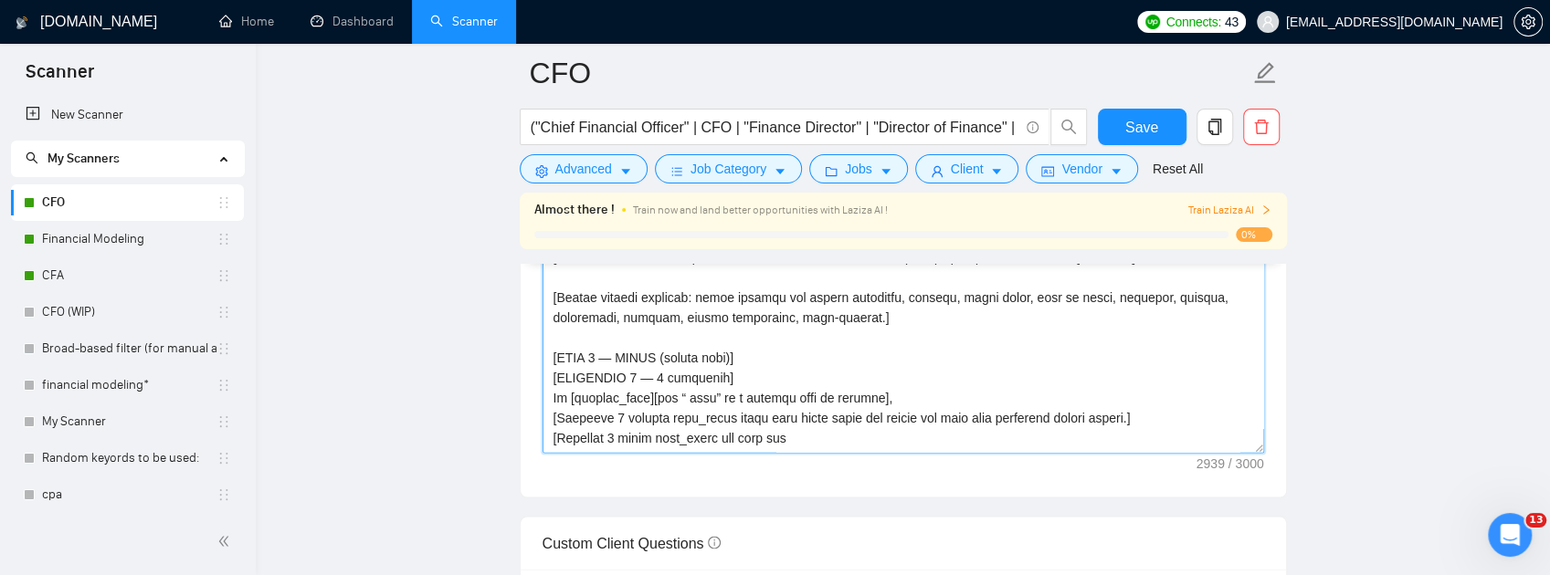
drag, startPoint x: 1111, startPoint y: 384, endPoint x: 659, endPoint y: 384, distance: 452.1
click at [659, 384] on textarea "Cover letter template:" at bounding box center [904, 248] width 722 height 411
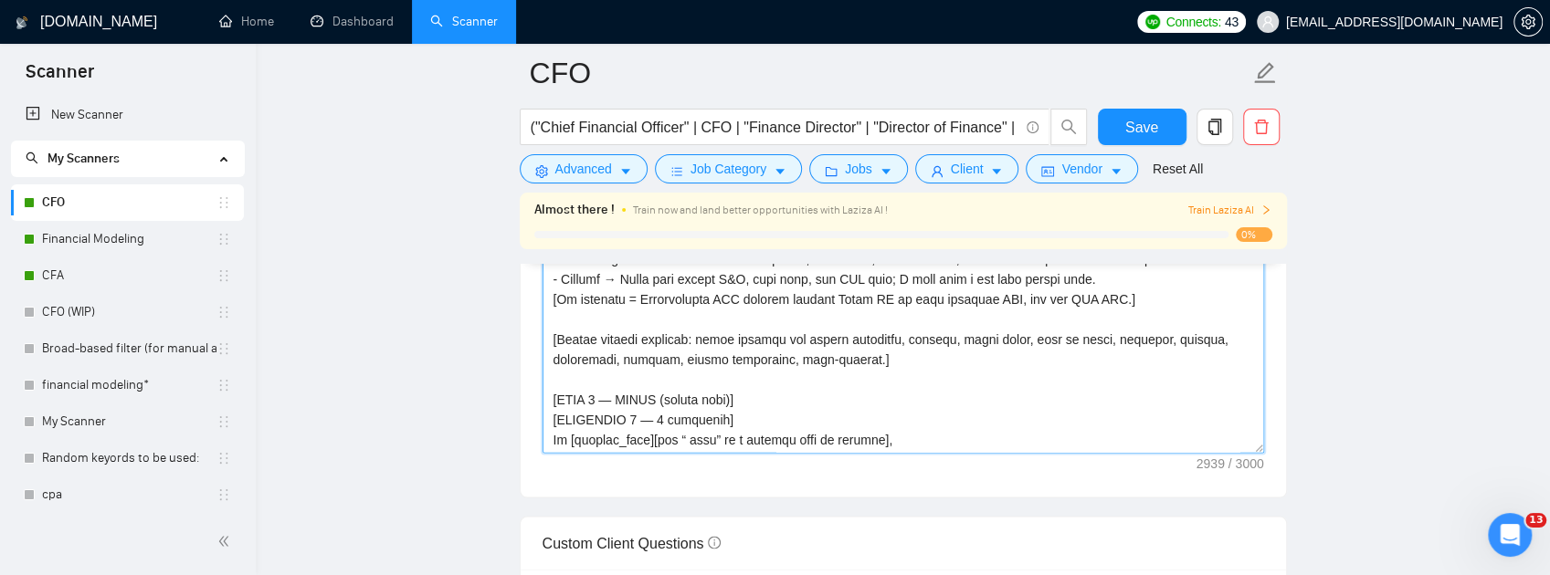
scroll to position [481, 0]
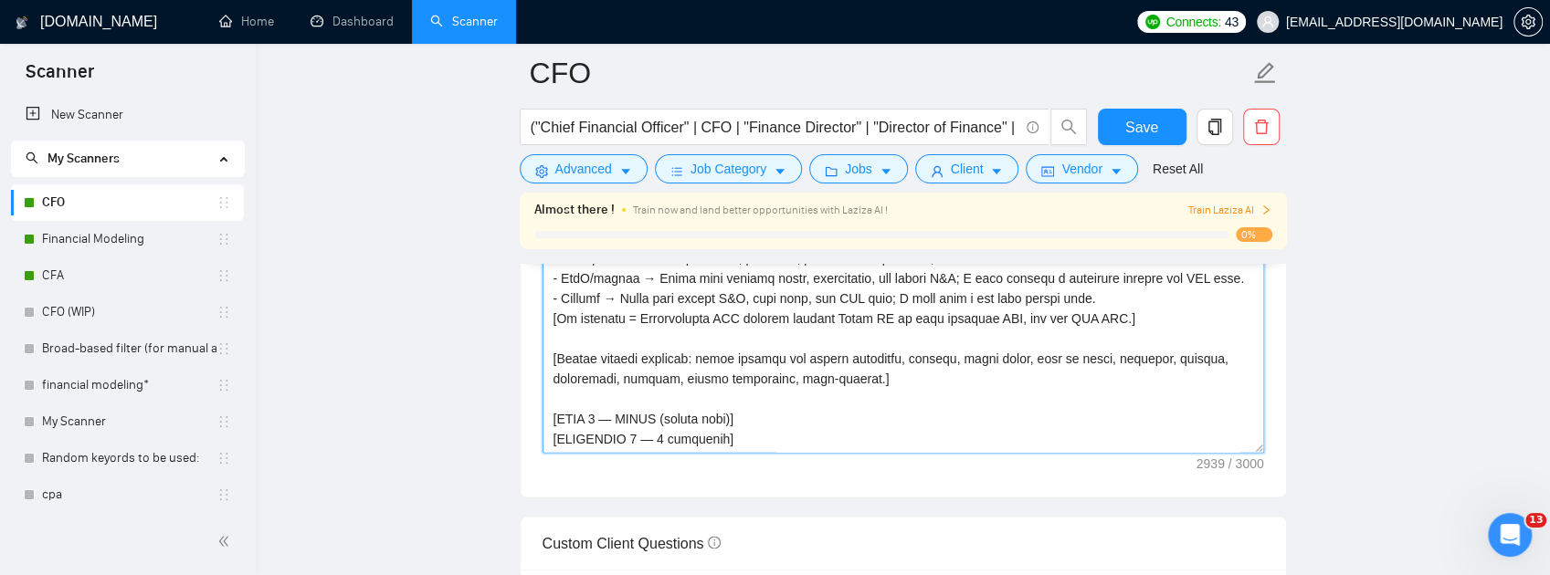
click at [596, 454] on textarea "Cover letter template:" at bounding box center [904, 248] width 722 height 411
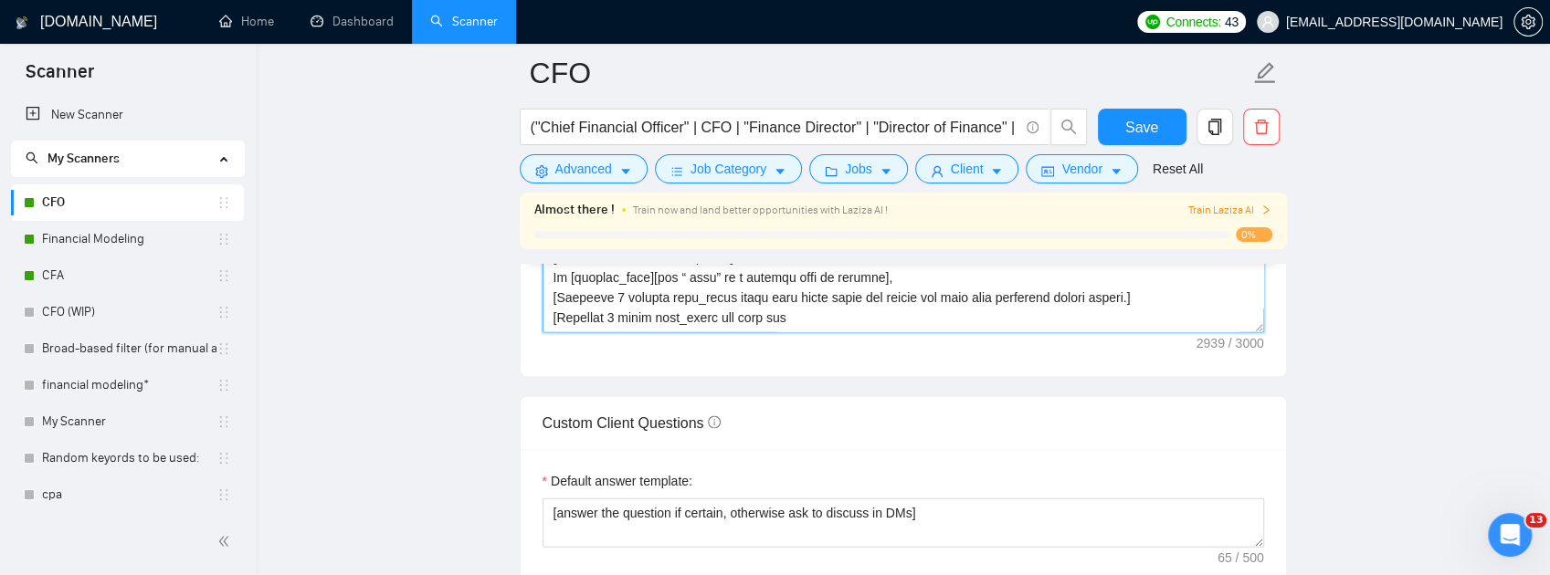
scroll to position [2463, 0]
type textarea "[Lo ips dolors ame consectet adip. Elitse doeius 188–843 tempo incididun utlabo…"
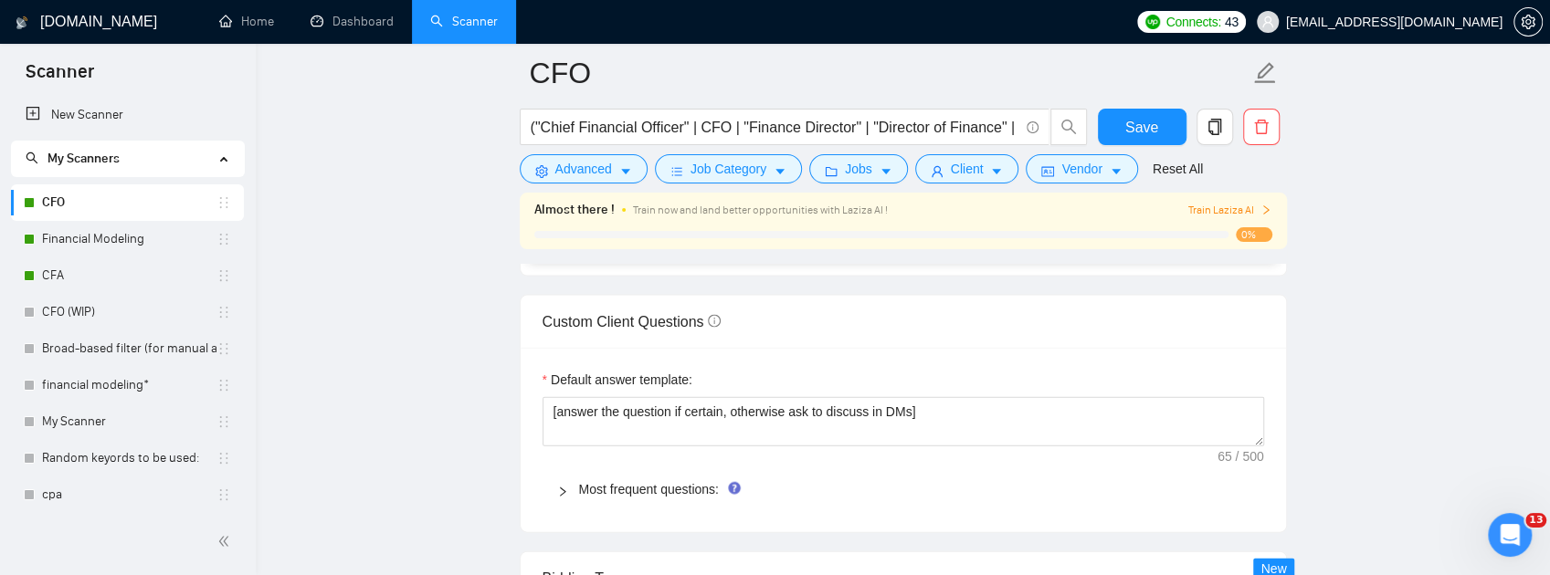
scroll to position [2585, 0]
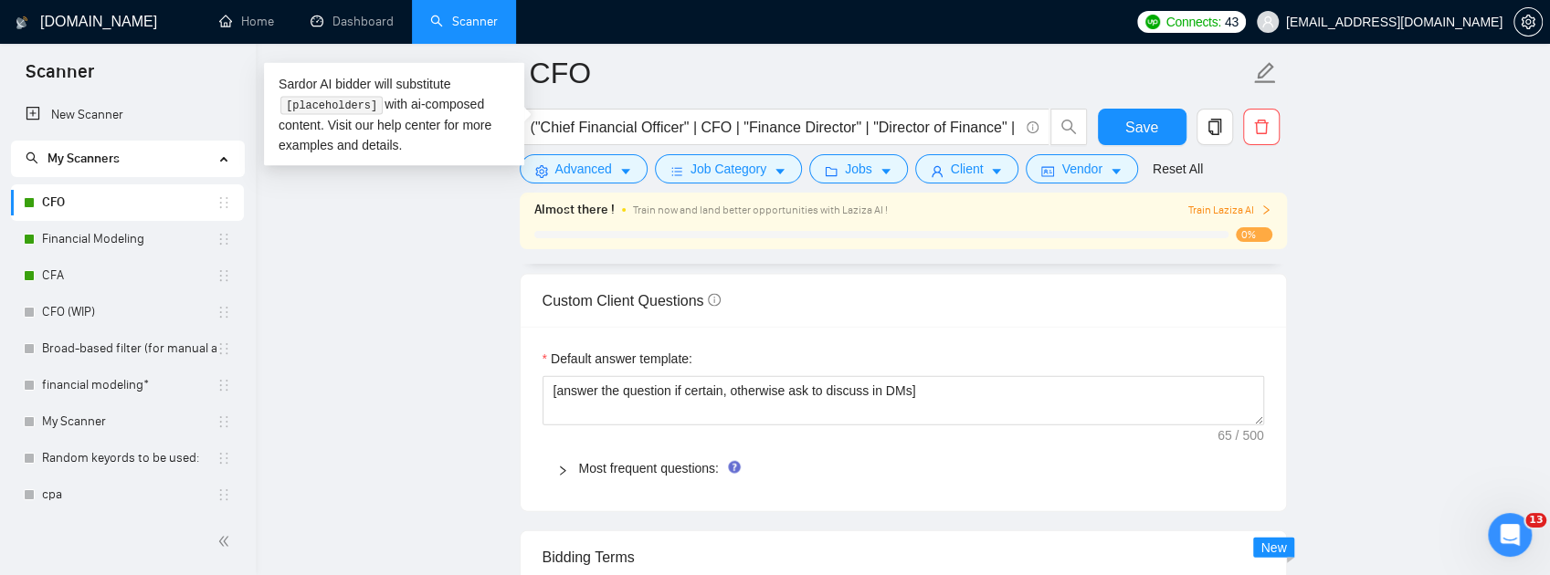
drag, startPoint x: 827, startPoint y: 315, endPoint x: 433, endPoint y: 166, distance: 420.9
click at [433, 166] on main "CFO ("Chief Financial Officer" | CFO | "Finance Director" | "Director of Financ…" at bounding box center [903, 235] width 1236 height 5495
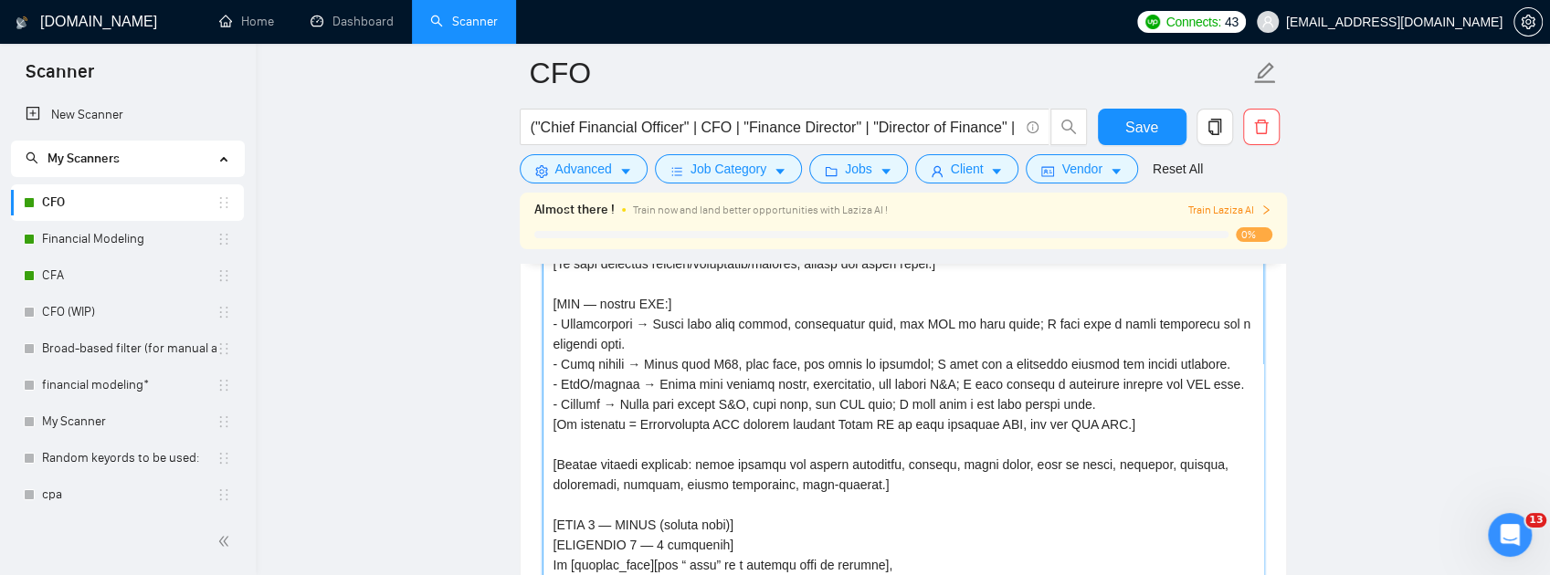
scroll to position [2159, 0]
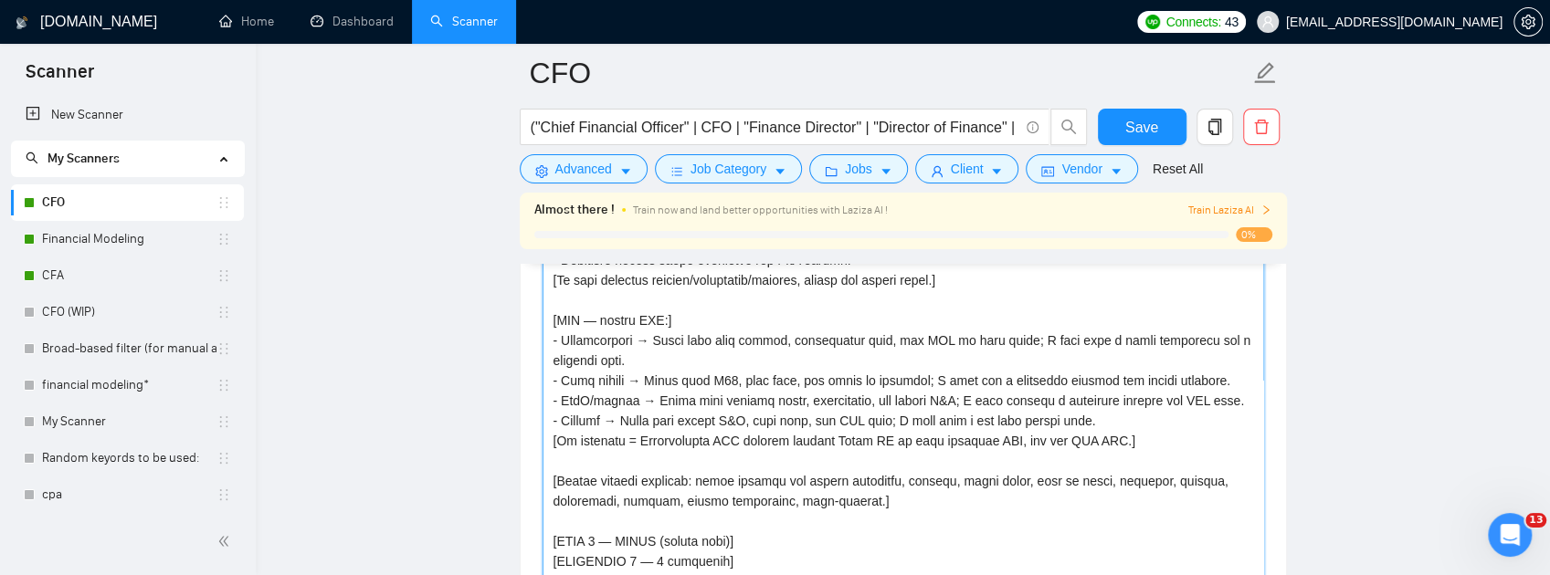
click at [596, 362] on textarea "Cover letter template:" at bounding box center [904, 431] width 722 height 411
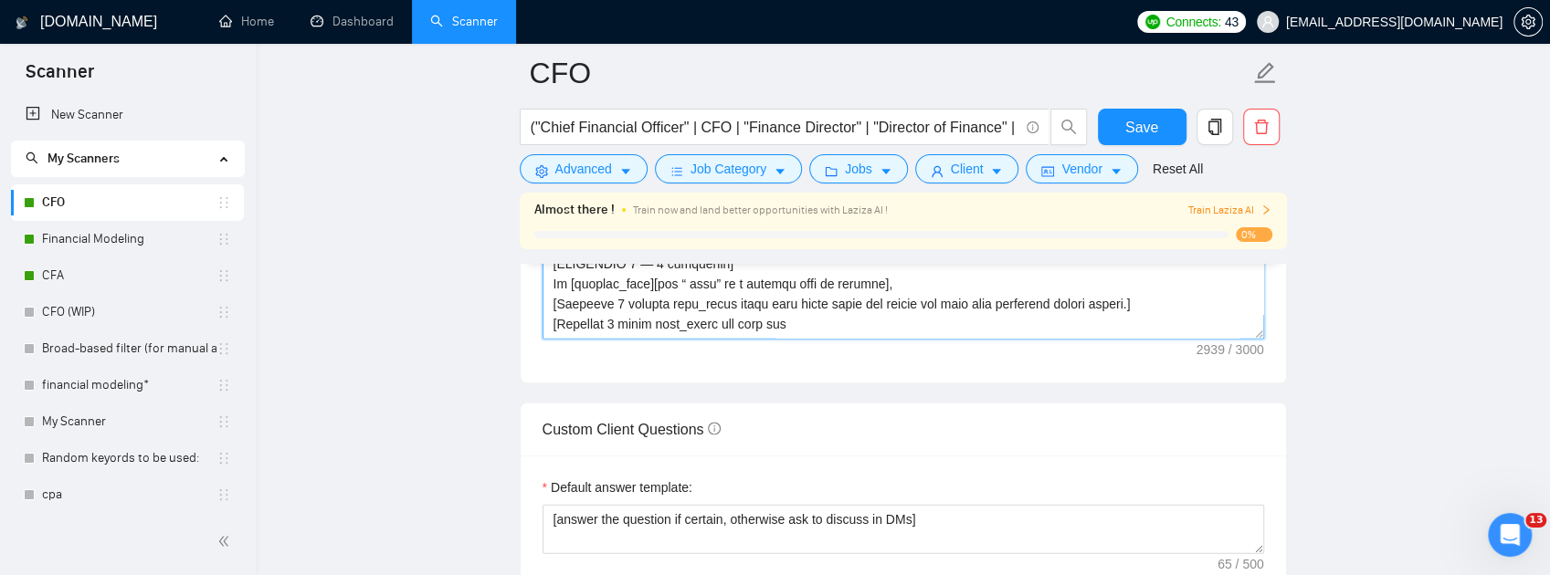
scroll to position [2563, 0]
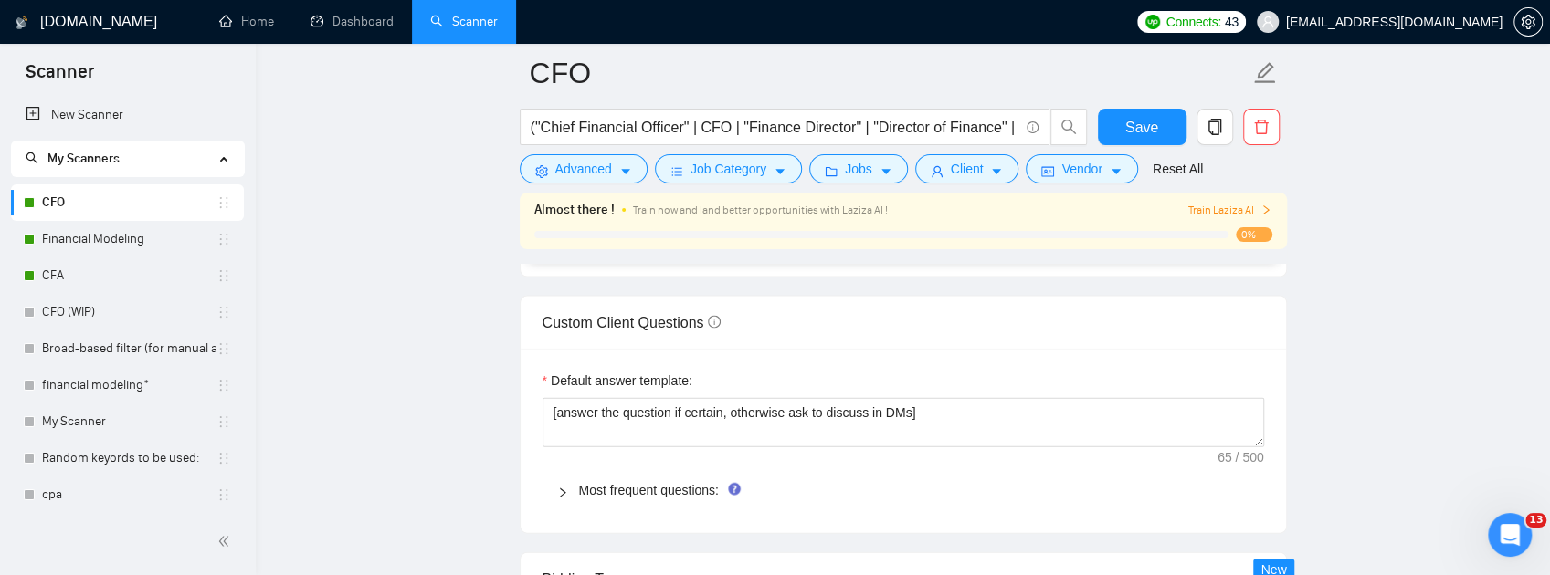
drag, startPoint x: 549, startPoint y: 359, endPoint x: 946, endPoint y: 360, distance: 397.3
click at [946, 277] on div "Cover letter template:" at bounding box center [903, 25] width 765 height 504
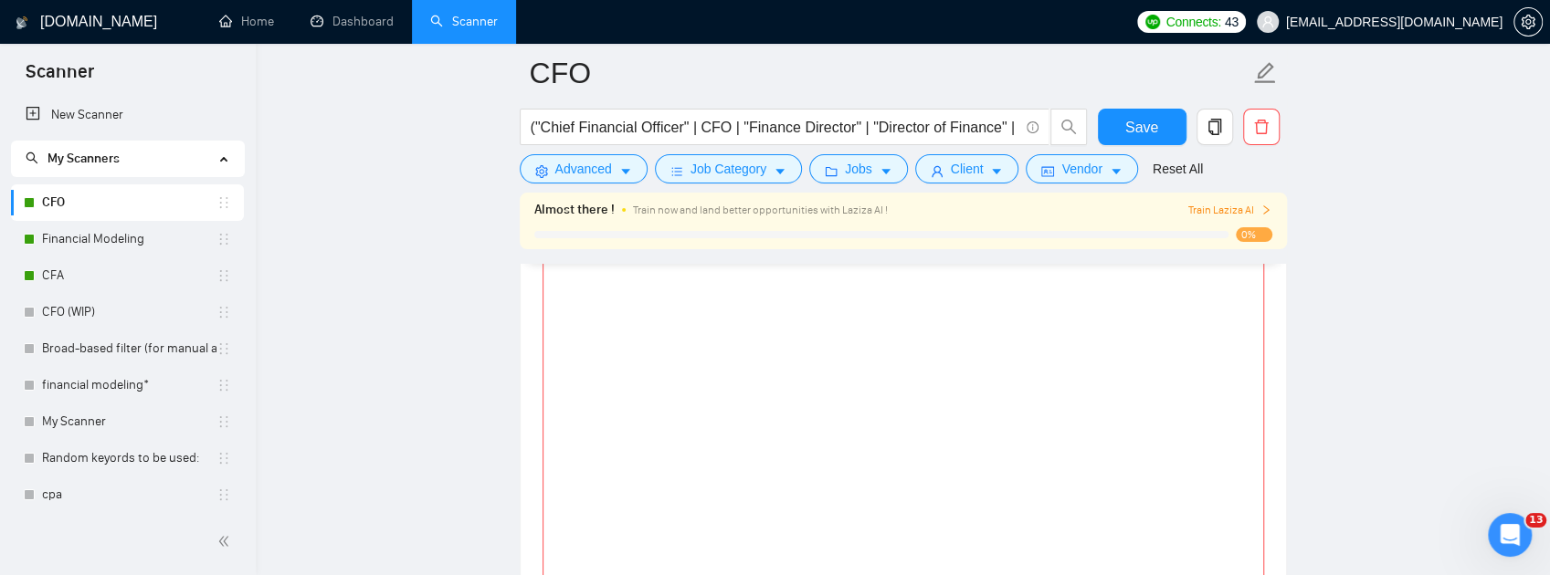
scroll to position [2086, 0]
click at [597, 442] on textarea "Cover letter template:" at bounding box center [904, 504] width 722 height 411
paste textarea "[Lo ips dolors ame consectet adip. 343–339 elits doeiusmod temporinc. Utlabo ET…"
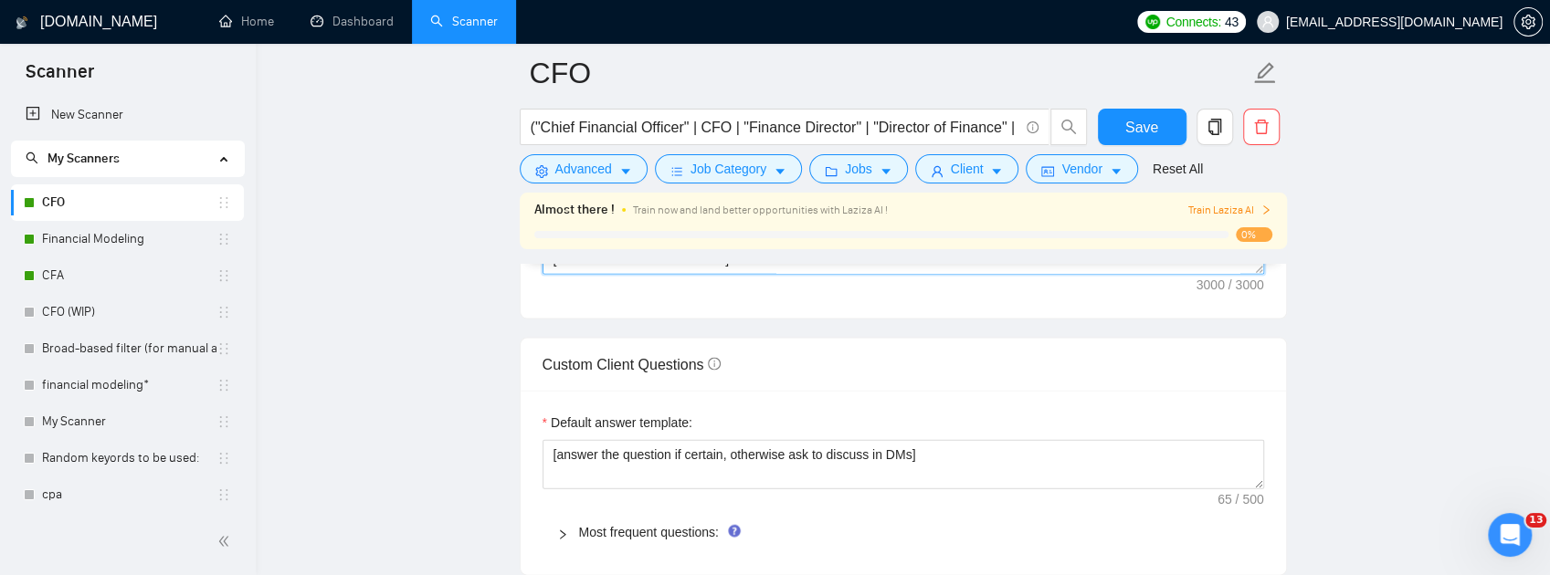
scroll to position [2525, 0]
type textarea "[Lo ips dolors ame consectet adip. 343–339 elits doeiusmod temporinc. Utlabo ET…"
click at [888, 271] on textarea "Cover letter template:" at bounding box center [904, 65] width 722 height 411
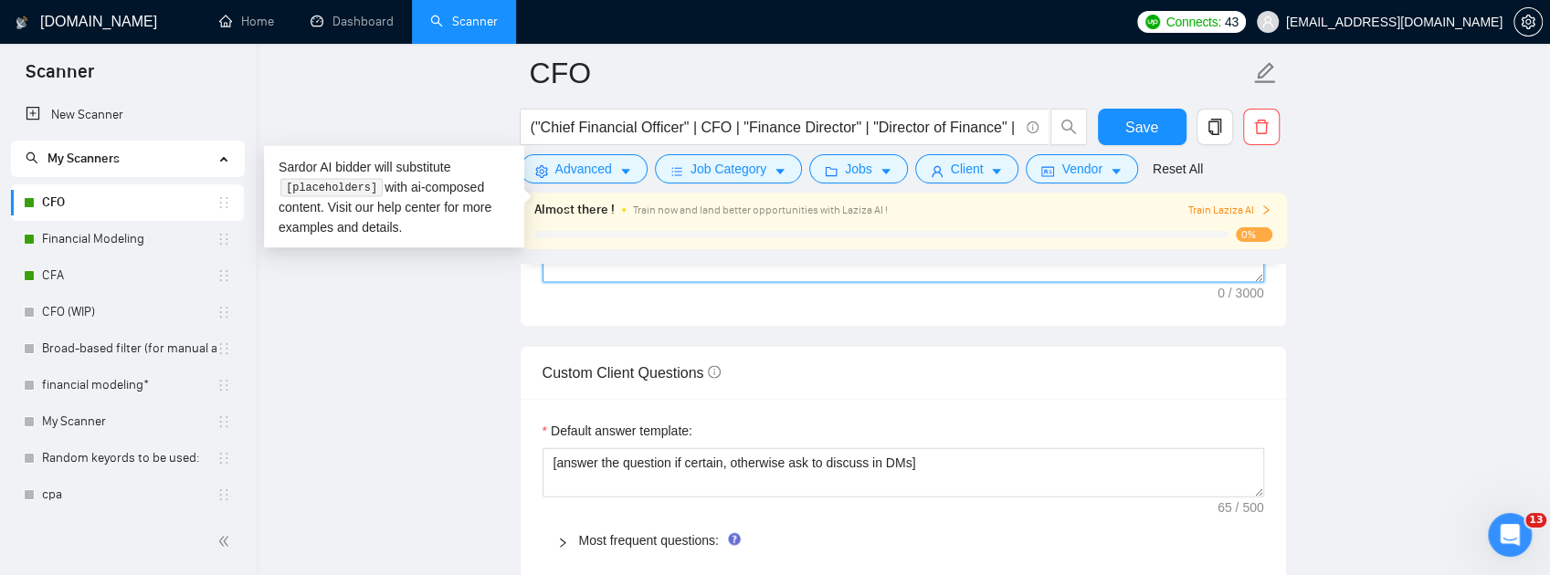
scroll to position [0, 0]
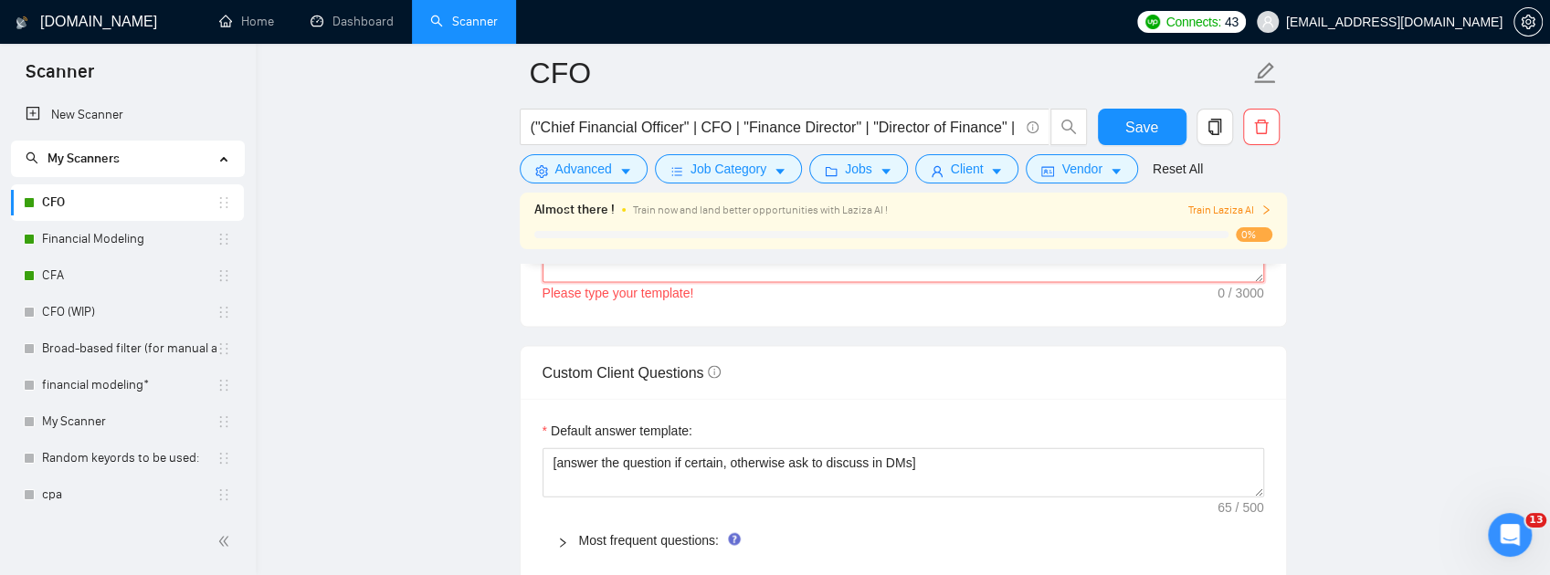
paste textarea "[Lo ips dolors ametconse adip. 471–131 elits doei. temporinc. UTLABOR 6 etdolor…"
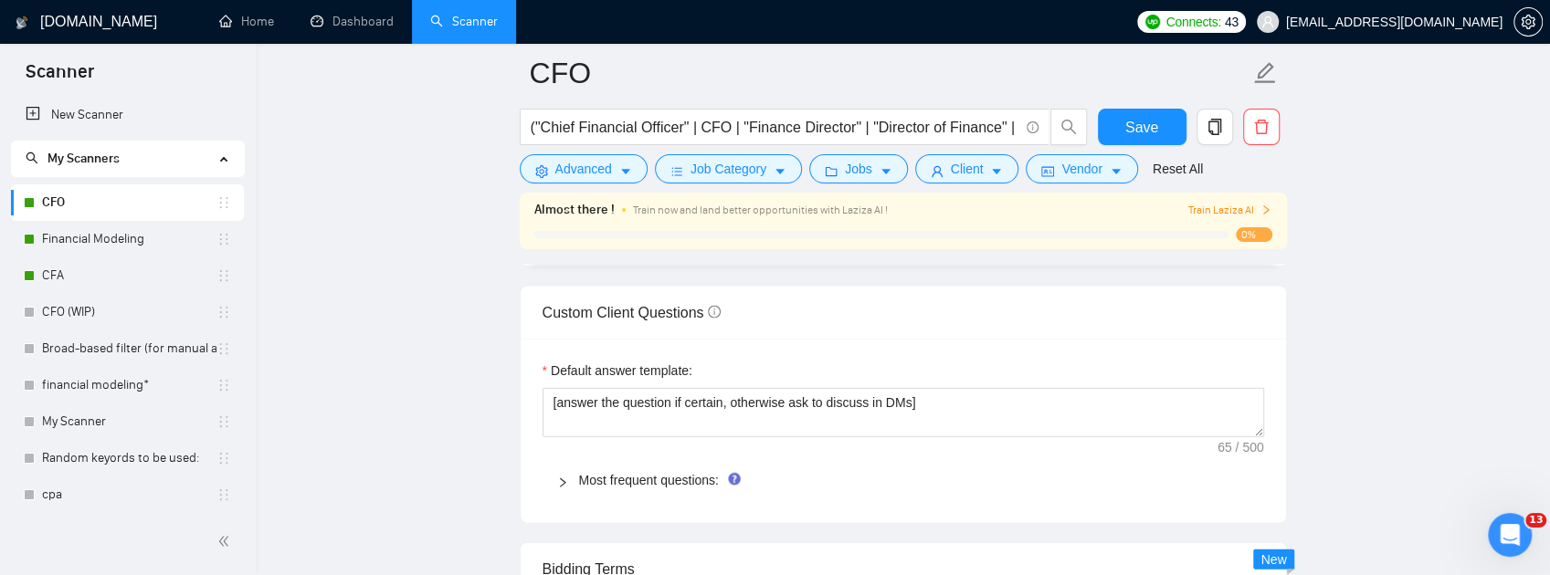
scroll to position [2574, 0]
type textarea "[Lo ips dolors ametconse adip. 471–131 elits doei. temporinc. UTLABOR 6 etdolor…"
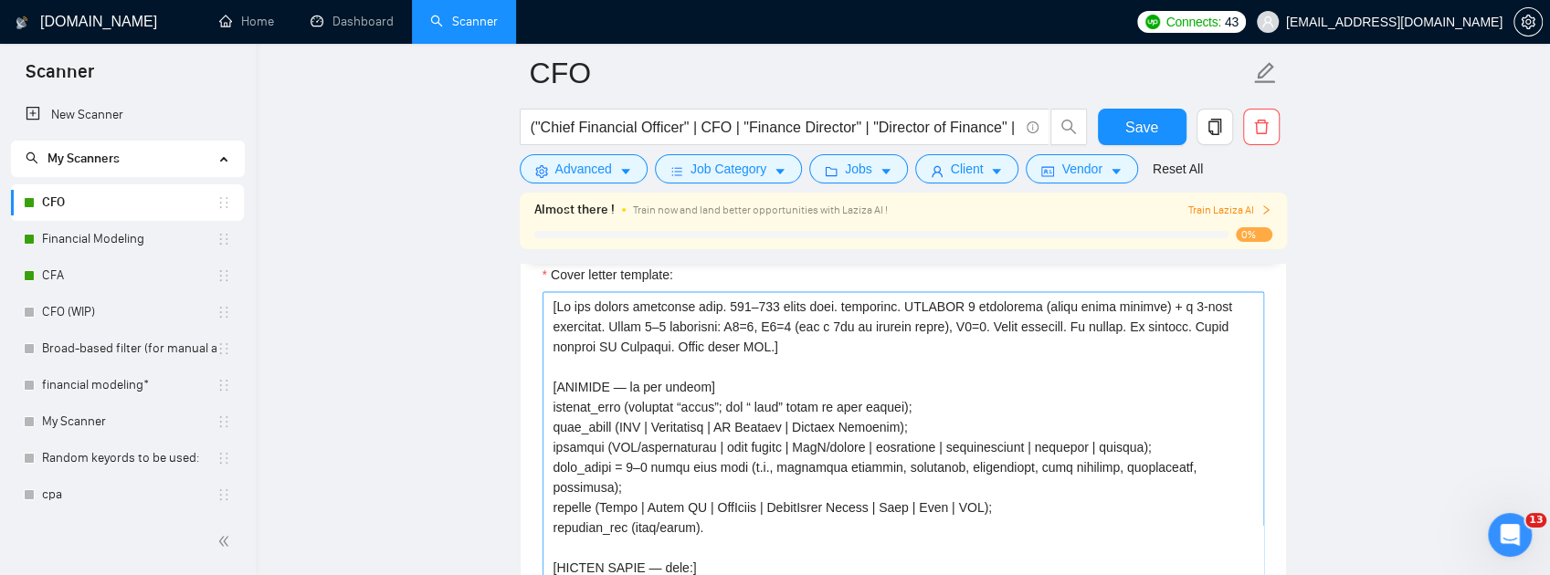
scroll to position [2086, 0]
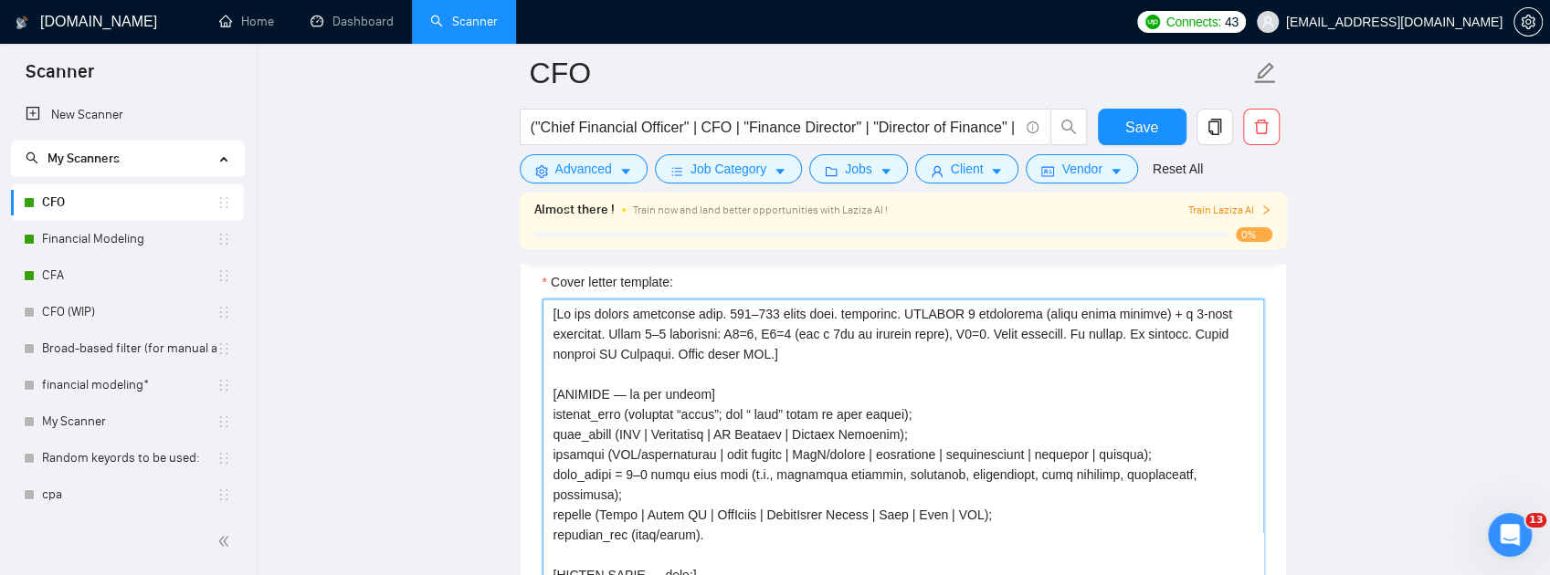
click at [953, 448] on textarea "Cover letter template:" at bounding box center [904, 504] width 722 height 411
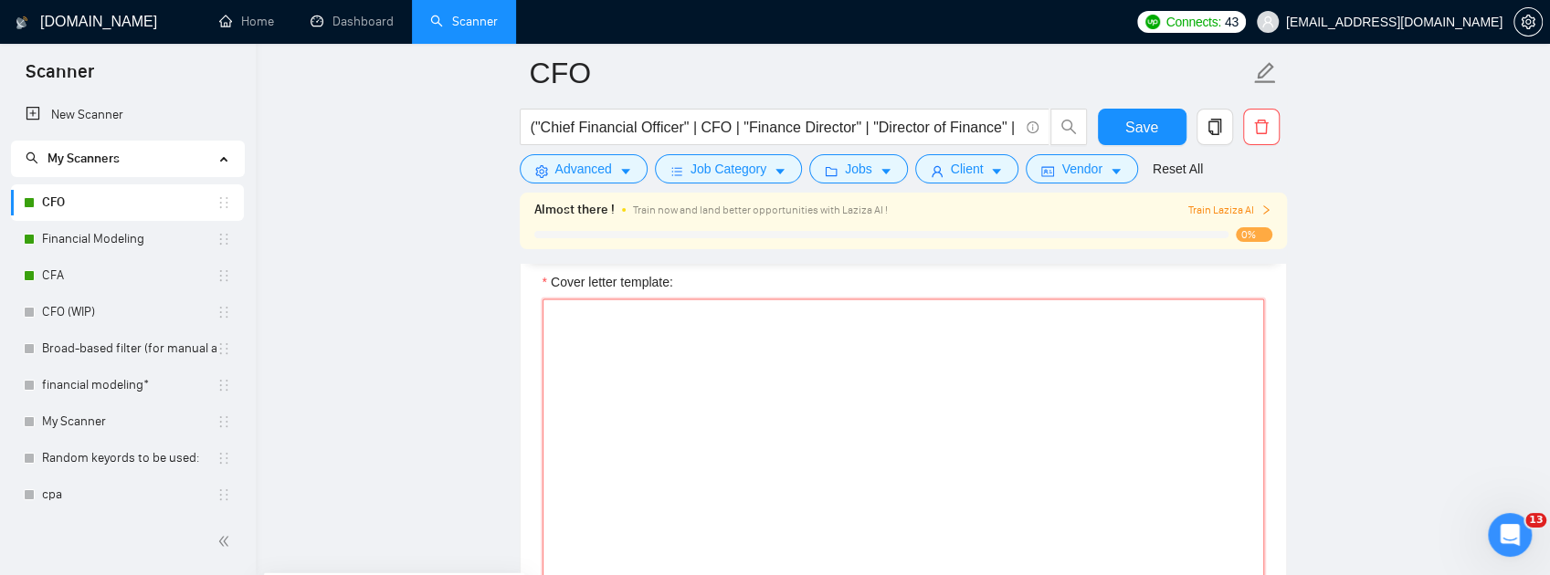
paste textarea "[Lo ips dolors ametconse adip. 833–888 elits doei. temporinc. UTLABOR 4 etdolor…"
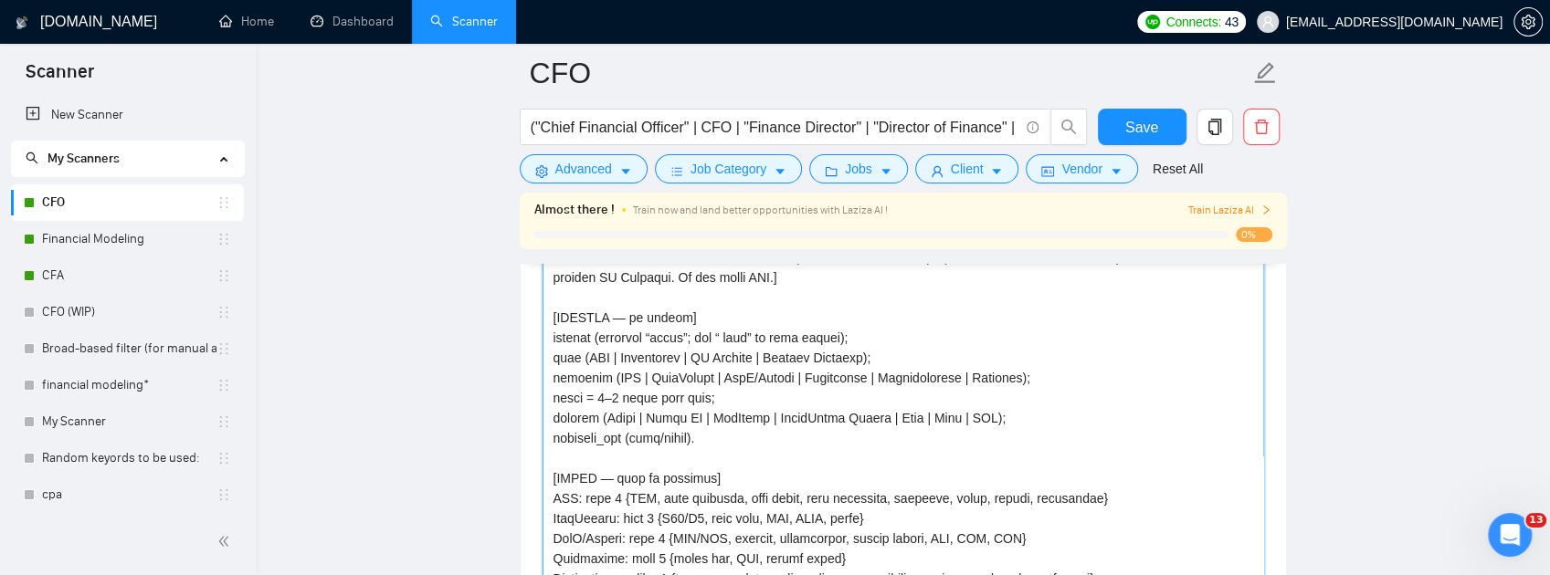
scroll to position [2159, 0]
click at [624, 435] on textarea "Cover letter template:" at bounding box center [904, 431] width 722 height 411
click at [554, 445] on textarea "Cover letter template:" at bounding box center [904, 431] width 722 height 411
click at [549, 446] on textarea "Cover letter template:" at bounding box center [904, 431] width 722 height 411
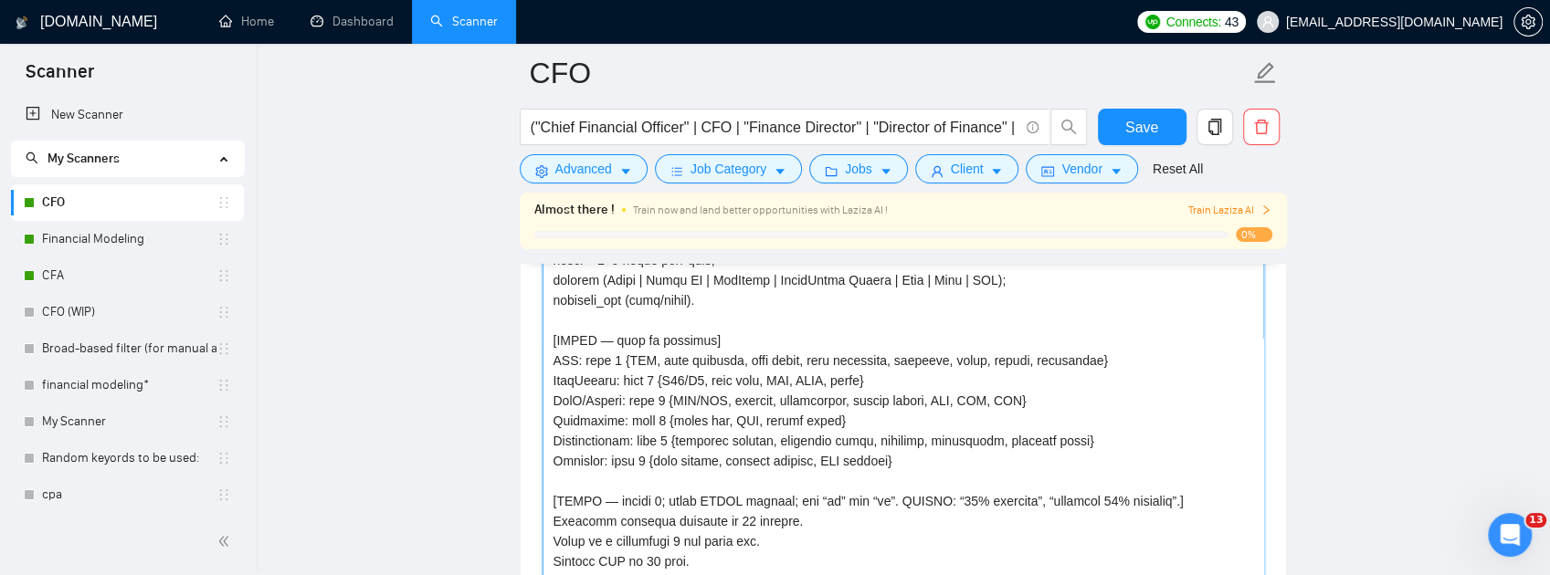
scroll to position [121, 0]
click at [546, 443] on textarea "Cover letter template:" at bounding box center [904, 431] width 722 height 411
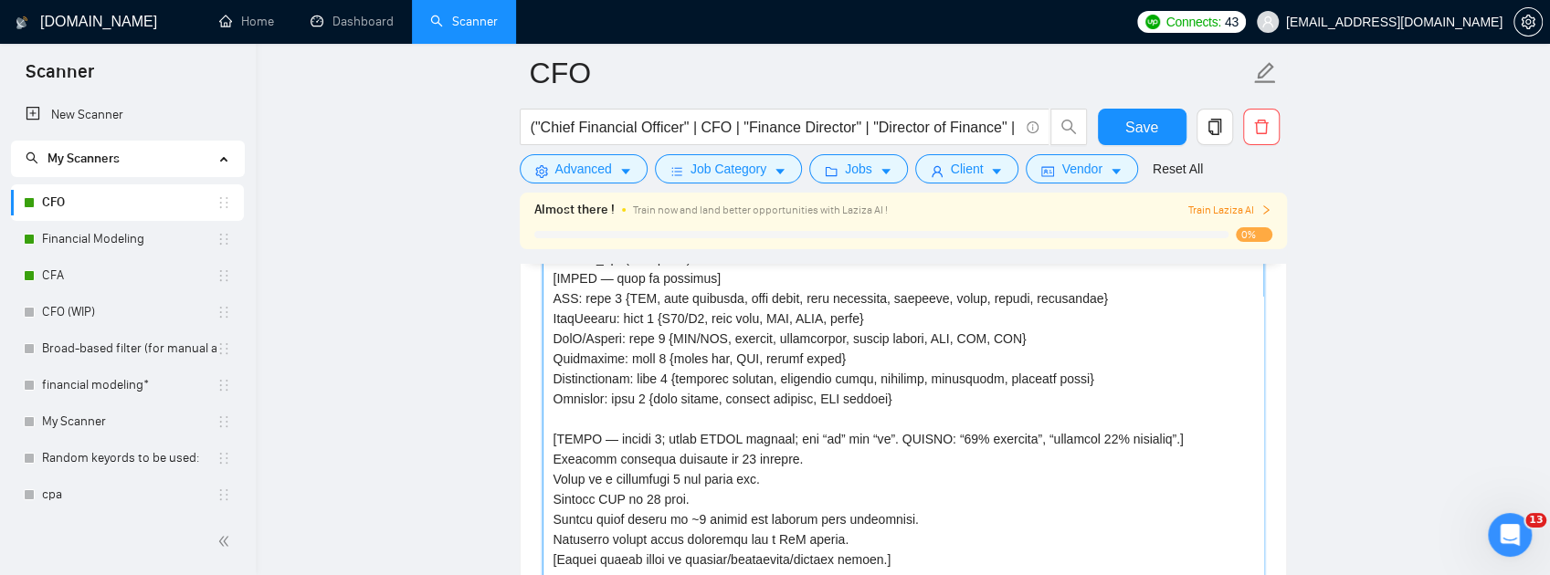
scroll to position [304, 0]
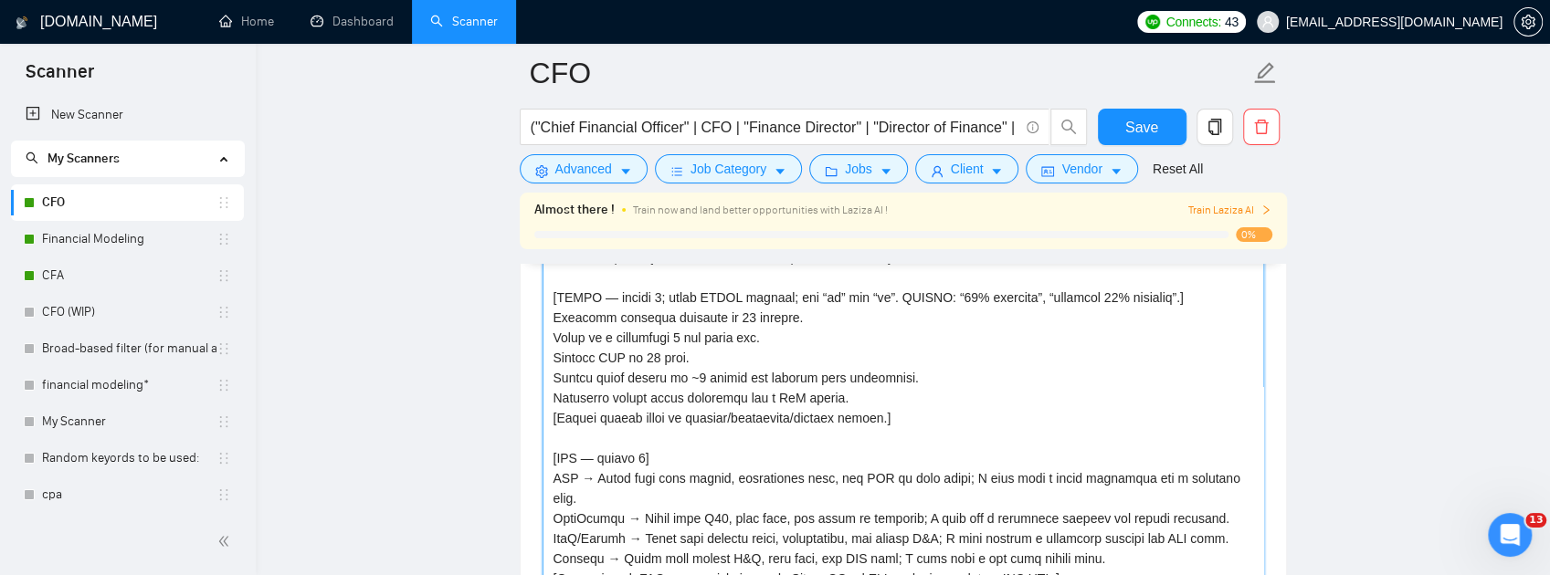
click at [557, 408] on textarea "Cover letter template:" at bounding box center [904, 431] width 722 height 411
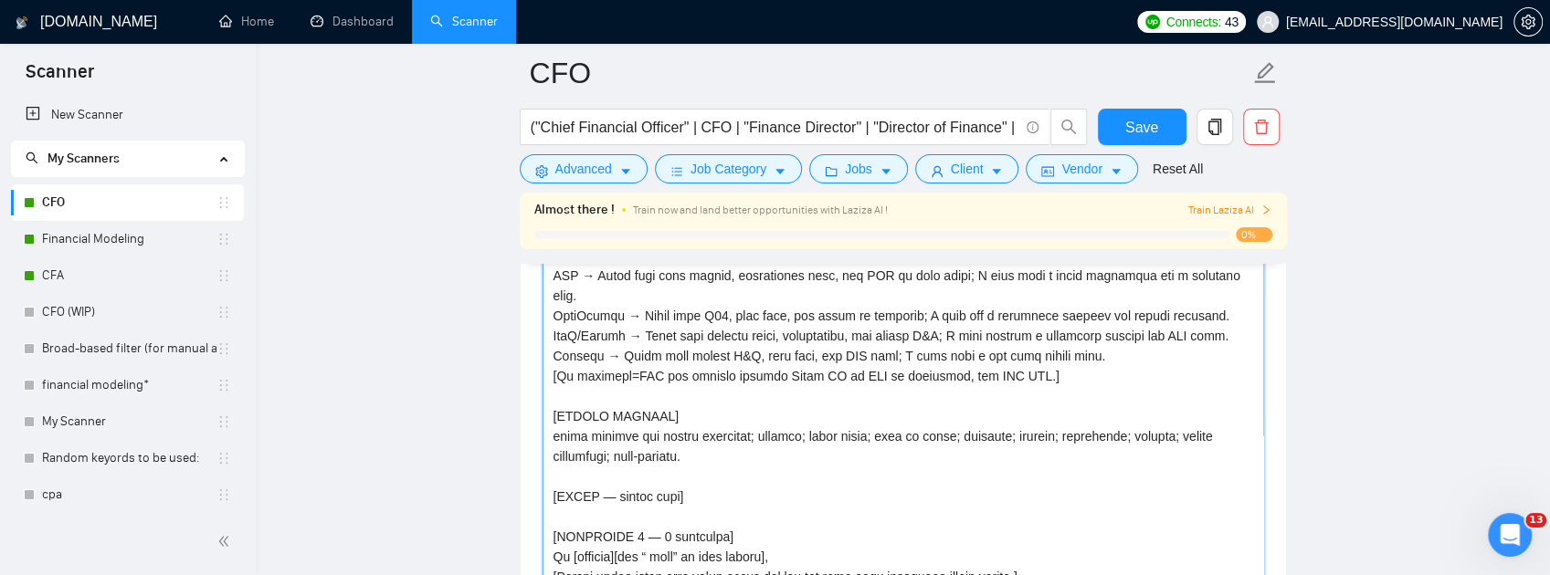
scroll to position [365, 0]
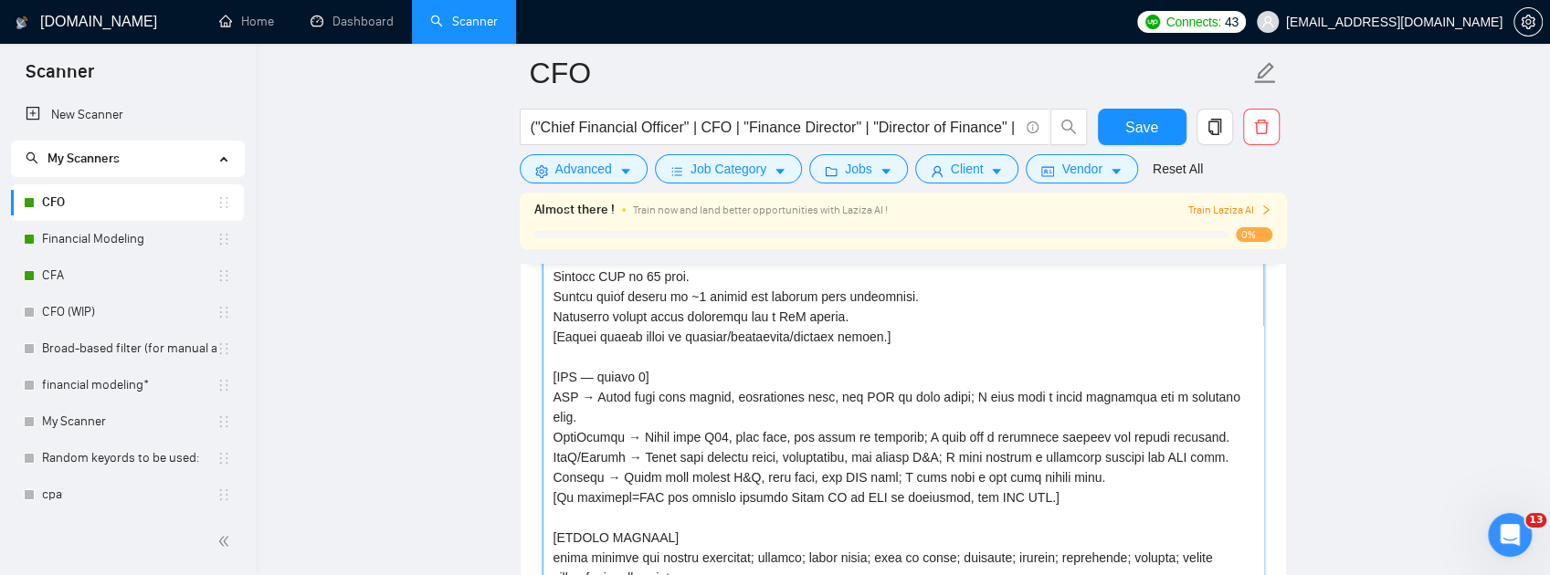
click at [564, 480] on textarea "Cover letter template:" at bounding box center [904, 431] width 722 height 411
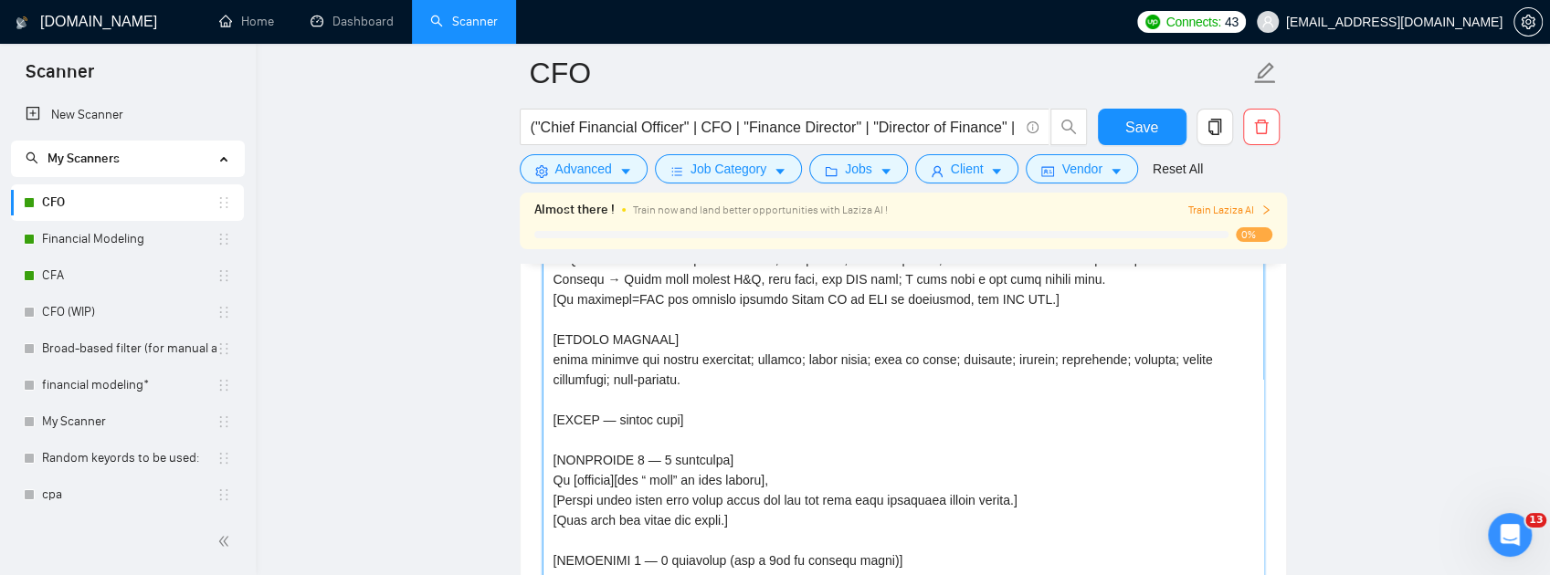
scroll to position [548, 0]
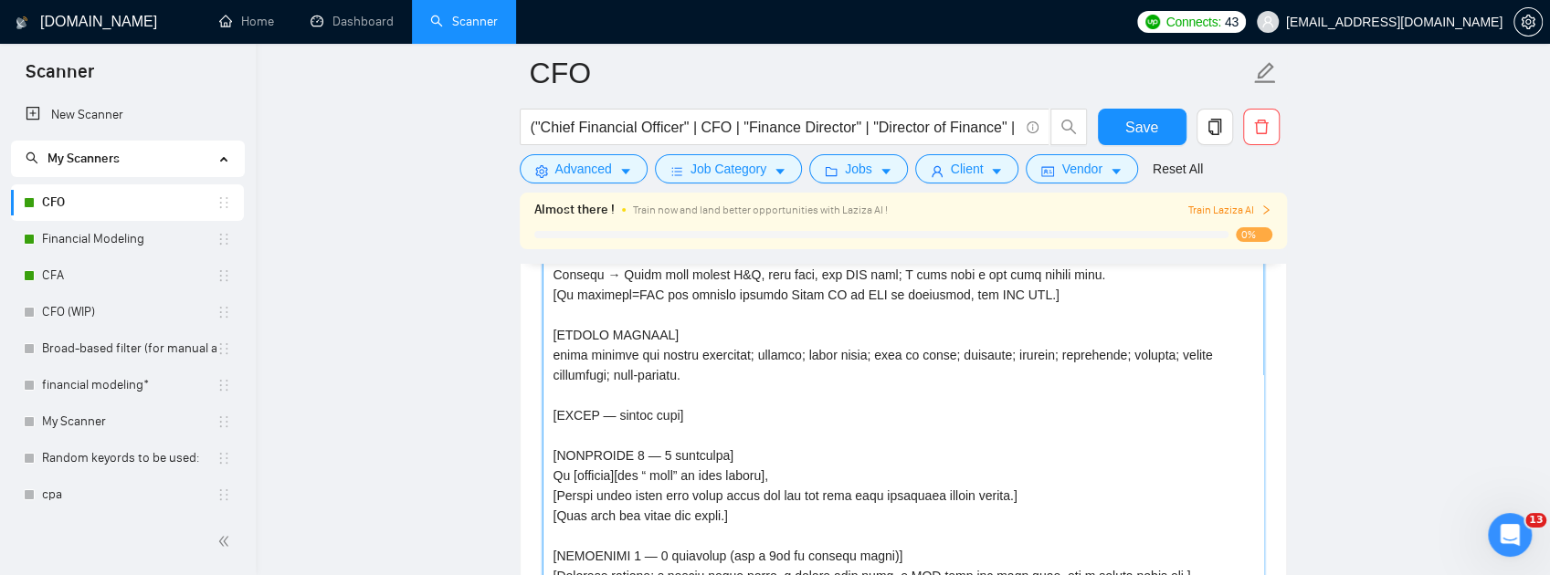
click at [569, 421] on textarea "Cover letter template:" at bounding box center [904, 431] width 722 height 411
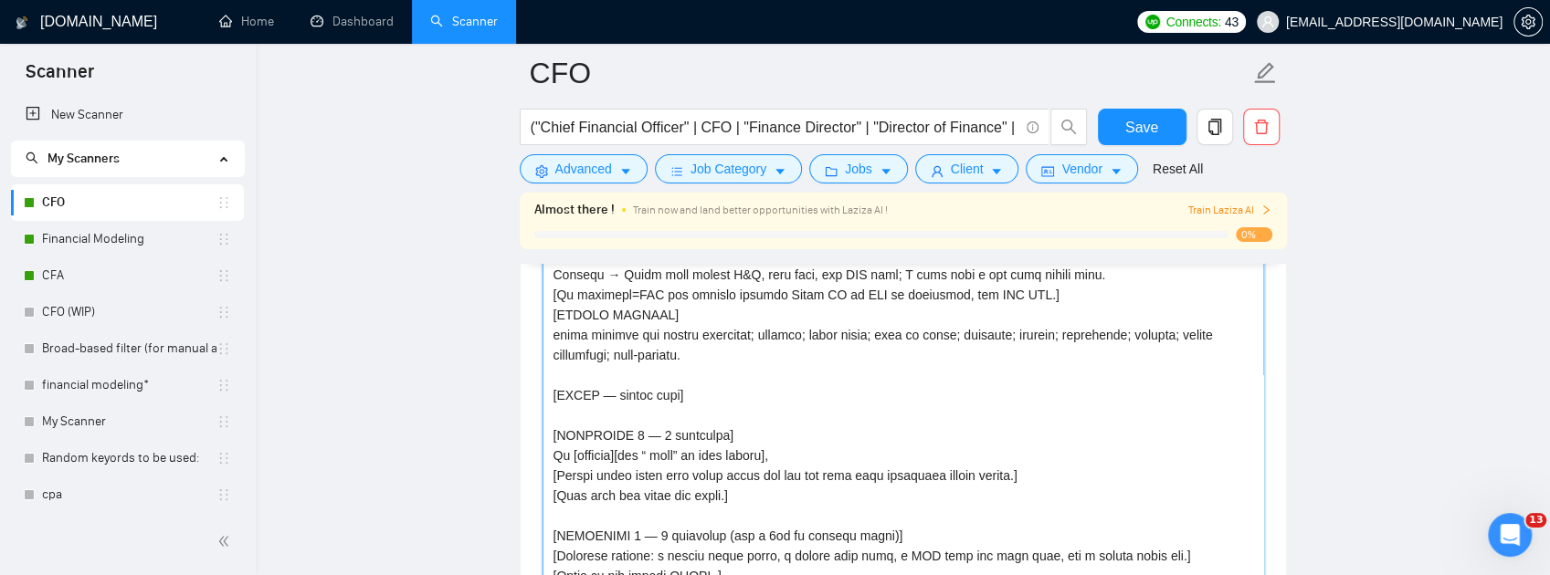
drag, startPoint x: 1042, startPoint y: 403, endPoint x: 535, endPoint y: 405, distance: 506.9
click at [535, 405] on div "Cover letter template:" at bounding box center [903, 428] width 765 height 504
drag, startPoint x: 705, startPoint y: 460, endPoint x: 515, endPoint y: 422, distance: 193.8
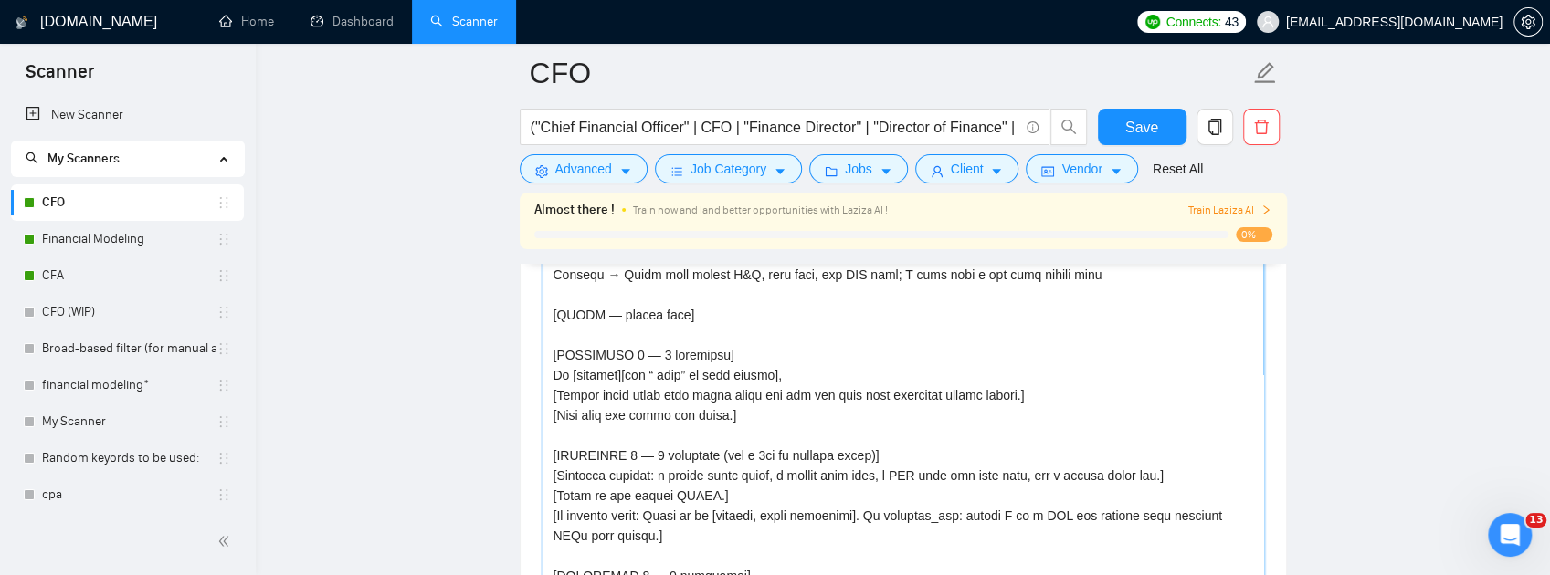
click at [574, 400] on textarea "Cover letter template:" at bounding box center [904, 431] width 722 height 411
click at [1076, 384] on textarea "Cover letter template:" at bounding box center [904, 431] width 722 height 411
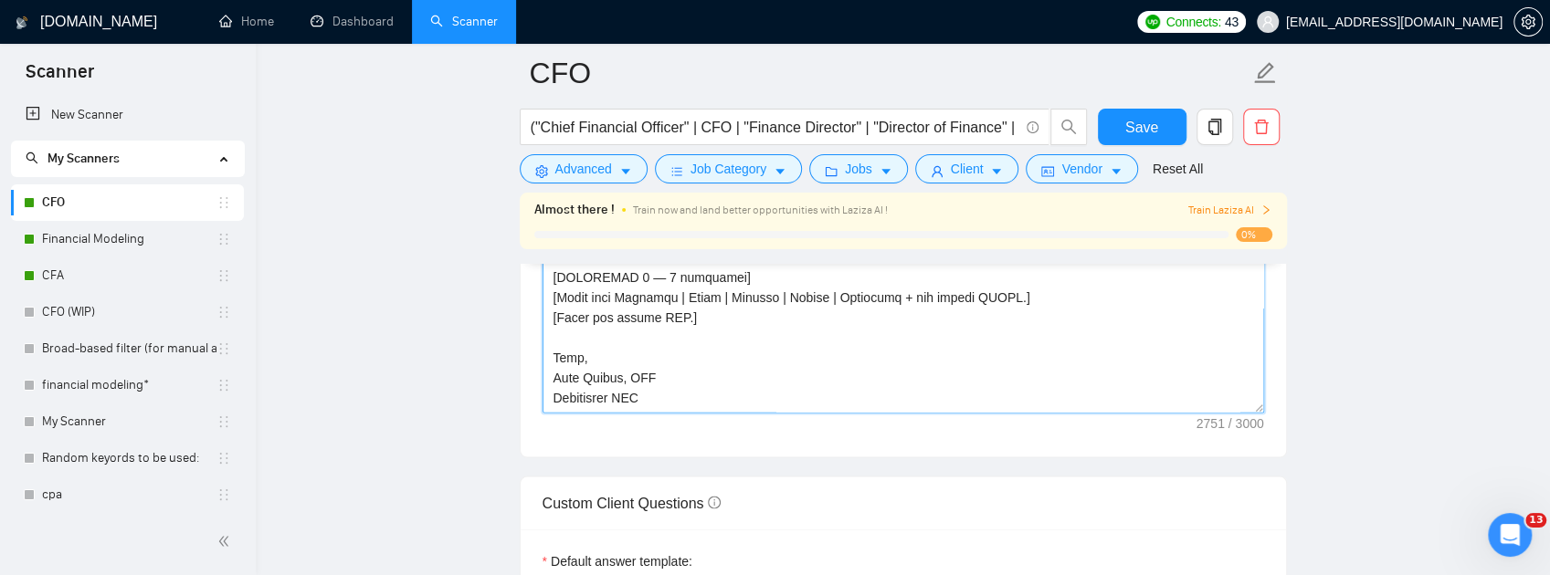
scroll to position [2402, 0]
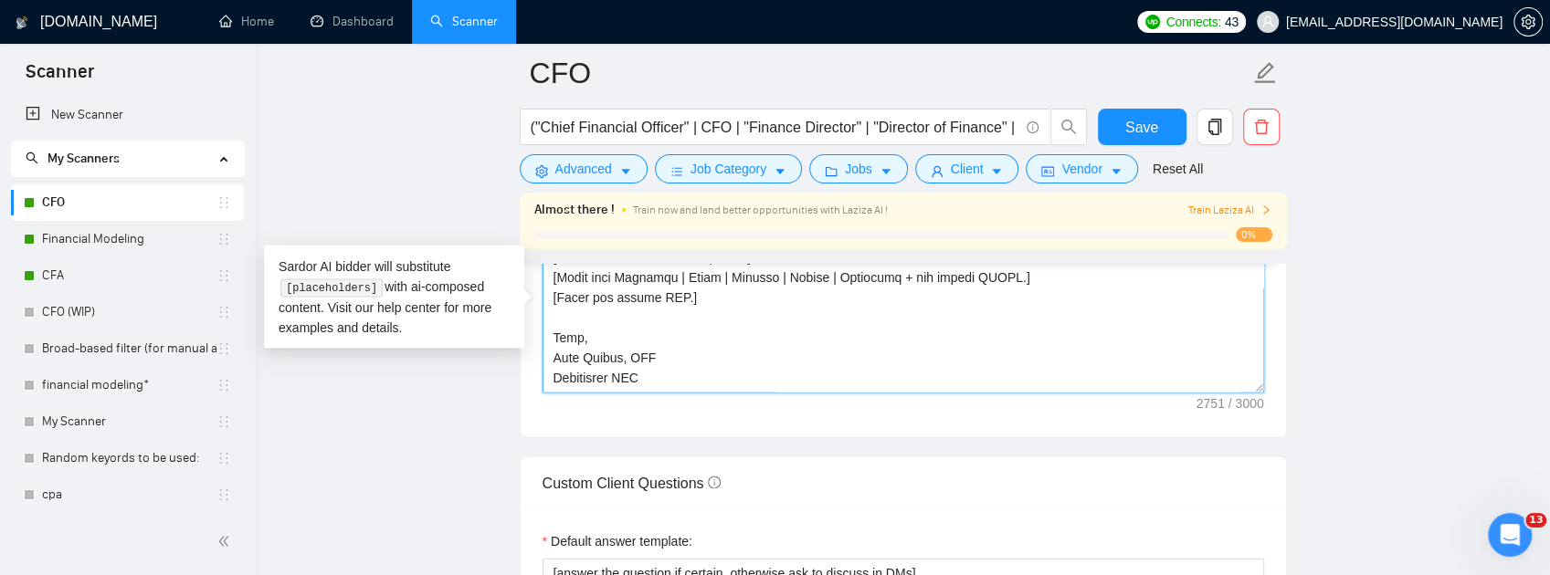
drag, startPoint x: 549, startPoint y: 444, endPoint x: 971, endPoint y: 512, distance: 427.4
click at [971, 394] on textarea "Cover letter template:" at bounding box center [904, 188] width 722 height 411
paste textarea
click at [925, 394] on textarea "Cover letter template:" at bounding box center [904, 188] width 722 height 411
paste textarea "aaS/agency | healthcare | manufacturing | services]"
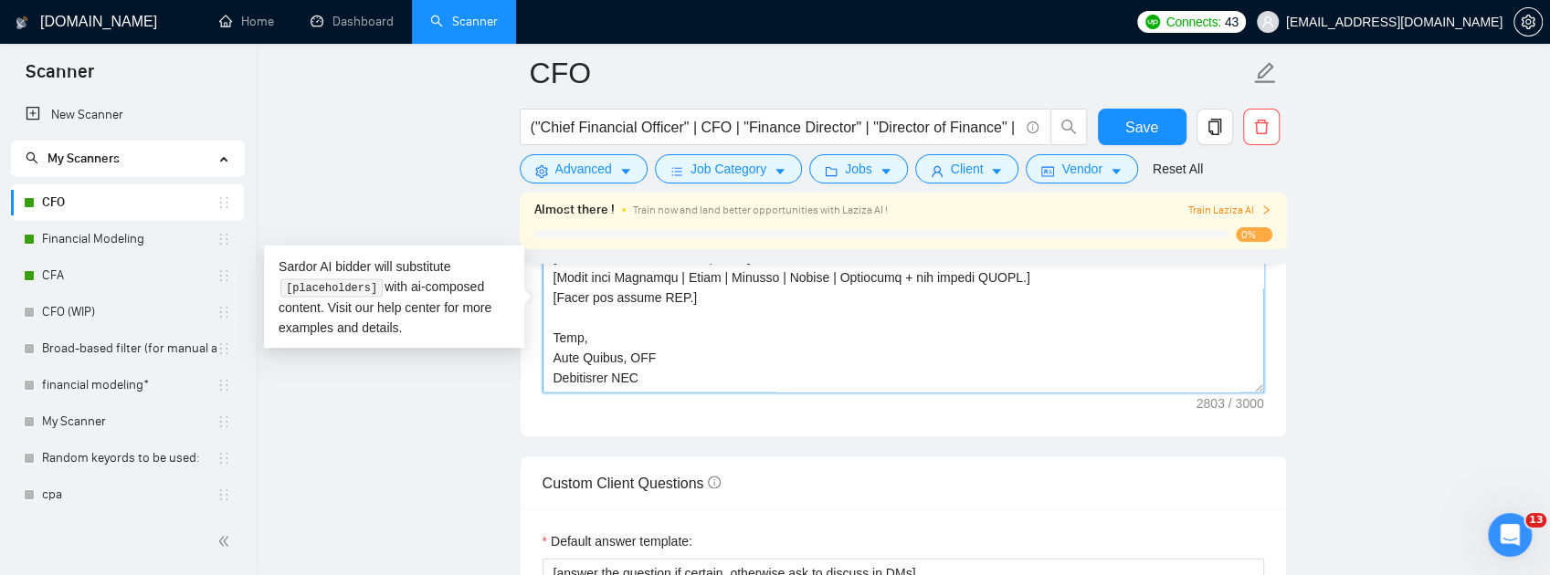
scroll to position [638, 0]
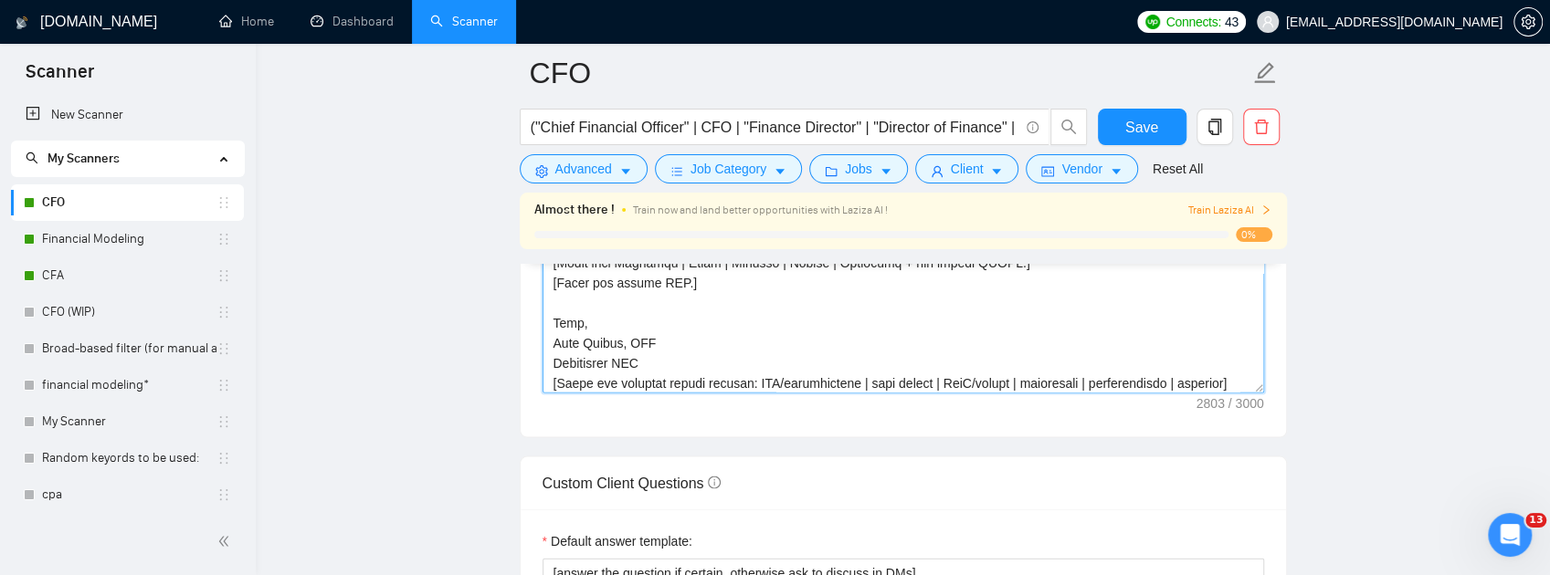
click at [557, 394] on textarea "Cover letter template:" at bounding box center [904, 188] width 722 height 411
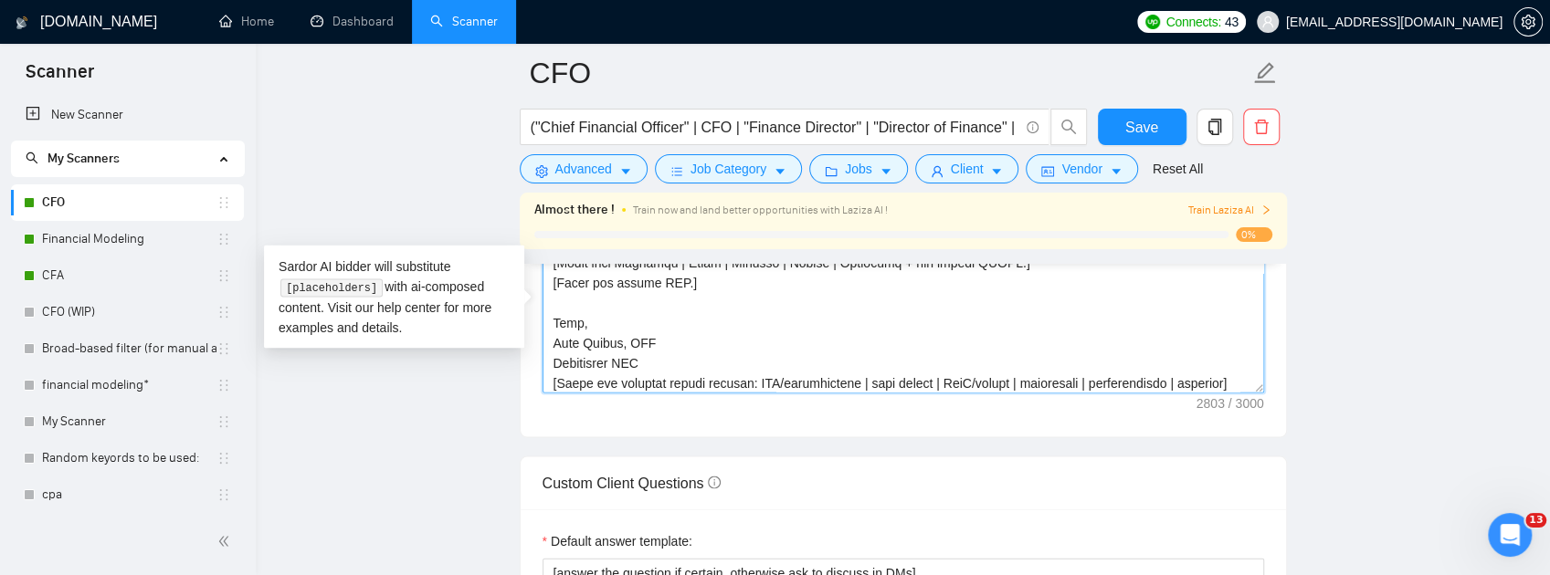
paste textarea "[If systems named, print them joined with “ | ” then add “ | [GEOGRAPHIC_DATA] …"
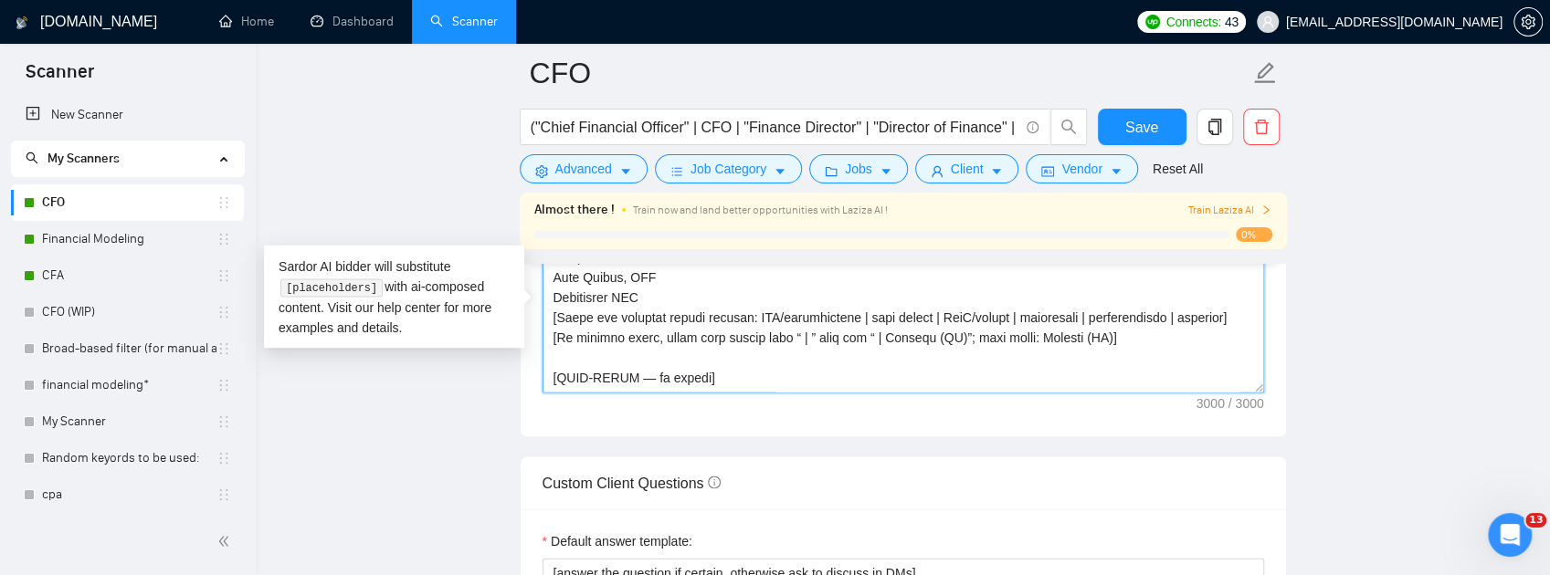
drag, startPoint x: 960, startPoint y: 505, endPoint x: 459, endPoint y: 488, distance: 501.8
click at [459, 488] on main "CFO ("Chief Financial Officer" | CFO | "Finance Director" | "Director of Financ…" at bounding box center [903, 418] width 1236 height 5495
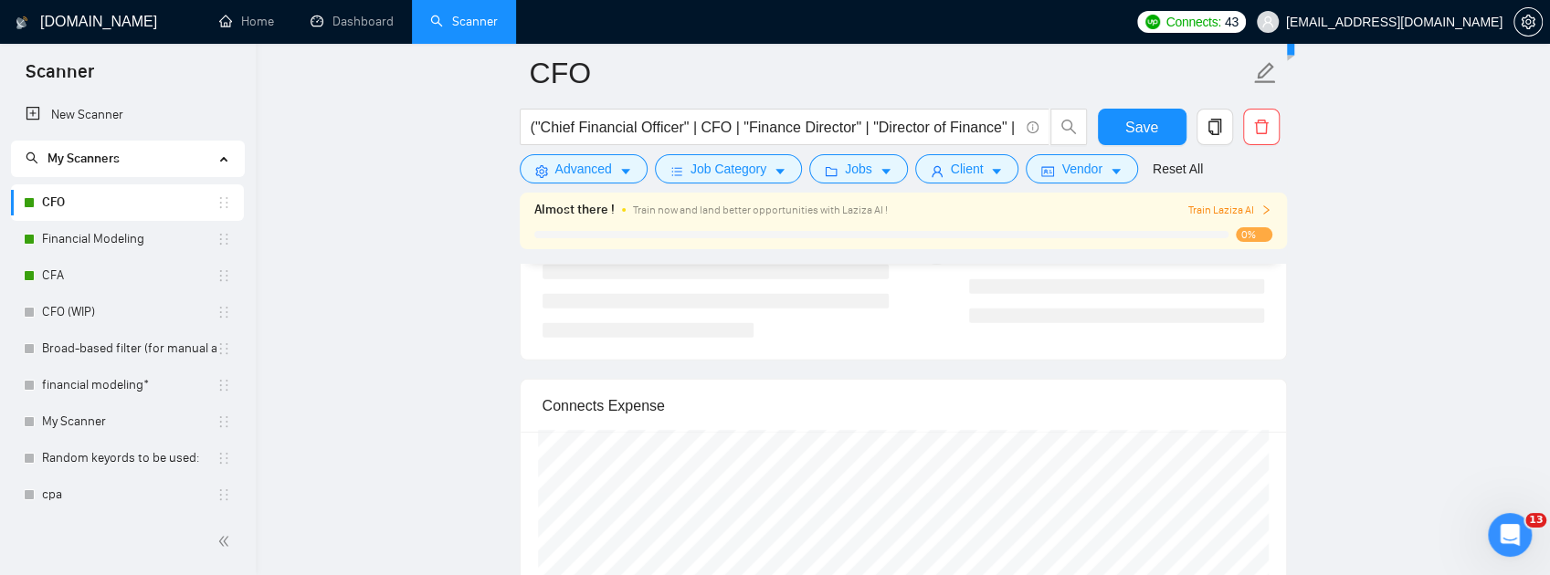
scroll to position [3681, 0]
click at [920, 177] on input "search" at bounding box center [829, 163] width 515 height 27
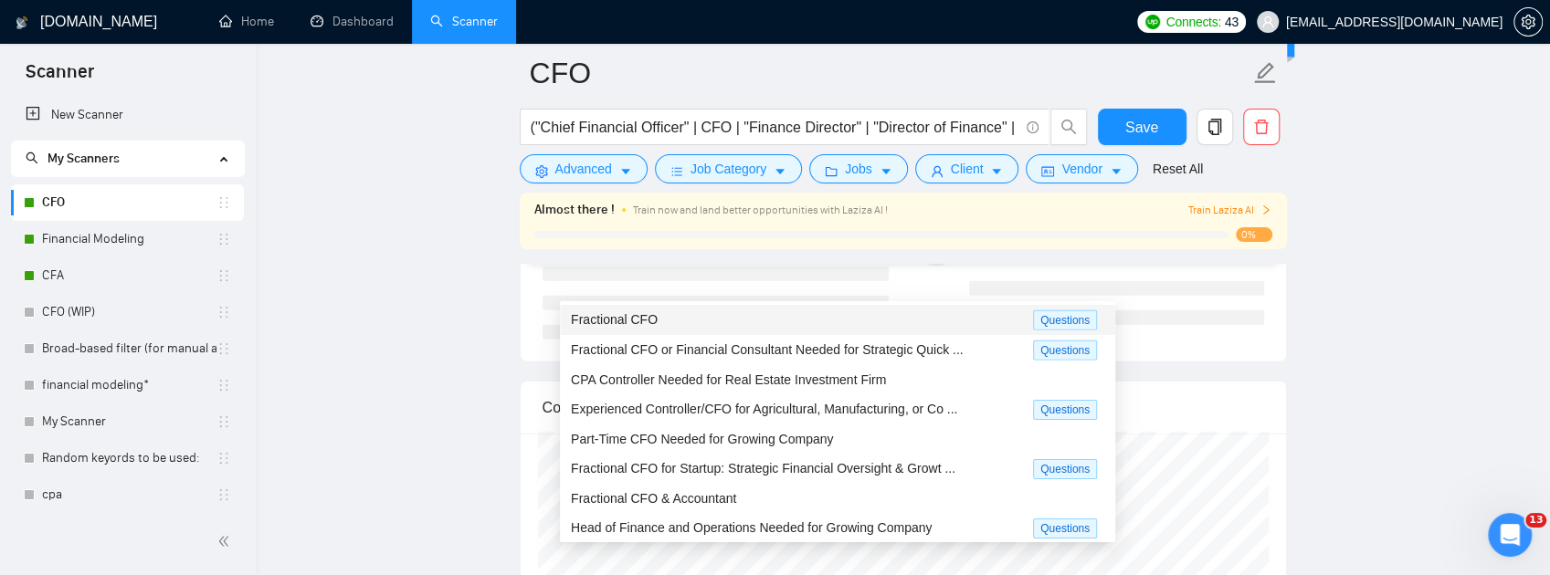
click at [763, 325] on div "Fractional CFO" at bounding box center [802, 320] width 462 height 21
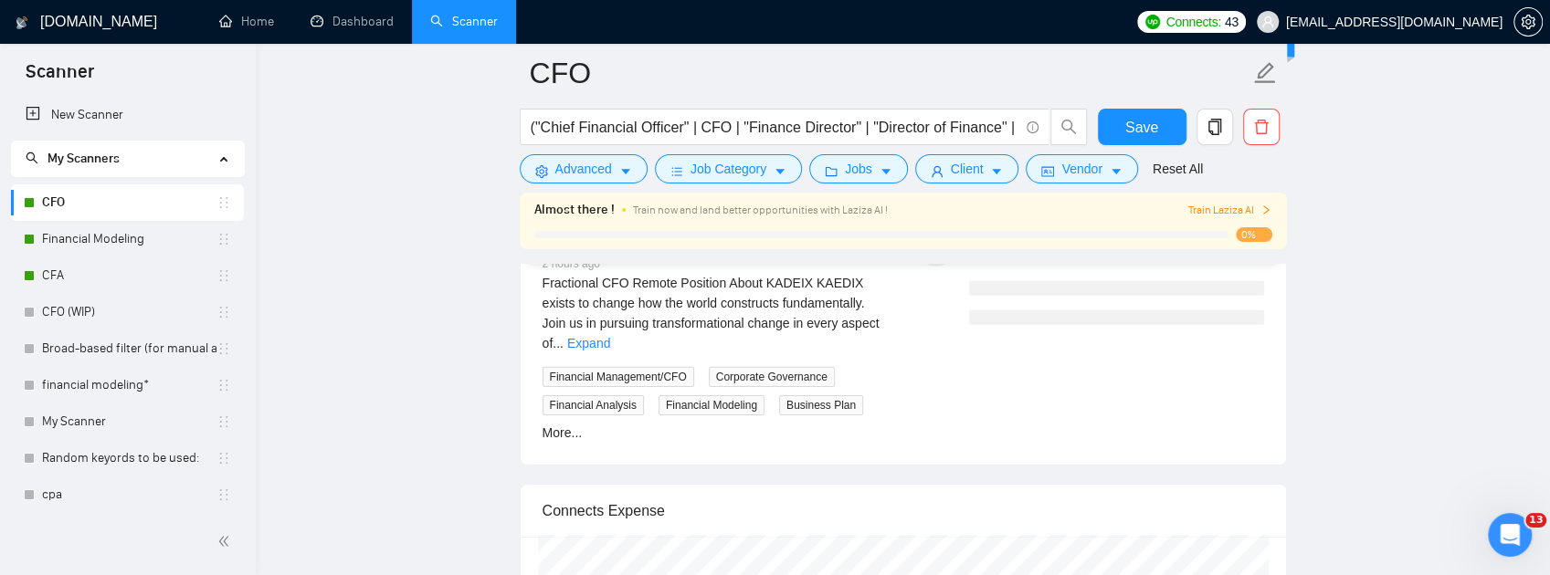
click at [1218, 174] on span "Generate Preview" at bounding box center [1179, 163] width 102 height 20
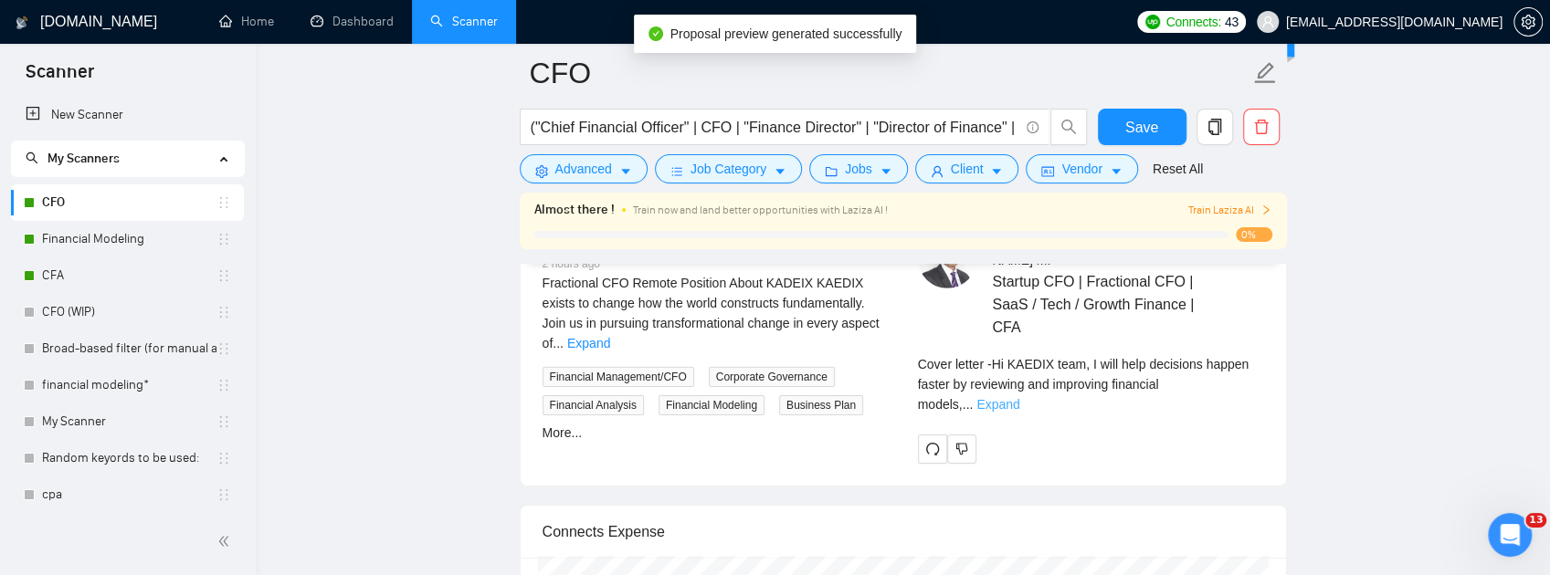
click at [1019, 412] on link "Expand" at bounding box center [997, 404] width 43 height 15
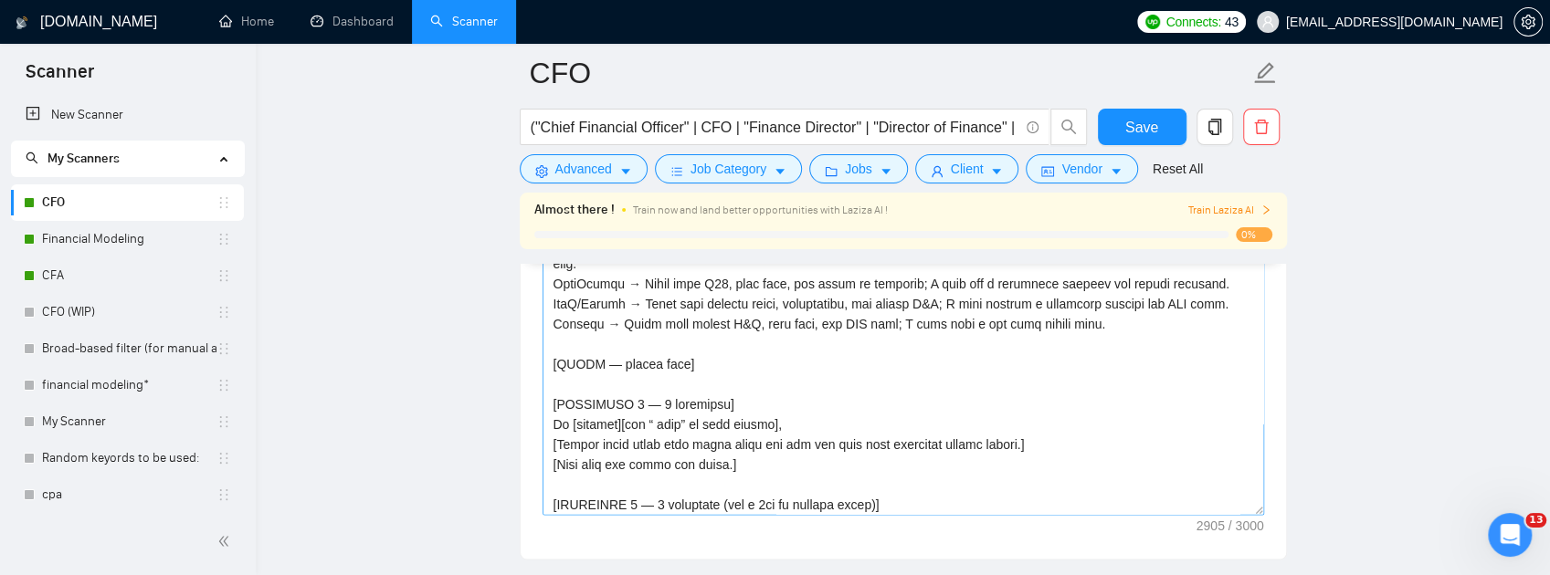
scroll to position [358, 0]
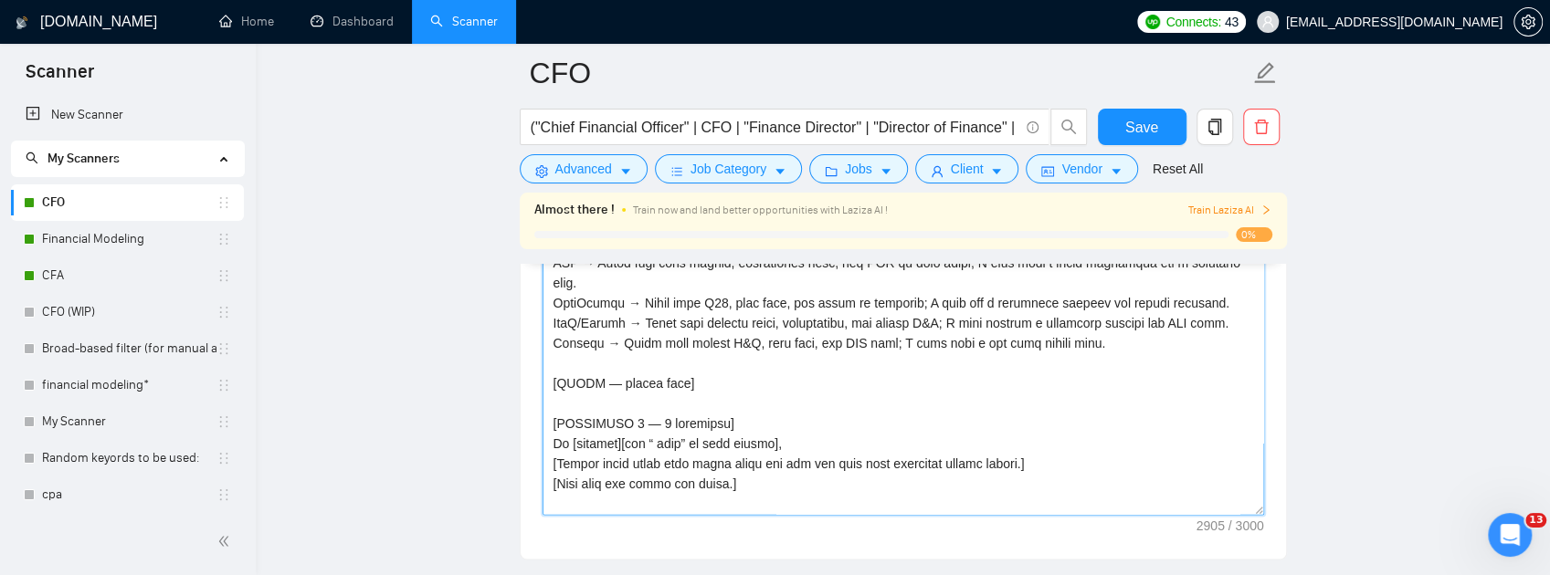
drag, startPoint x: 696, startPoint y: 306, endPoint x: 730, endPoint y: 316, distance: 35.3
click at [697, 306] on textarea "Cover letter template:" at bounding box center [904, 309] width 722 height 411
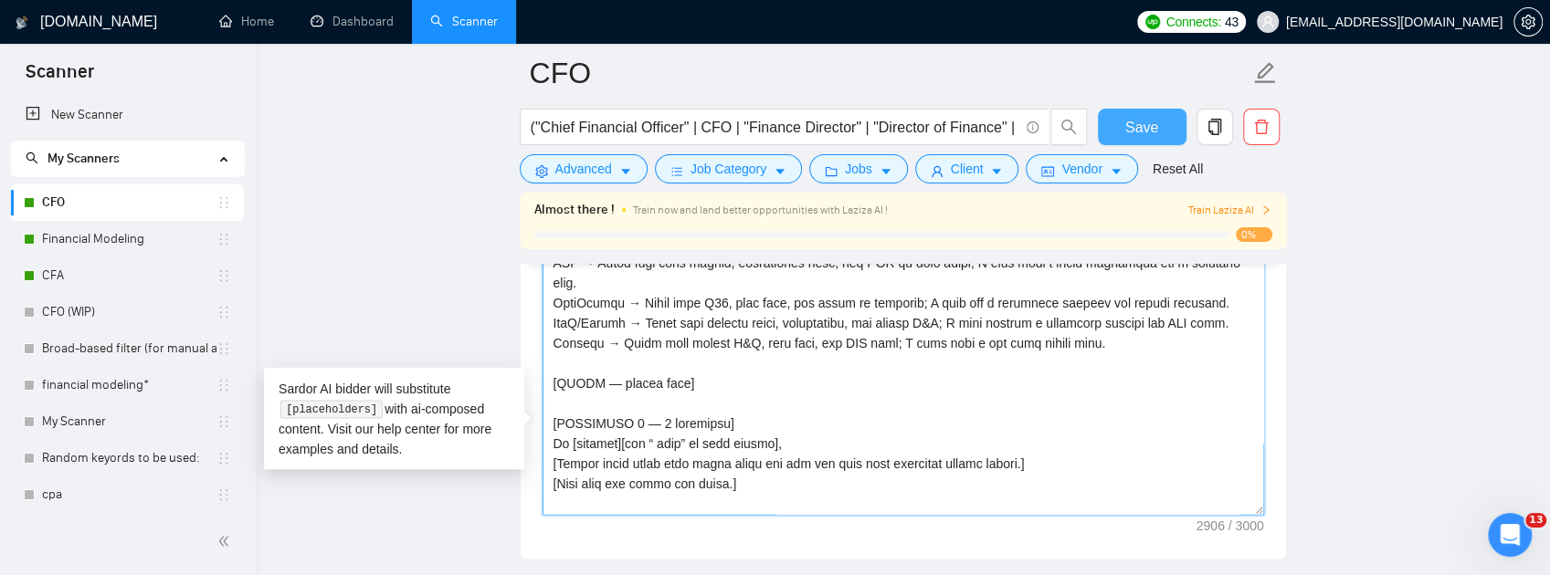
type textarea "[Lo ips dolors ametconse adip. 120–783 elits doei. temporinc. UTLABOR 9 etdolor…"
click at [1131, 139] on button "Save" at bounding box center [1142, 127] width 89 height 37
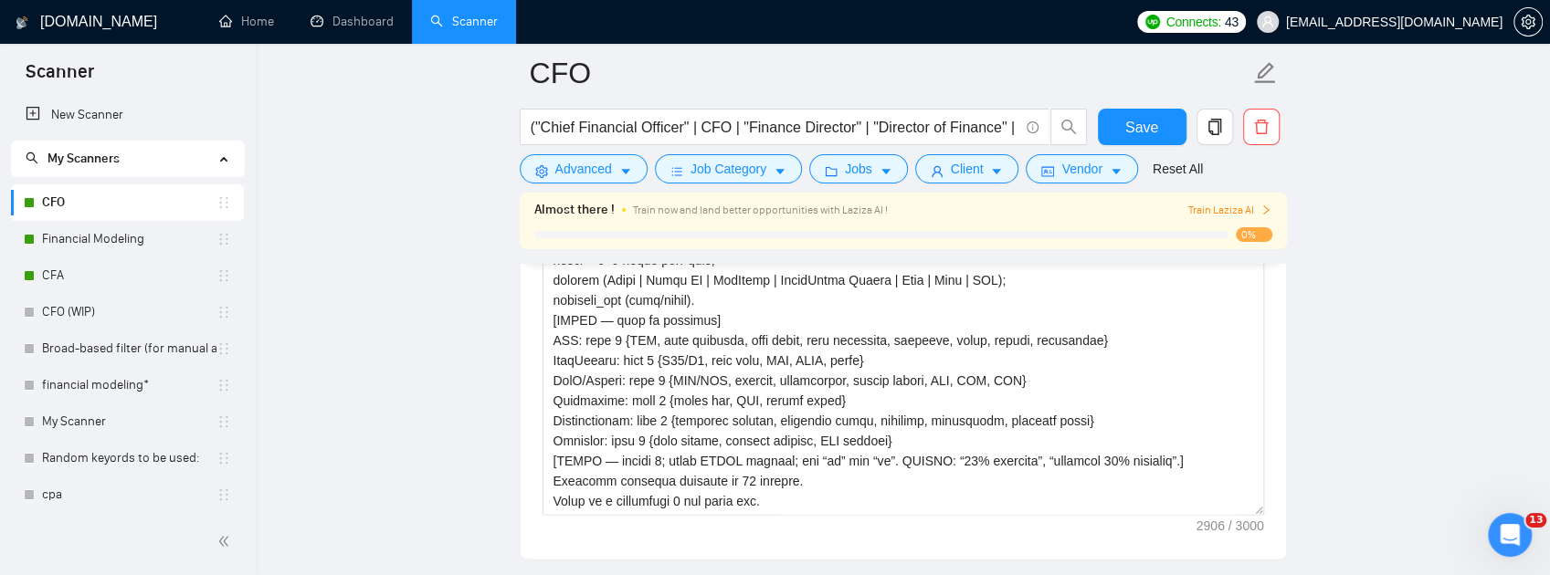
click at [53, 209] on link "CFO" at bounding box center [129, 203] width 174 height 37
click at [53, 237] on link "Financial Modeling" at bounding box center [129, 239] width 174 height 37
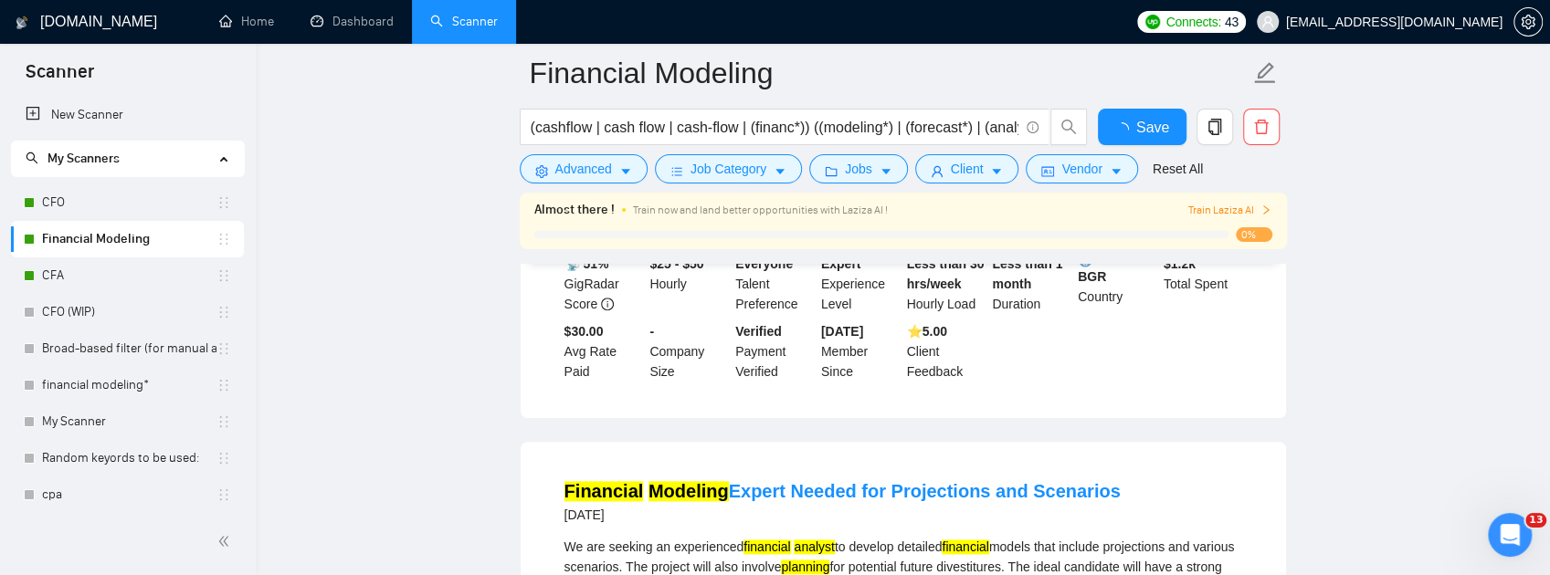
scroll to position [2281, 0]
